Goal: Transaction & Acquisition: Purchase product/service

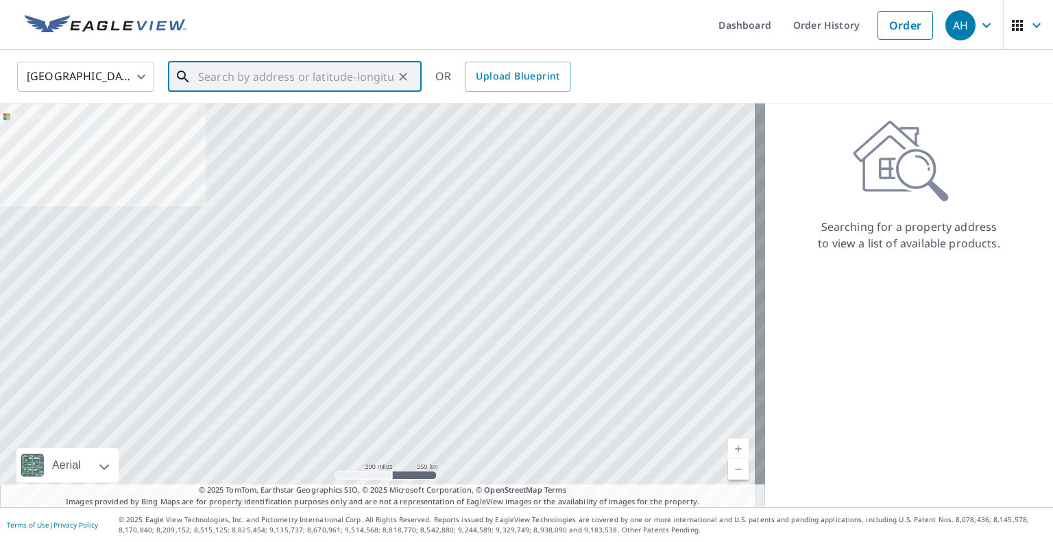
click at [313, 89] on input "text" at bounding box center [295, 77] width 195 height 38
paste input "[STREET_ADDRESS]"
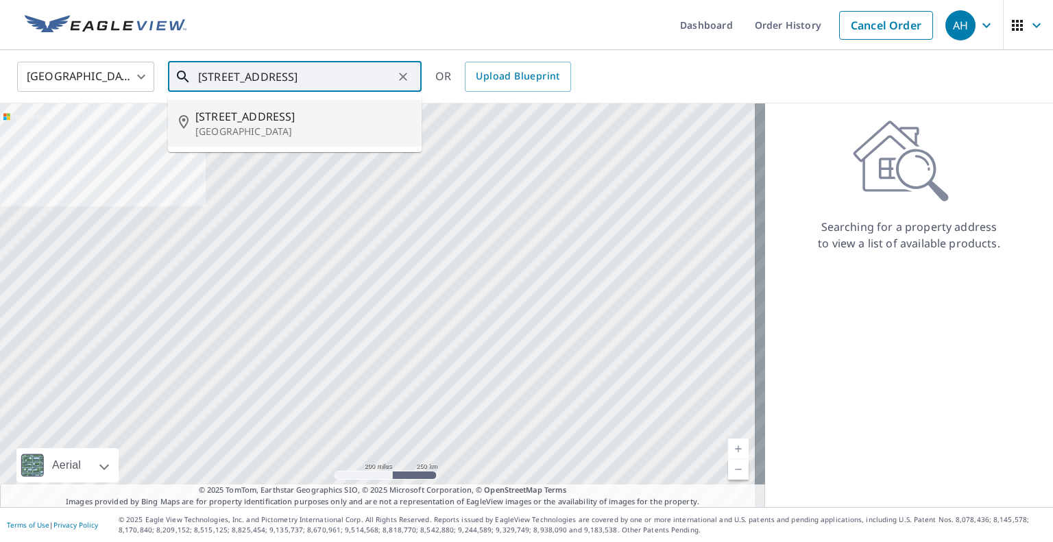
click at [291, 123] on span "[STREET_ADDRESS]" at bounding box center [302, 116] width 215 height 16
type input "[STREET_ADDRESS]"
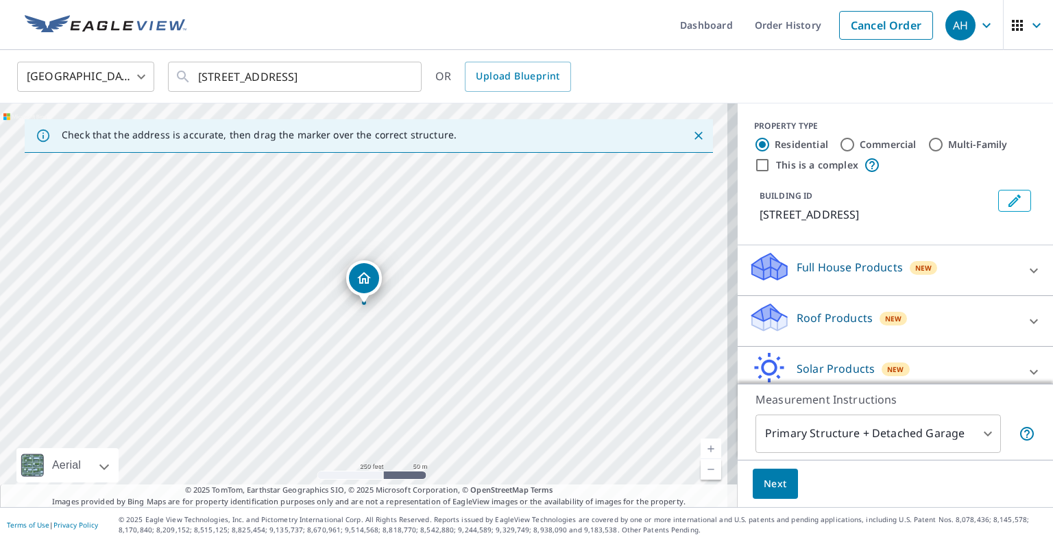
click at [821, 326] on p "Roof Products" at bounding box center [835, 318] width 76 height 16
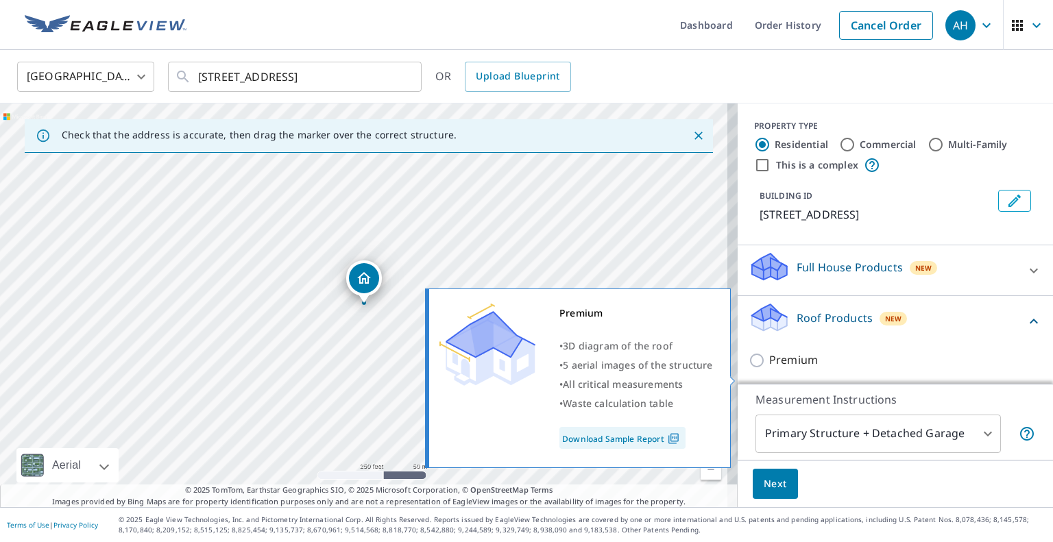
click at [751, 369] on input "Premium" at bounding box center [759, 360] width 21 height 16
checkbox input "true"
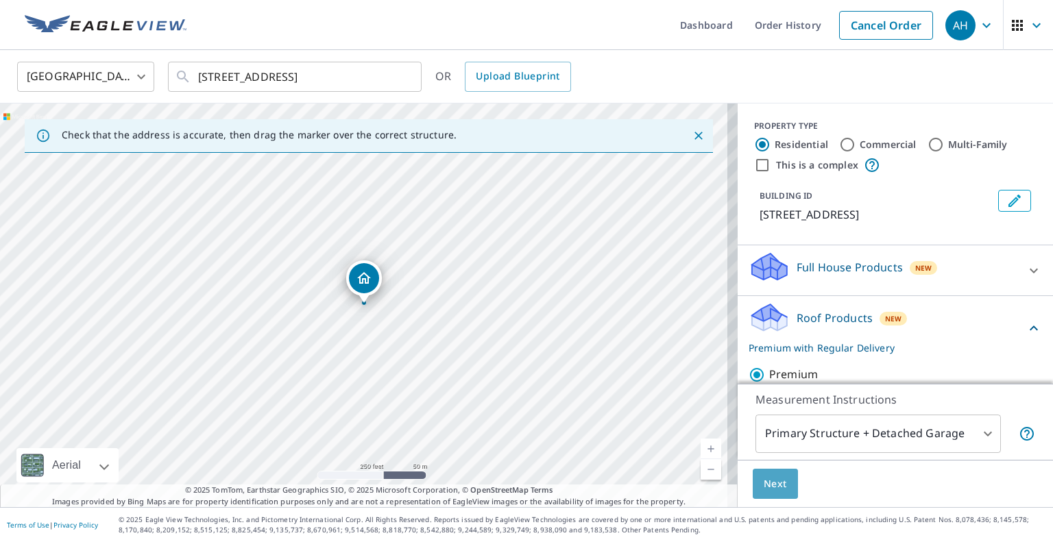
click at [764, 486] on span "Next" at bounding box center [775, 484] width 23 height 17
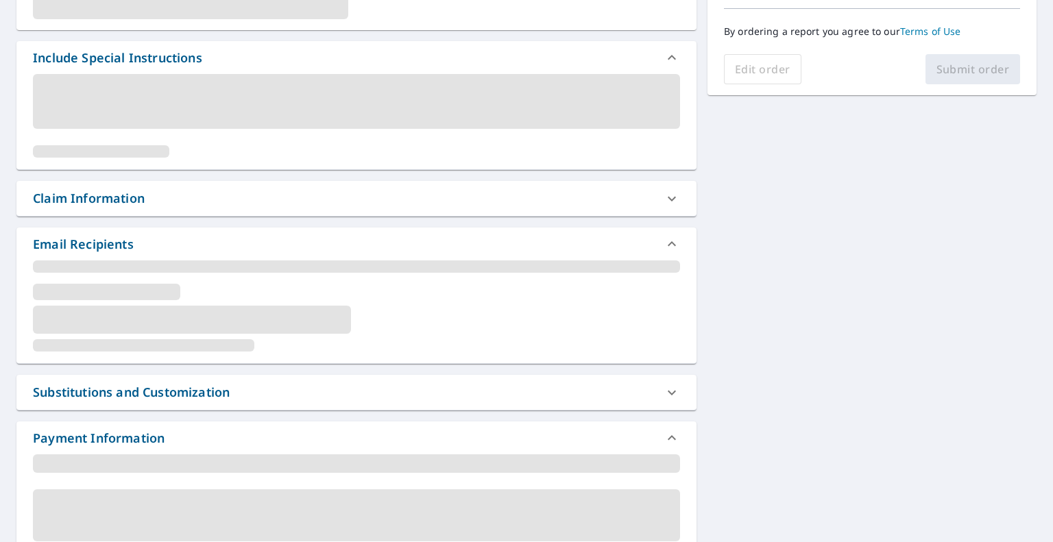
scroll to position [329, 0]
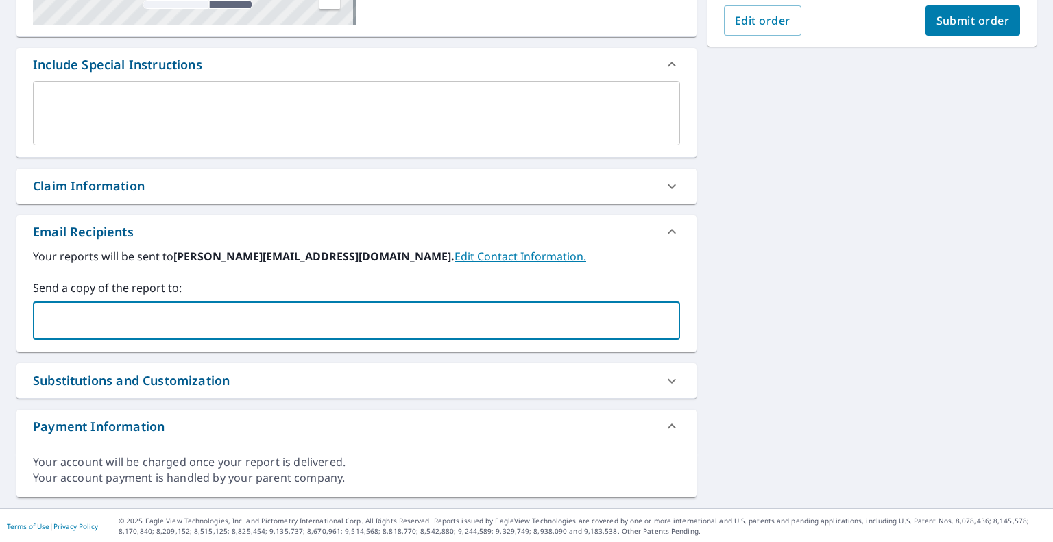
click at [190, 321] on input "text" at bounding box center [346, 321] width 614 height 26
paste input "[EMAIL_ADDRESS][DOMAIN_NAME]"
type input "[EMAIL_ADDRESS][DOMAIN_NAME]"
click at [946, 19] on span "Submit order" at bounding box center [972, 20] width 73 height 15
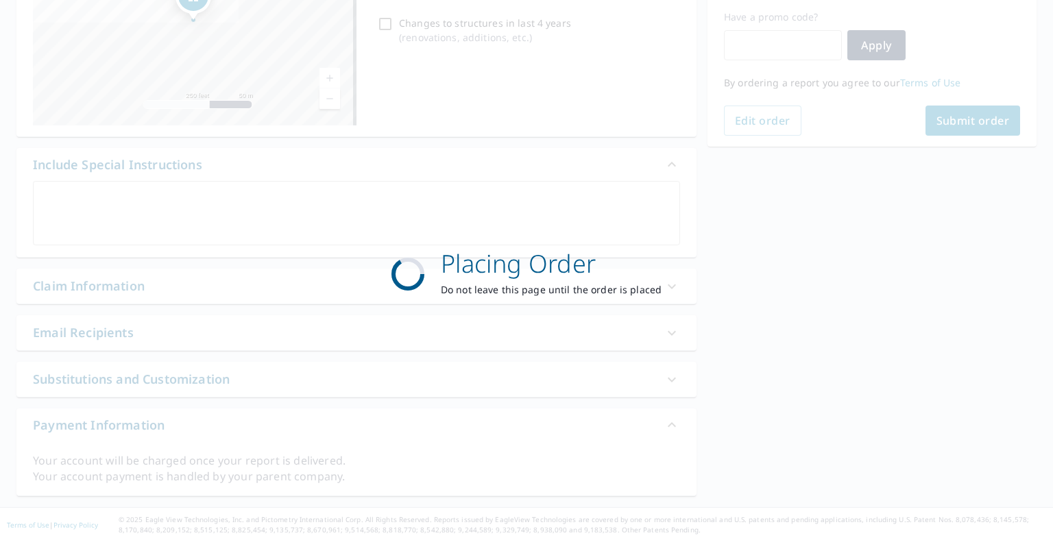
scroll to position [228, 0]
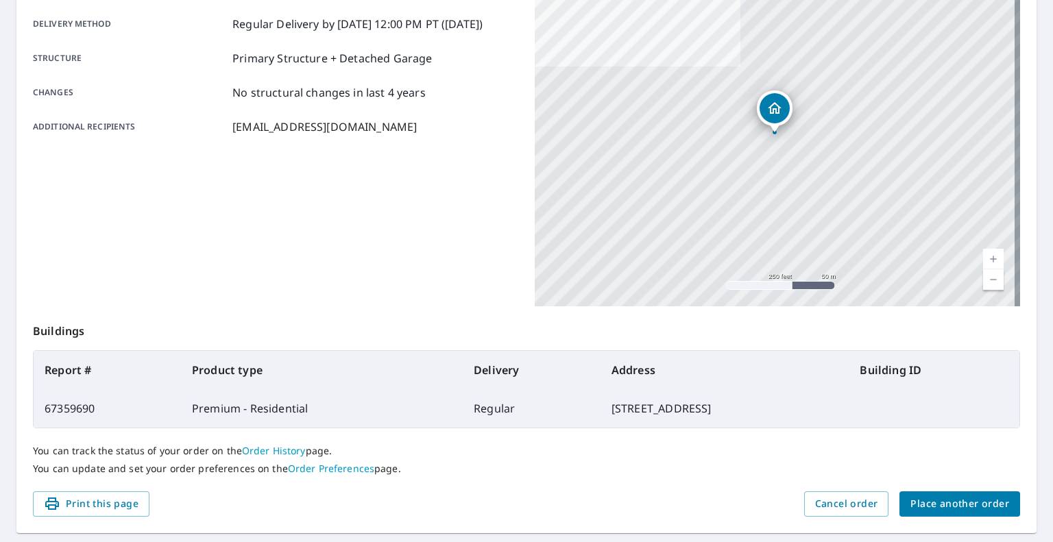
click at [919, 489] on div "You can track the status of your order on the Order History page. You can updat…" at bounding box center [526, 459] width 987 height 63
click at [919, 497] on span "Place another order" at bounding box center [959, 504] width 99 height 17
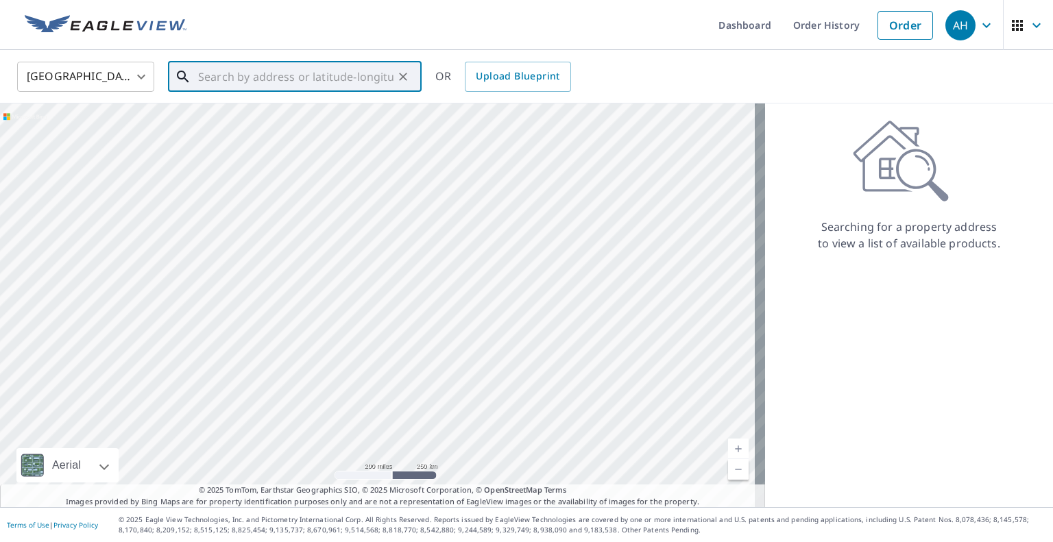
click at [304, 75] on input "text" at bounding box center [295, 77] width 195 height 38
paste input "[STREET_ADDRESS]"
click at [289, 123] on span "[STREET_ADDRESS]" at bounding box center [302, 116] width 215 height 16
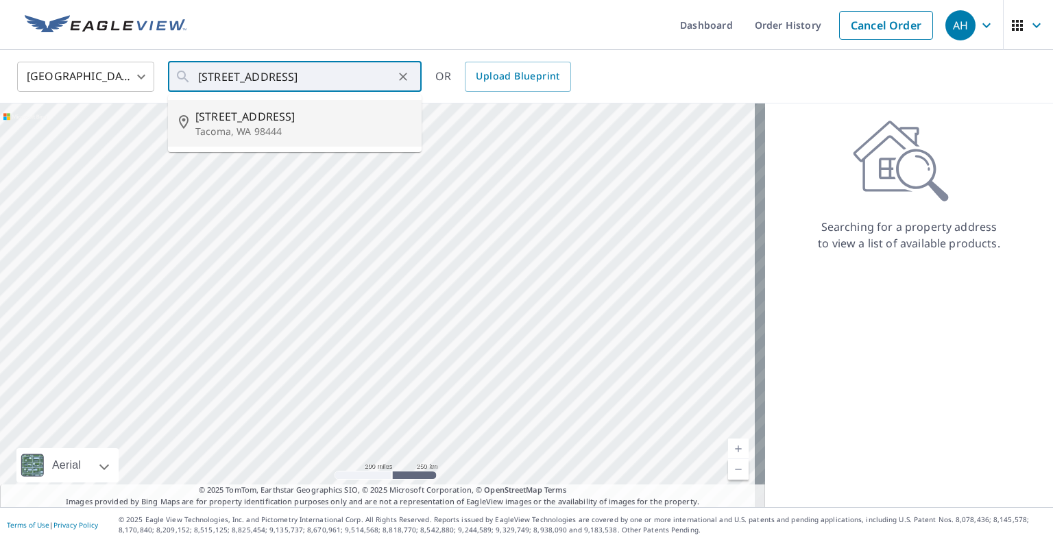
type input "[STREET_ADDRESS]"
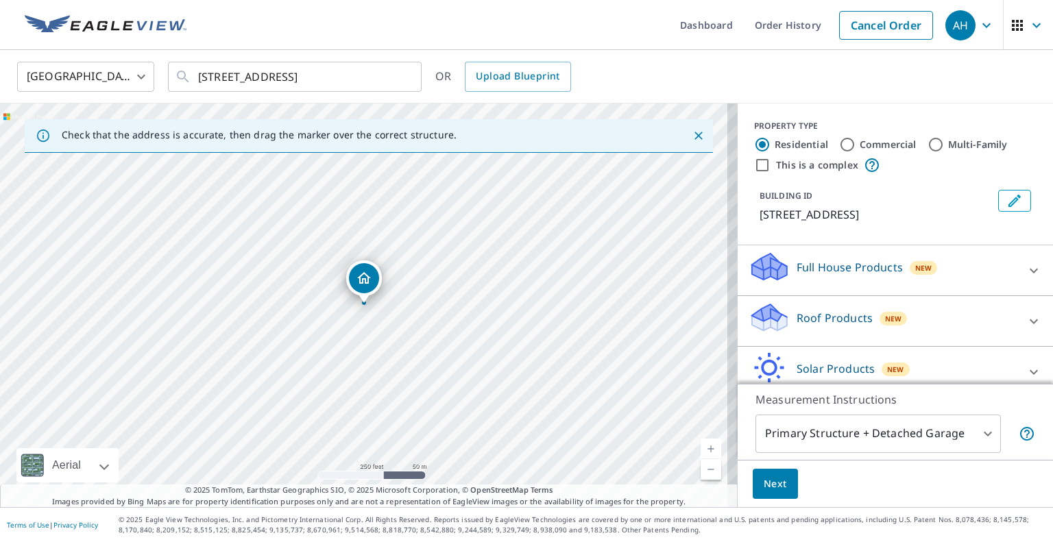
click at [832, 326] on p "Roof Products" at bounding box center [835, 318] width 76 height 16
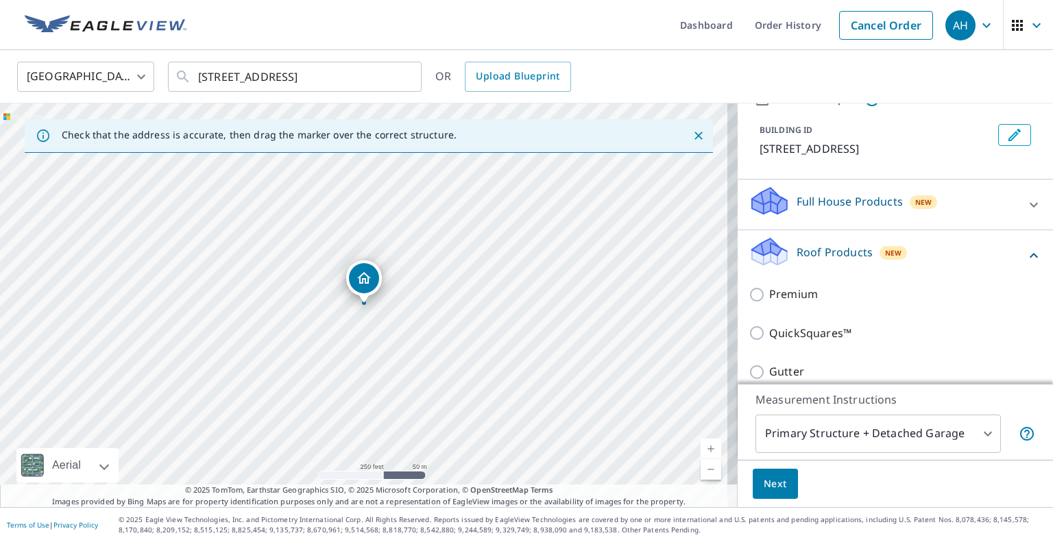
scroll to position [137, 0]
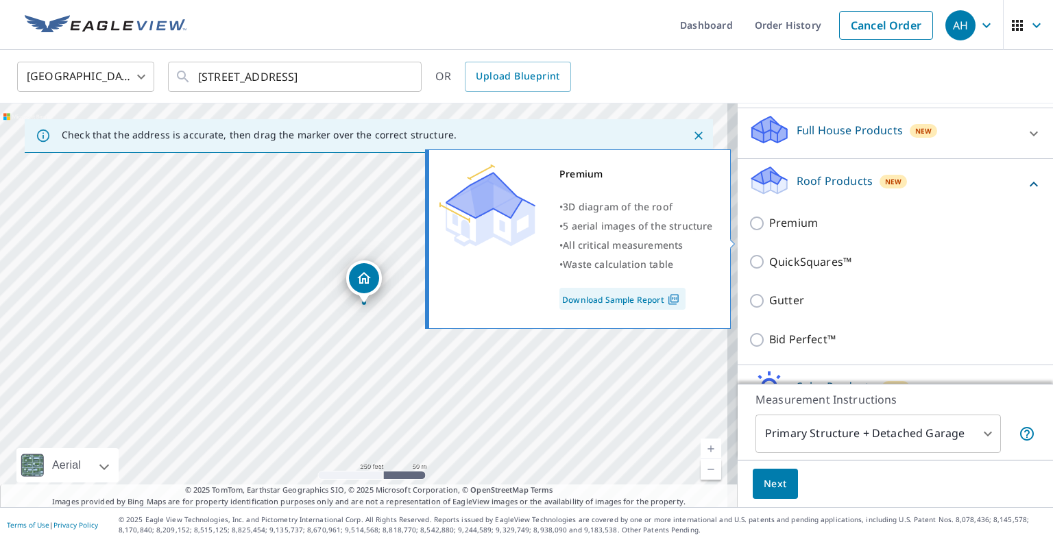
click at [749, 232] on input "Premium" at bounding box center [759, 223] width 21 height 16
checkbox input "true"
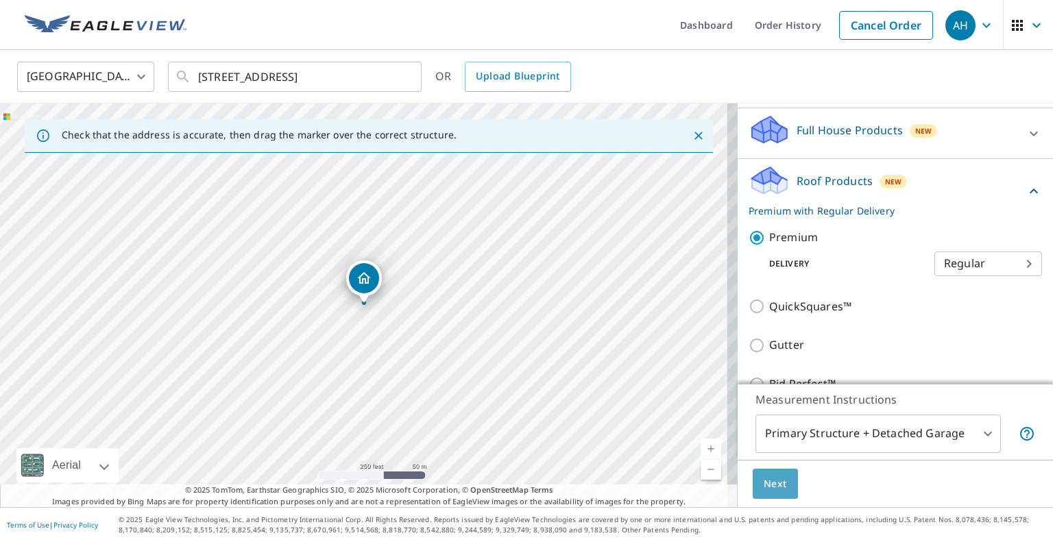
click at [765, 476] on span "Next" at bounding box center [775, 484] width 23 height 17
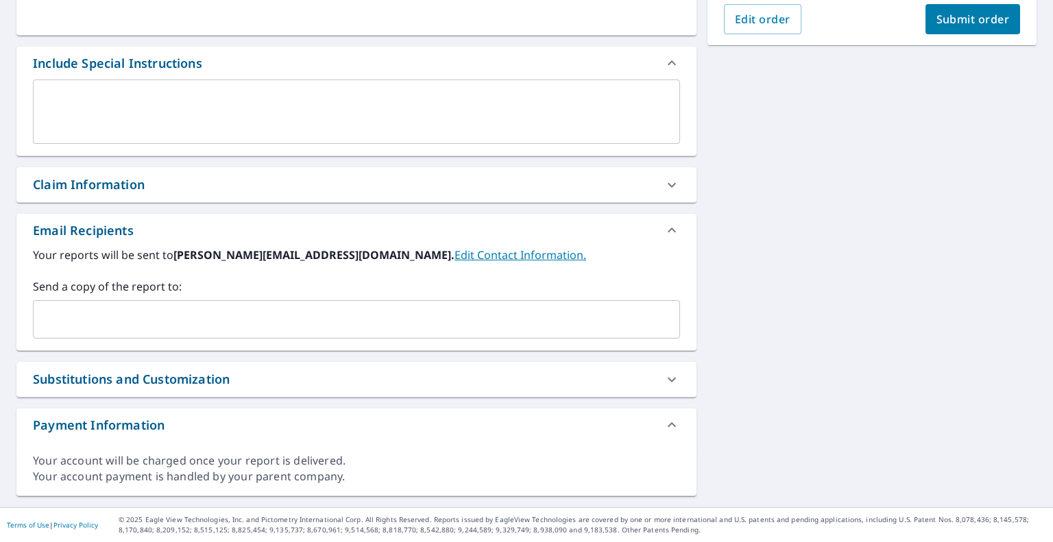
scroll to position [329, 0]
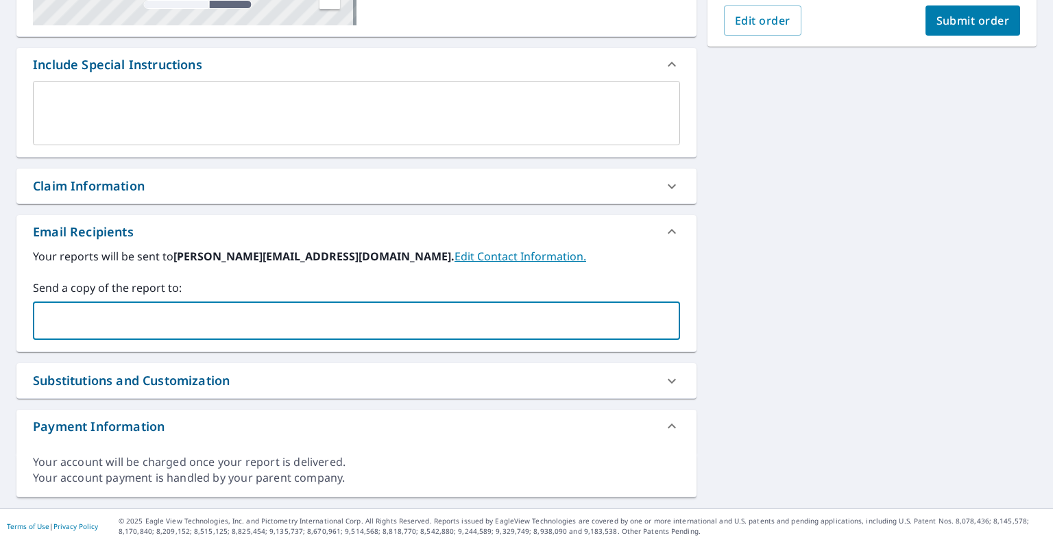
click at [215, 309] on input "text" at bounding box center [346, 321] width 614 height 26
paste input "[EMAIL_ADDRESS][DOMAIN_NAME]"
type input "[EMAIL_ADDRESS][DOMAIN_NAME]"
click at [963, 20] on span "Submit order" at bounding box center [972, 20] width 73 height 15
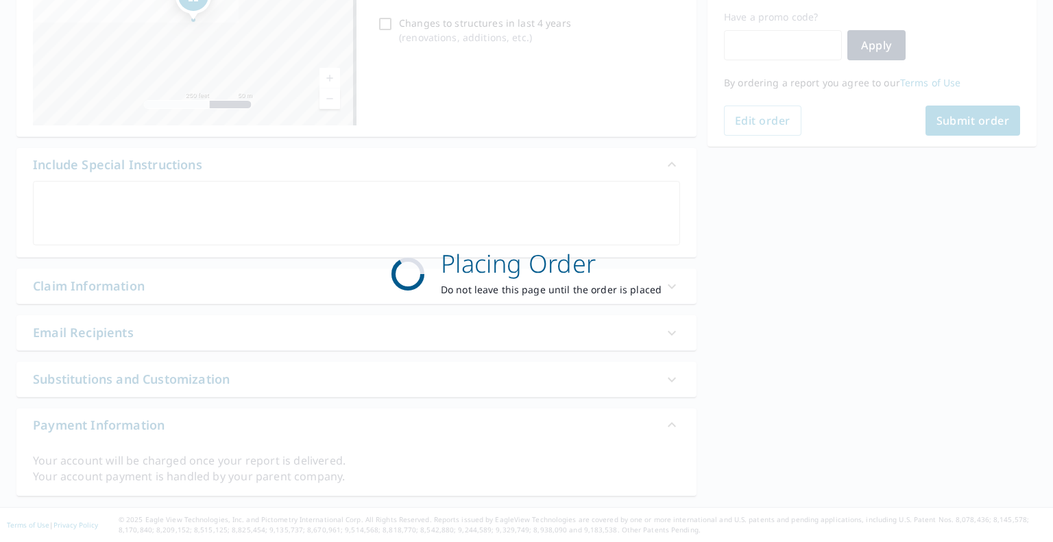
scroll to position [228, 0]
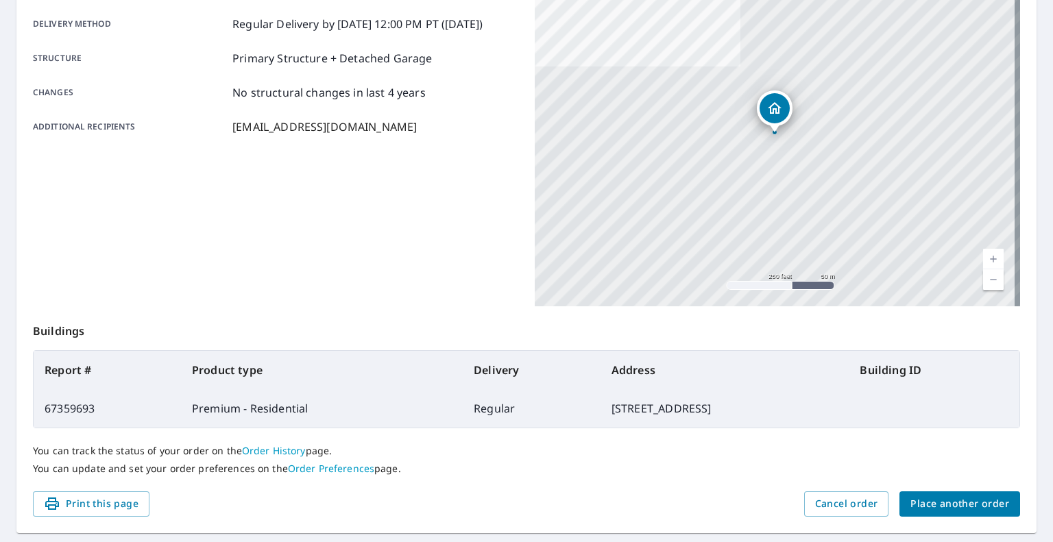
click at [934, 498] on span "Place another order" at bounding box center [959, 504] width 99 height 17
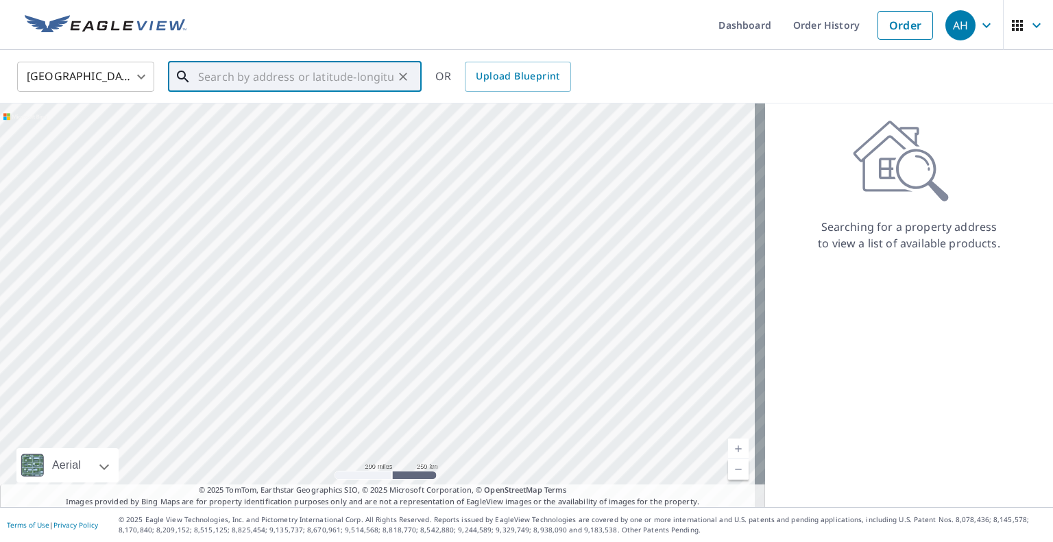
click at [303, 79] on input "text" at bounding box center [295, 77] width 195 height 38
paste input "15324 State Route 530 NE"
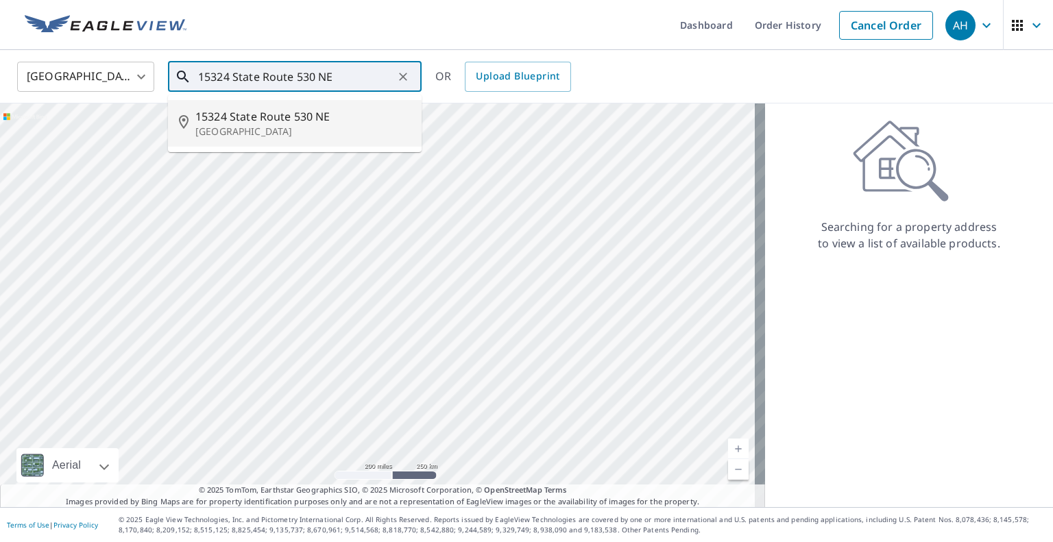
click at [267, 130] on p "[GEOGRAPHIC_DATA]" at bounding box center [302, 132] width 215 height 14
type input "[STREET_ADDRESS]"
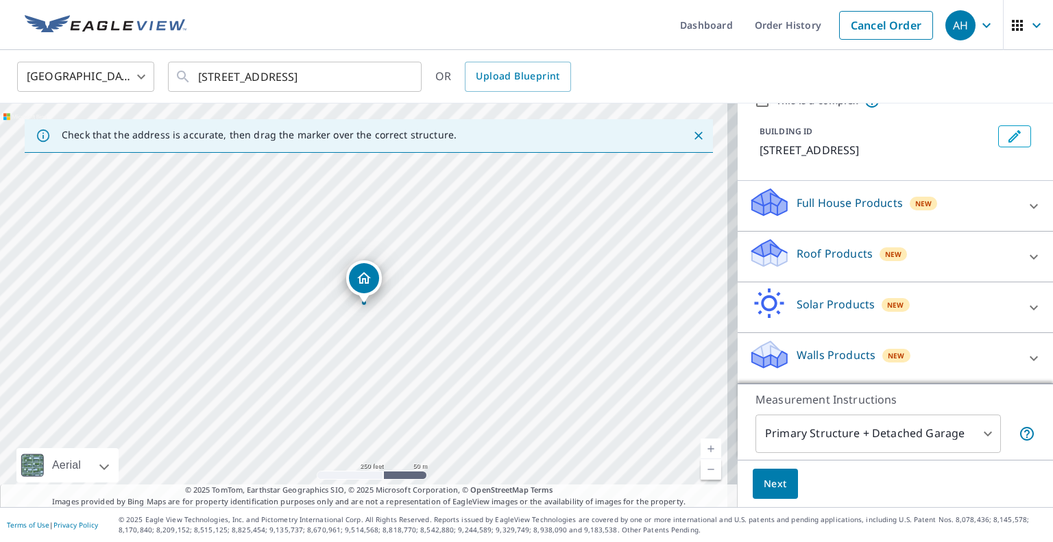
scroll to position [80, 0]
click at [815, 241] on div "Roof Products New" at bounding box center [883, 256] width 269 height 39
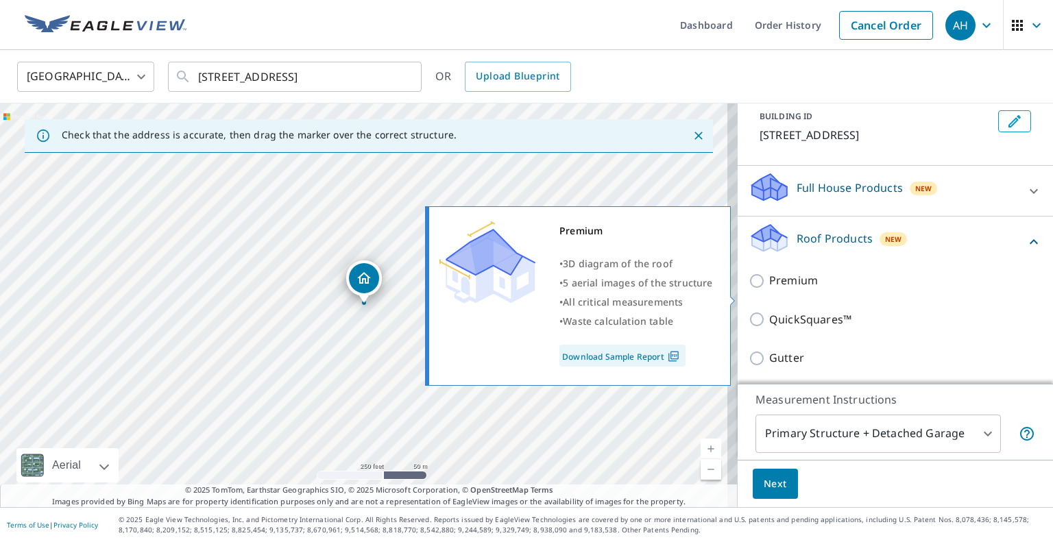
click at [784, 289] on p "Premium" at bounding box center [793, 280] width 49 height 17
click at [769, 289] on input "Premium" at bounding box center [759, 281] width 21 height 16
checkbox input "true"
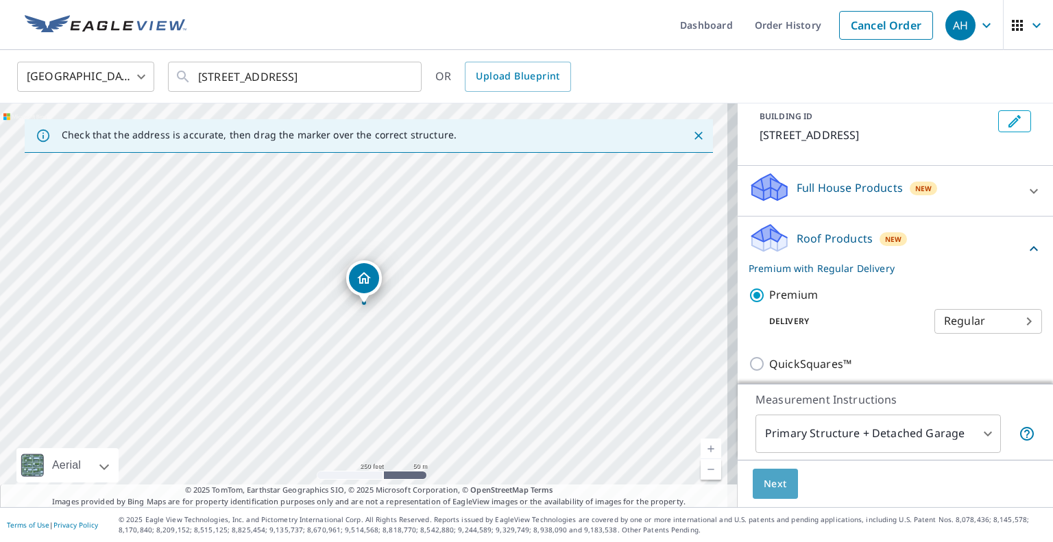
click at [771, 479] on span "Next" at bounding box center [775, 484] width 23 height 17
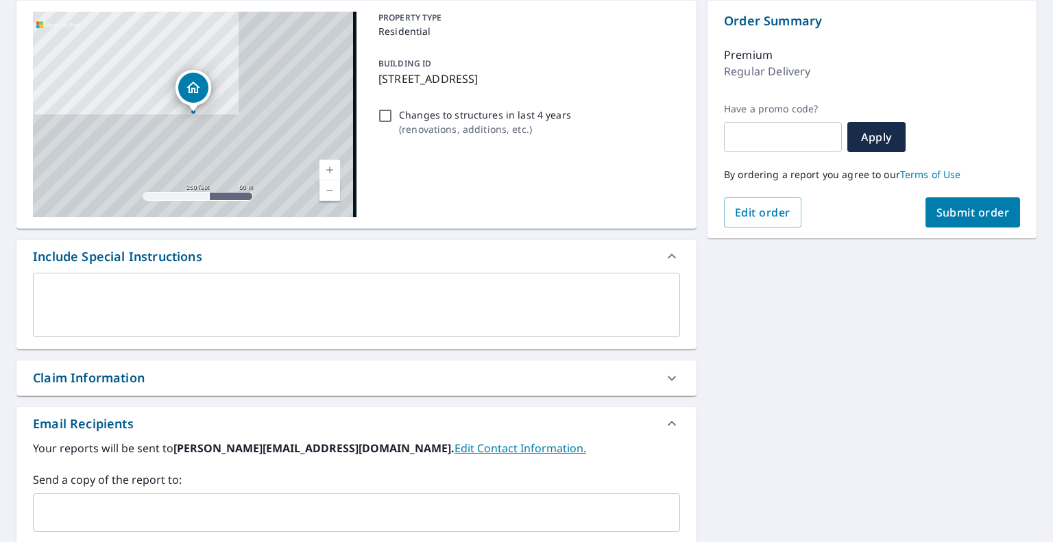
scroll to position [206, 0]
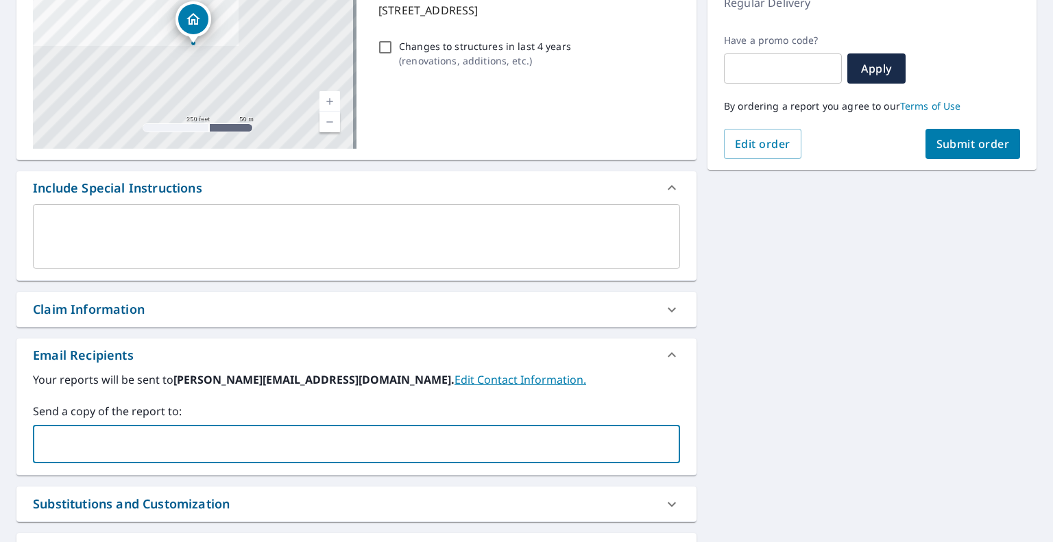
drag, startPoint x: 218, startPoint y: 427, endPoint x: 161, endPoint y: 439, distance: 58.2
paste input "[EMAIL_ADDRESS][DOMAIN_NAME]"
type input "[EMAIL_ADDRESS][DOMAIN_NAME]"
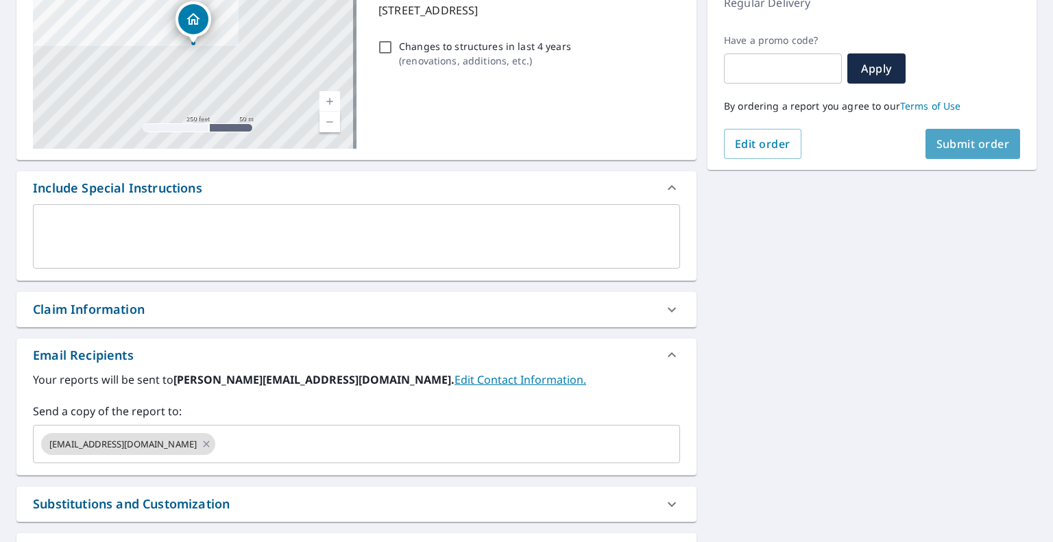
click at [957, 152] on button "Submit order" at bounding box center [972, 144] width 95 height 30
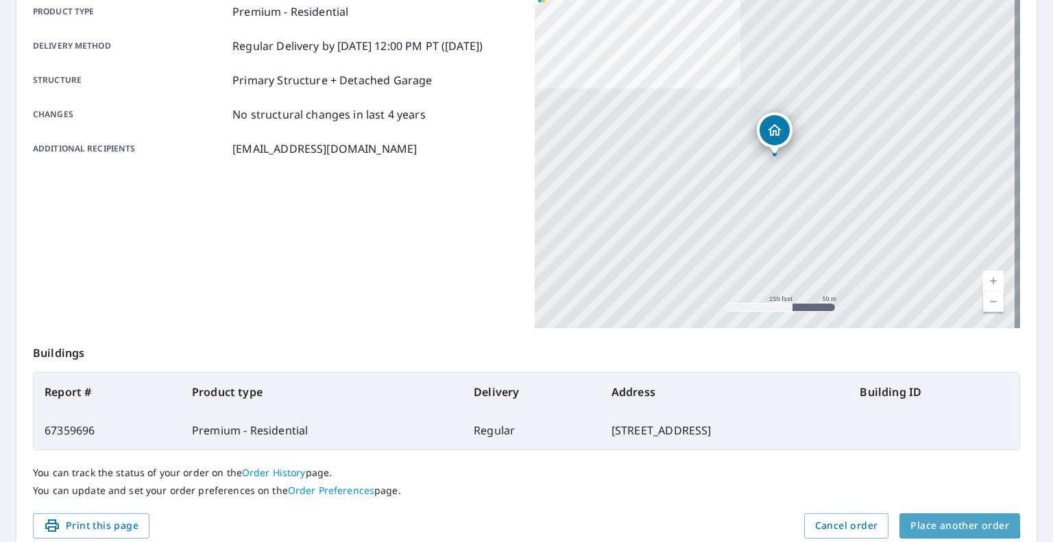
click at [932, 518] on span "Place another order" at bounding box center [959, 526] width 99 height 17
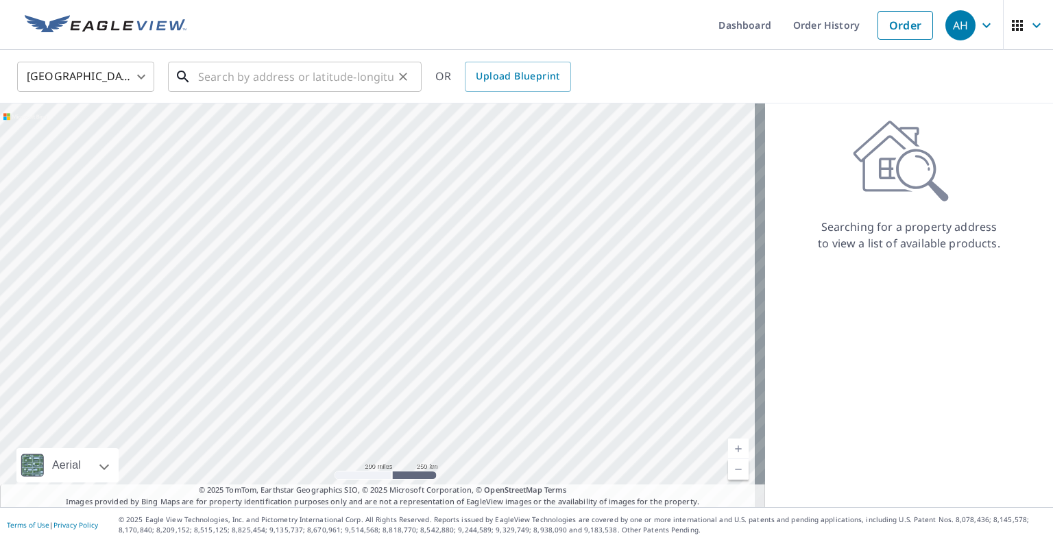
click at [247, 78] on input "text" at bounding box center [295, 77] width 195 height 38
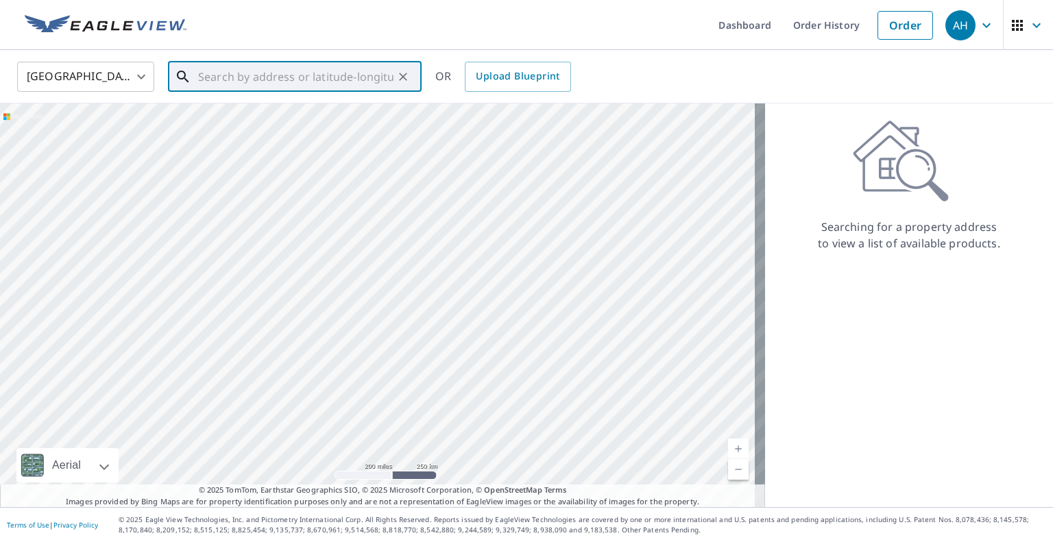
paste input "[STREET_ADDRESS][PERSON_NAME]"
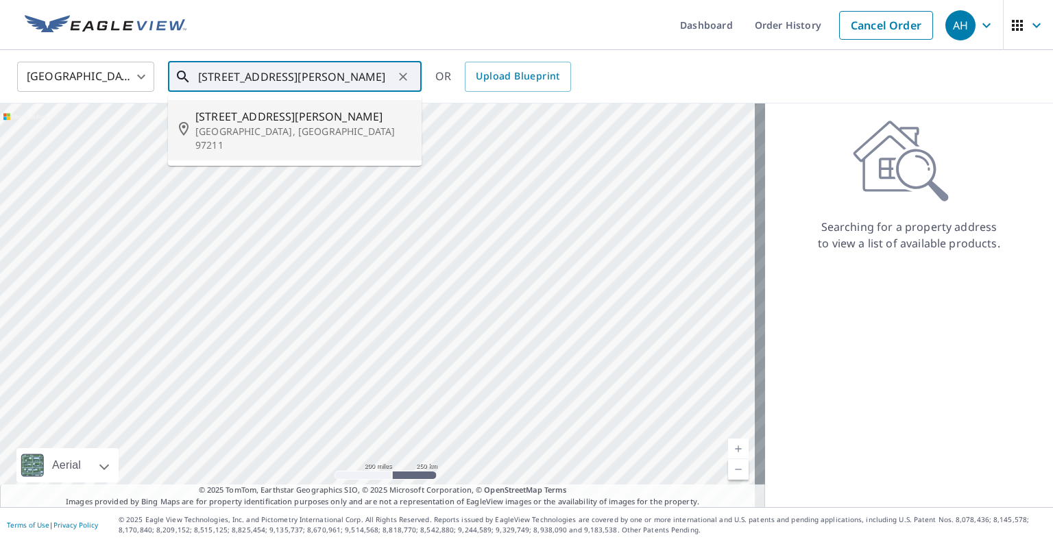
click at [245, 130] on p "[GEOGRAPHIC_DATA], [GEOGRAPHIC_DATA] 97211" at bounding box center [302, 138] width 215 height 27
type input "[STREET_ADDRESS][PERSON_NAME]"
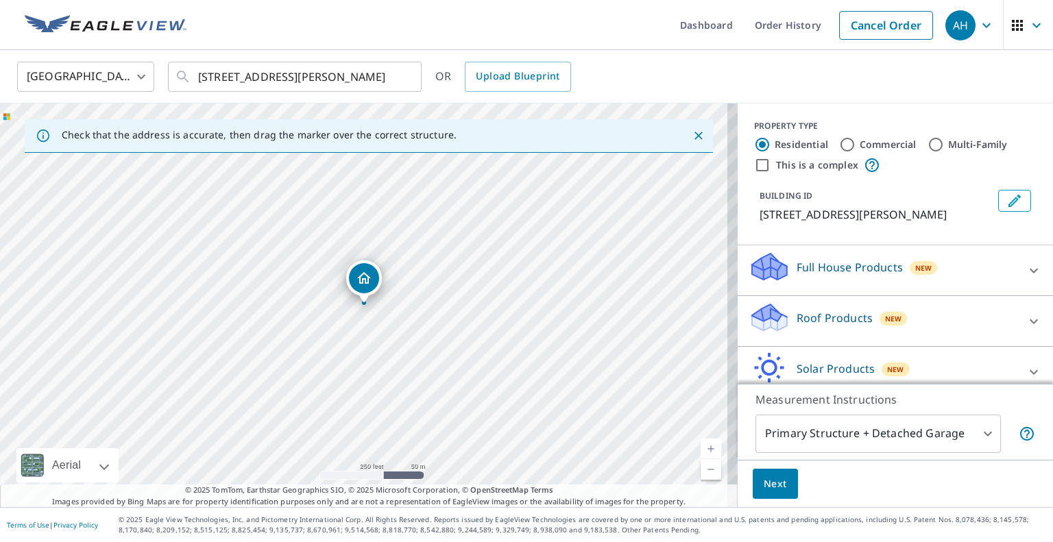
click at [808, 326] on p "Roof Products" at bounding box center [835, 318] width 76 height 16
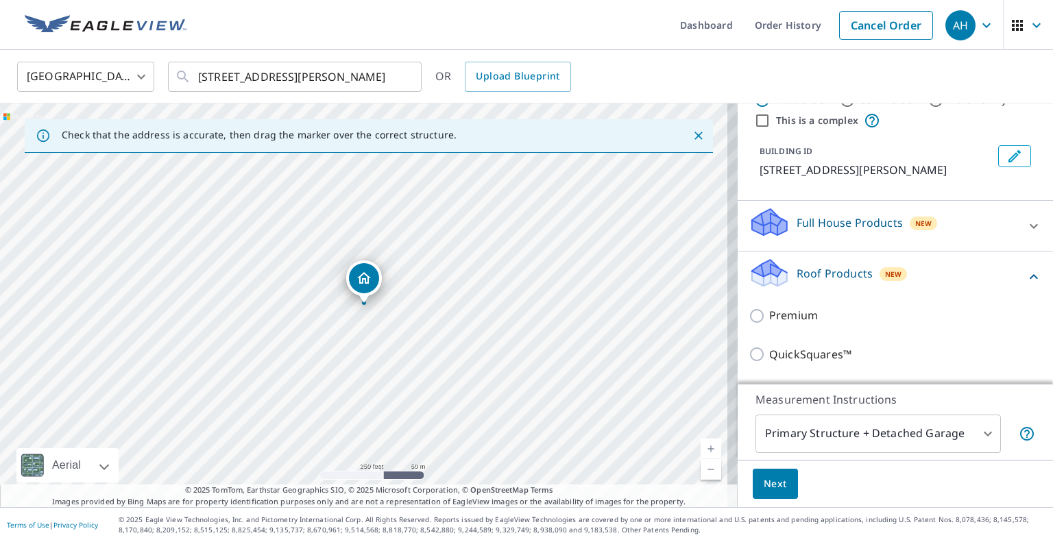
scroll to position [137, 0]
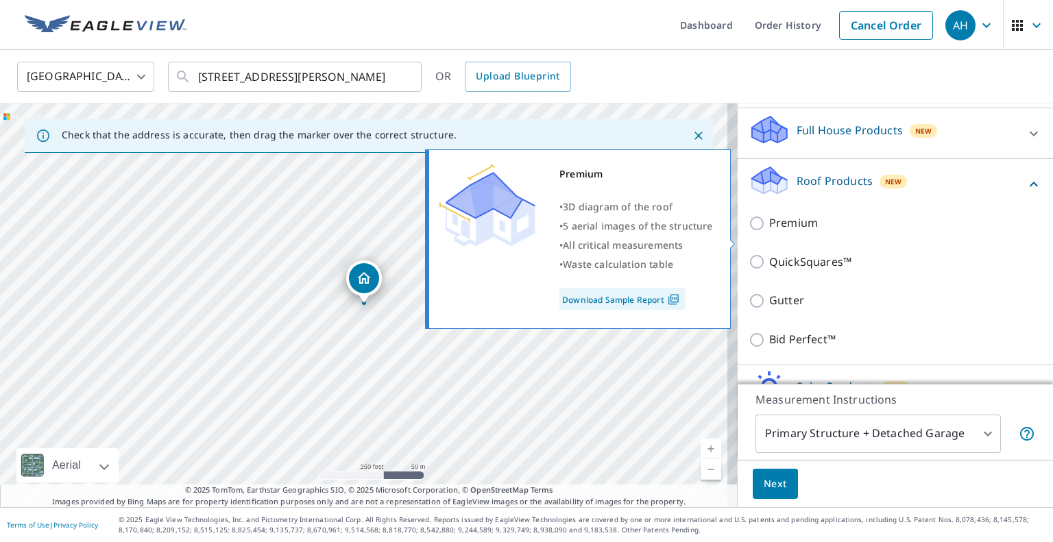
click at [769, 232] on p "Premium" at bounding box center [793, 223] width 49 height 17
click at [759, 232] on input "Premium" at bounding box center [759, 223] width 21 height 16
checkbox input "true"
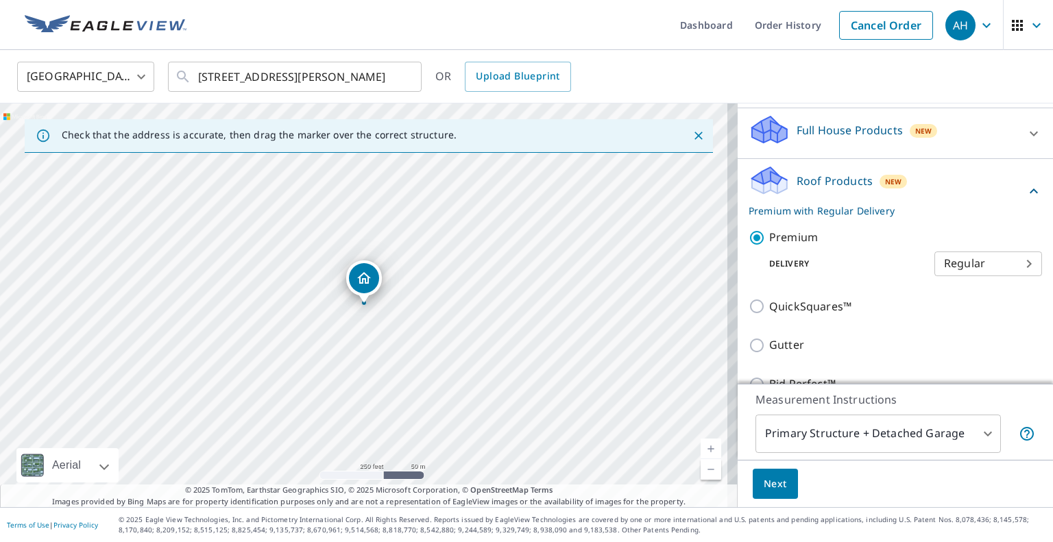
click at [771, 487] on span "Next" at bounding box center [775, 484] width 23 height 17
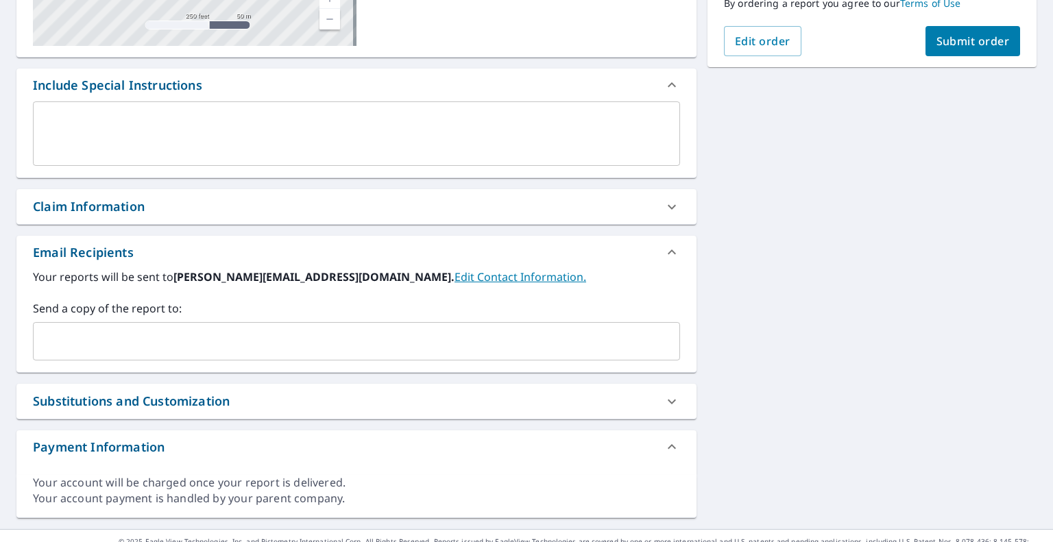
scroll to position [329, 0]
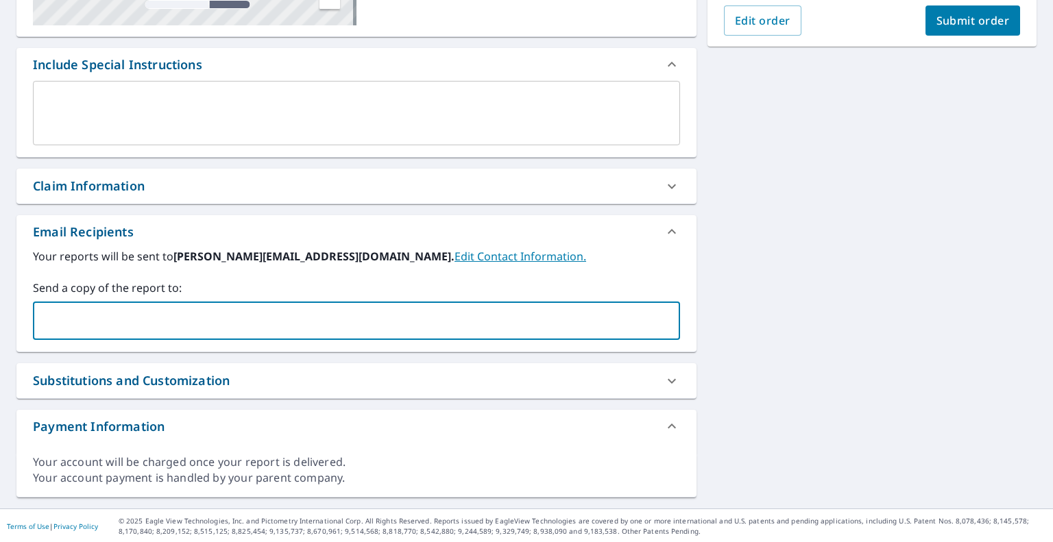
click at [387, 326] on input "text" at bounding box center [346, 321] width 614 height 26
paste input "[PERSON_NAME][EMAIL_ADDRESS][DOMAIN_NAME]"
type input "[PERSON_NAME][EMAIL_ADDRESS][DOMAIN_NAME]"
click at [965, 29] on button "Submit order" at bounding box center [972, 20] width 95 height 30
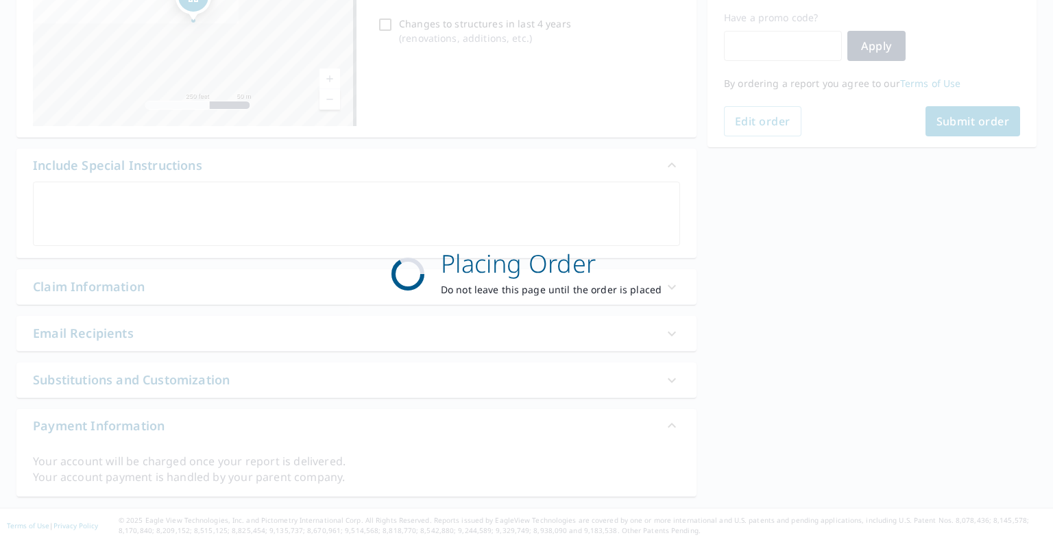
scroll to position [228, 0]
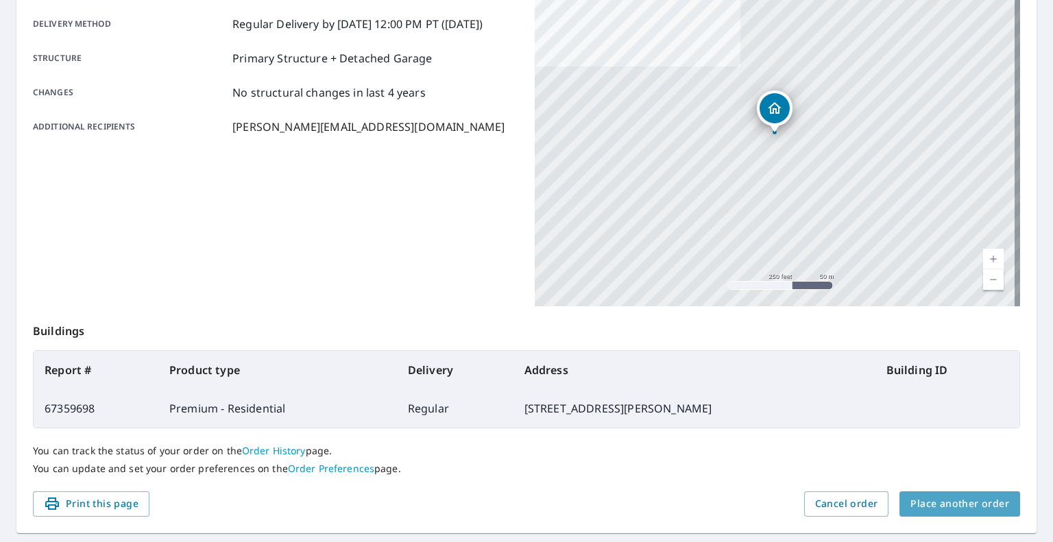
click at [991, 514] on button "Place another order" at bounding box center [959, 504] width 121 height 25
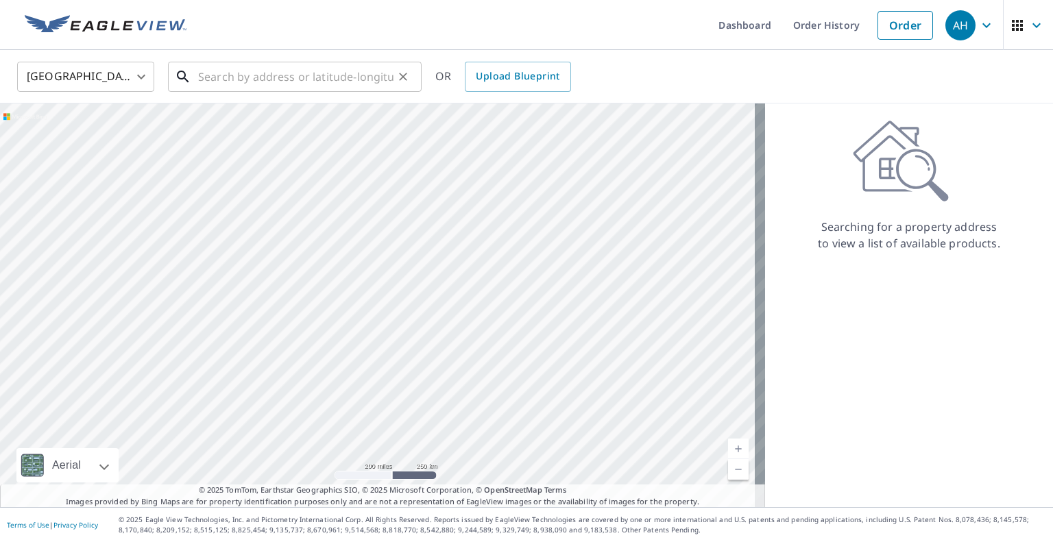
click at [313, 73] on input "text" at bounding box center [295, 77] width 195 height 38
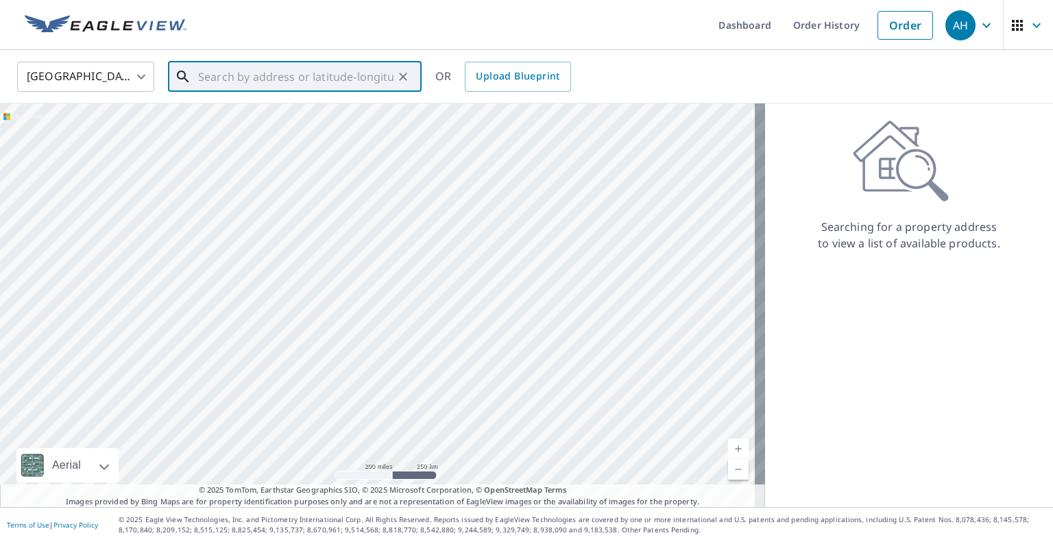
paste input "[STREET_ADDRESS]"
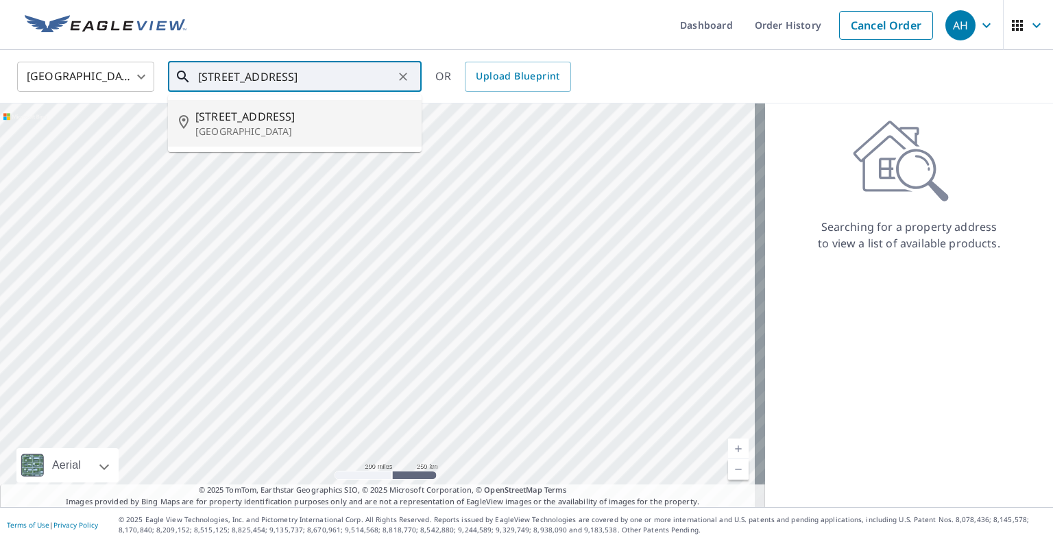
click at [285, 132] on p "[GEOGRAPHIC_DATA]" at bounding box center [302, 132] width 215 height 14
type input "[STREET_ADDRESS]"
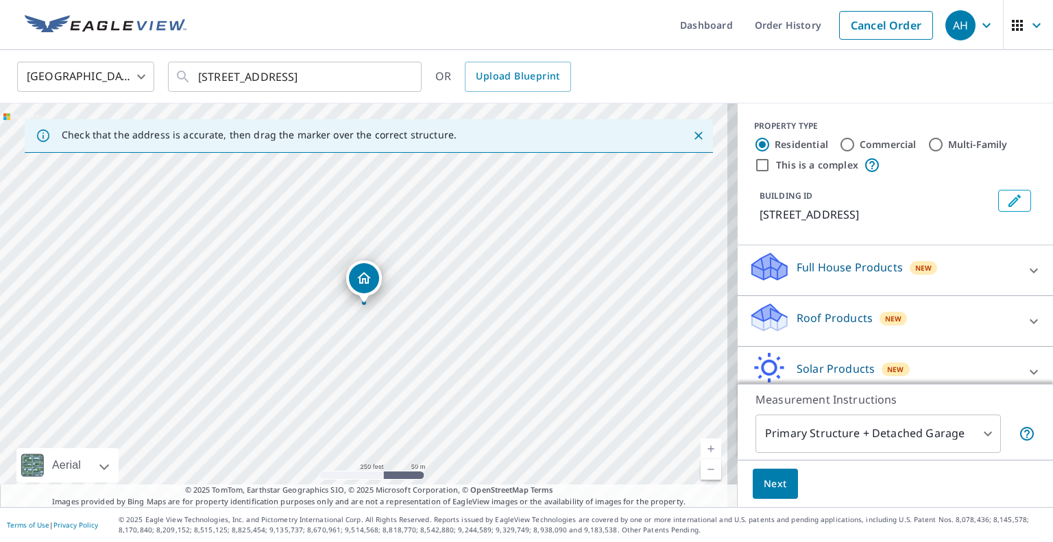
click at [841, 312] on p "Roof Products" at bounding box center [835, 318] width 76 height 16
click at [782, 371] on div "Premium" at bounding box center [895, 360] width 293 height 39
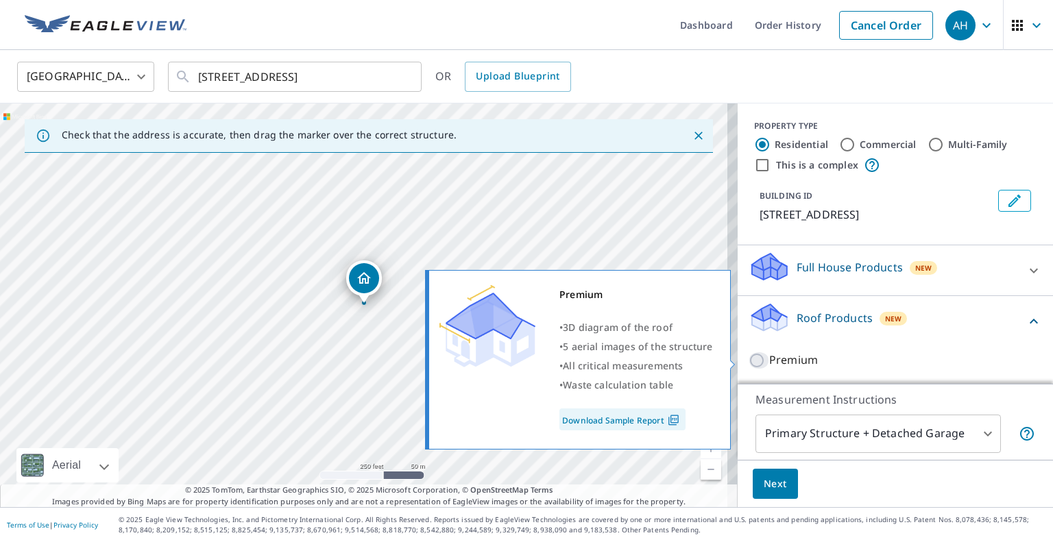
click at [749, 361] on input "Premium" at bounding box center [759, 360] width 21 height 16
checkbox input "true"
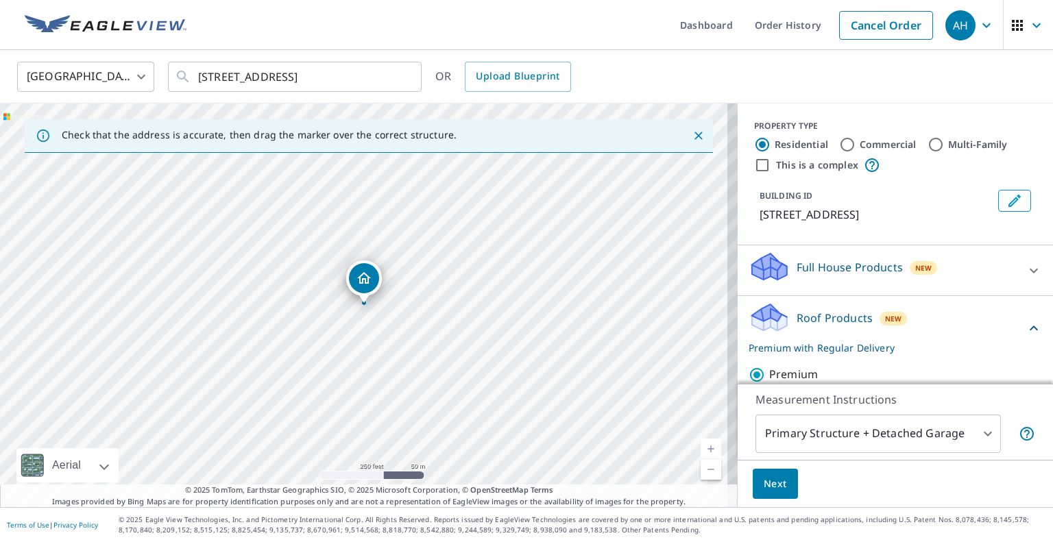
click at [764, 491] on span "Next" at bounding box center [775, 484] width 23 height 17
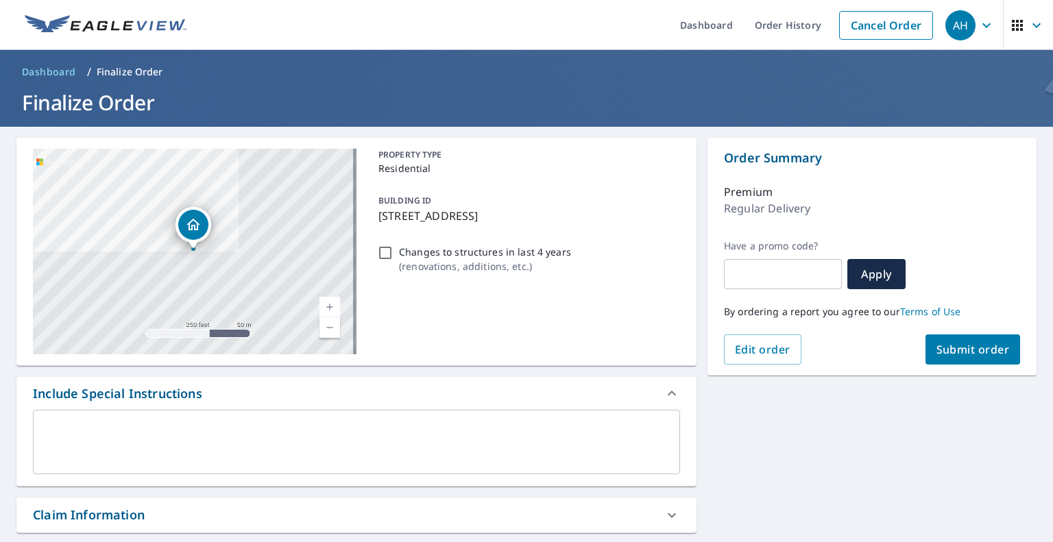
scroll to position [329, 0]
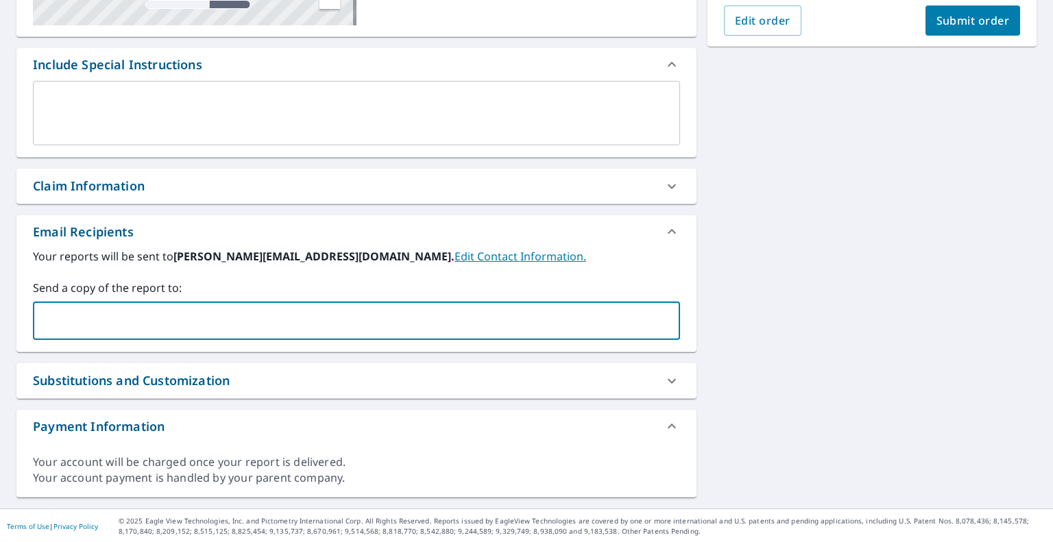
click at [370, 329] on input "text" at bounding box center [346, 321] width 614 height 26
paste input "[EMAIL_ADDRESS][DOMAIN_NAME]"
type input "[EMAIL_ADDRESS][DOMAIN_NAME]"
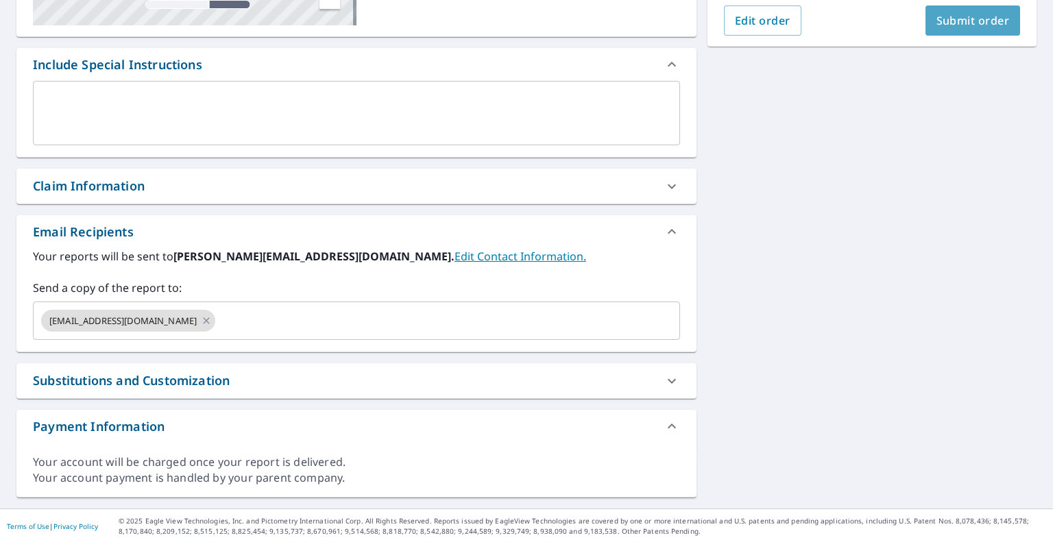
click at [970, 19] on span "Submit order" at bounding box center [972, 20] width 73 height 15
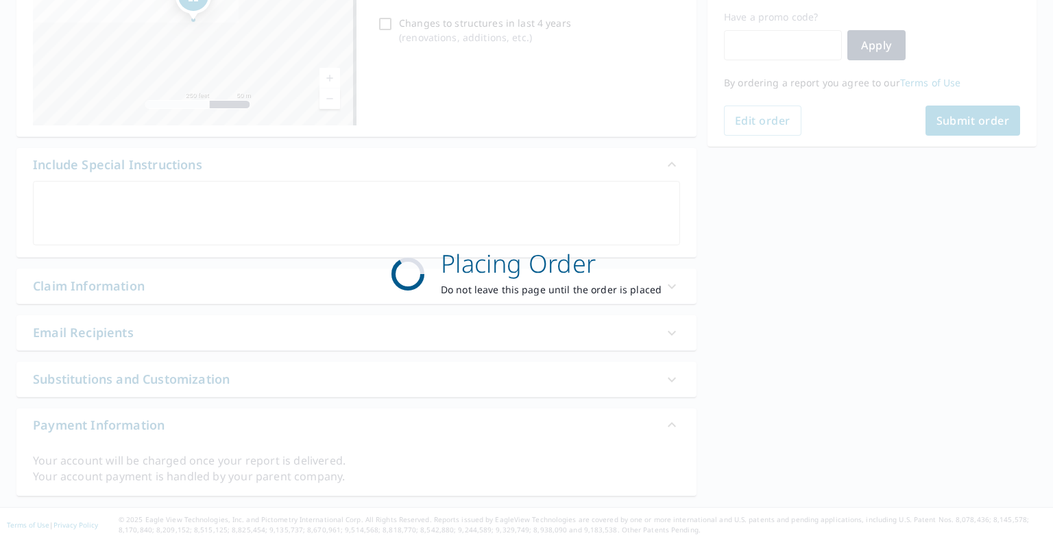
scroll to position [228, 0]
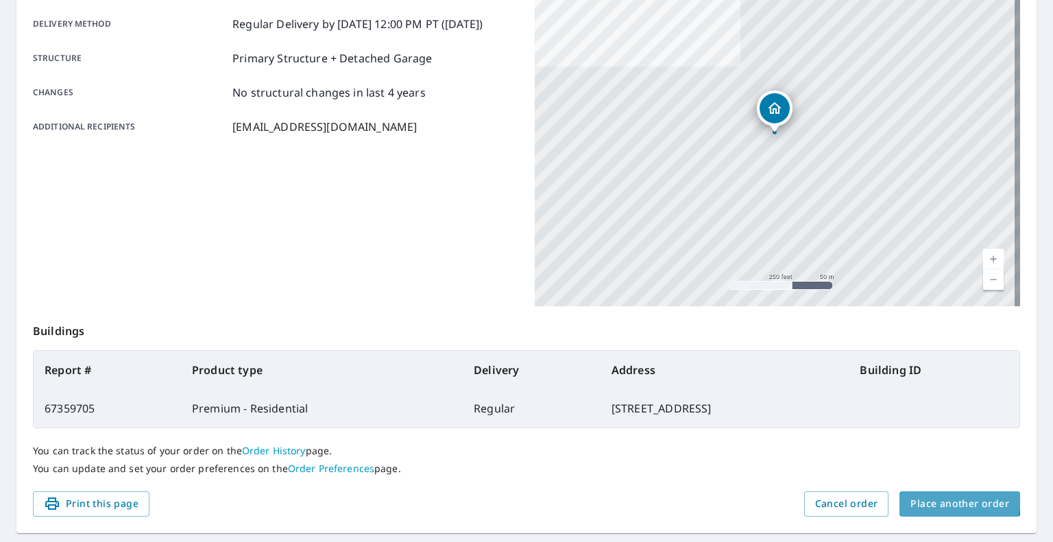
click at [941, 498] on span "Place another order" at bounding box center [959, 504] width 99 height 17
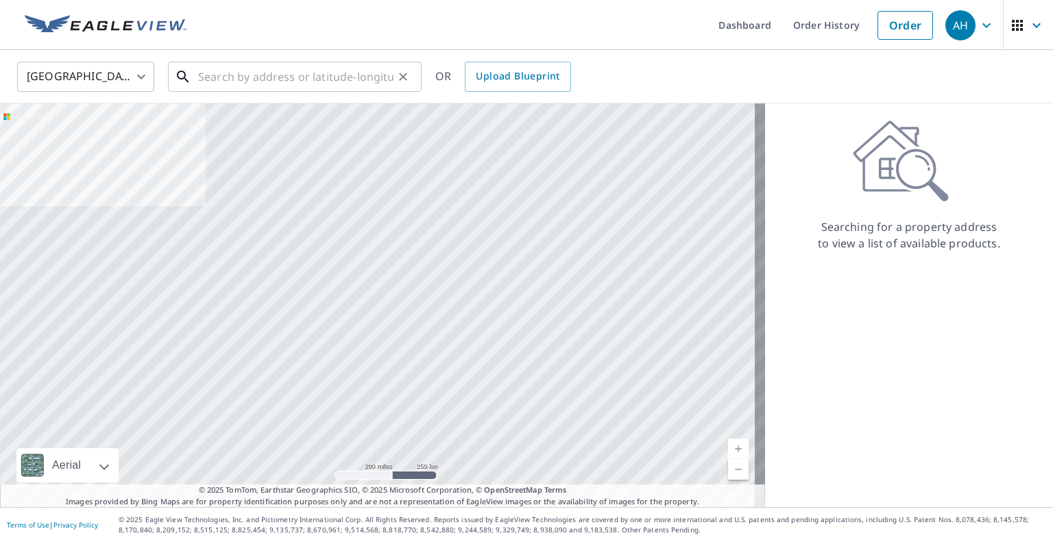
click at [365, 68] on input "text" at bounding box center [295, 77] width 195 height 38
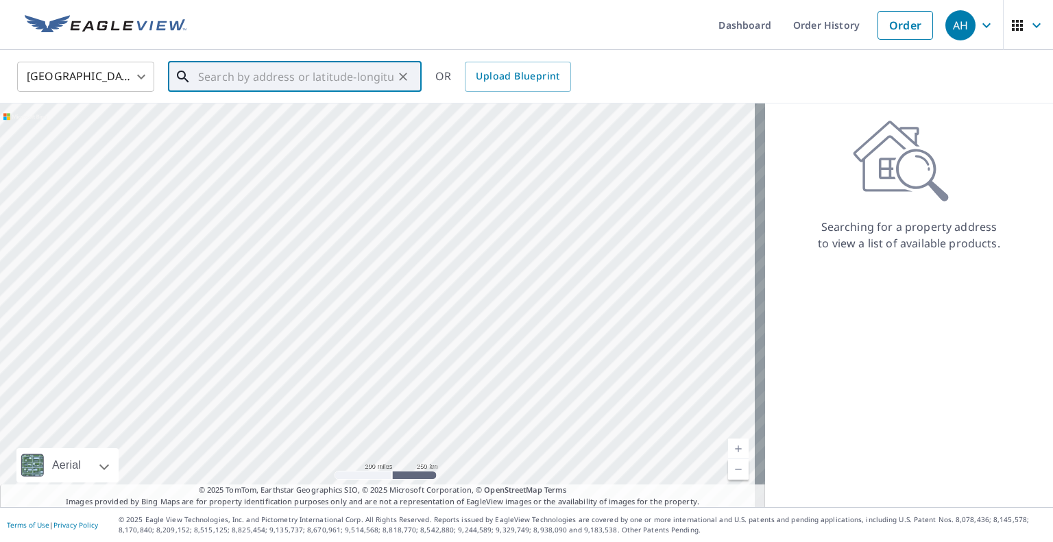
paste input "[STREET_ADDRESS]"
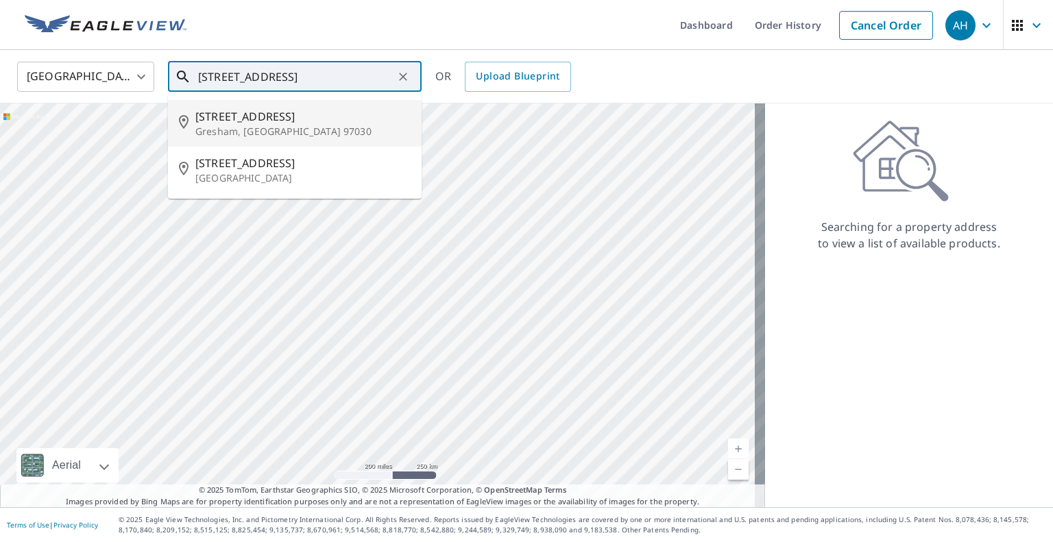
click at [282, 122] on span "[STREET_ADDRESS]" at bounding box center [302, 116] width 215 height 16
type input "[STREET_ADDRESS]"
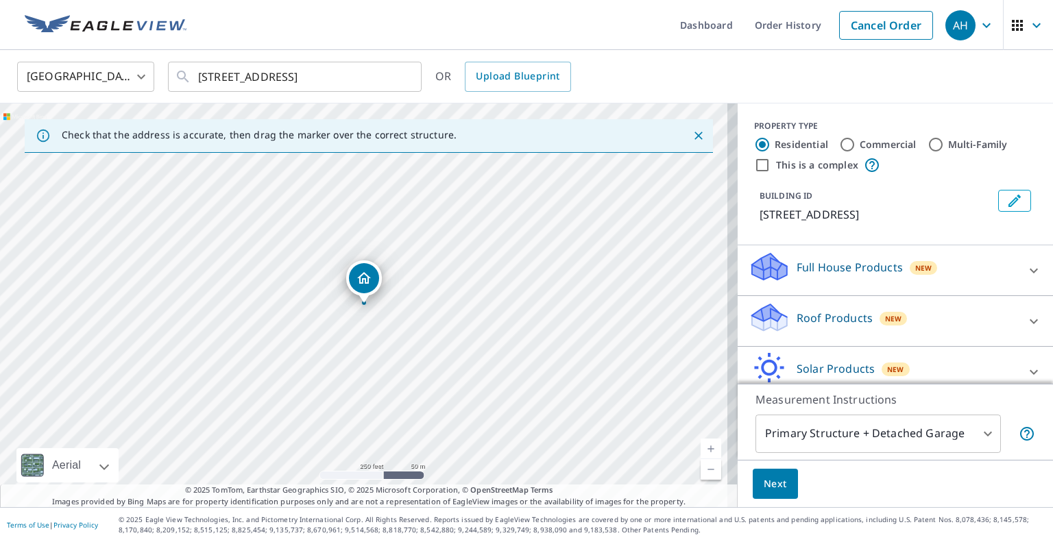
click at [827, 326] on p "Roof Products" at bounding box center [835, 318] width 76 height 16
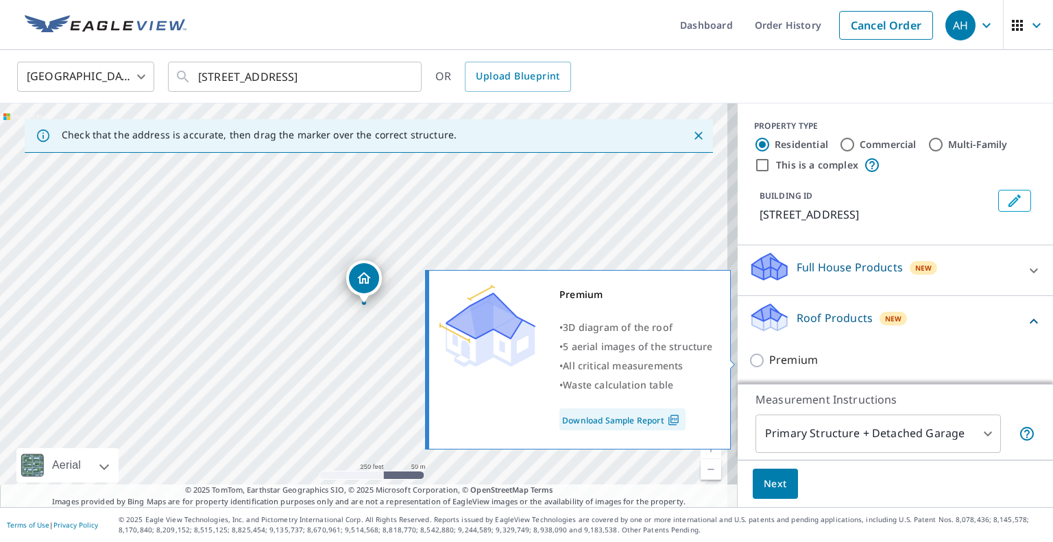
click at [779, 364] on p "Premium" at bounding box center [793, 360] width 49 height 17
click at [769, 364] on input "Premium" at bounding box center [759, 360] width 21 height 16
checkbox input "true"
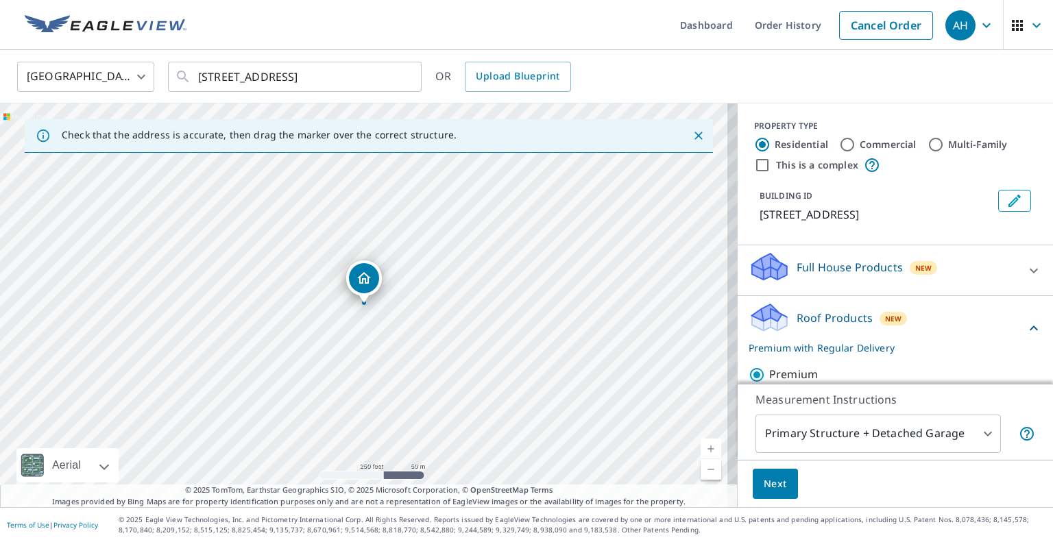
click at [776, 493] on button "Next" at bounding box center [775, 484] width 45 height 31
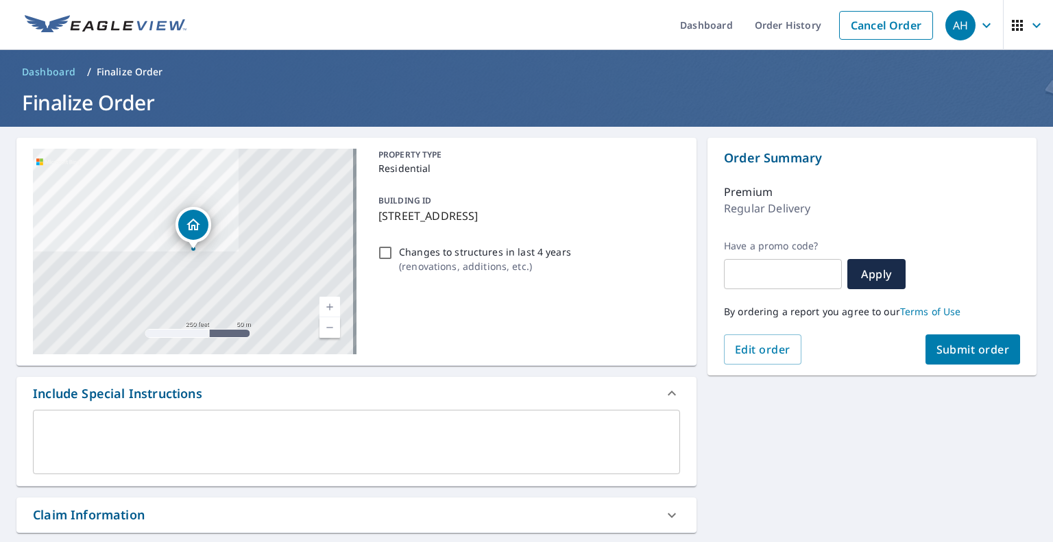
scroll to position [329, 0]
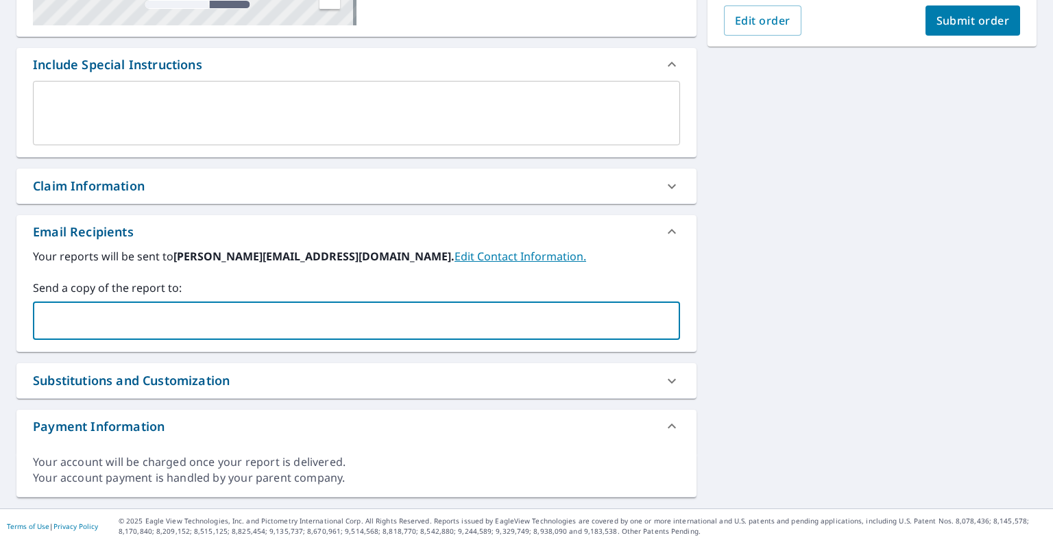
click at [420, 311] on input "text" at bounding box center [346, 321] width 614 height 26
paste input "[PERSON_NAME][EMAIL_ADDRESS][DOMAIN_NAME]"
type input "[PERSON_NAME][EMAIL_ADDRESS][DOMAIN_NAME]"
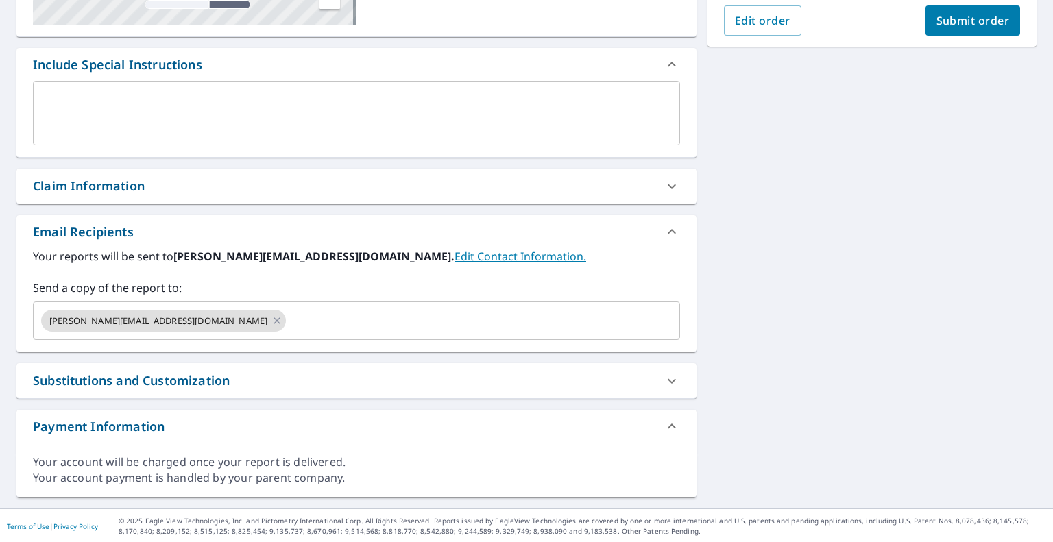
click at [528, 361] on div "[STREET_ADDRESS] Aerial Road A standard road map Aerial A detailed look from ab…" at bounding box center [356, 153] width 680 height 689
click at [934, 33] on button "Submit order" at bounding box center [972, 20] width 95 height 30
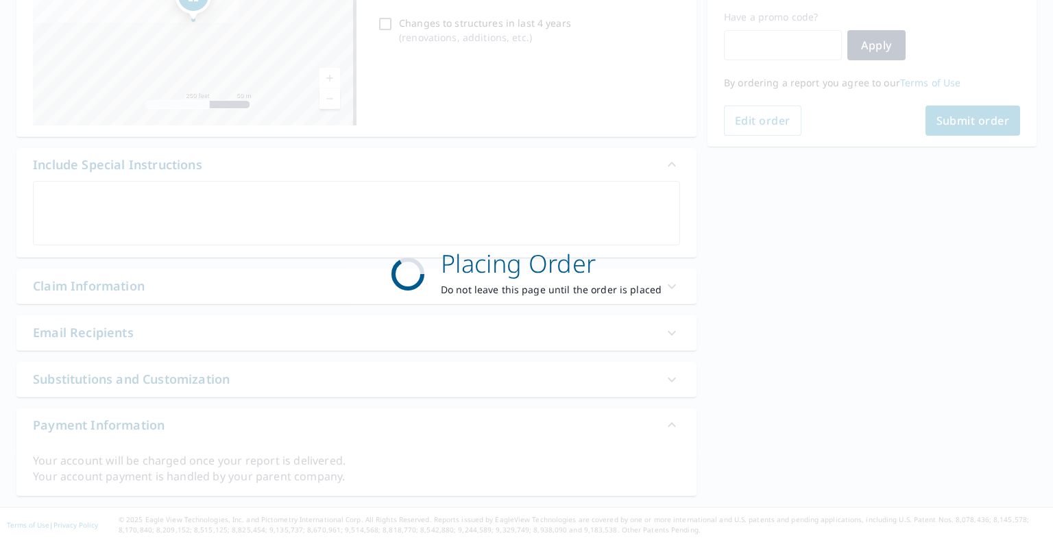
scroll to position [228, 0]
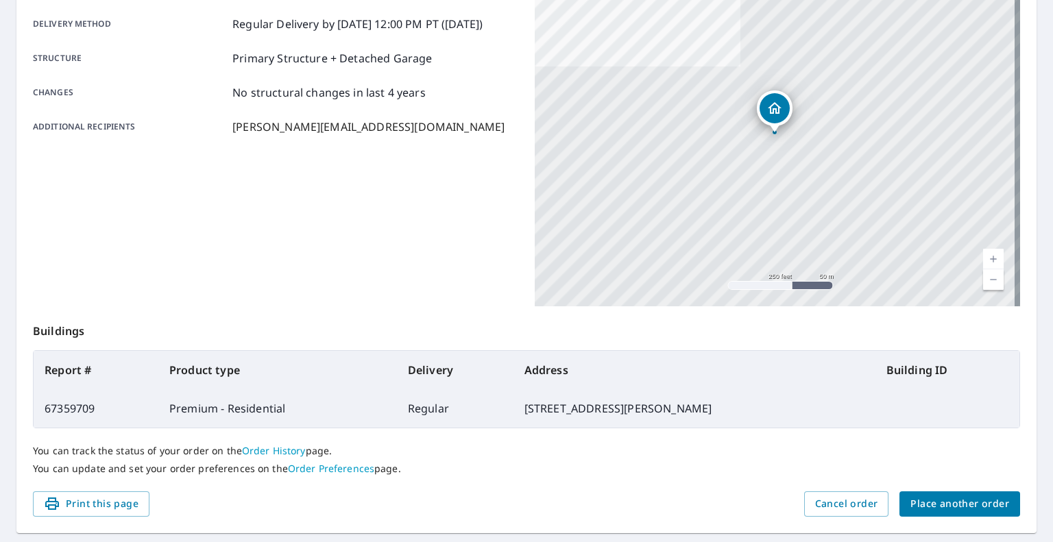
click at [950, 496] on span "Place another order" at bounding box center [959, 504] width 99 height 17
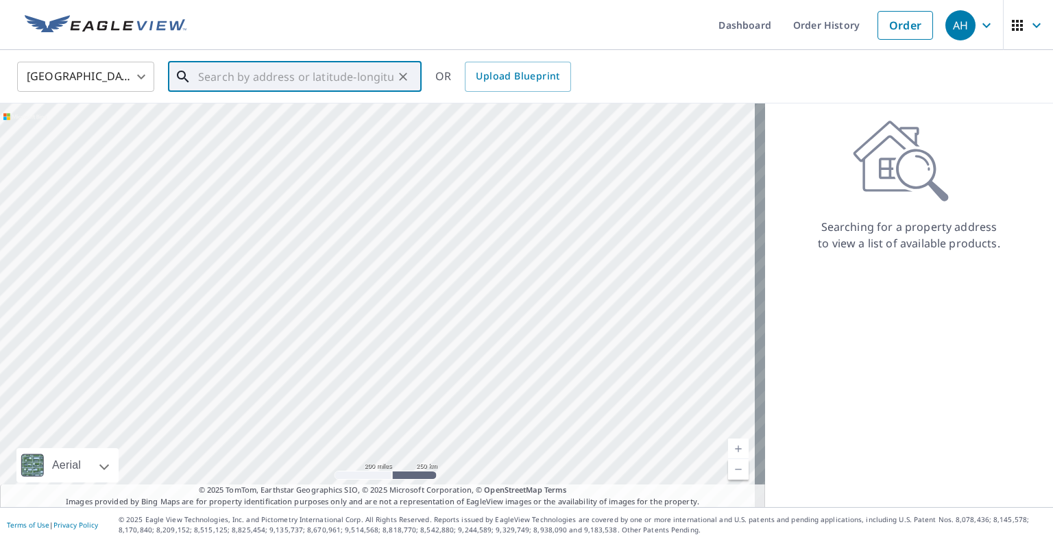
click at [359, 71] on input "text" at bounding box center [295, 77] width 195 height 38
paste input "[STREET_ADDRESS]"
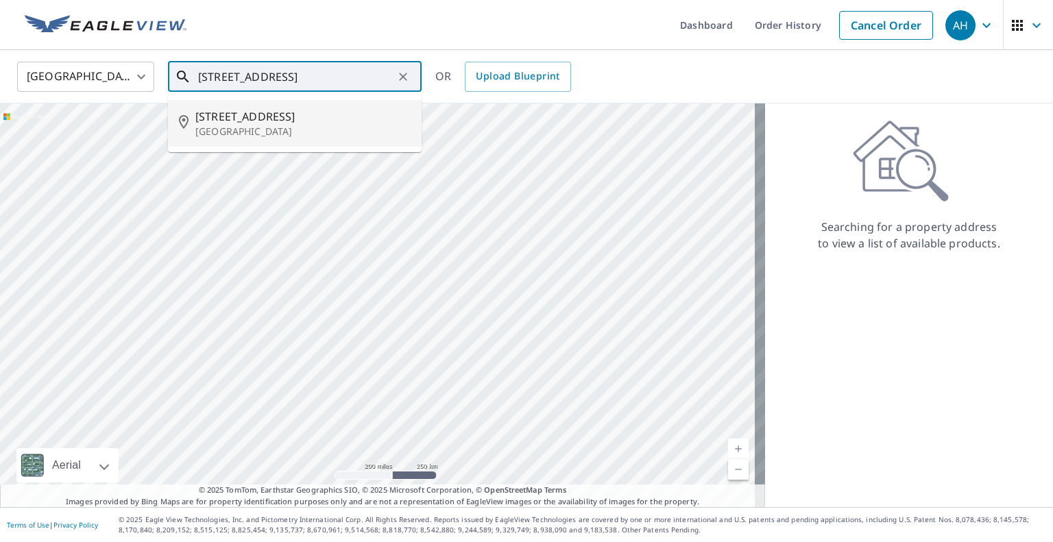
click at [272, 117] on span "[STREET_ADDRESS]" at bounding box center [302, 116] width 215 height 16
type input "[STREET_ADDRESS]"
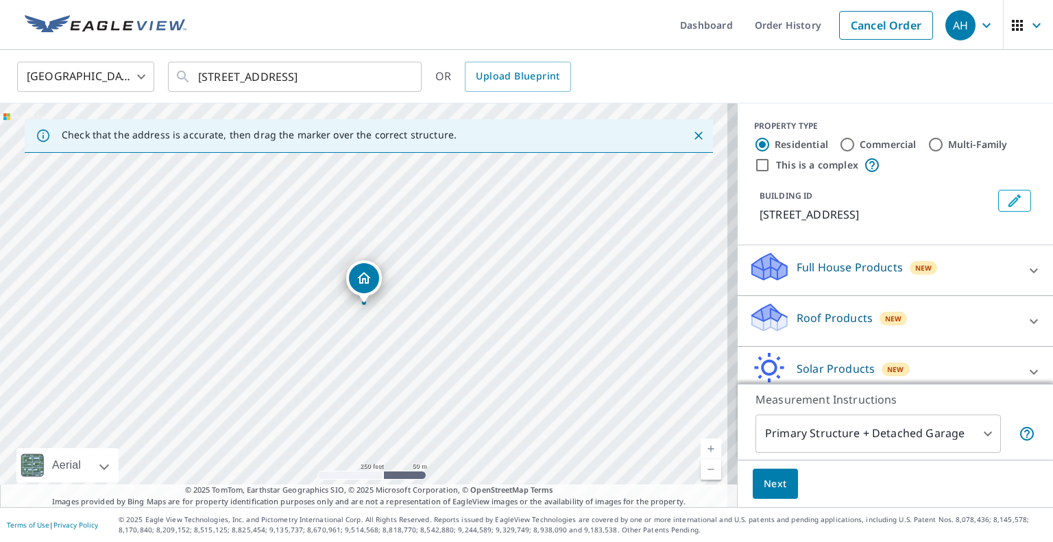
click at [806, 326] on p "Roof Products" at bounding box center [835, 318] width 76 height 16
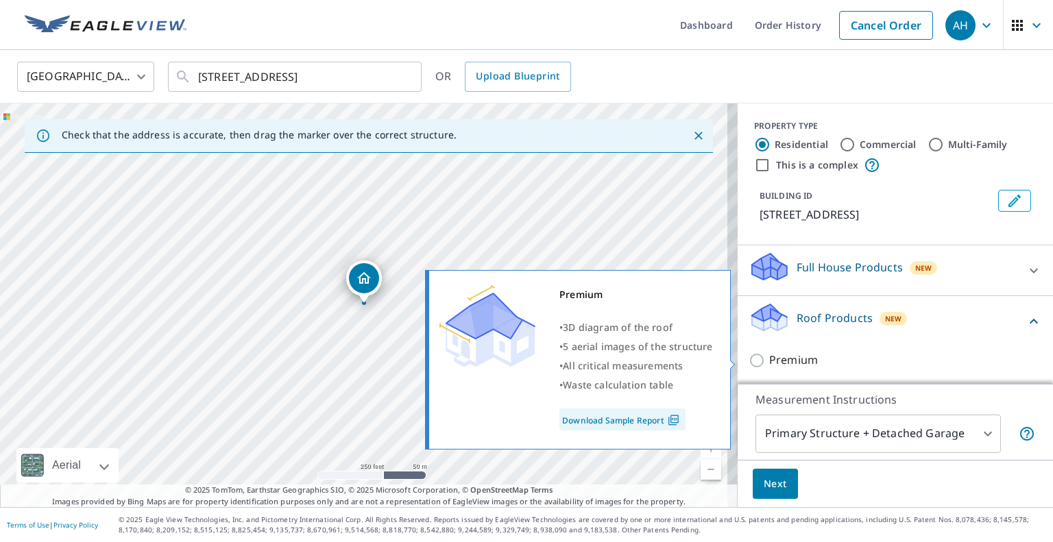
click at [793, 359] on p "Premium" at bounding box center [793, 360] width 49 height 17
click at [769, 359] on input "Premium" at bounding box center [759, 360] width 21 height 16
checkbox input "true"
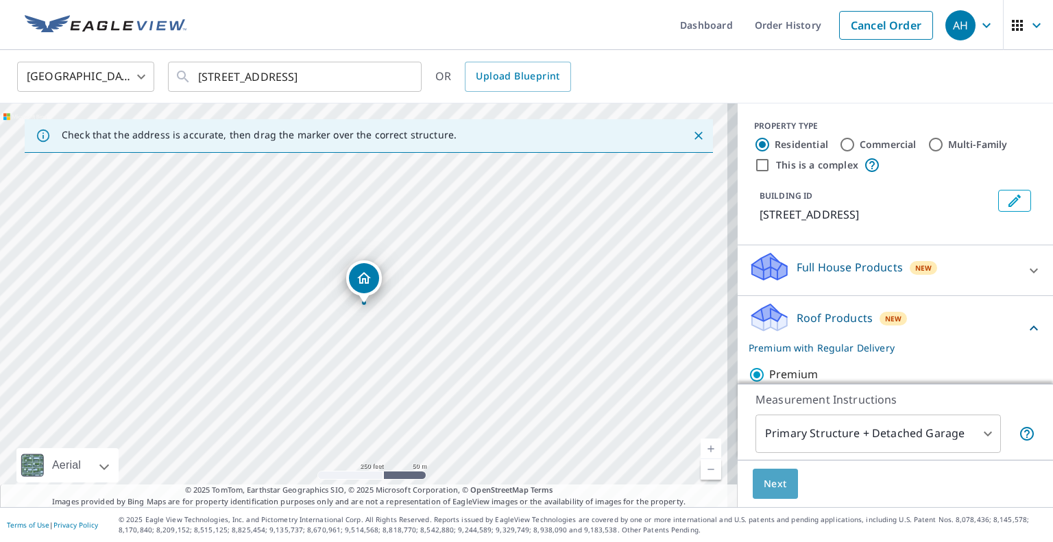
click at [764, 485] on span "Next" at bounding box center [775, 484] width 23 height 17
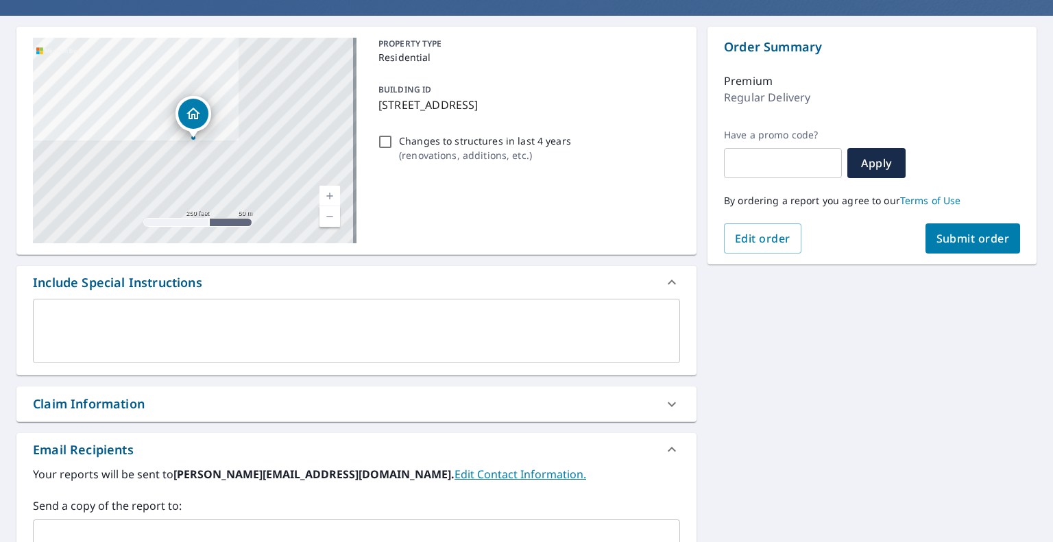
scroll to position [197, 0]
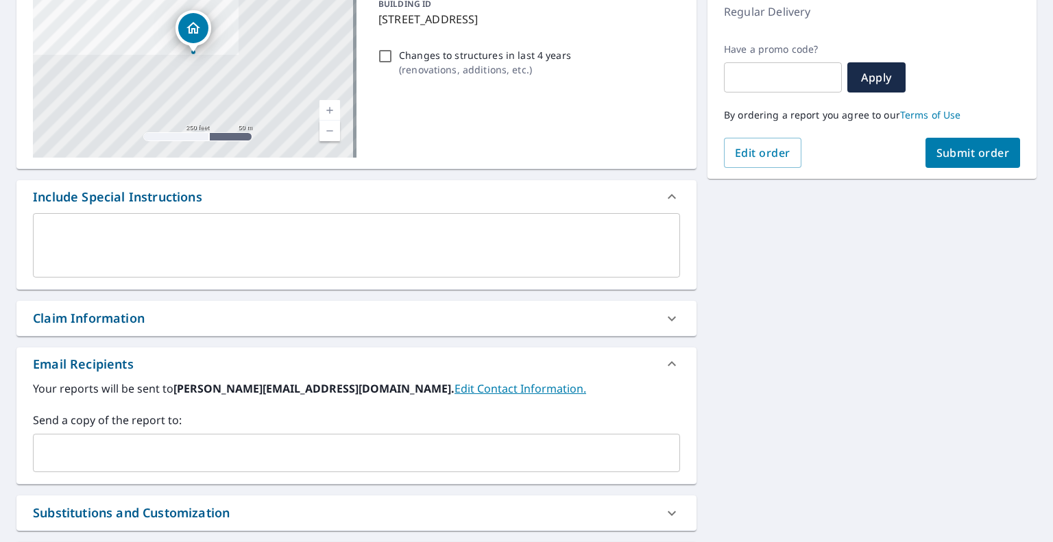
click at [236, 459] on input "text" at bounding box center [346, 453] width 614 height 26
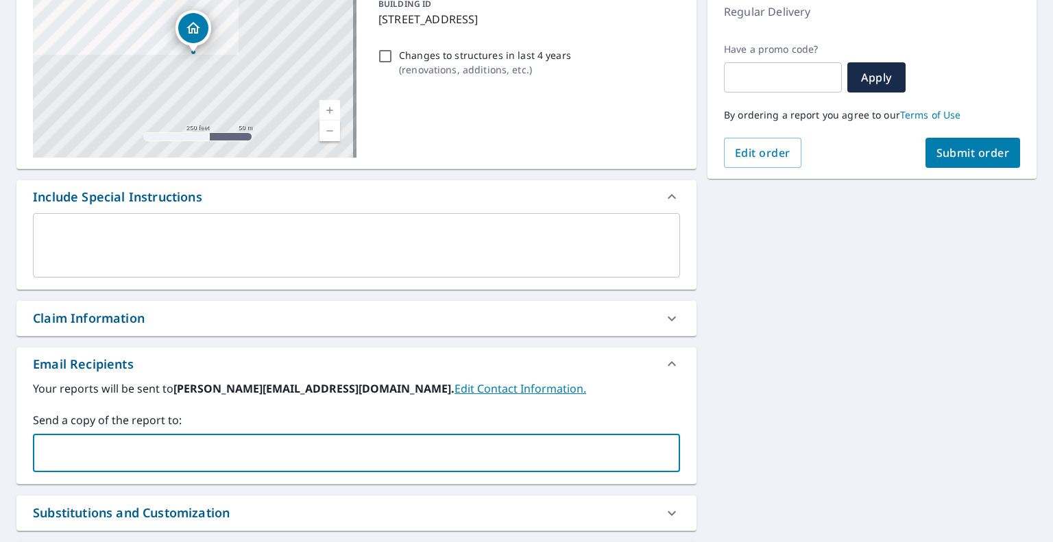
paste input "[PERSON_NAME][EMAIL_ADDRESS][DOMAIN_NAME]"
type input "[PERSON_NAME][EMAIL_ADDRESS][DOMAIN_NAME]"
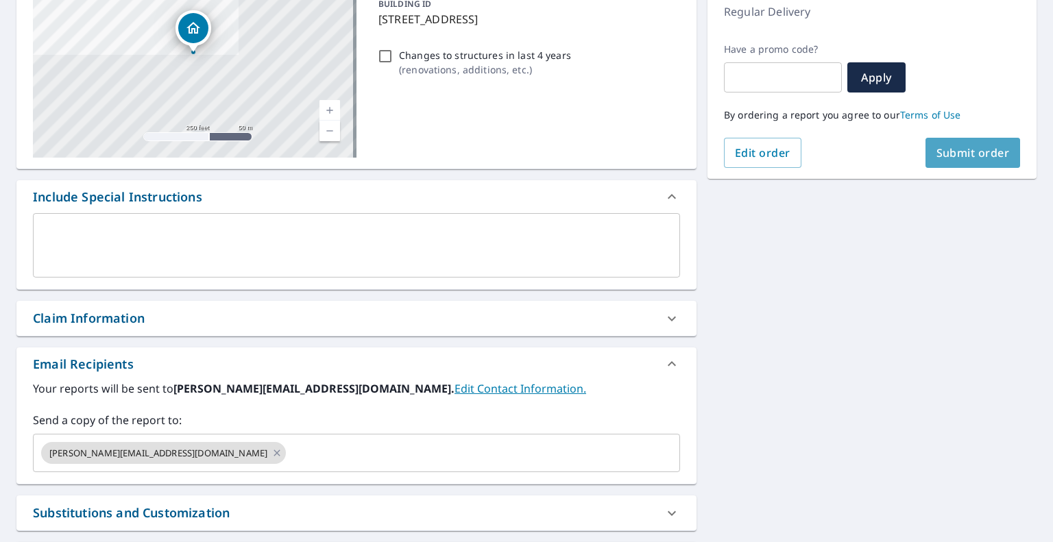
click at [955, 158] on span "Submit order" at bounding box center [972, 152] width 73 height 15
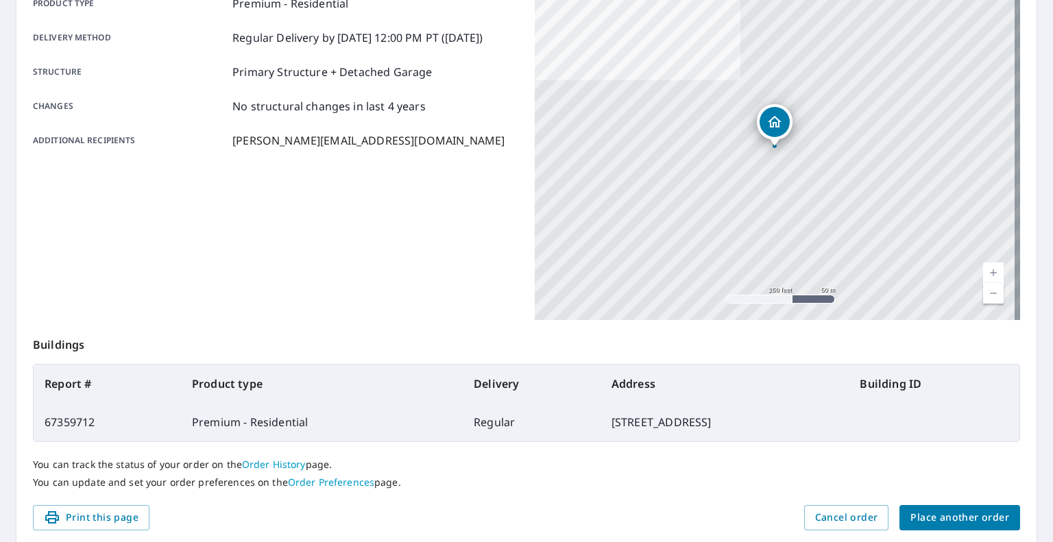
scroll to position [263, 0]
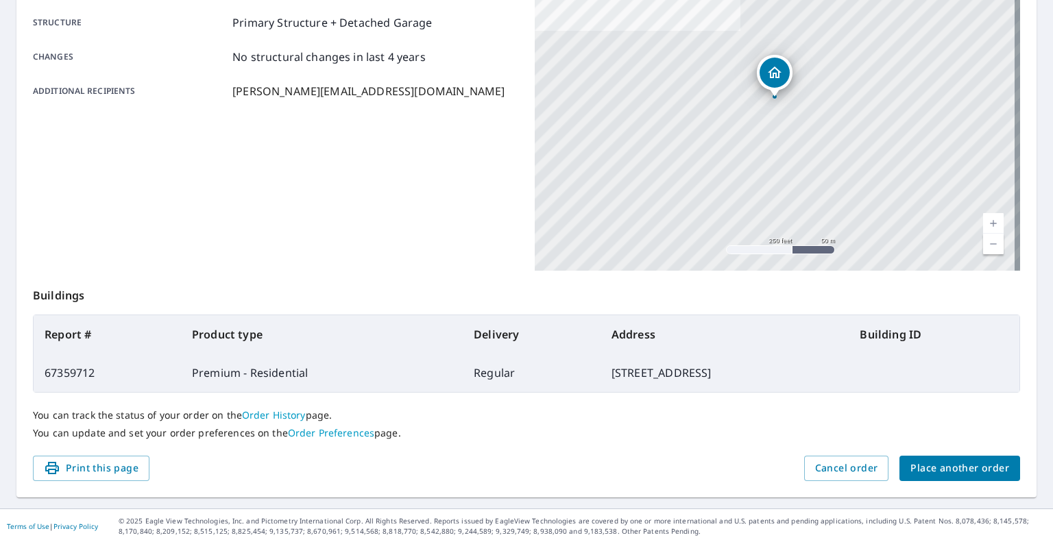
click at [943, 465] on span "Place another order" at bounding box center [959, 468] width 99 height 17
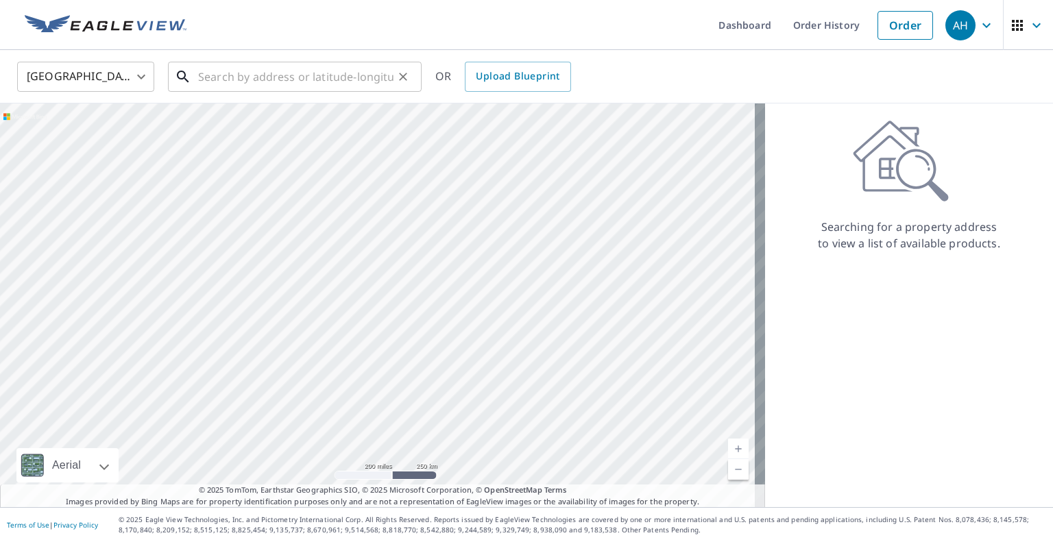
click at [293, 73] on input "text" at bounding box center [295, 77] width 195 height 38
click at [228, 76] on input "text" at bounding box center [295, 77] width 195 height 38
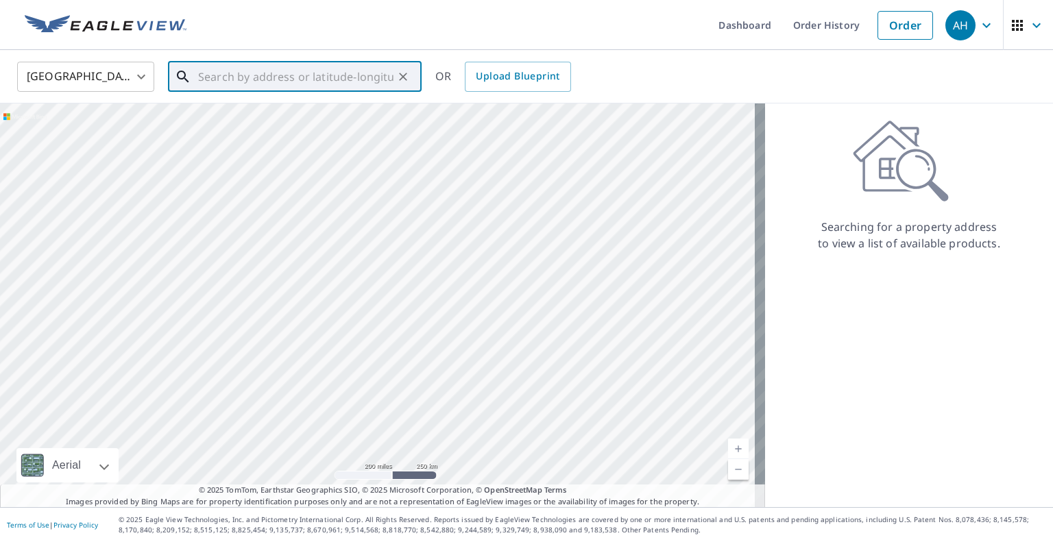
paste input "[STREET_ADDRESS]"
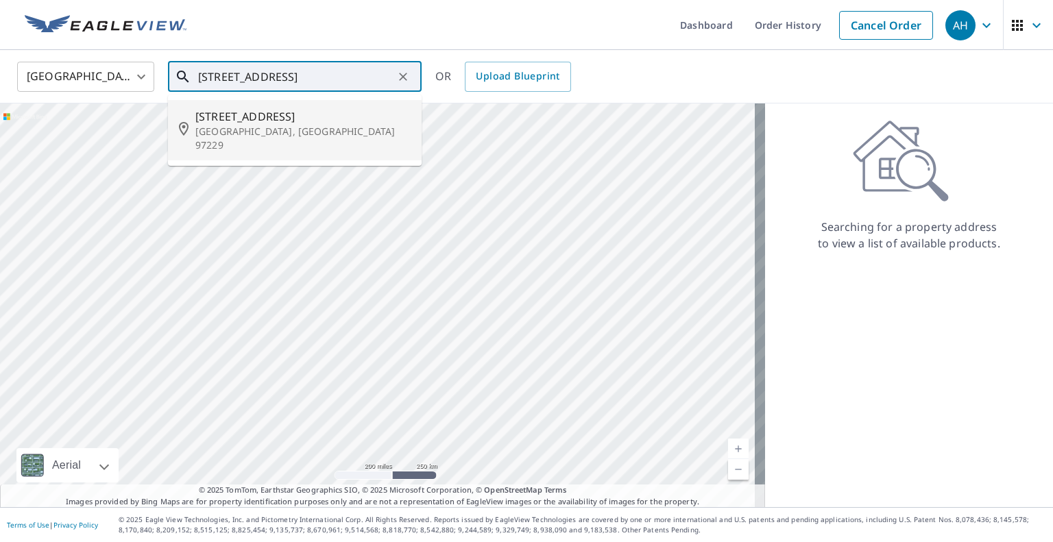
click at [239, 134] on p "[GEOGRAPHIC_DATA], [GEOGRAPHIC_DATA] 97229" at bounding box center [302, 138] width 215 height 27
type input "[STREET_ADDRESS]"
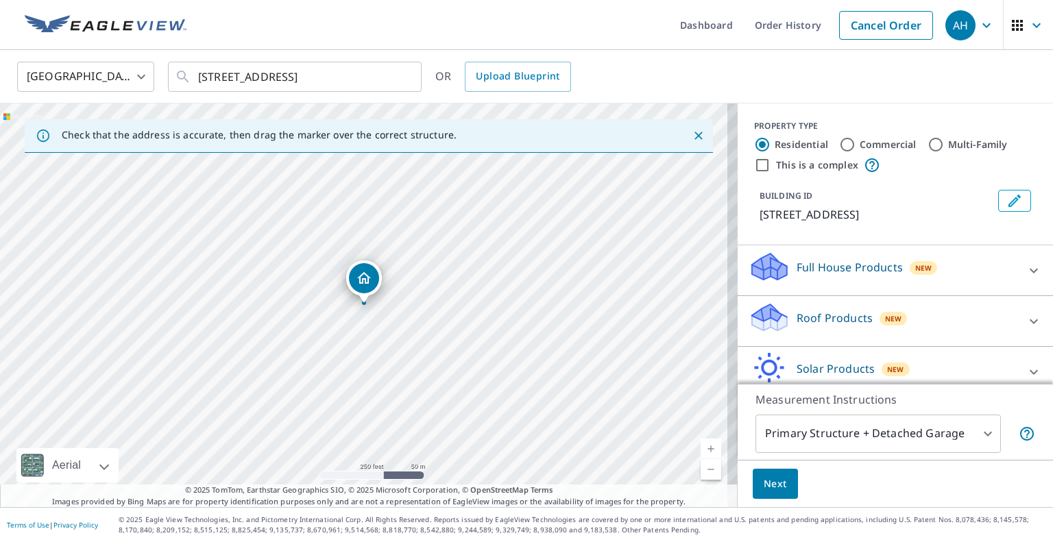
click at [804, 321] on p "Roof Products" at bounding box center [835, 318] width 76 height 16
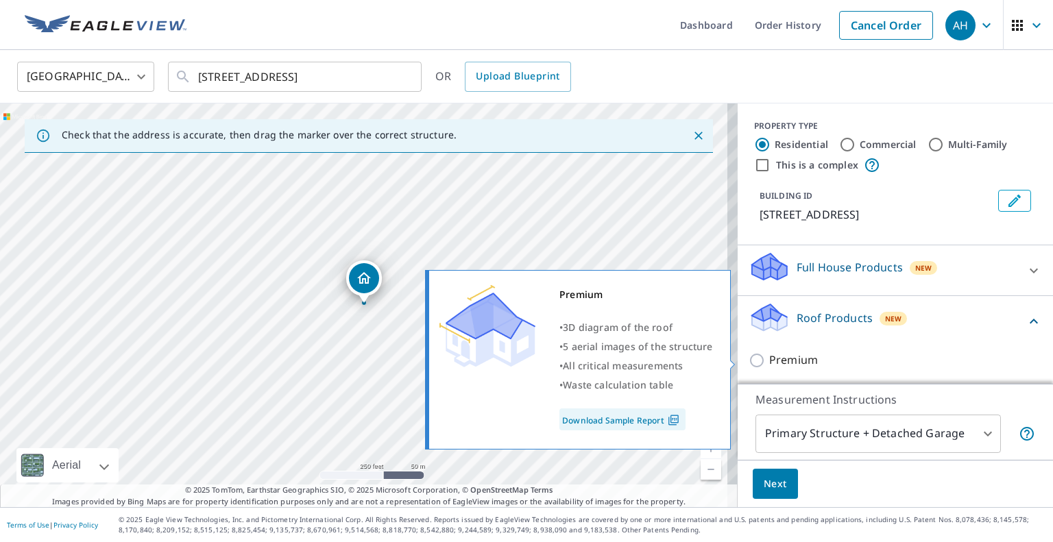
click at [792, 357] on p "Premium" at bounding box center [793, 360] width 49 height 17
click at [769, 357] on input "Premium" at bounding box center [759, 360] width 21 height 16
checkbox input "true"
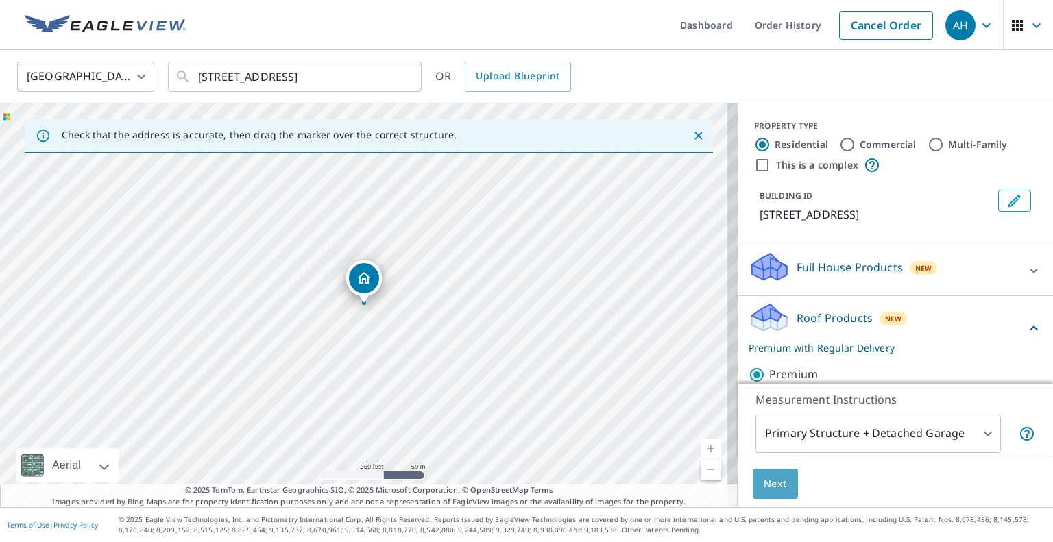
click at [764, 482] on span "Next" at bounding box center [775, 484] width 23 height 17
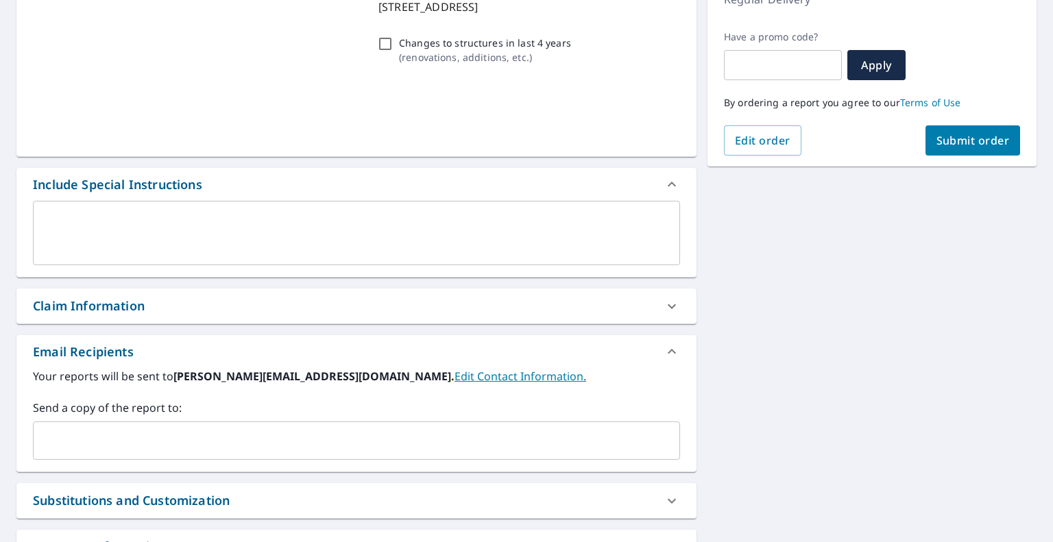
scroll to position [329, 0]
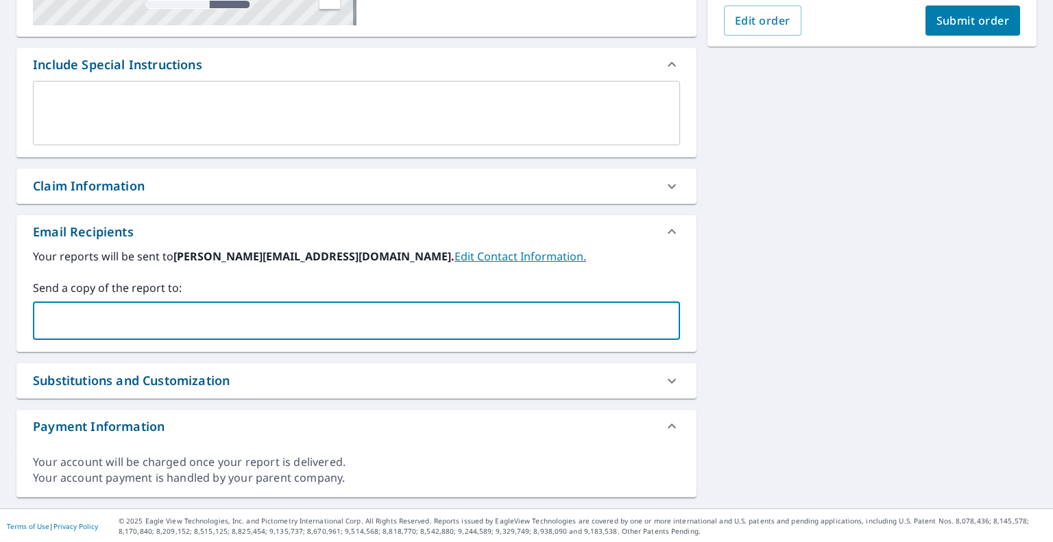
click at [367, 325] on input "text" at bounding box center [346, 321] width 614 height 26
paste input "[EMAIL_ADDRESS][DOMAIN_NAME]"
type input "[EMAIL_ADDRESS][DOMAIN_NAME]"
click at [945, 23] on span "Submit order" at bounding box center [972, 20] width 73 height 15
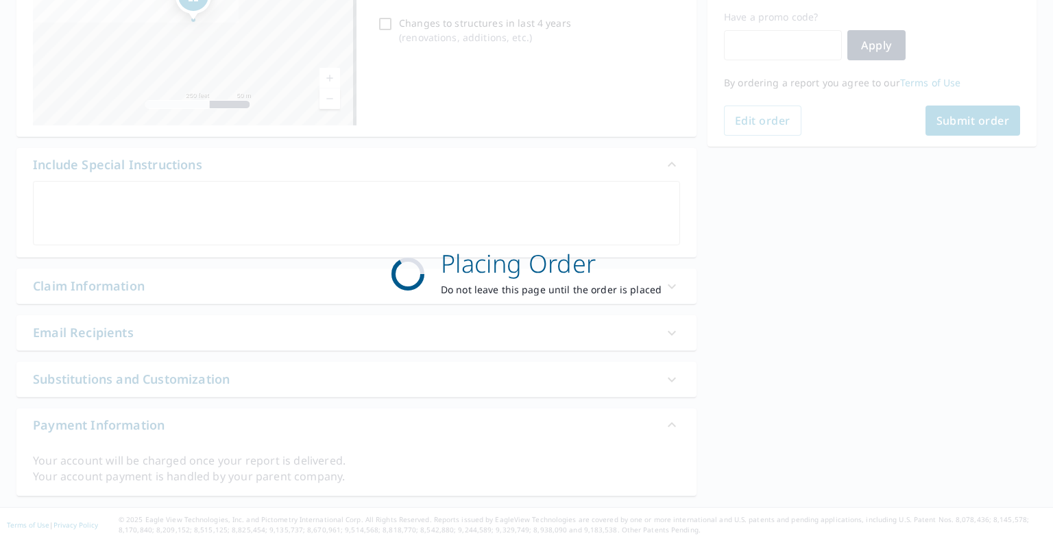
scroll to position [228, 0]
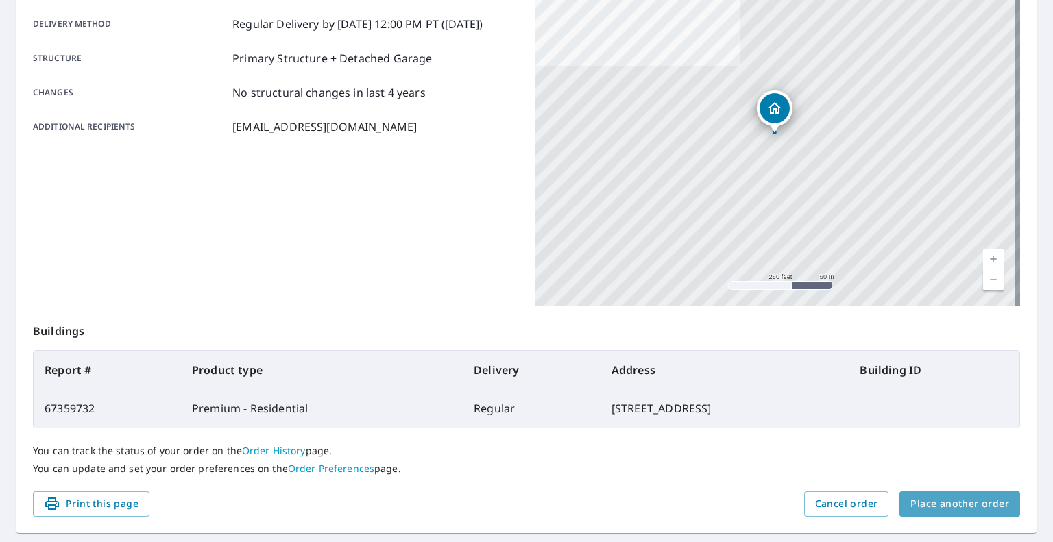
click at [954, 509] on span "Place another order" at bounding box center [959, 504] width 99 height 17
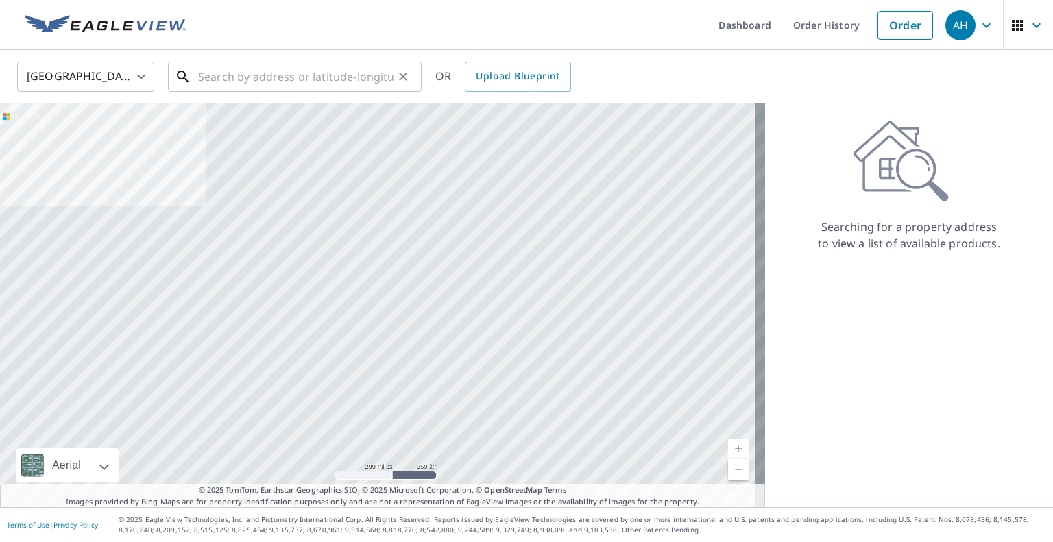
click at [343, 72] on input "text" at bounding box center [295, 77] width 195 height 38
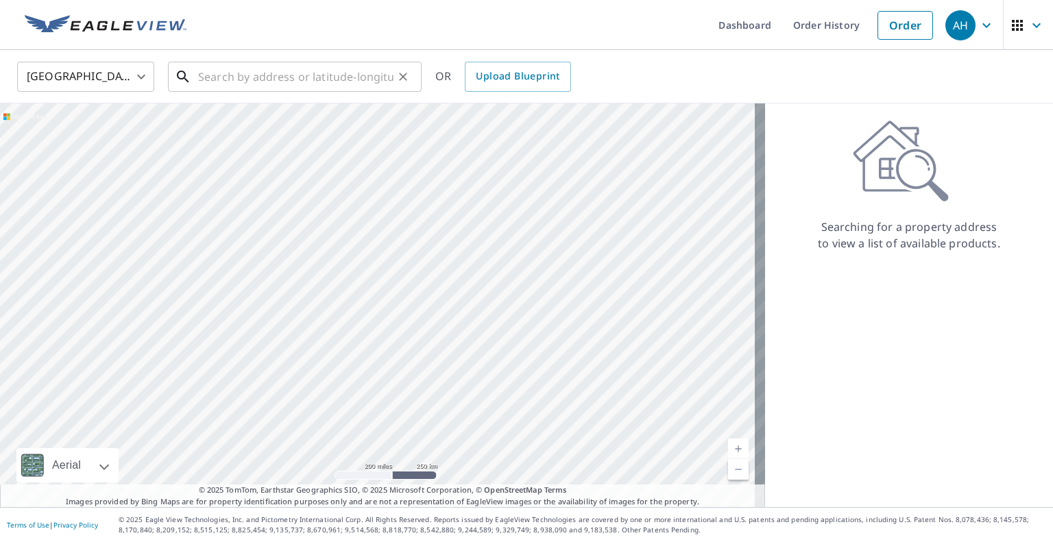
click at [206, 84] on input "text" at bounding box center [295, 77] width 195 height 38
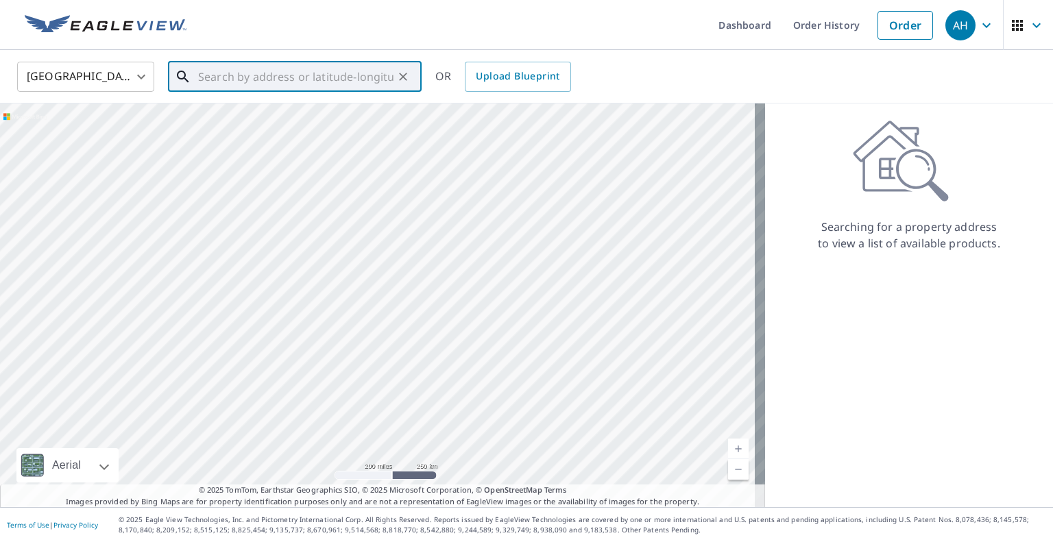
paste input "[STREET_ADDRESS]"
click at [239, 117] on span "[STREET_ADDRESS]" at bounding box center [302, 116] width 215 height 16
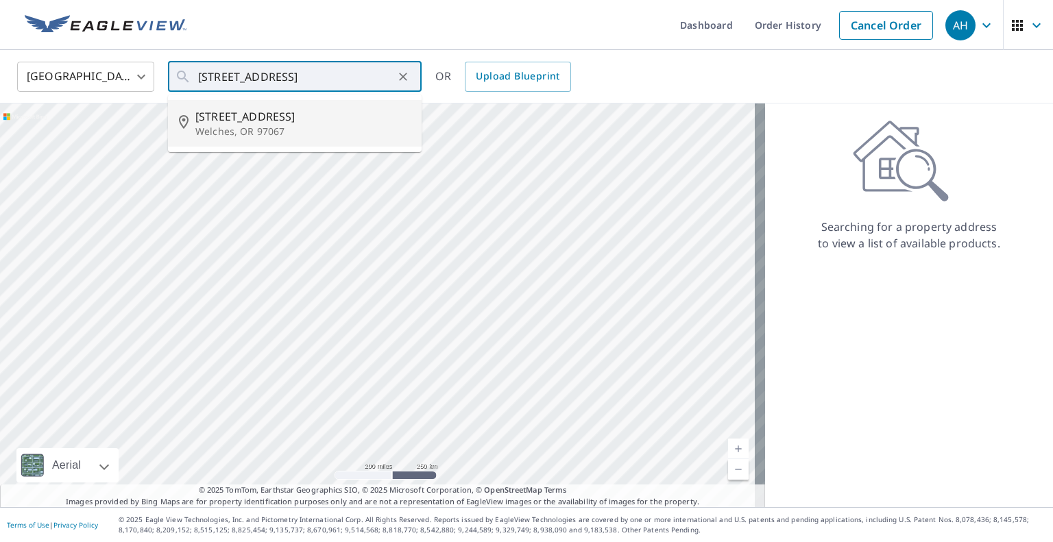
type input "[STREET_ADDRESS]"
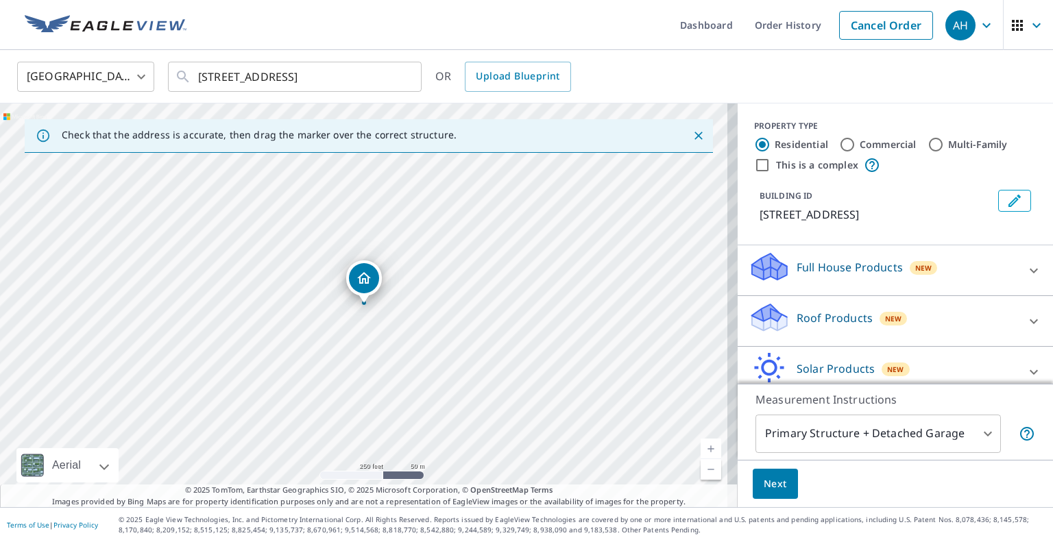
click at [869, 304] on div "Roof Products New" at bounding box center [883, 321] width 269 height 39
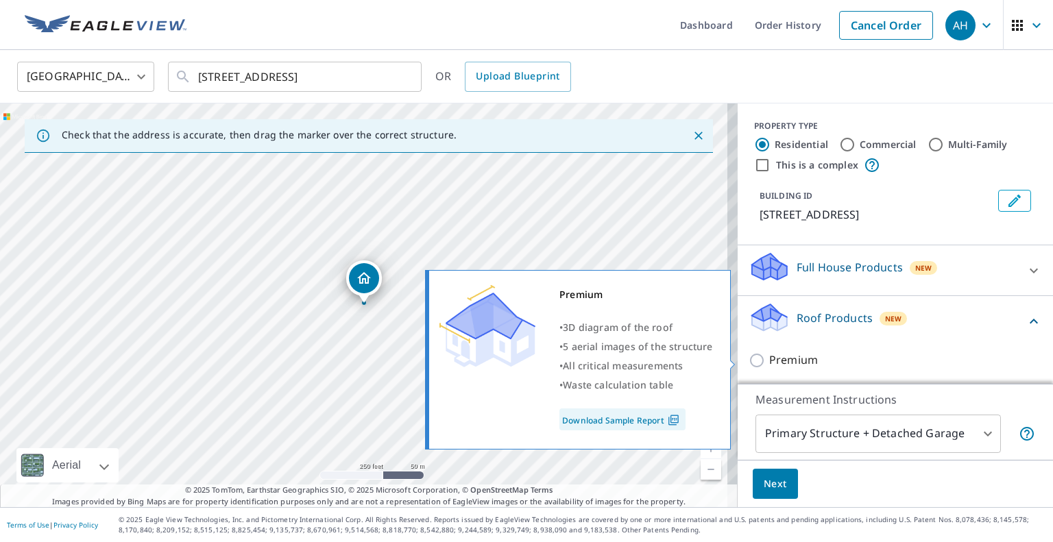
click at [774, 355] on p "Premium" at bounding box center [793, 360] width 49 height 17
click at [769, 355] on input "Premium" at bounding box center [759, 360] width 21 height 16
checkbox input "true"
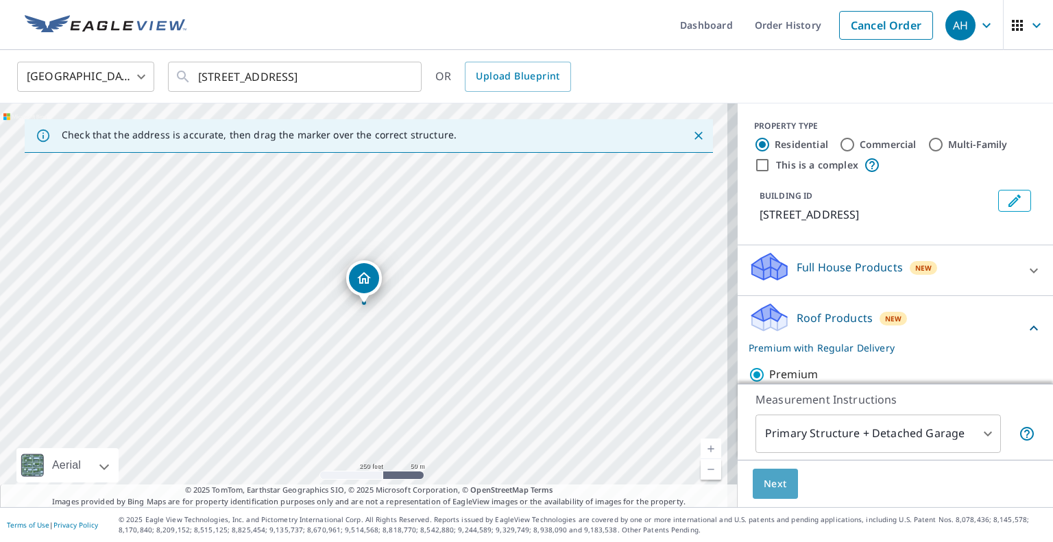
click at [771, 483] on span "Next" at bounding box center [775, 484] width 23 height 17
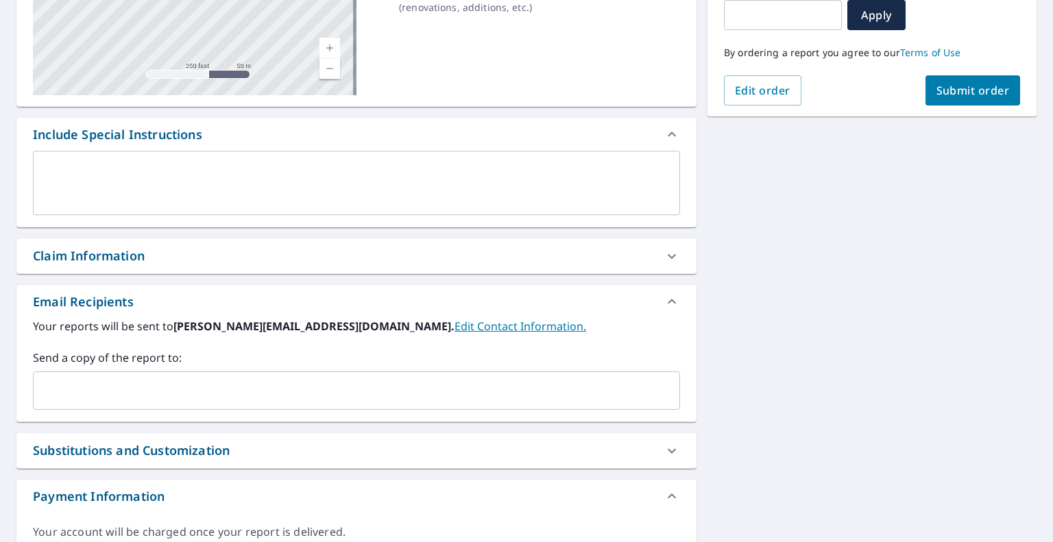
scroll to position [274, 0]
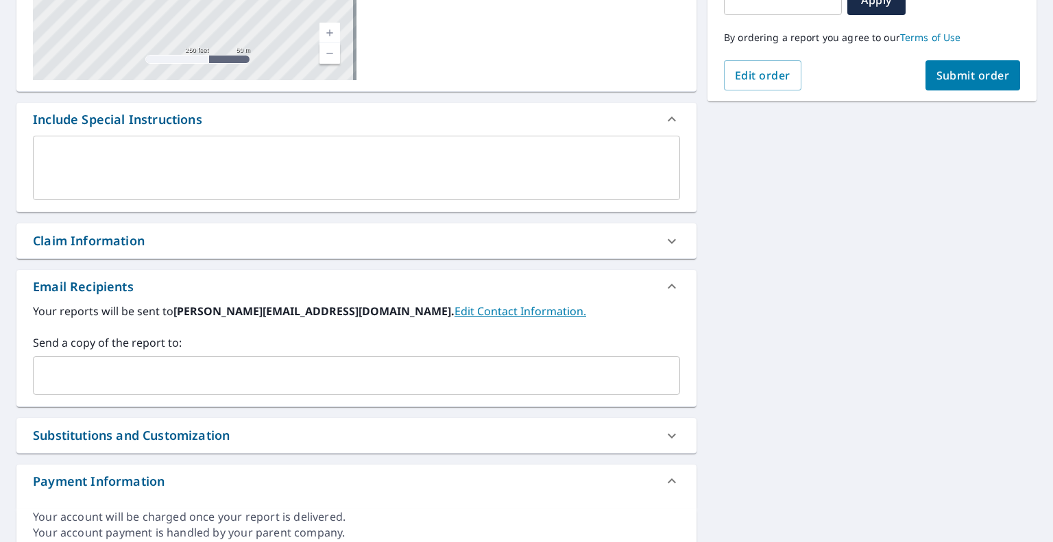
click at [555, 389] on div "​" at bounding box center [356, 375] width 647 height 38
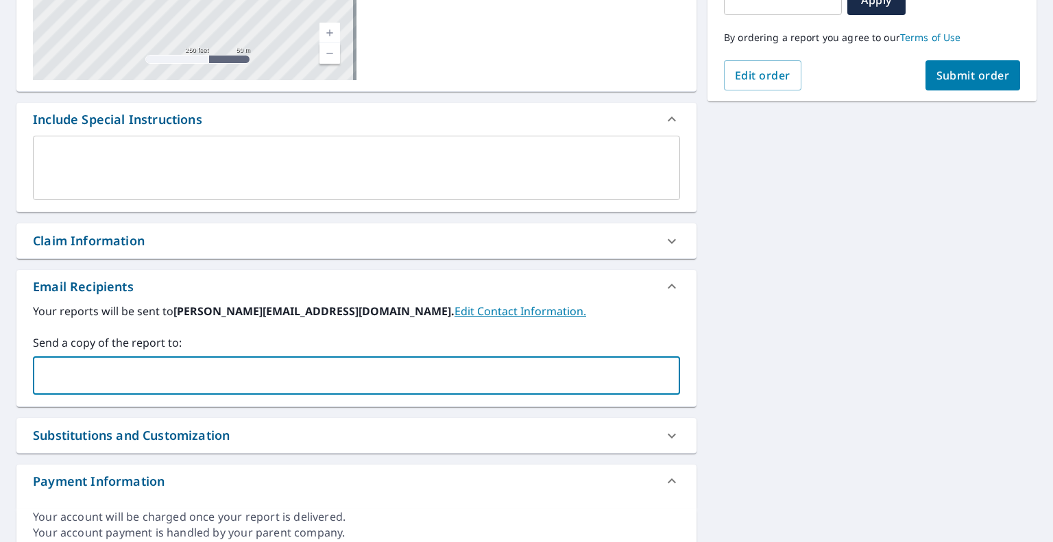
paste input "[PERSON_NAME][EMAIL_ADDRESS][DOMAIN_NAME]"
type input "[PERSON_NAME][EMAIL_ADDRESS][DOMAIN_NAME]"
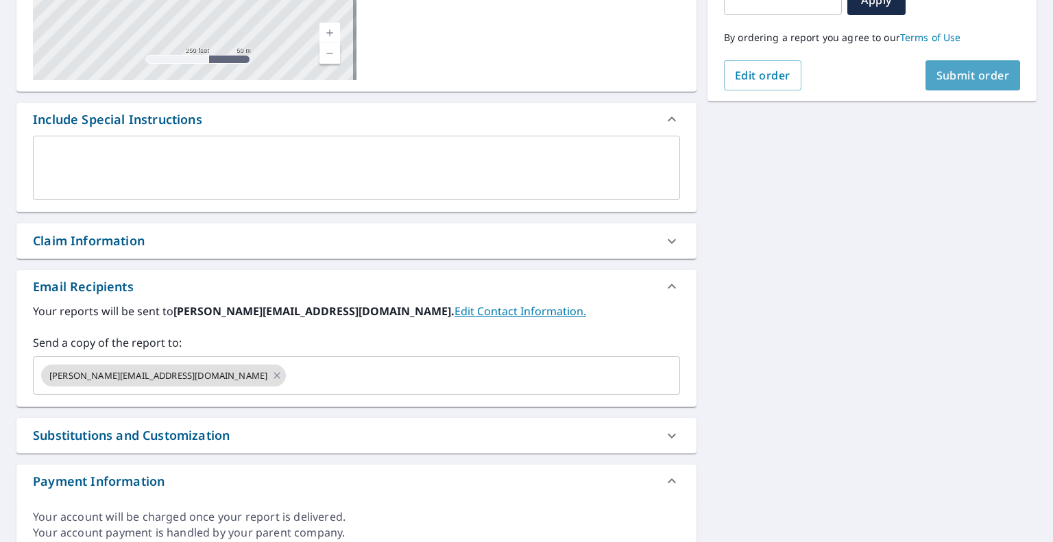
click at [937, 69] on span "Submit order" at bounding box center [972, 75] width 73 height 15
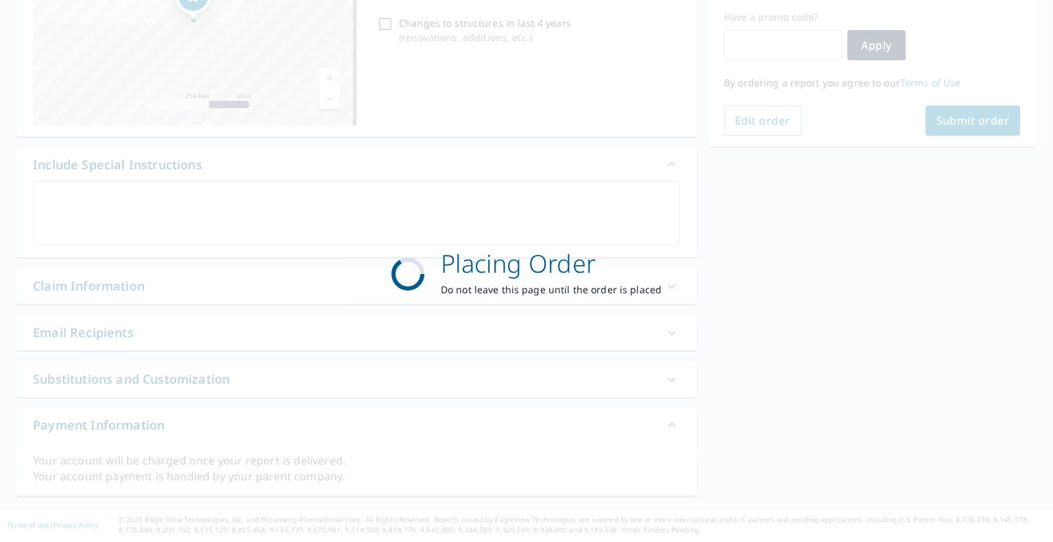
scroll to position [228, 0]
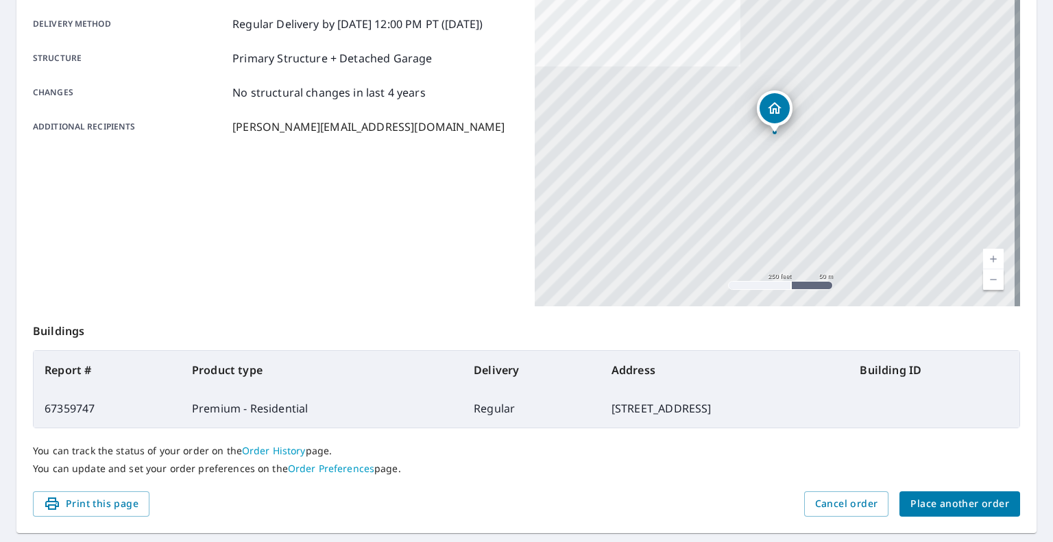
click at [942, 540] on main "Order details Product type Premium - Residential Delivery method Regular Delive…" at bounding box center [526, 221] width 1053 height 645
click at [942, 502] on span "Place another order" at bounding box center [959, 504] width 99 height 17
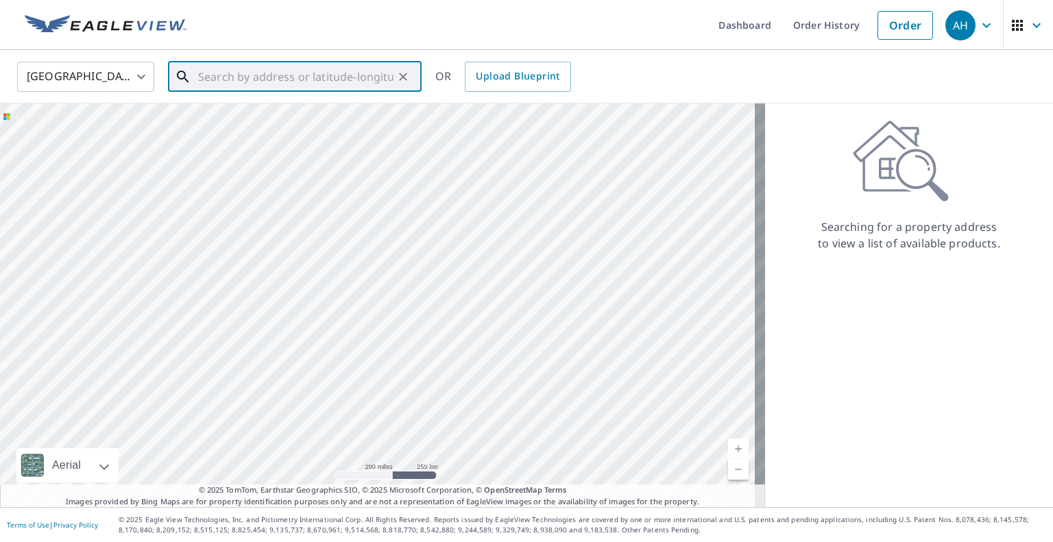
click at [365, 84] on input "text" at bounding box center [295, 77] width 195 height 38
paste input "[STREET_ADDRESS]"
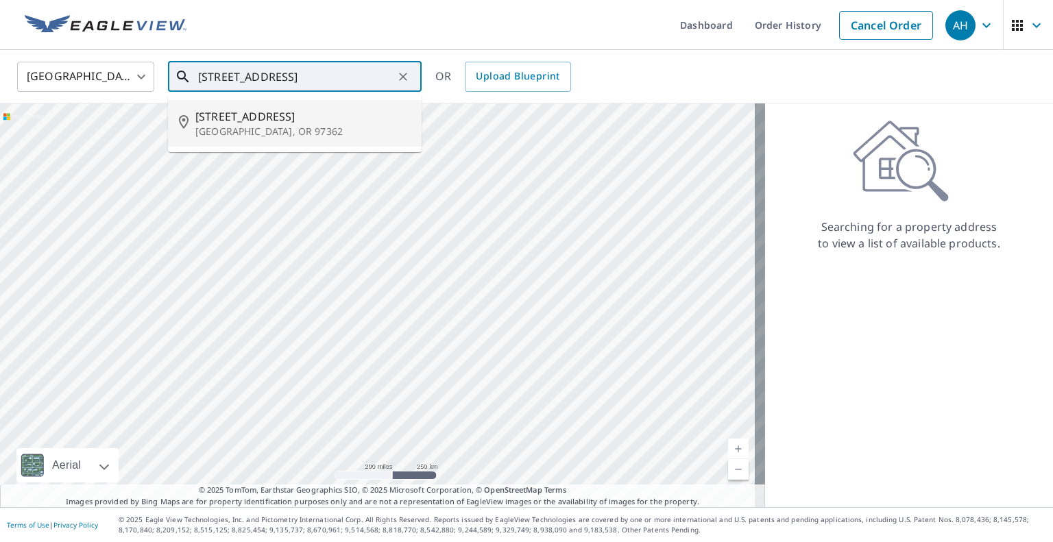
click at [271, 125] on p "[GEOGRAPHIC_DATA], OR 97362" at bounding box center [302, 132] width 215 height 14
type input "[STREET_ADDRESS]"
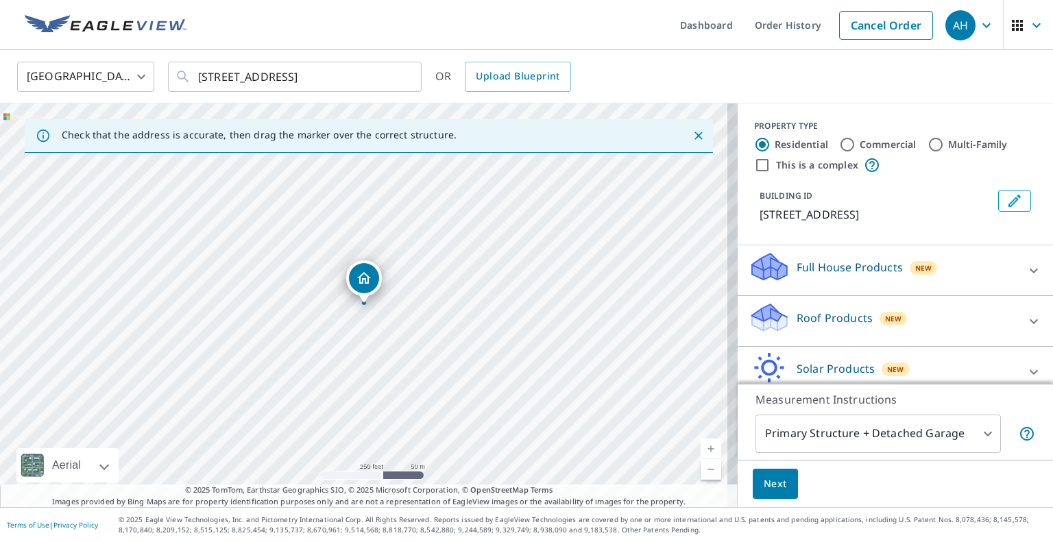
click at [836, 326] on p "Roof Products" at bounding box center [835, 318] width 76 height 16
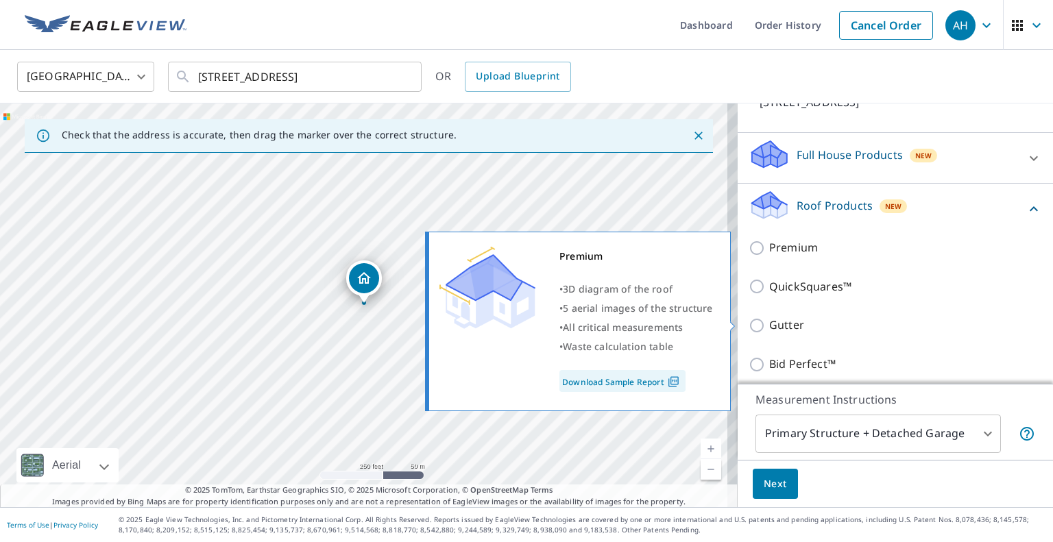
scroll to position [137, 0]
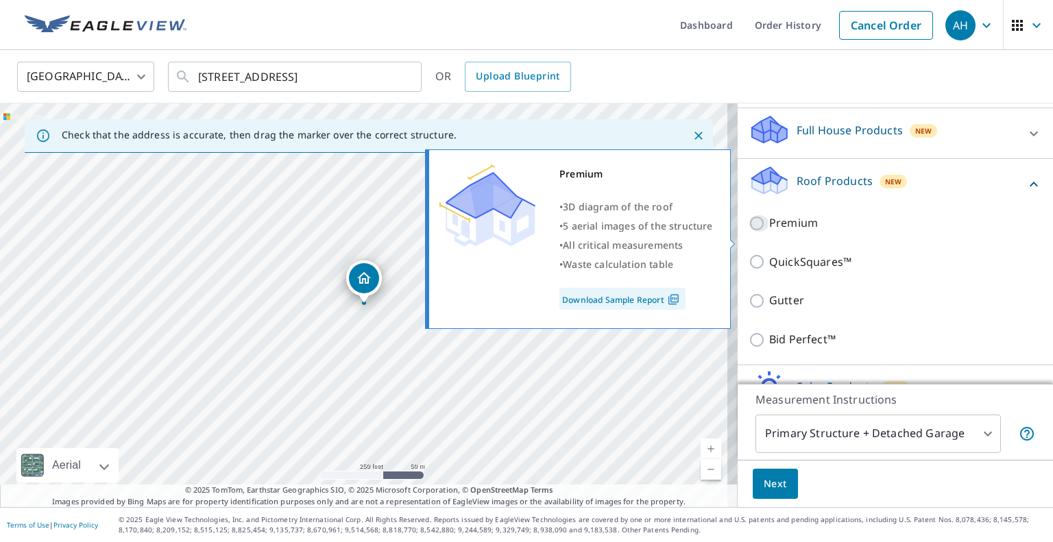
click at [749, 230] on input "Premium" at bounding box center [759, 223] width 21 height 16
checkbox input "true"
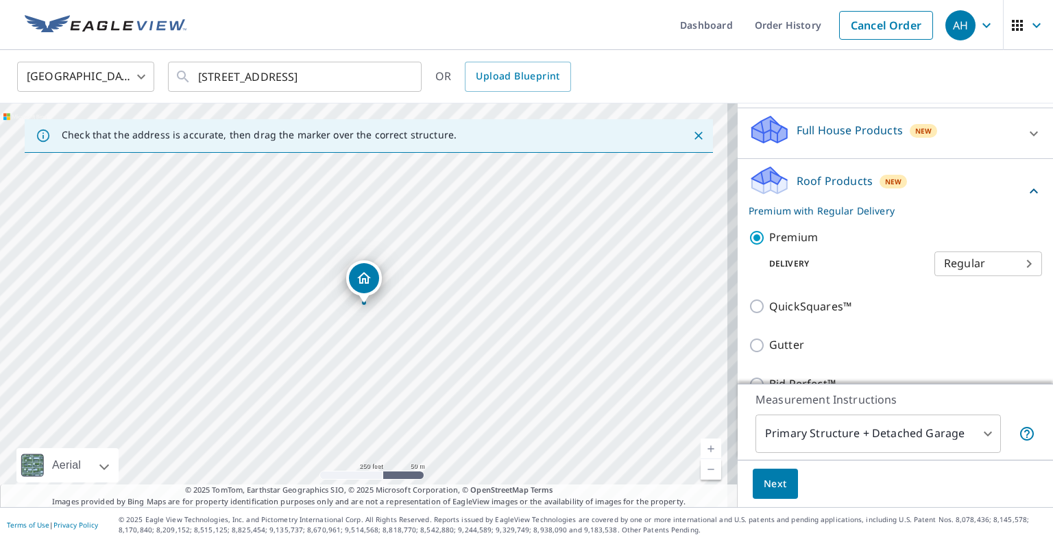
click at [765, 474] on button "Next" at bounding box center [775, 484] width 45 height 31
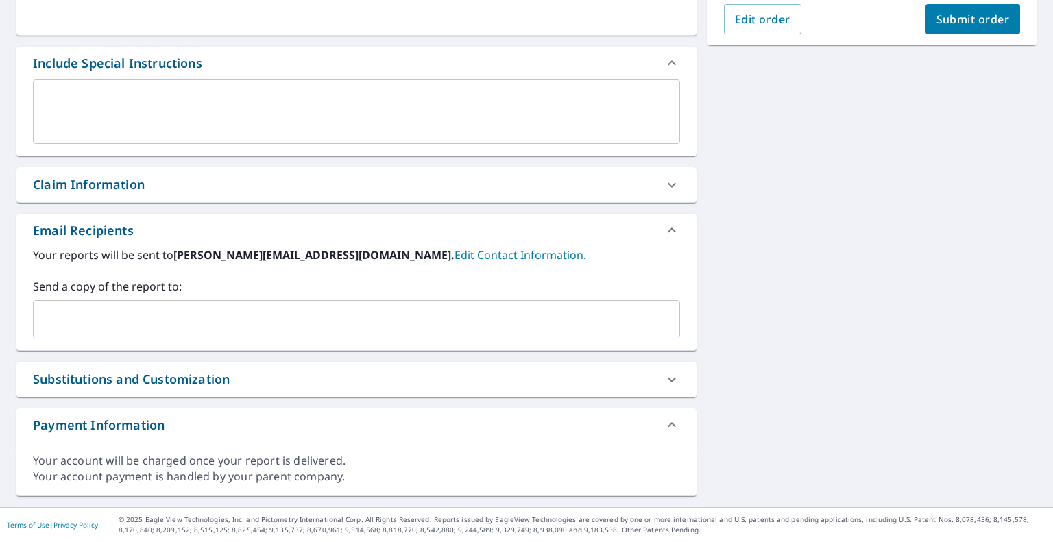
scroll to position [271, 0]
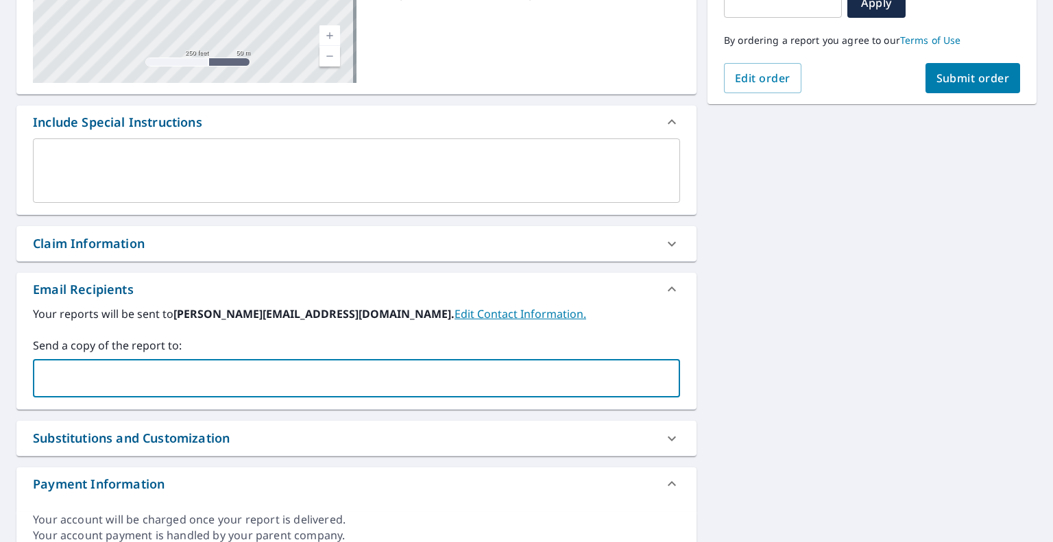
click at [299, 370] on input "text" at bounding box center [346, 378] width 614 height 26
paste input "[EMAIL_ADDRESS][DOMAIN_NAME]"
type input "[EMAIL_ADDRESS][DOMAIN_NAME]"
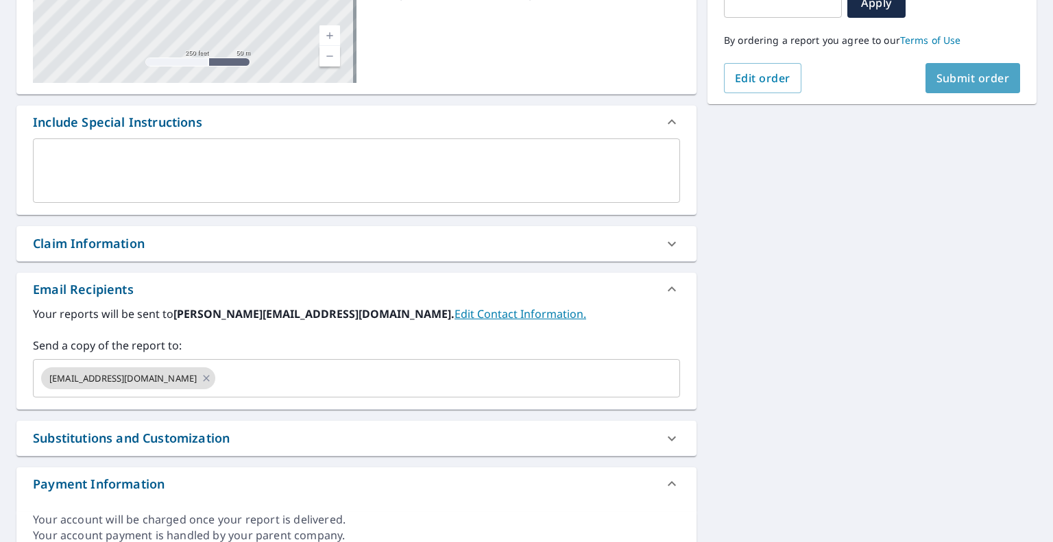
click at [925, 75] on button "Submit order" at bounding box center [972, 78] width 95 height 30
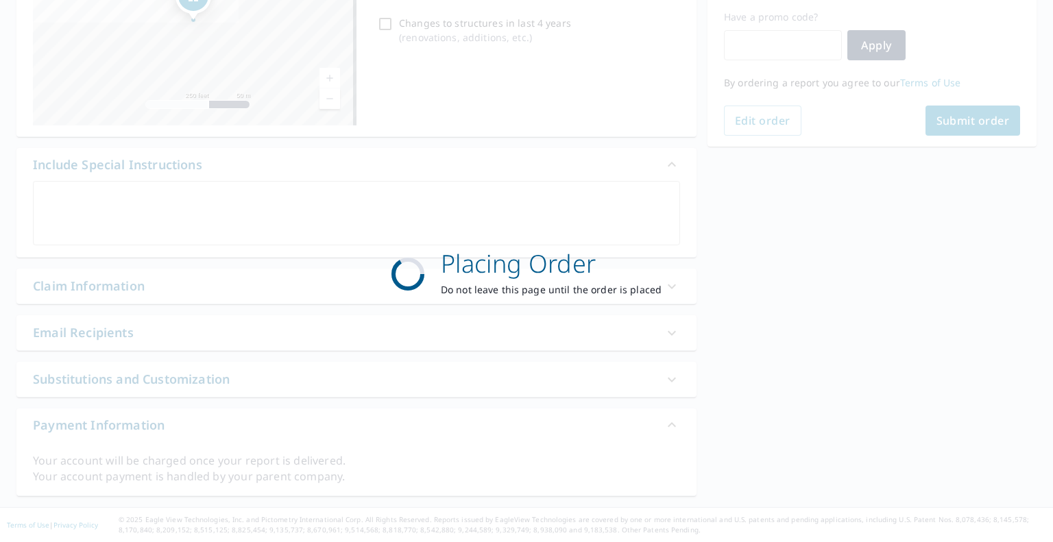
scroll to position [228, 0]
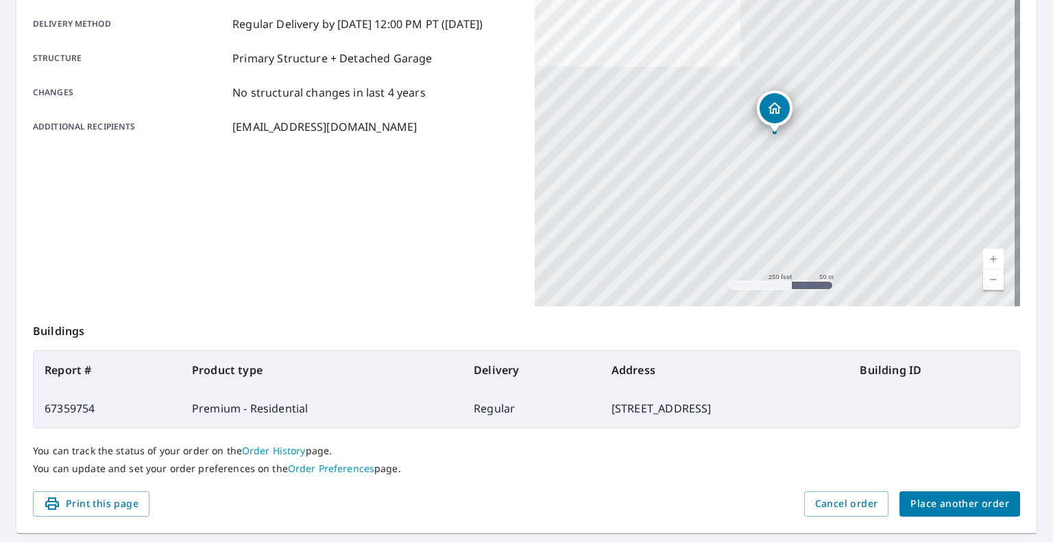
click at [960, 509] on span "Place another order" at bounding box center [959, 504] width 99 height 17
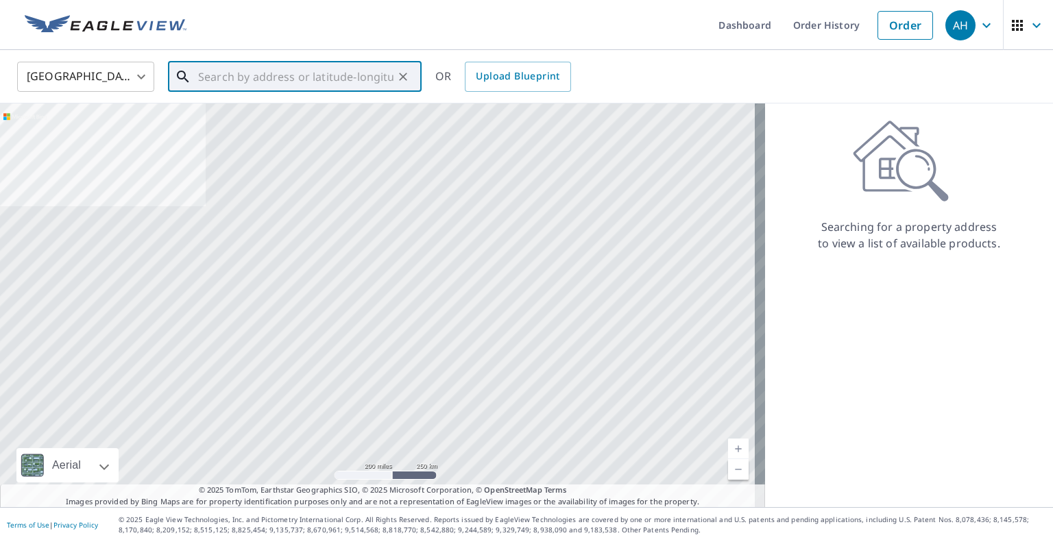
click at [289, 71] on input "text" at bounding box center [295, 77] width 195 height 38
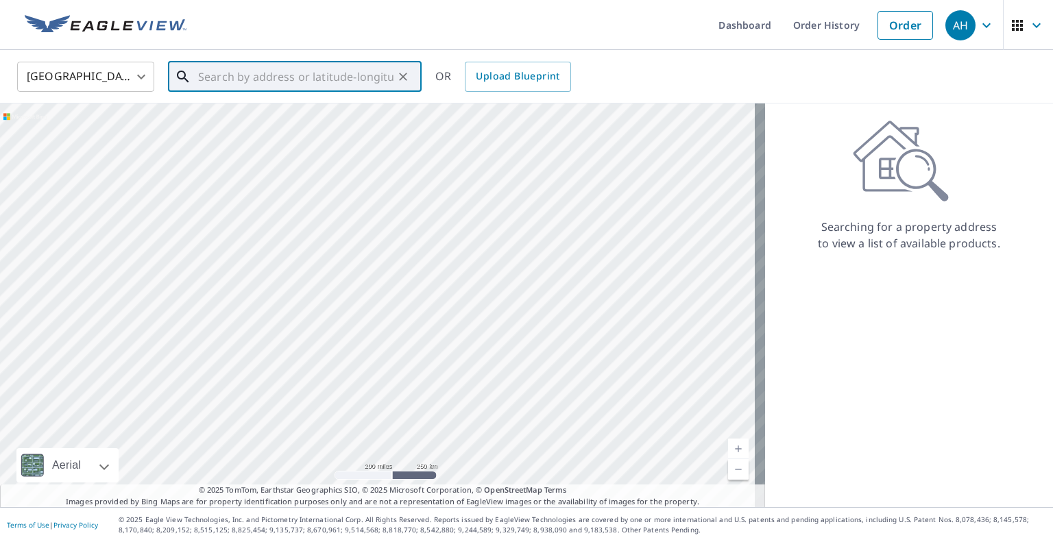
paste input "[STREET_ADDRESS]"
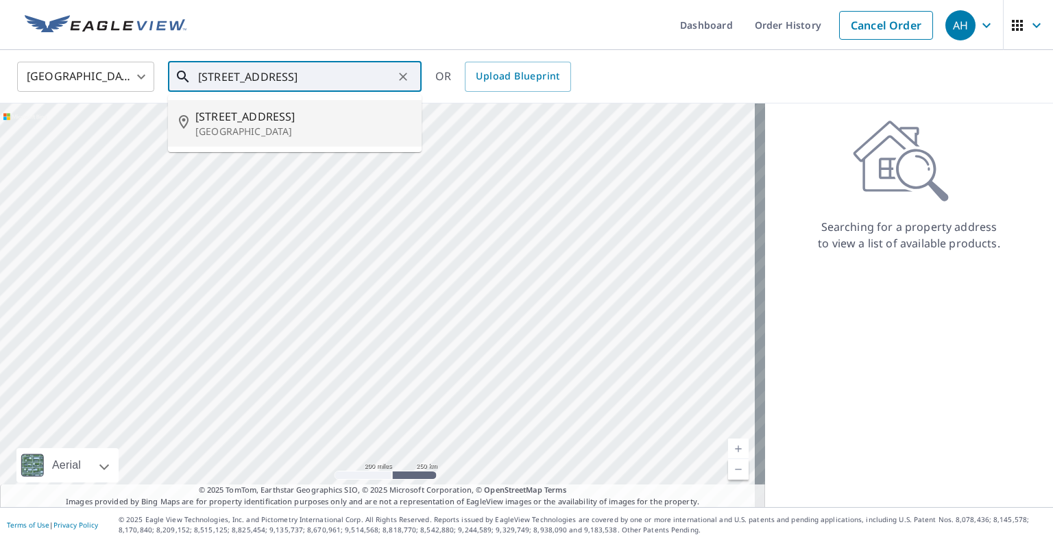
click at [267, 129] on p "[GEOGRAPHIC_DATA]" at bounding box center [302, 132] width 215 height 14
type input "[STREET_ADDRESS]"
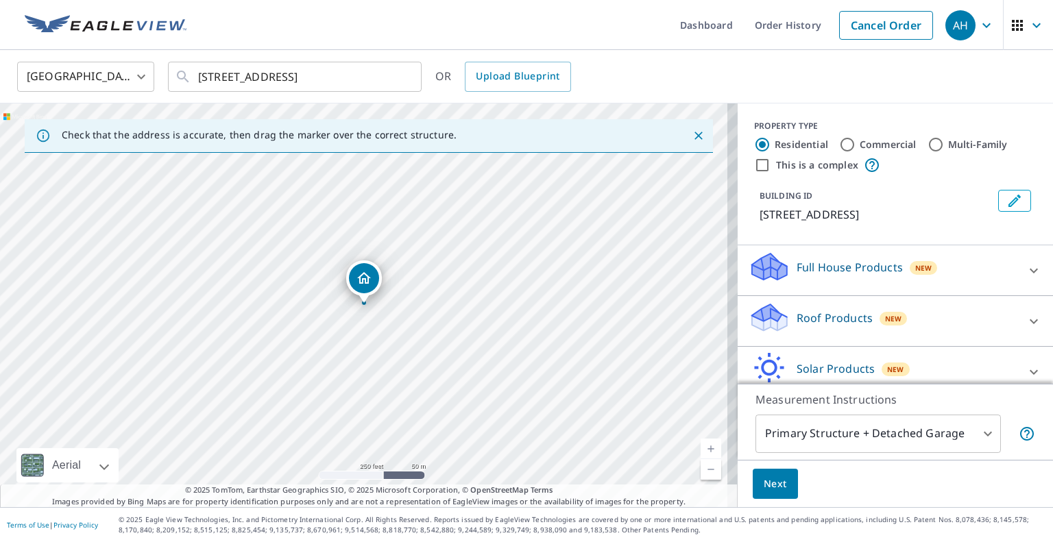
click at [784, 313] on div "Roof Products New" at bounding box center [883, 321] width 269 height 39
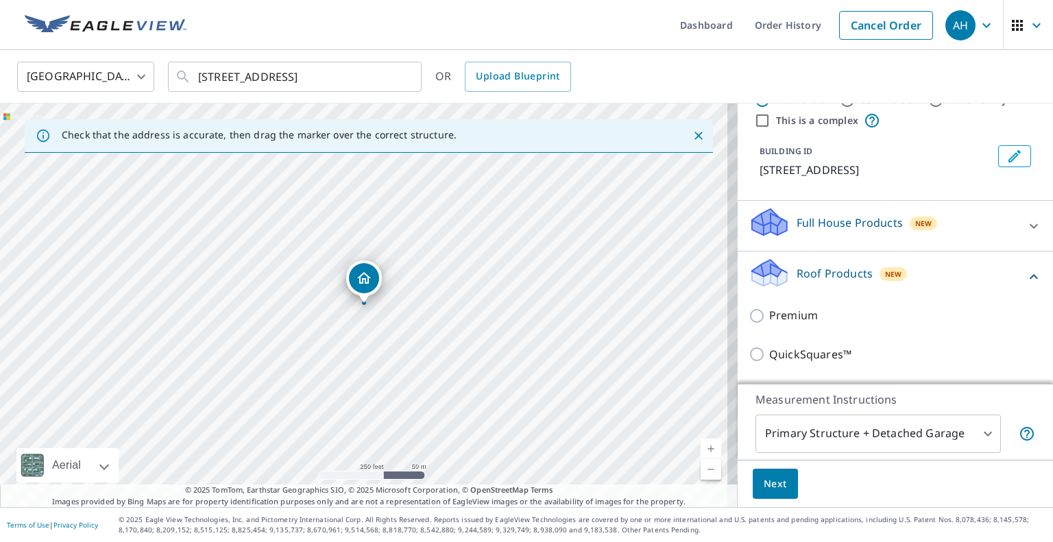
scroll to position [69, 0]
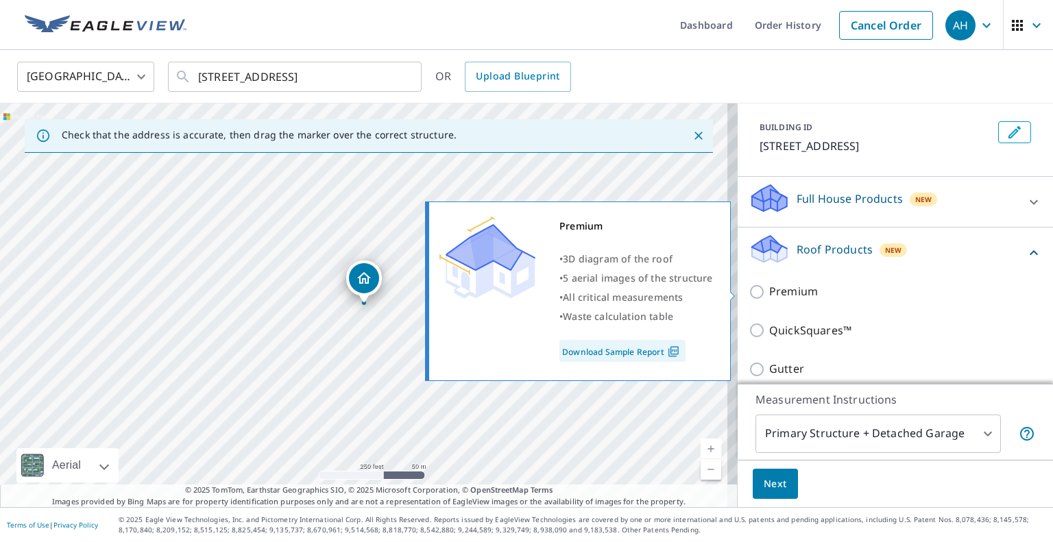
click at [749, 293] on input "Premium" at bounding box center [759, 292] width 21 height 16
checkbox input "true"
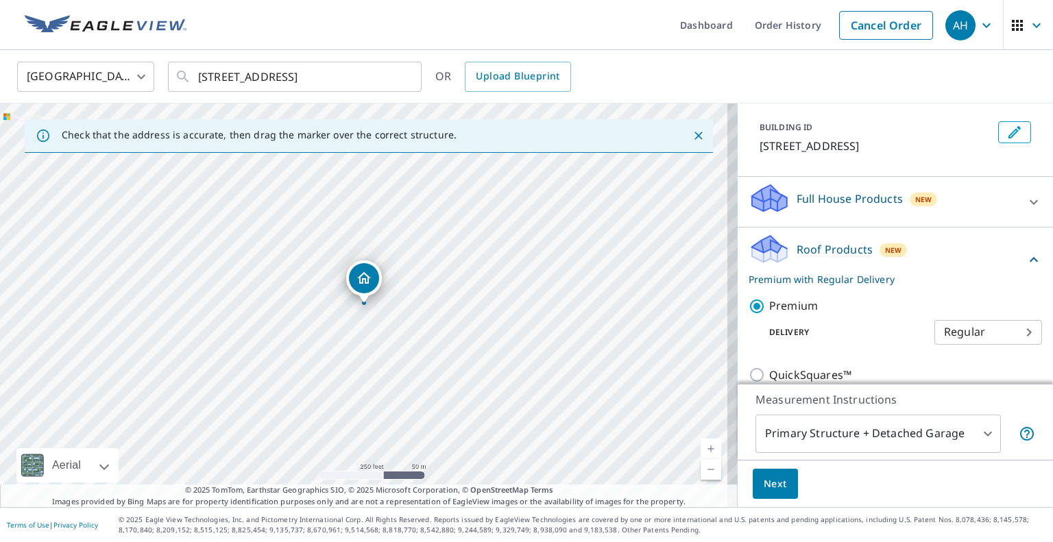
click at [768, 479] on span "Next" at bounding box center [775, 484] width 23 height 17
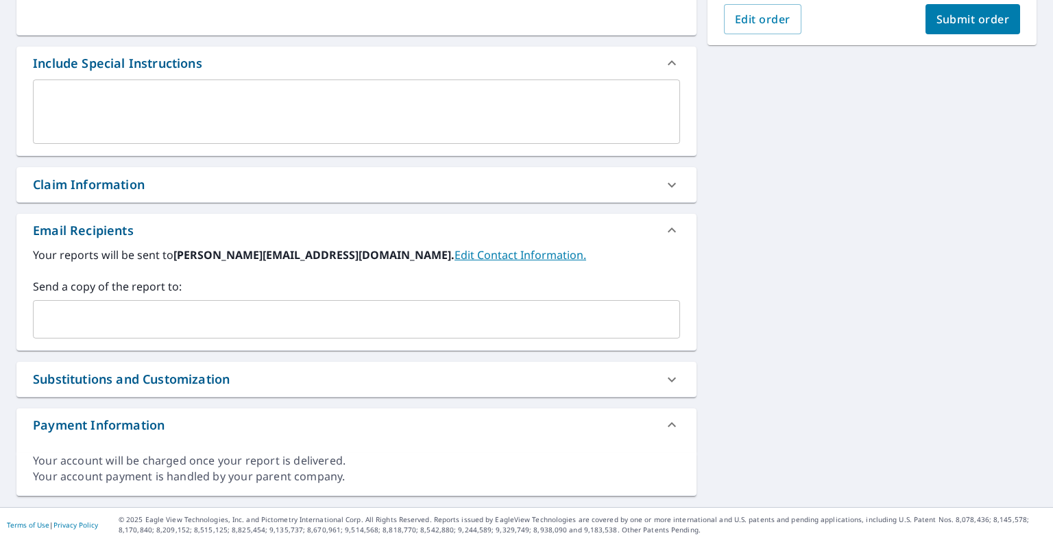
scroll to position [329, 0]
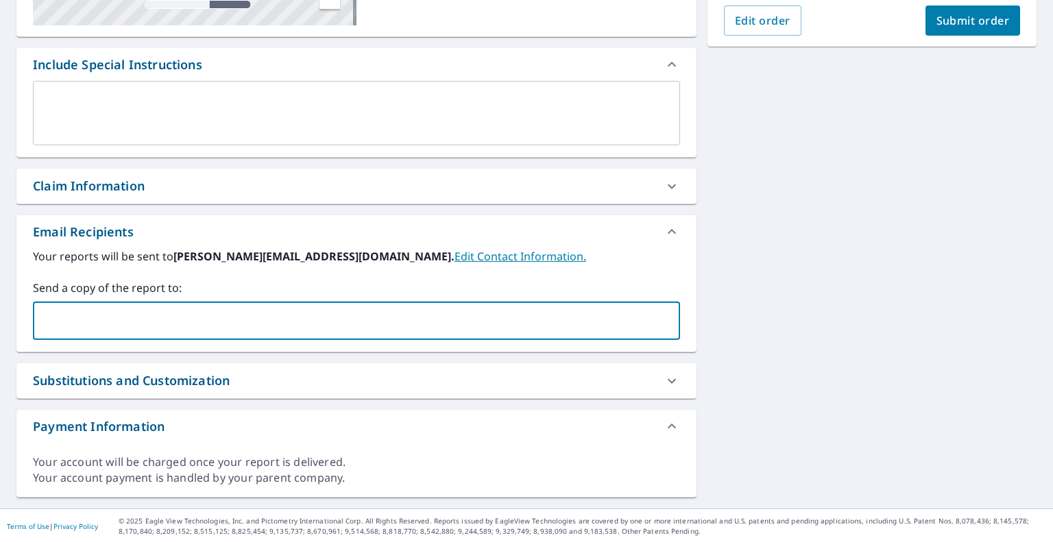
click at [322, 332] on input "text" at bounding box center [346, 321] width 614 height 26
paste input "[EMAIL_ADDRESS][DOMAIN_NAME]"
type input "[EMAIL_ADDRESS][DOMAIN_NAME]"
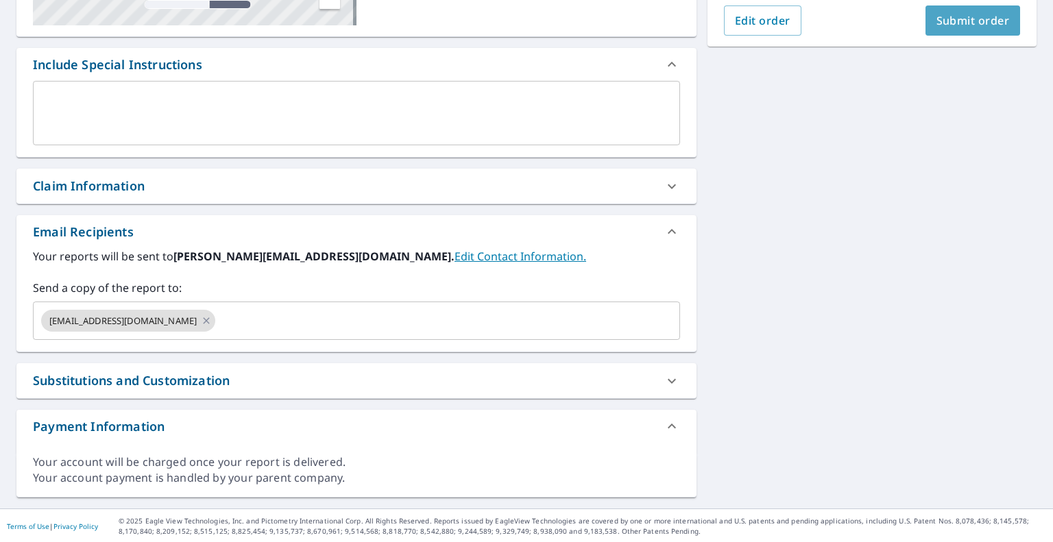
click at [951, 24] on span "Submit order" at bounding box center [972, 20] width 73 height 15
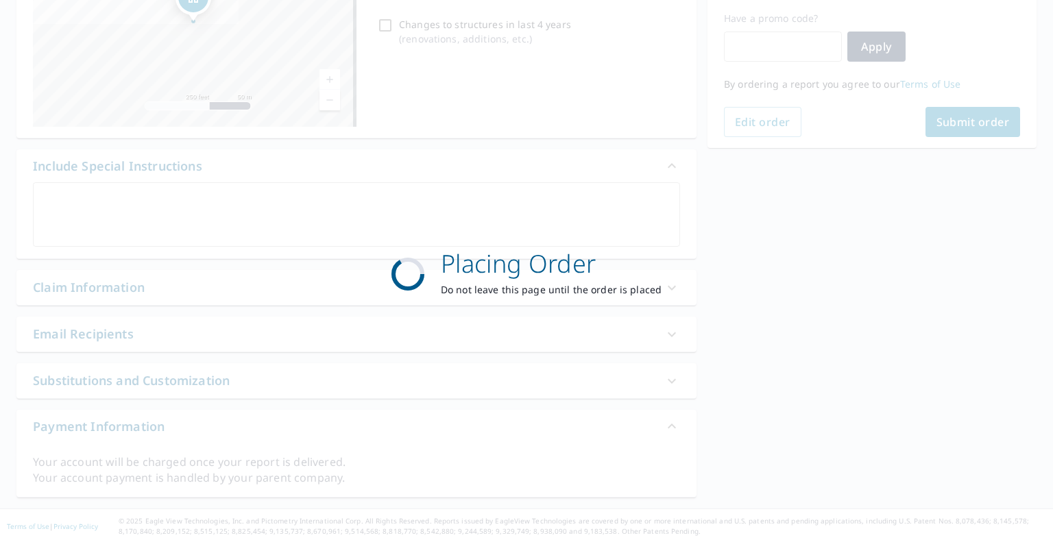
scroll to position [228, 0]
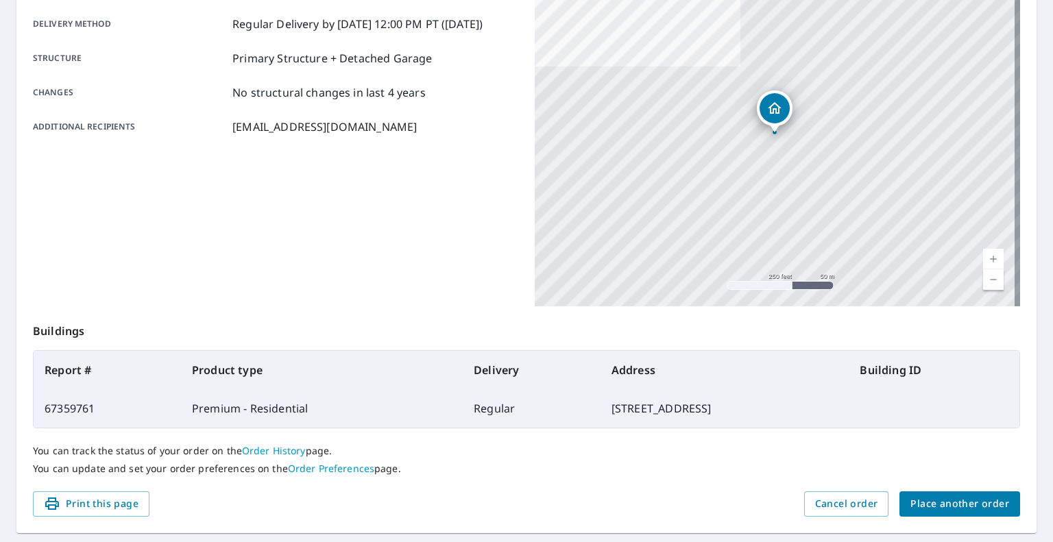
click at [945, 498] on span "Place another order" at bounding box center [959, 504] width 99 height 17
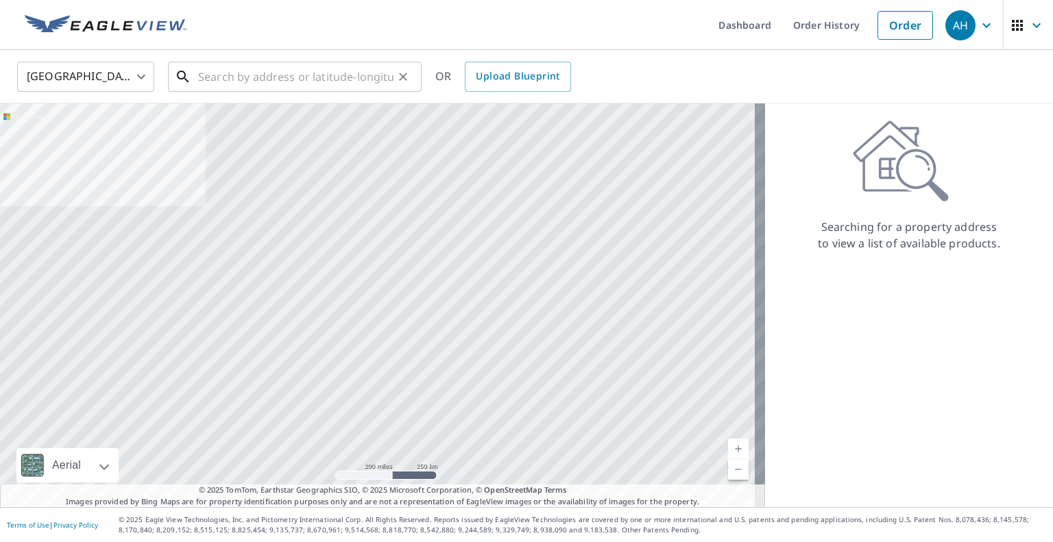
click at [347, 71] on input "text" at bounding box center [295, 77] width 195 height 38
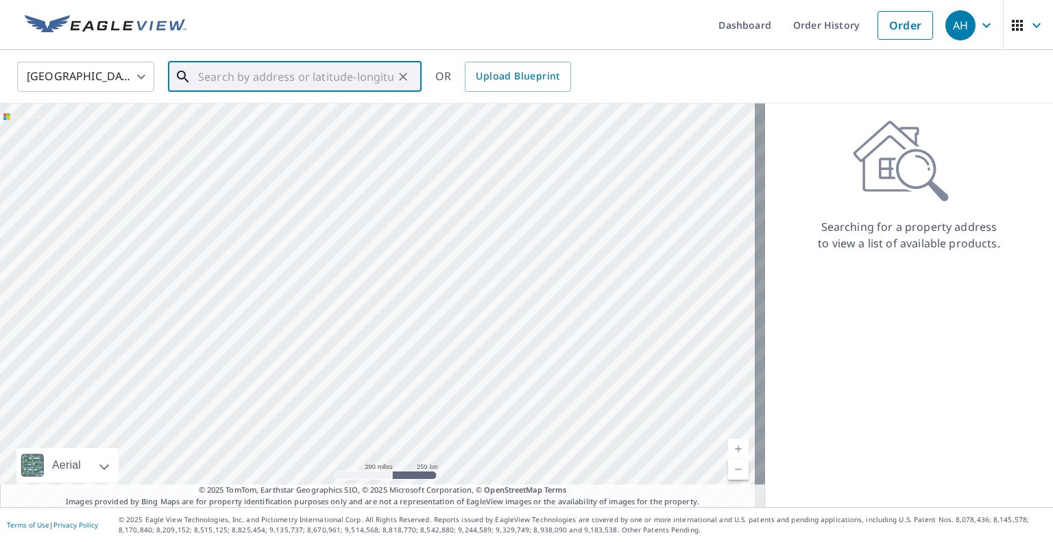
paste input "[STREET_ADDRESS]"
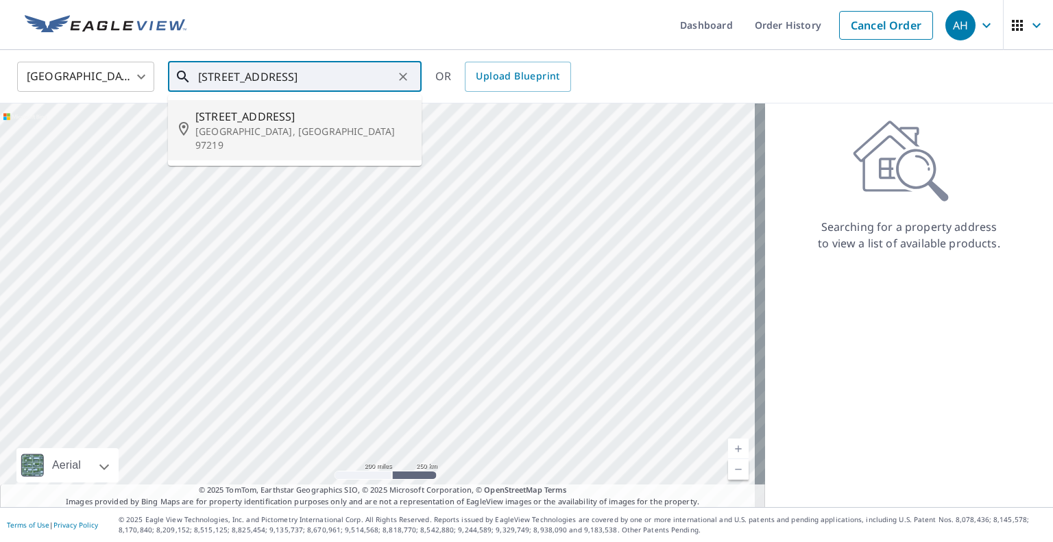
click at [313, 104] on li "[STREET_ADDRESS]" at bounding box center [295, 130] width 254 height 60
type input "[STREET_ADDRESS]"
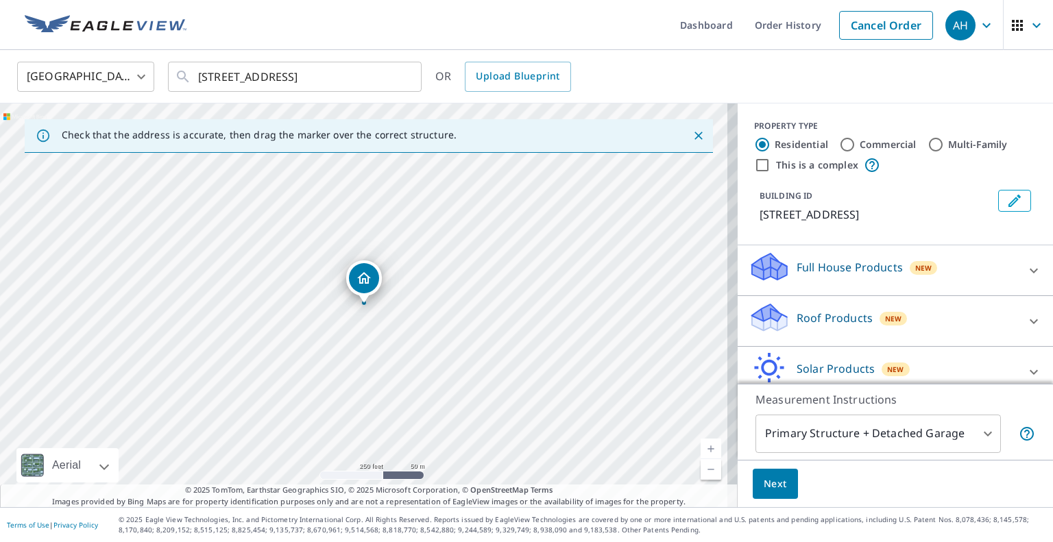
click at [845, 330] on div "Roof Products New" at bounding box center [883, 321] width 269 height 39
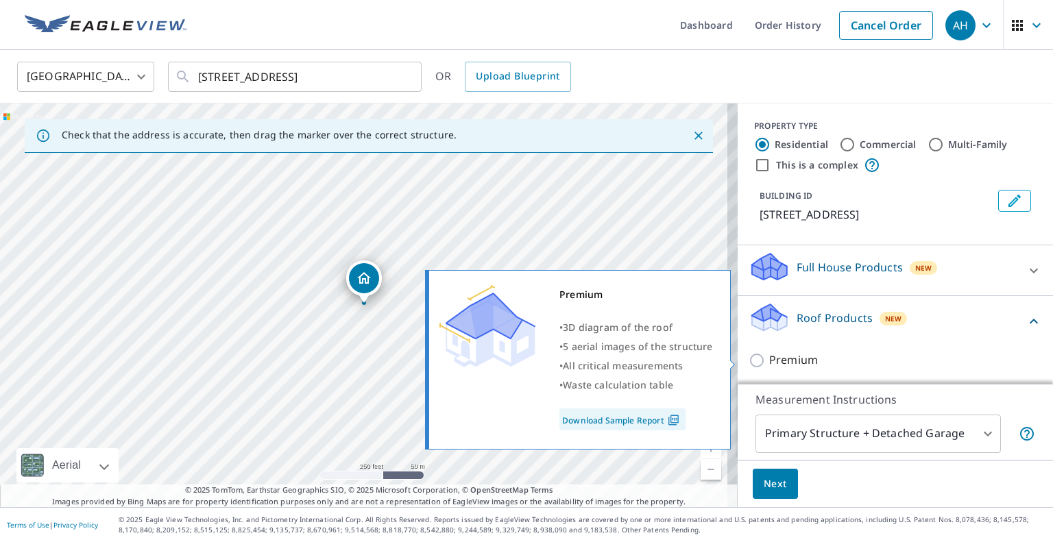
click at [749, 363] on input "Premium" at bounding box center [759, 360] width 21 height 16
checkbox input "true"
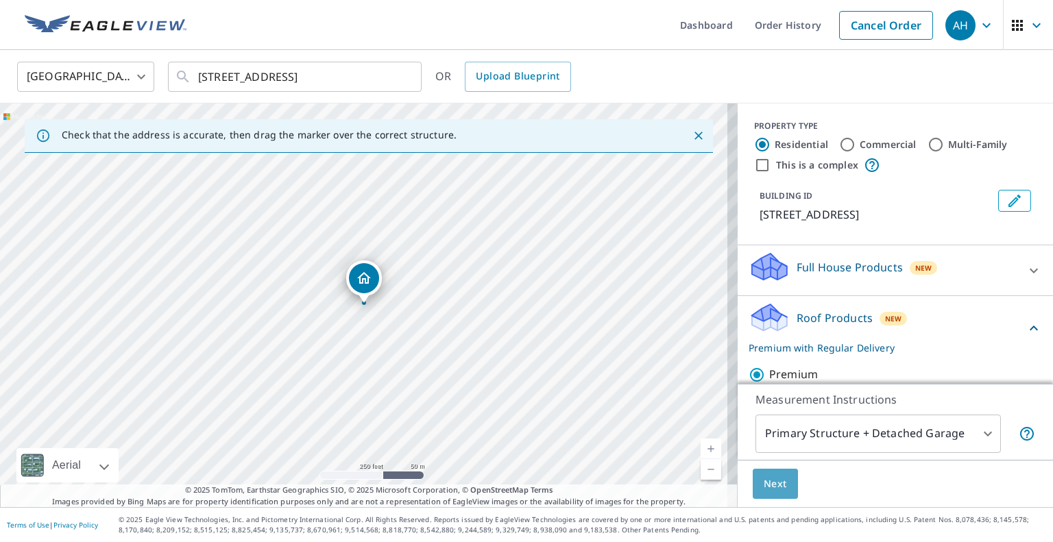
click at [764, 483] on span "Next" at bounding box center [775, 484] width 23 height 17
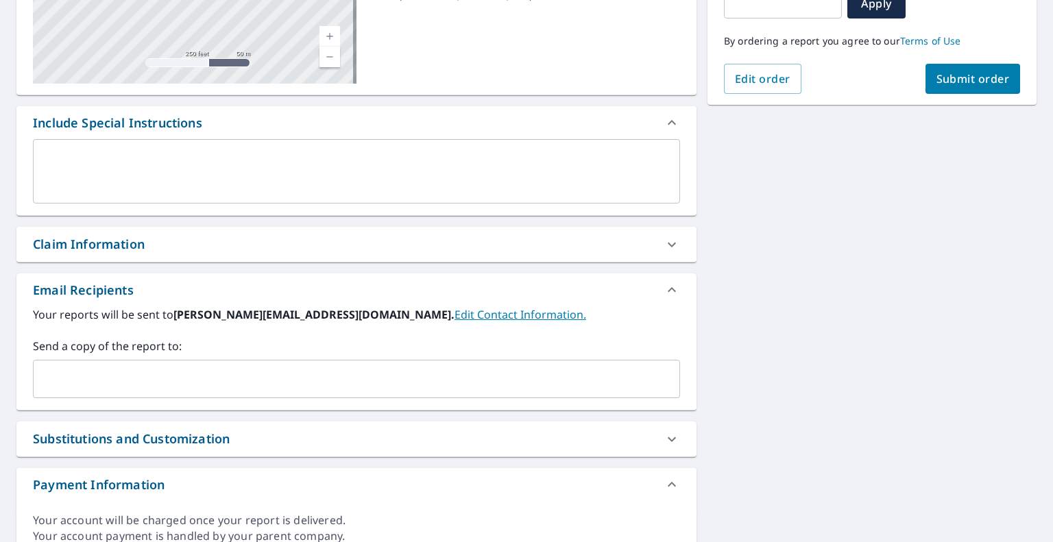
scroll to position [329, 0]
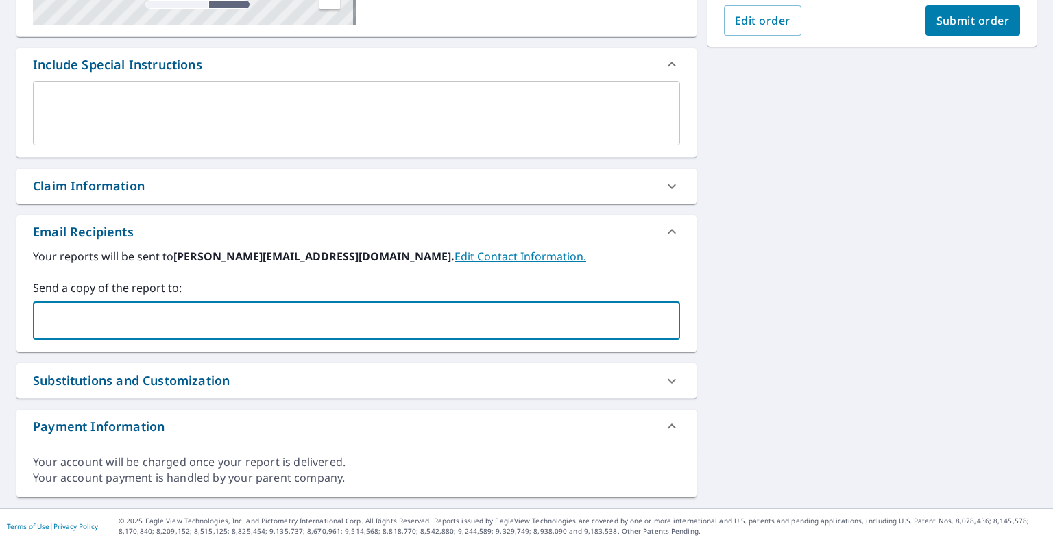
click at [180, 310] on input "text" at bounding box center [346, 321] width 614 height 26
paste input "[EMAIL_ADDRESS][DOMAIN_NAME]"
type input "[EMAIL_ADDRESS][DOMAIN_NAME]"
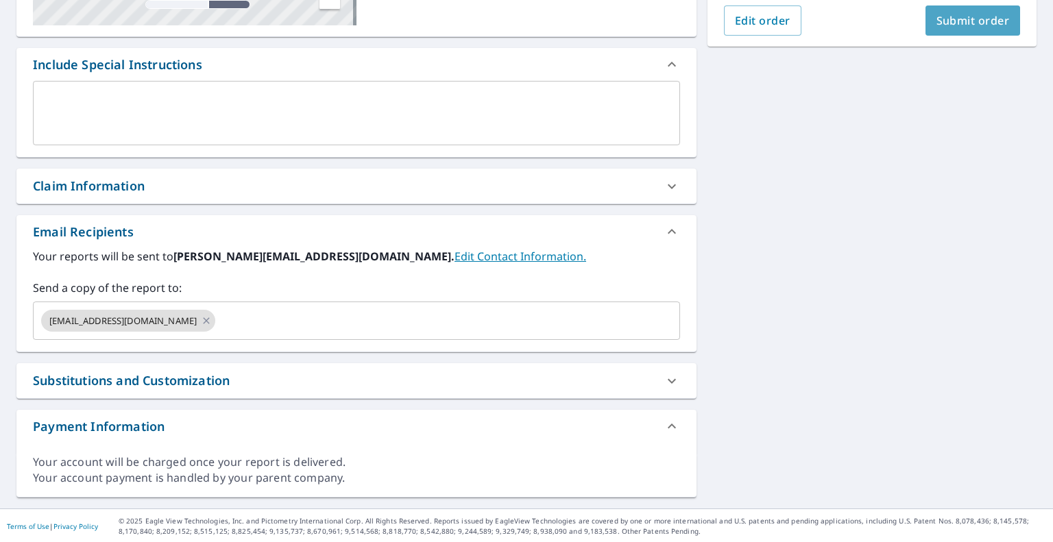
click at [960, 10] on button "Submit order" at bounding box center [972, 20] width 95 height 30
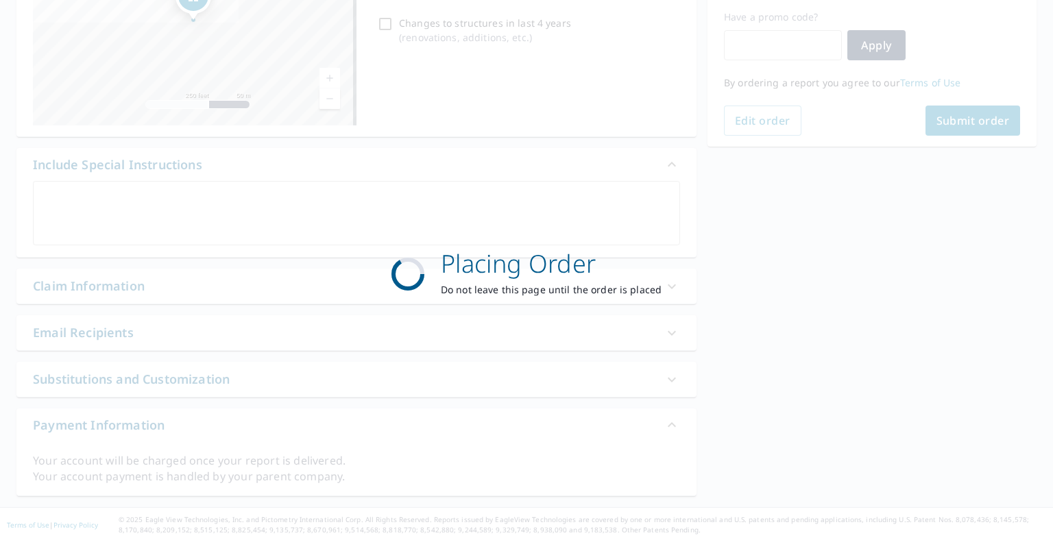
scroll to position [228, 0]
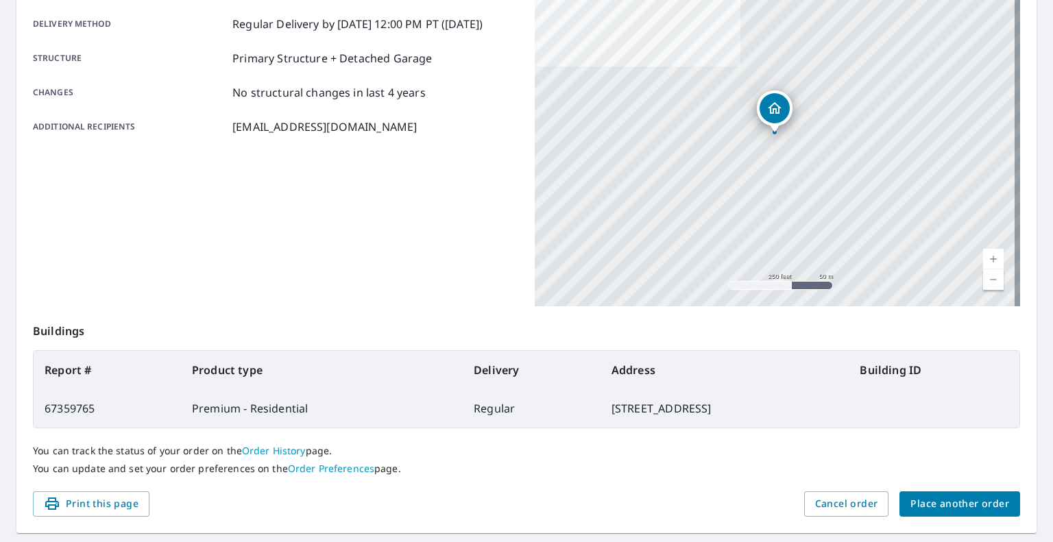
click at [942, 485] on div "You can track the status of your order on the Order History page. You can updat…" at bounding box center [526, 459] width 987 height 63
click at [940, 514] on button "Place another order" at bounding box center [959, 504] width 121 height 25
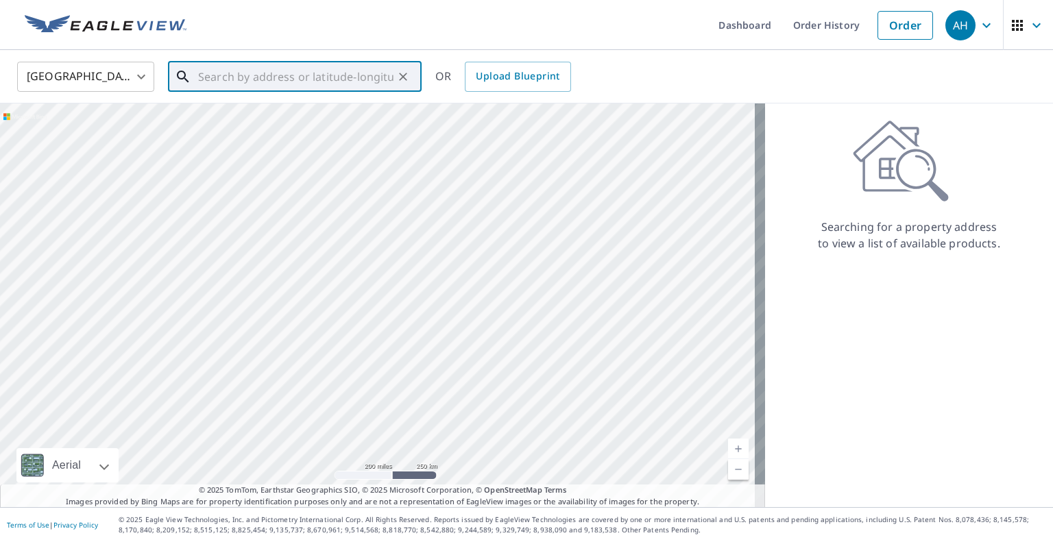
click at [263, 78] on input "text" at bounding box center [295, 77] width 195 height 38
paste input "[STREET_ADDRESS]"
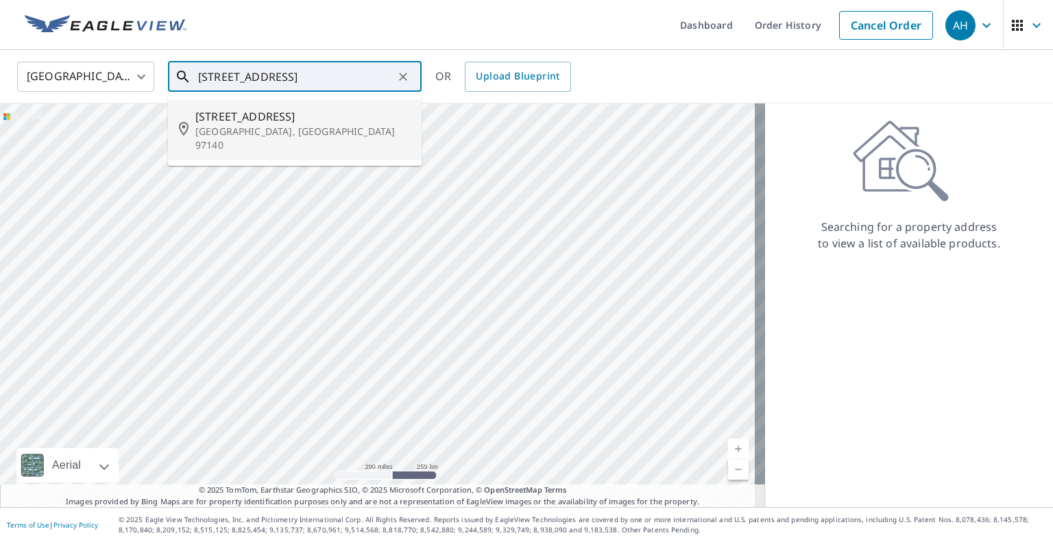
click at [220, 126] on p "[GEOGRAPHIC_DATA], [GEOGRAPHIC_DATA] 97140" at bounding box center [302, 138] width 215 height 27
type input "[STREET_ADDRESS][PERSON_NAME]"
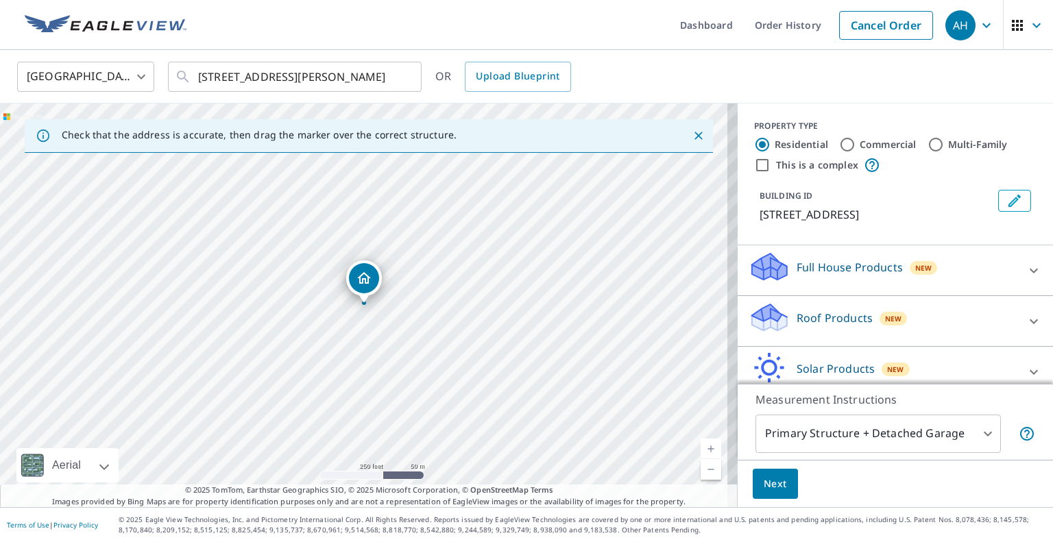
click at [864, 341] on div "Roof Products New" at bounding box center [883, 321] width 269 height 39
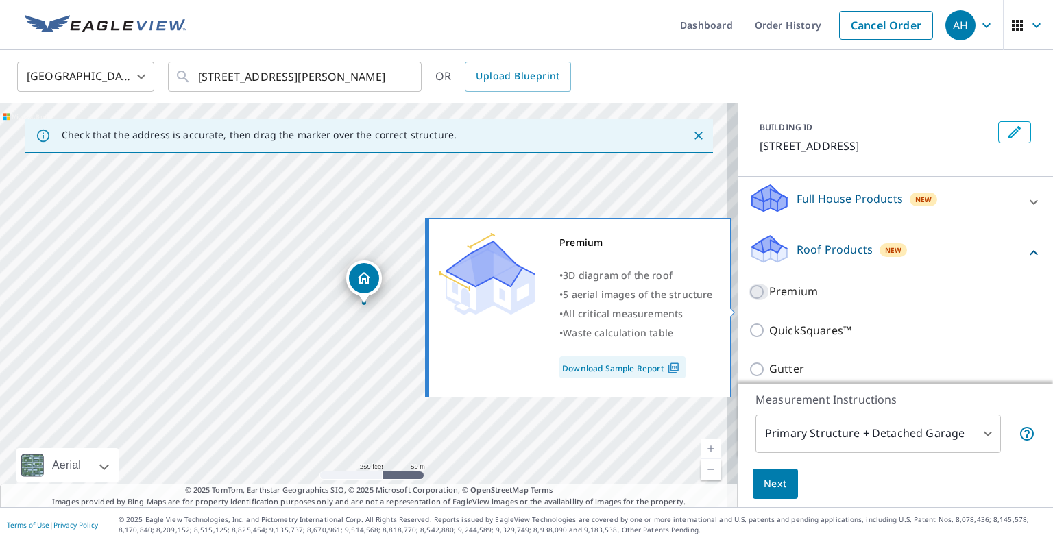
click at [749, 300] on input "Premium" at bounding box center [759, 292] width 21 height 16
checkbox input "true"
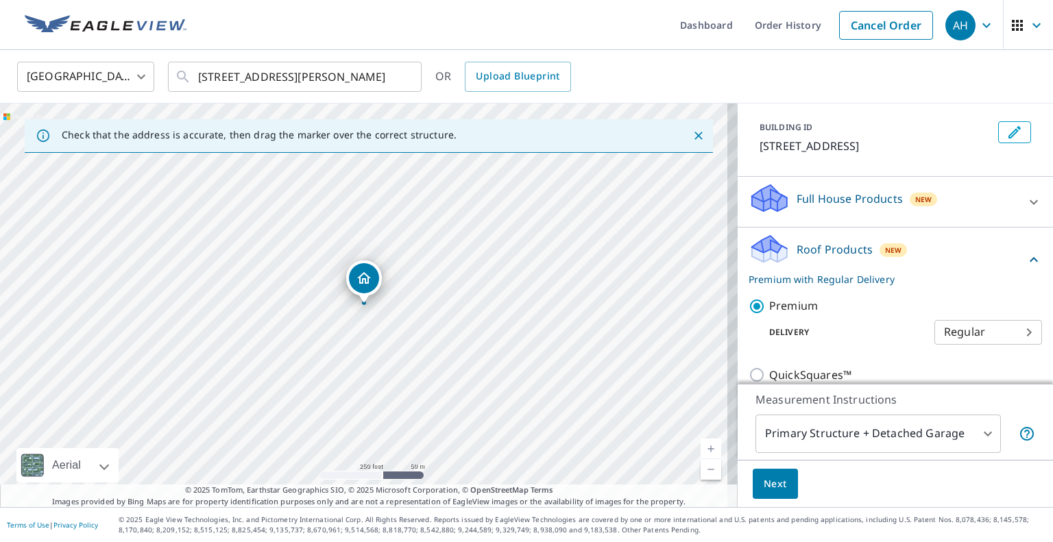
click at [764, 479] on span "Next" at bounding box center [775, 484] width 23 height 17
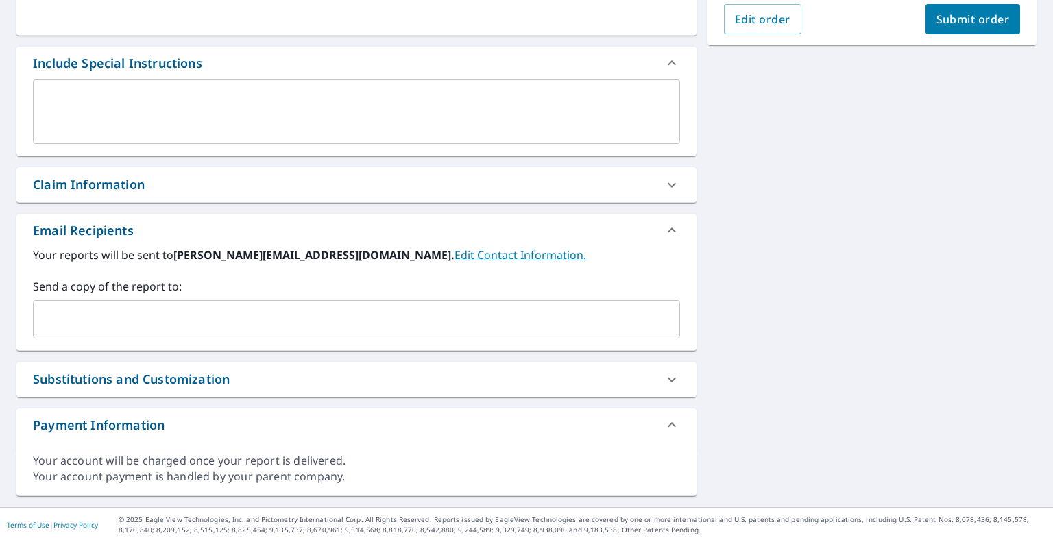
scroll to position [329, 0]
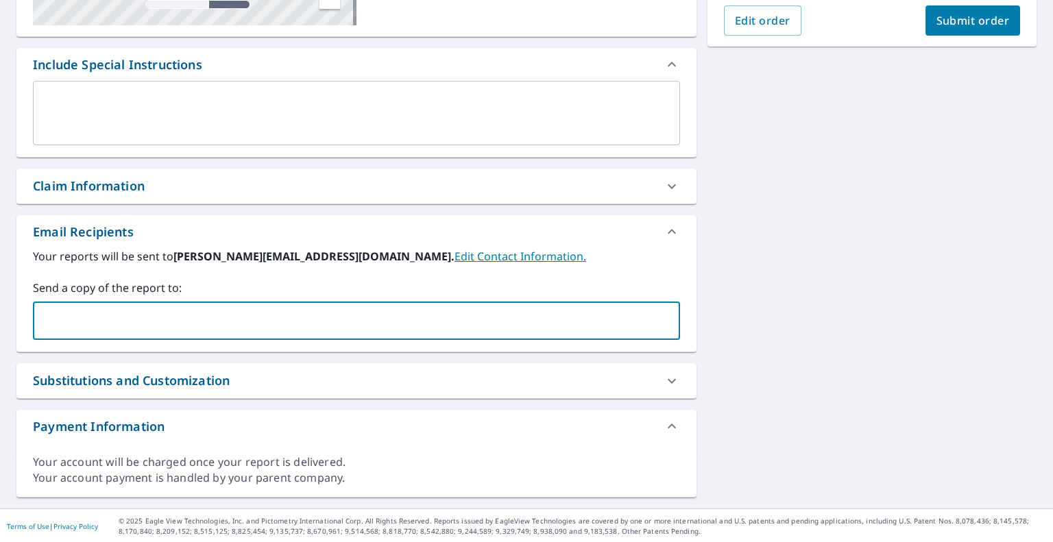
click at [376, 326] on input "text" at bounding box center [346, 321] width 614 height 26
paste input "[EMAIL_ADDRESS][DOMAIN_NAME]"
type input "[EMAIL_ADDRESS][DOMAIN_NAME]"
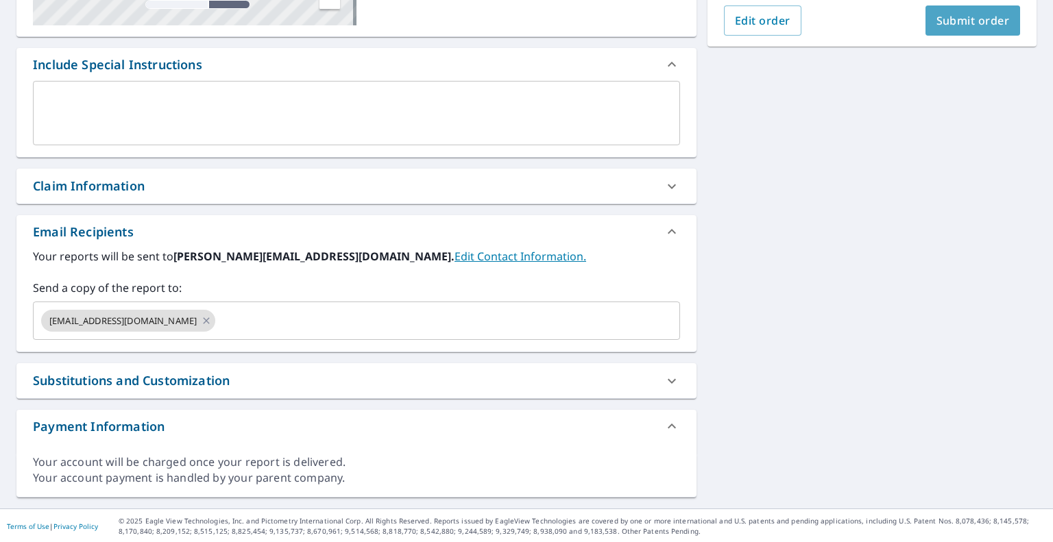
click at [954, 18] on span "Submit order" at bounding box center [972, 20] width 73 height 15
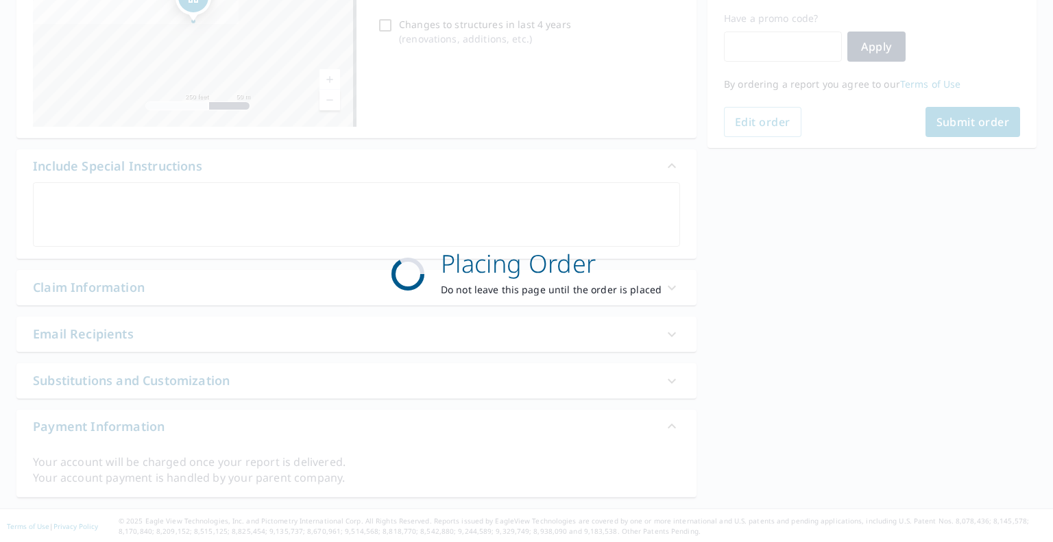
scroll to position [228, 0]
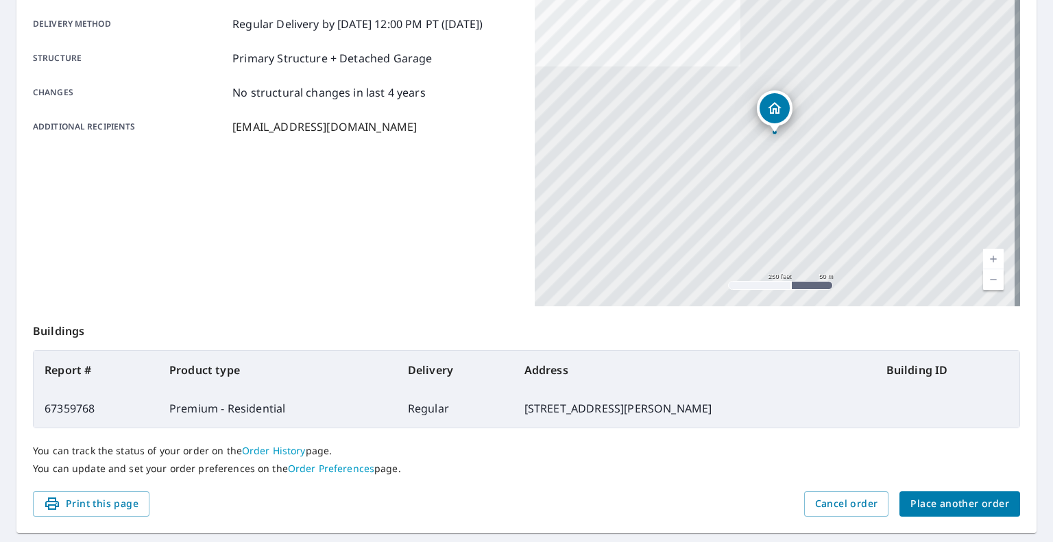
click at [963, 498] on span "Place another order" at bounding box center [959, 504] width 99 height 17
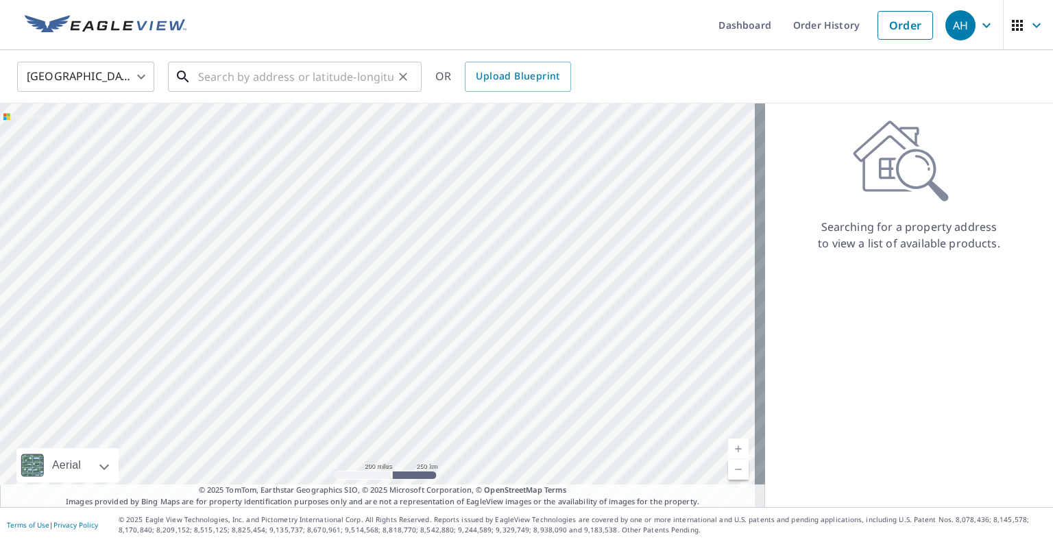
click at [339, 69] on input "text" at bounding box center [295, 77] width 195 height 38
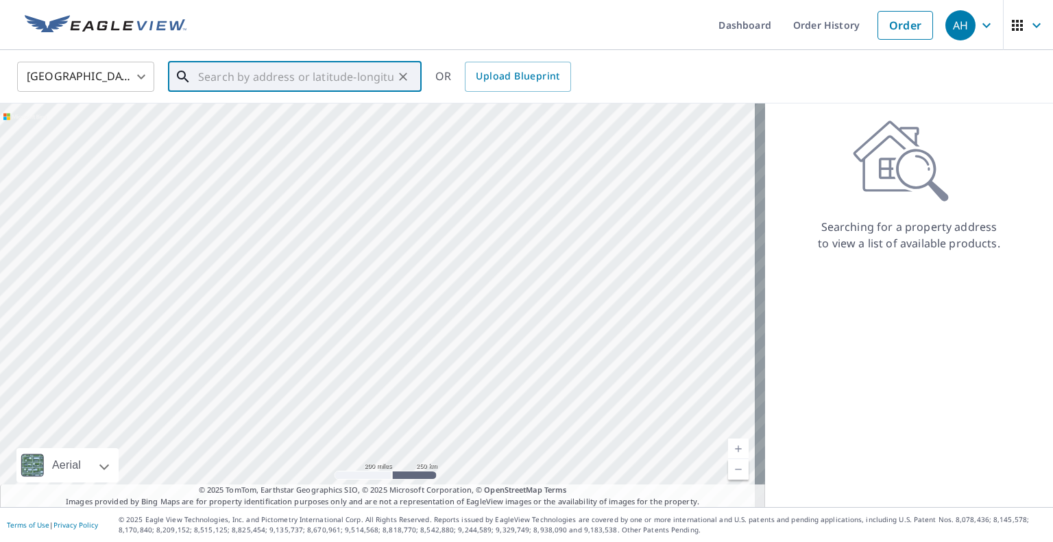
paste input "[STREET_ADDRESS]"
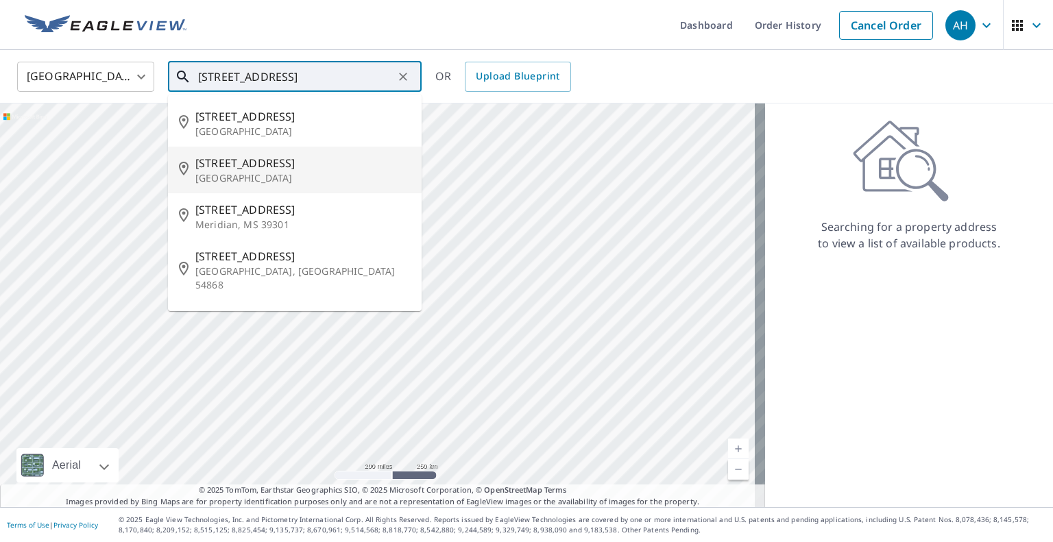
click at [262, 167] on span "[STREET_ADDRESS]" at bounding box center [302, 163] width 215 height 16
type input "[STREET_ADDRESS]"
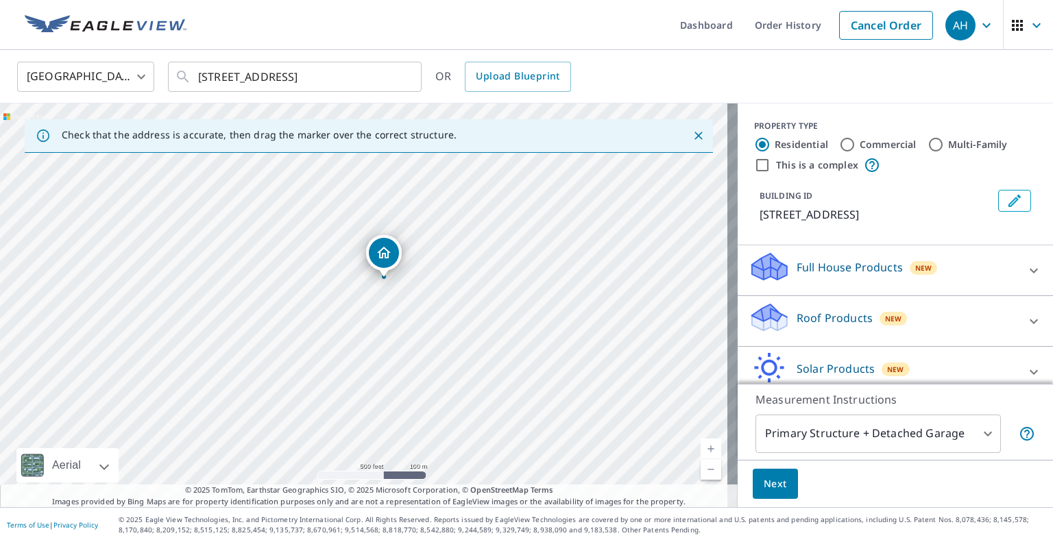
click at [797, 316] on p "Roof Products" at bounding box center [835, 318] width 76 height 16
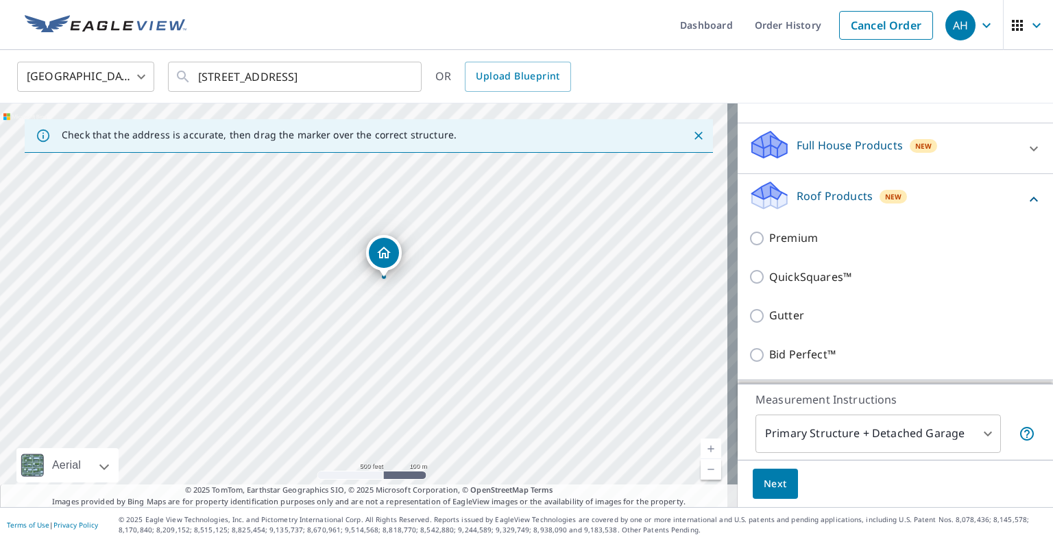
scroll to position [137, 0]
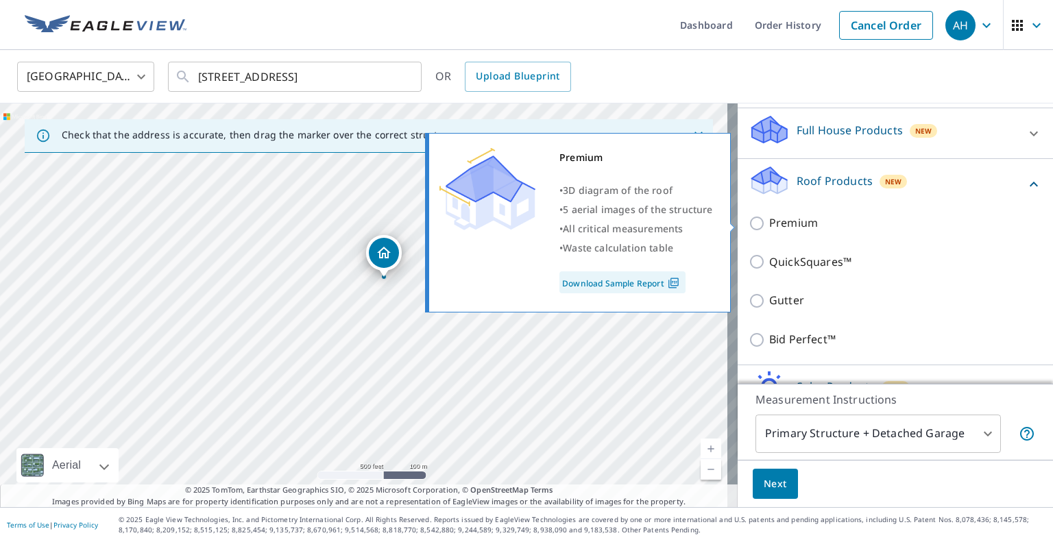
click at [752, 221] on input "Premium" at bounding box center [759, 223] width 21 height 16
checkbox input "true"
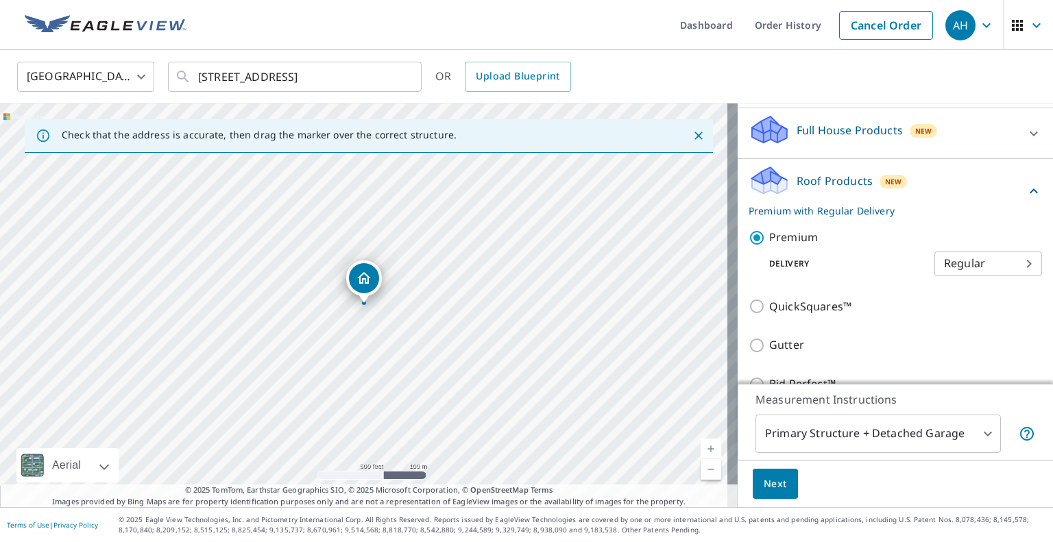
click at [782, 480] on button "Next" at bounding box center [775, 484] width 45 height 31
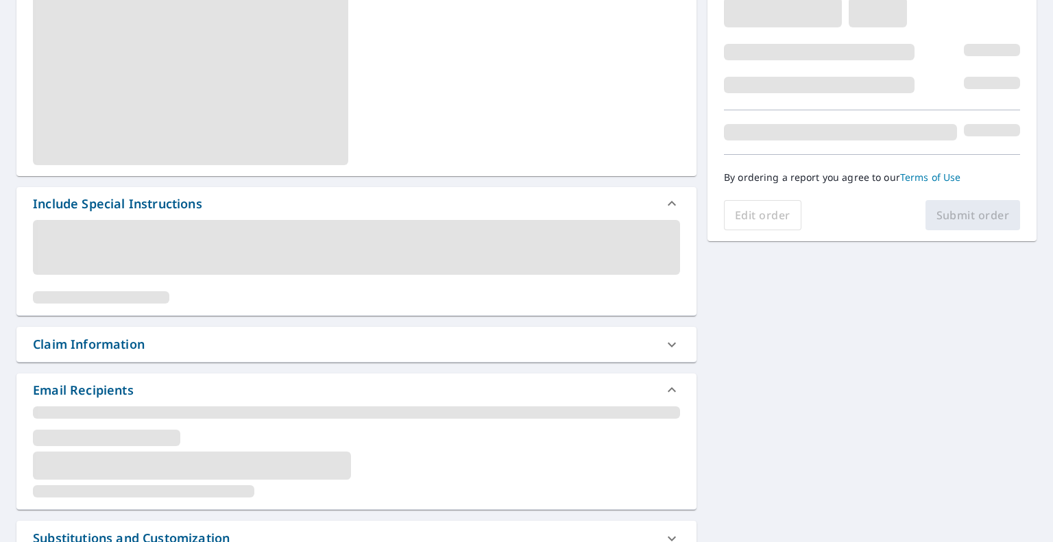
scroll to position [274, 0]
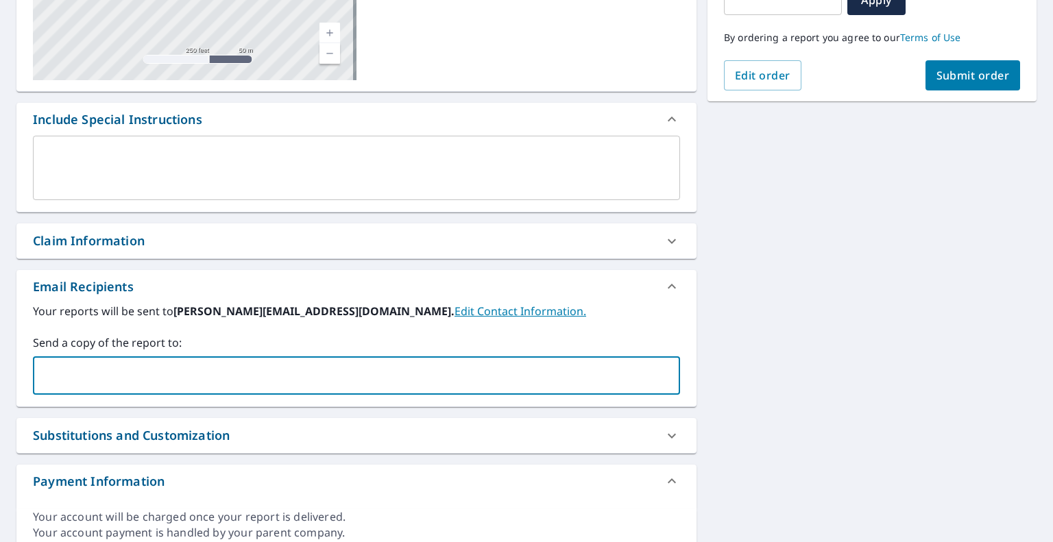
click at [228, 376] on input "text" at bounding box center [346, 376] width 614 height 26
paste input "[EMAIL_ADDRESS][DOMAIN_NAME]"
type input "[EMAIL_ADDRESS][DOMAIN_NAME]"
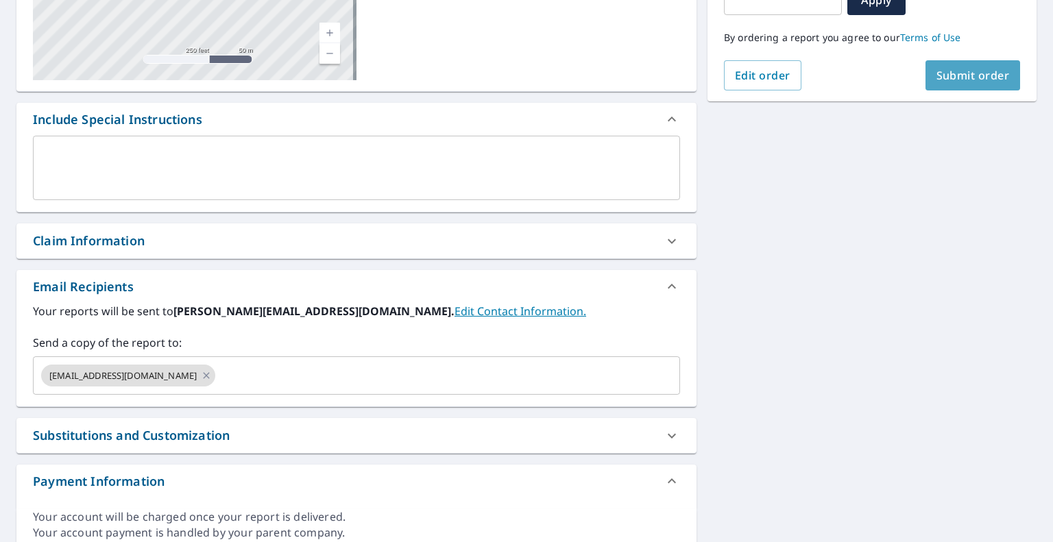
click at [967, 73] on span "Submit order" at bounding box center [972, 75] width 73 height 15
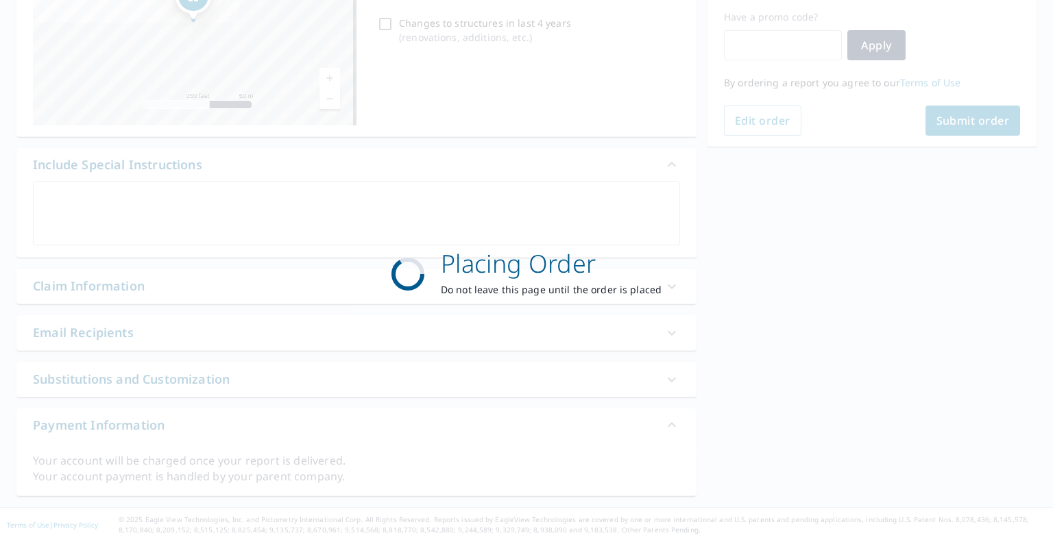
scroll to position [228, 0]
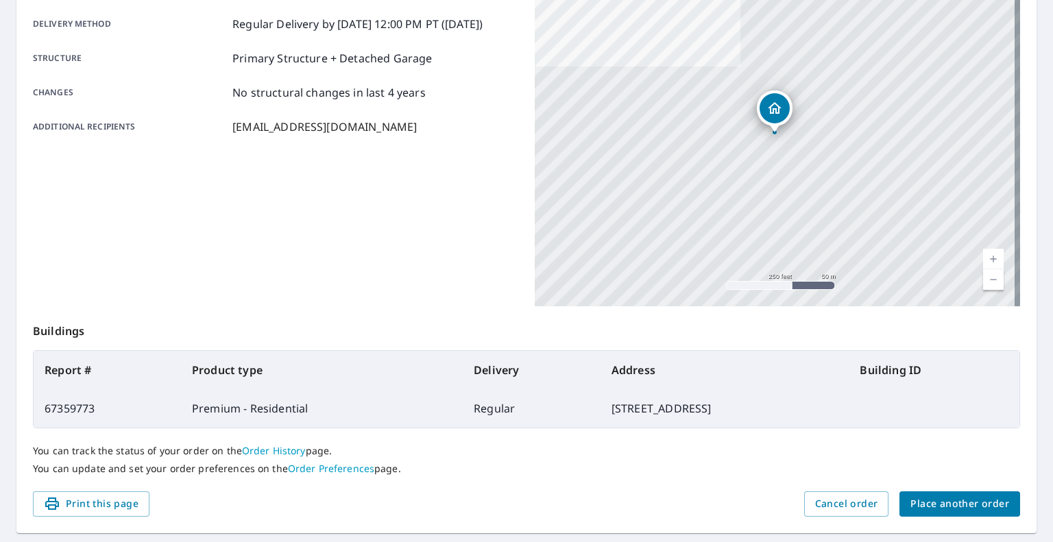
click at [984, 518] on div "Order details Product type Premium - Residential Delivery method Regular Delive…" at bounding box center [526, 221] width 1020 height 623
click at [973, 502] on span "Place another order" at bounding box center [959, 504] width 99 height 17
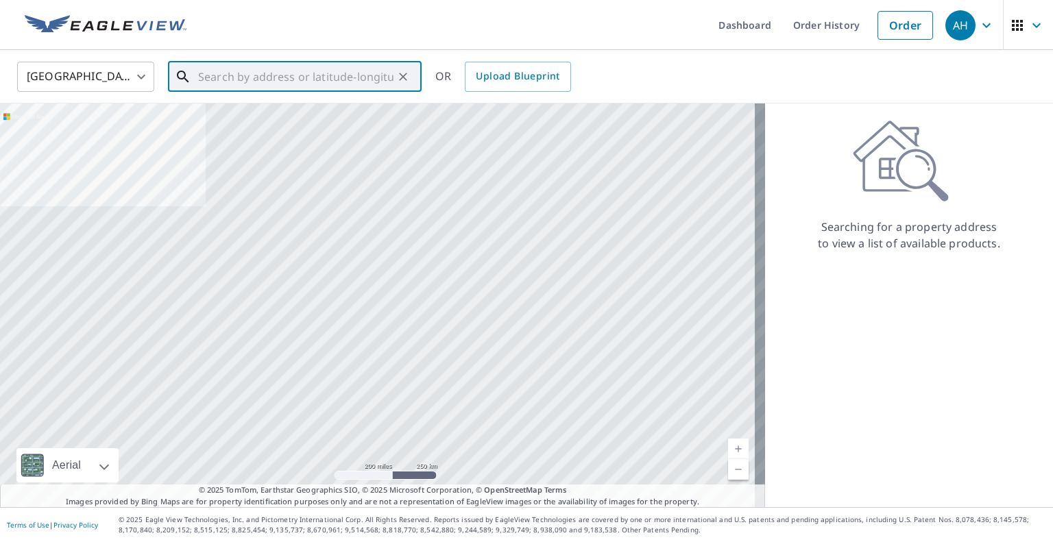
click at [299, 71] on input "text" at bounding box center [295, 77] width 195 height 38
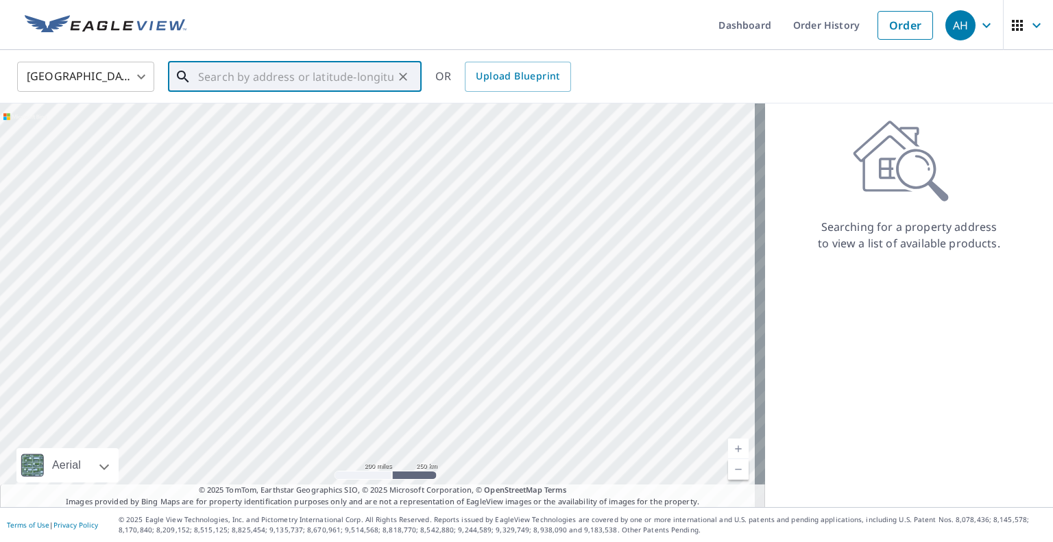
paste input "[STREET_ADDRESS][PERSON_NAME]"
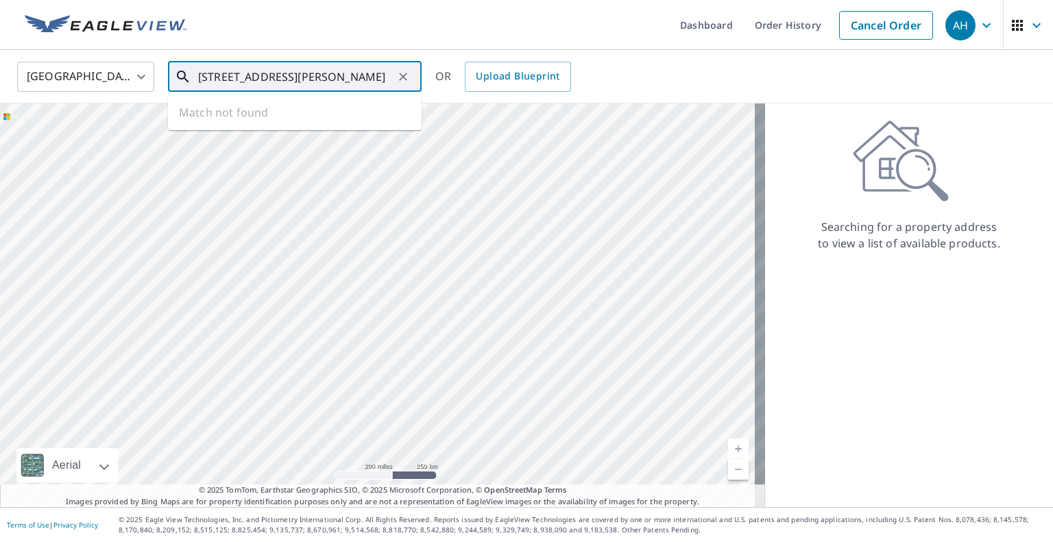
click at [299, 71] on input "[STREET_ADDRESS][PERSON_NAME]" at bounding box center [295, 77] width 195 height 38
click at [265, 125] on p "[GEOGRAPHIC_DATA], [GEOGRAPHIC_DATA] 97086" at bounding box center [302, 138] width 215 height 27
type input "[STREET_ADDRESS][PERSON_NAME]"
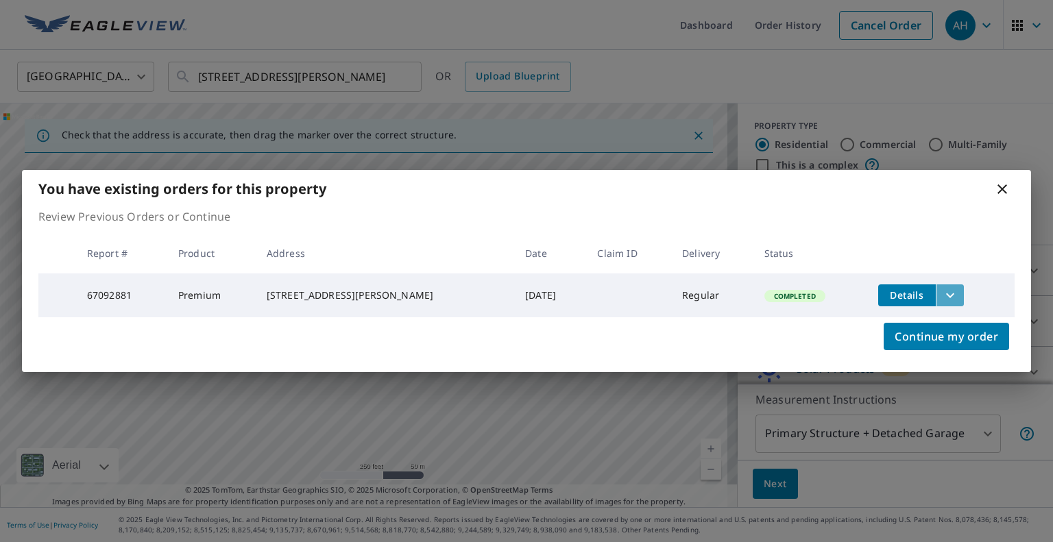
click at [952, 290] on button "filesDropdownBtn-67092881" at bounding box center [950, 296] width 28 height 22
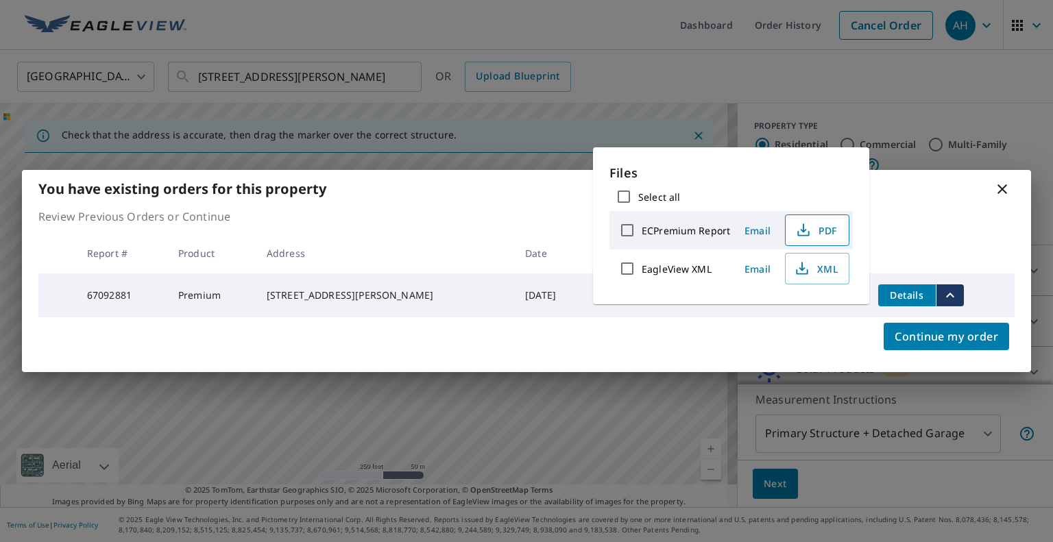
click at [811, 223] on span "PDF" at bounding box center [816, 230] width 44 height 16
click at [1002, 186] on icon at bounding box center [1002, 189] width 10 height 10
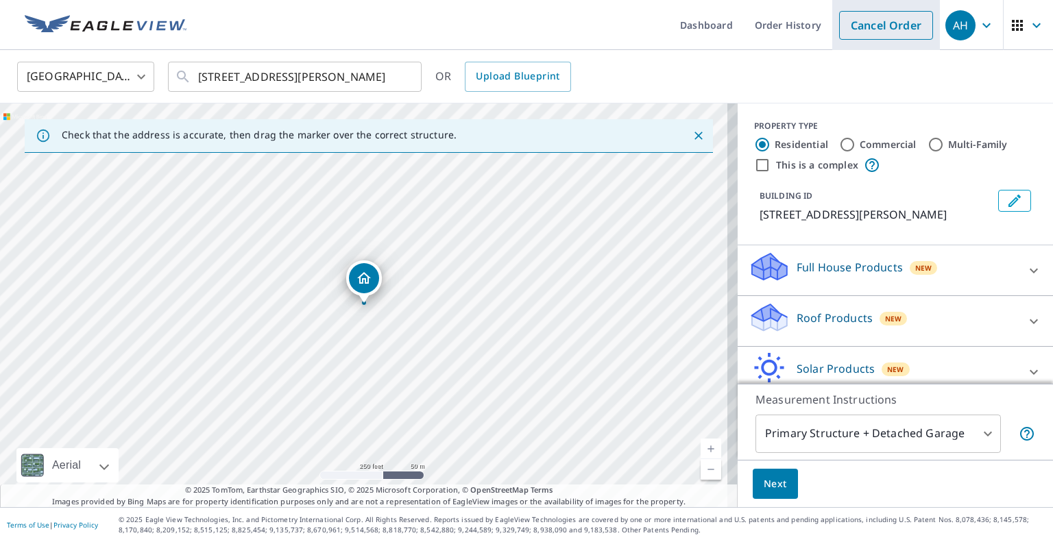
click at [864, 32] on link "Cancel Order" at bounding box center [886, 25] width 94 height 29
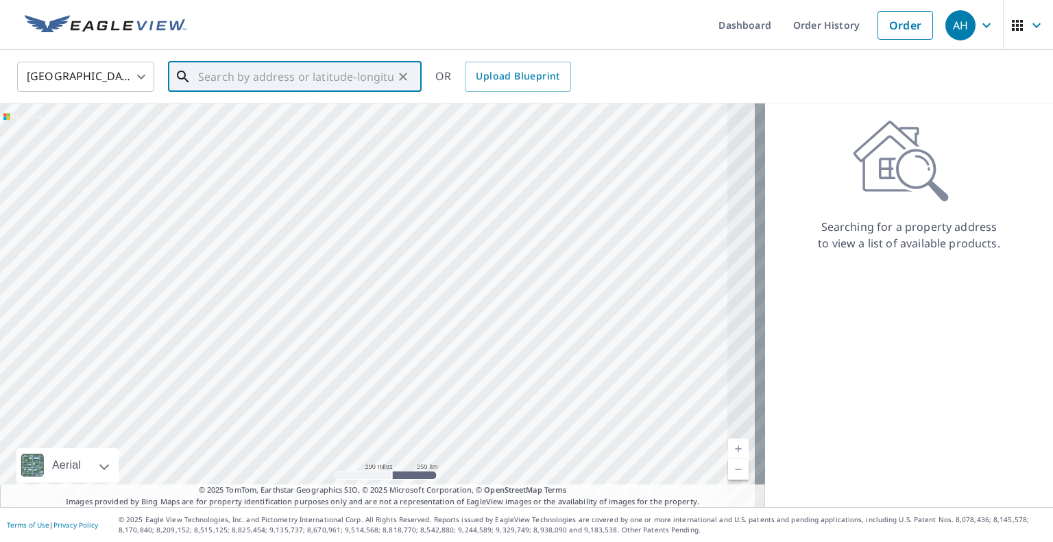
click at [337, 84] on input "text" at bounding box center [295, 77] width 195 height 38
paste input "[STREET_ADDRESS][PERSON_NAME]"
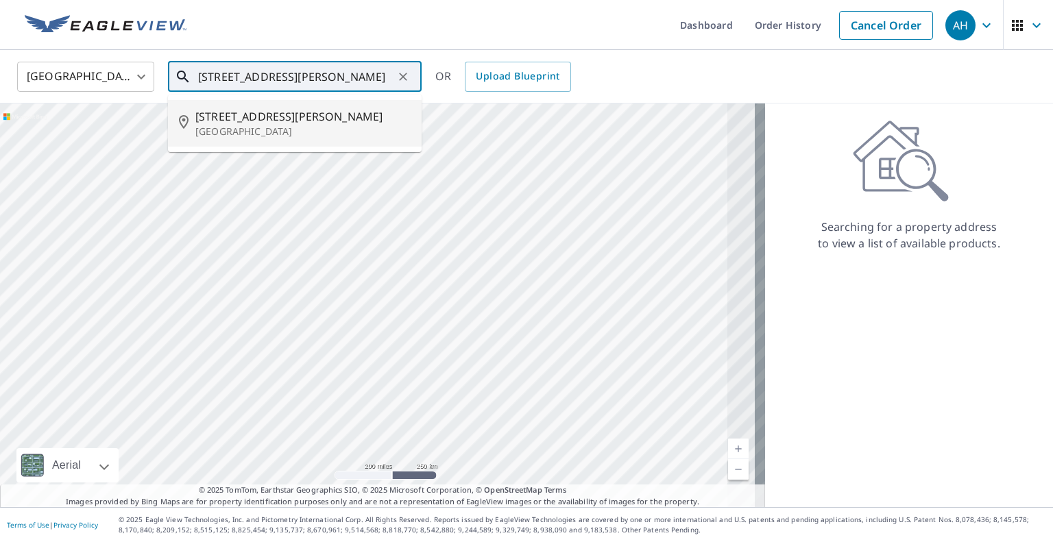
click at [288, 126] on p "[GEOGRAPHIC_DATA]" at bounding box center [302, 132] width 215 height 14
type input "[STREET_ADDRESS][PERSON_NAME][PERSON_NAME]"
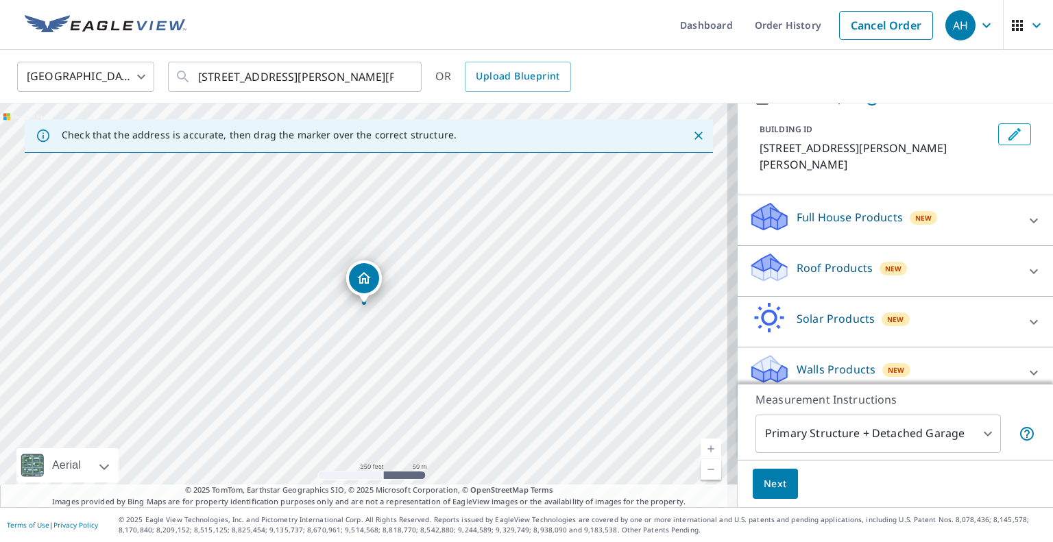
scroll to position [63, 0]
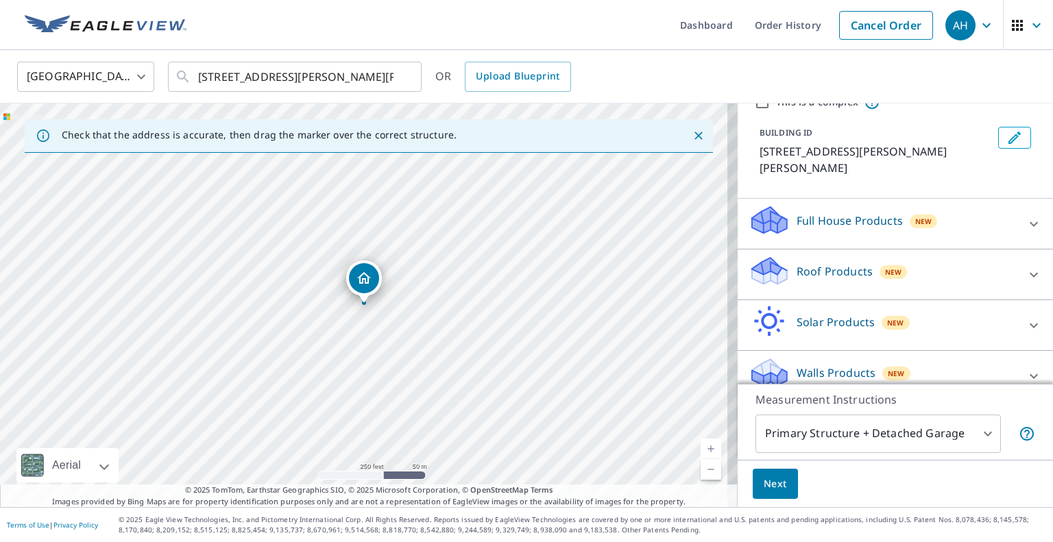
click at [816, 271] on div "Roof Products New" at bounding box center [883, 274] width 269 height 39
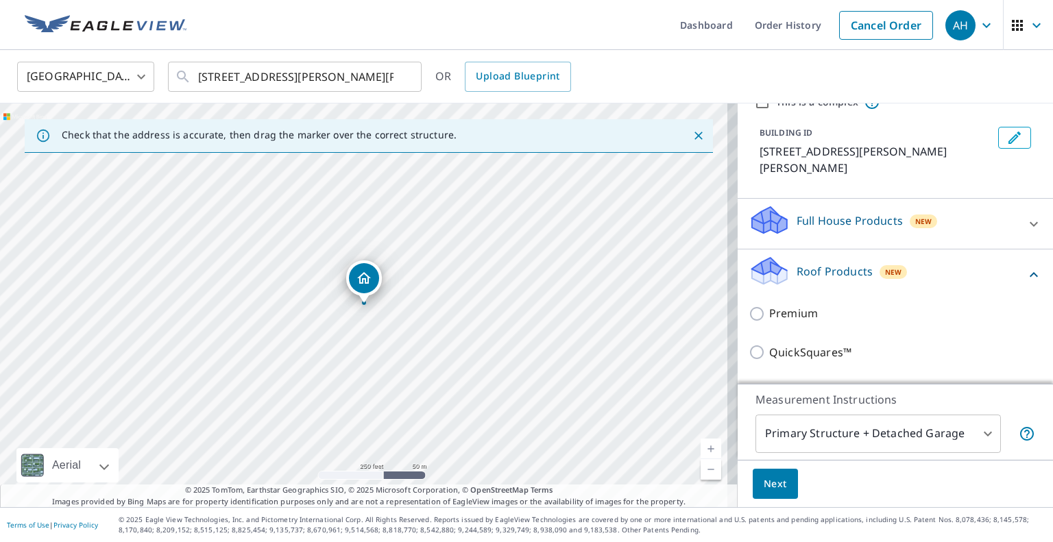
click at [775, 308] on div "Premium" at bounding box center [895, 313] width 293 height 39
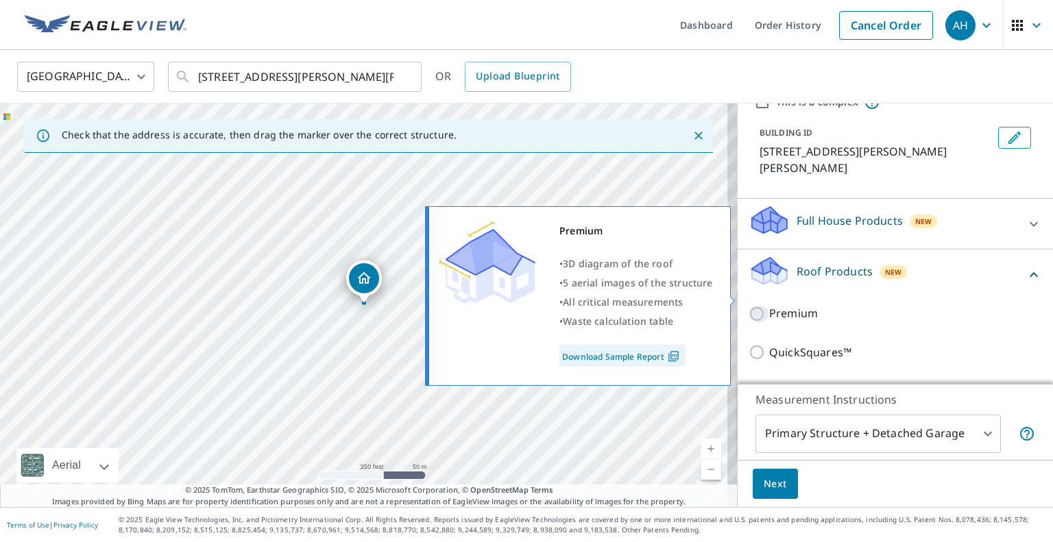
click at [757, 306] on input "Premium" at bounding box center [759, 314] width 21 height 16
checkbox input "true"
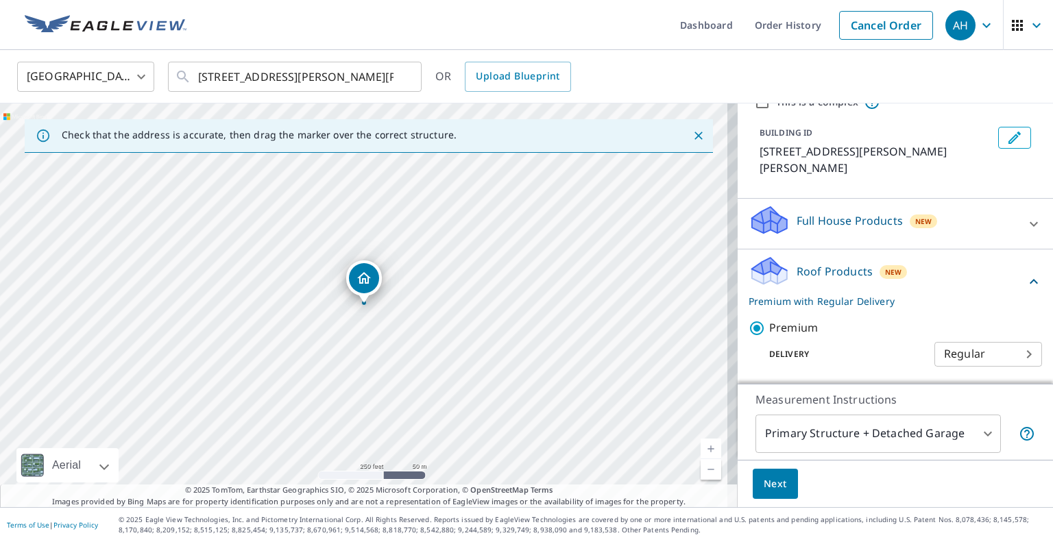
click at [770, 476] on span "Next" at bounding box center [775, 484] width 23 height 17
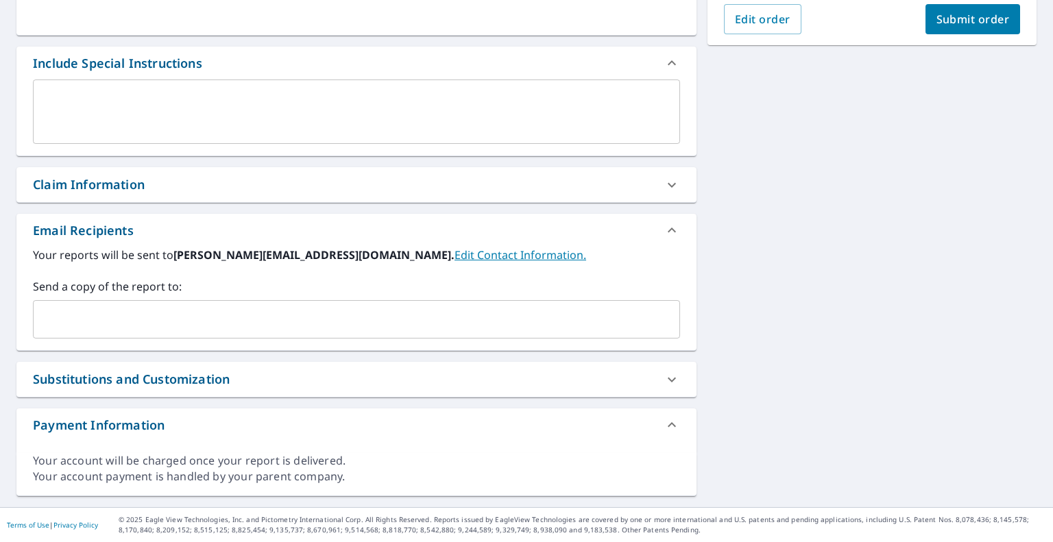
scroll to position [329, 0]
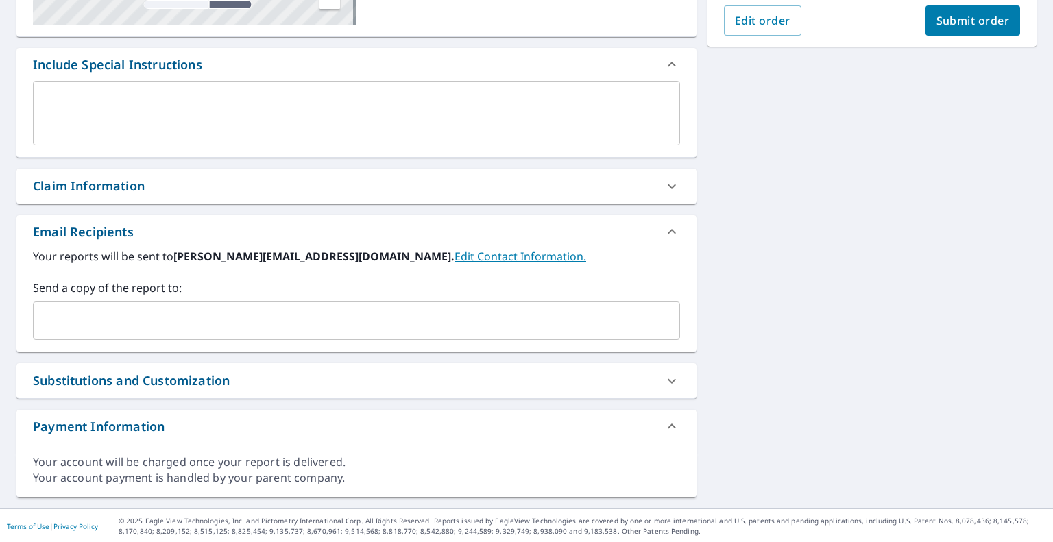
click at [188, 324] on input "text" at bounding box center [346, 321] width 614 height 26
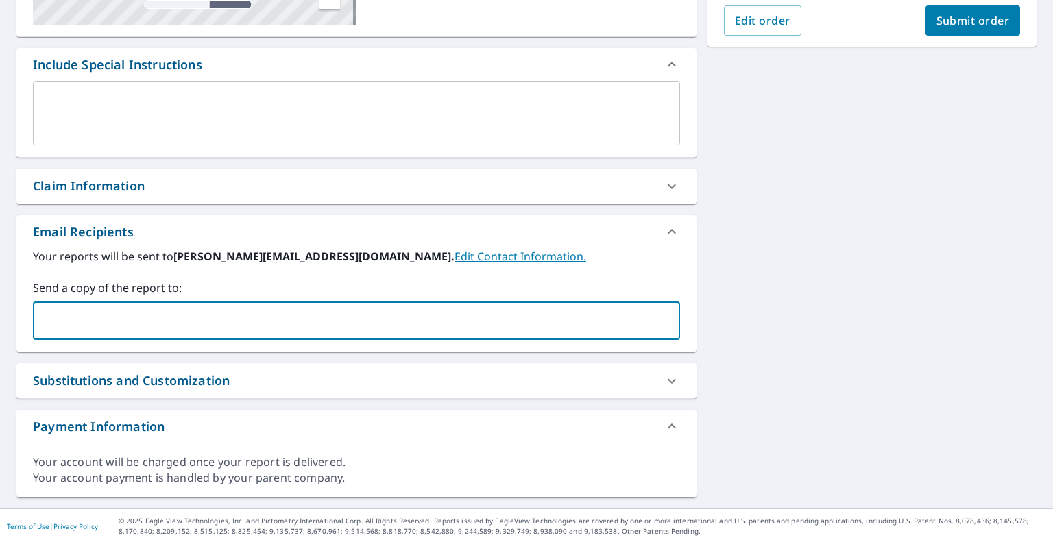
paste input "[PERSON_NAME][EMAIL_ADDRESS][DOMAIN_NAME]"
type input "[PERSON_NAME][EMAIL_ADDRESS][DOMAIN_NAME]"
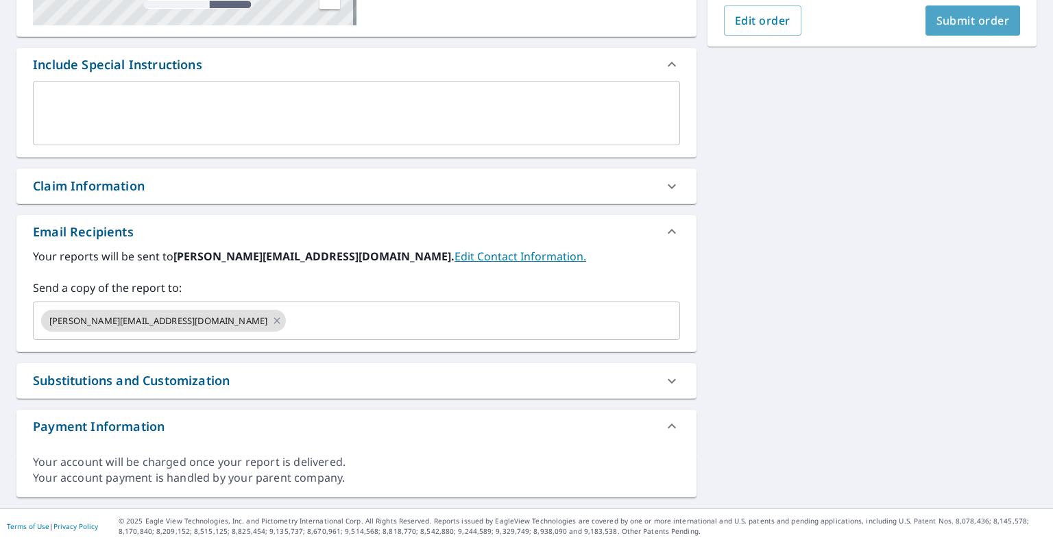
click at [953, 29] on button "Submit order" at bounding box center [972, 20] width 95 height 30
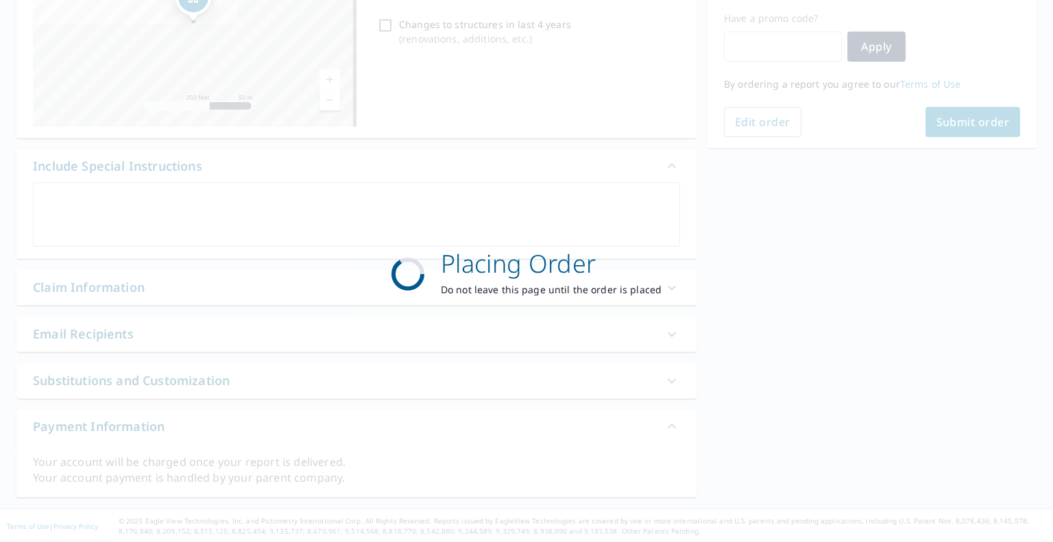
scroll to position [228, 0]
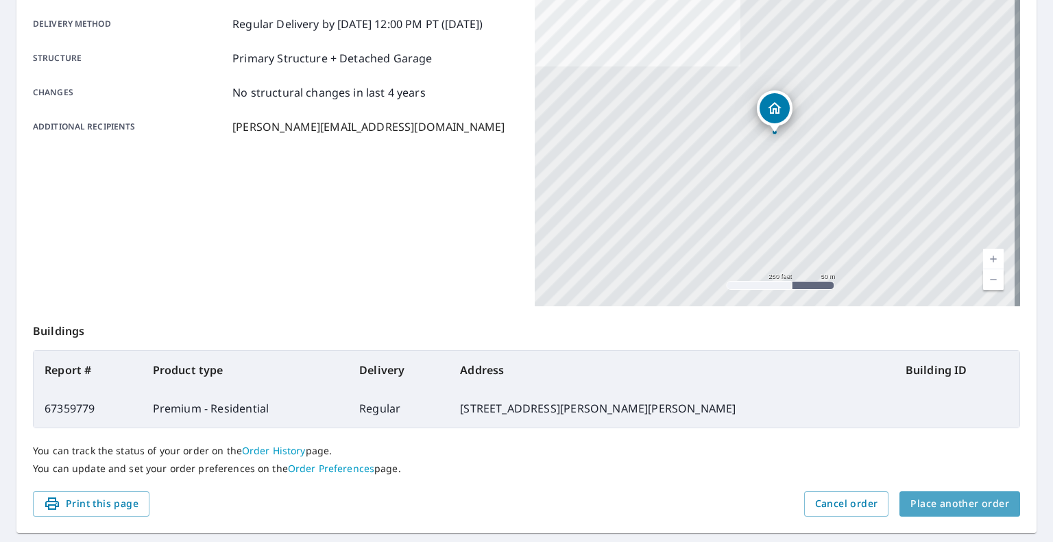
click at [968, 506] on span "Place another order" at bounding box center [959, 504] width 99 height 17
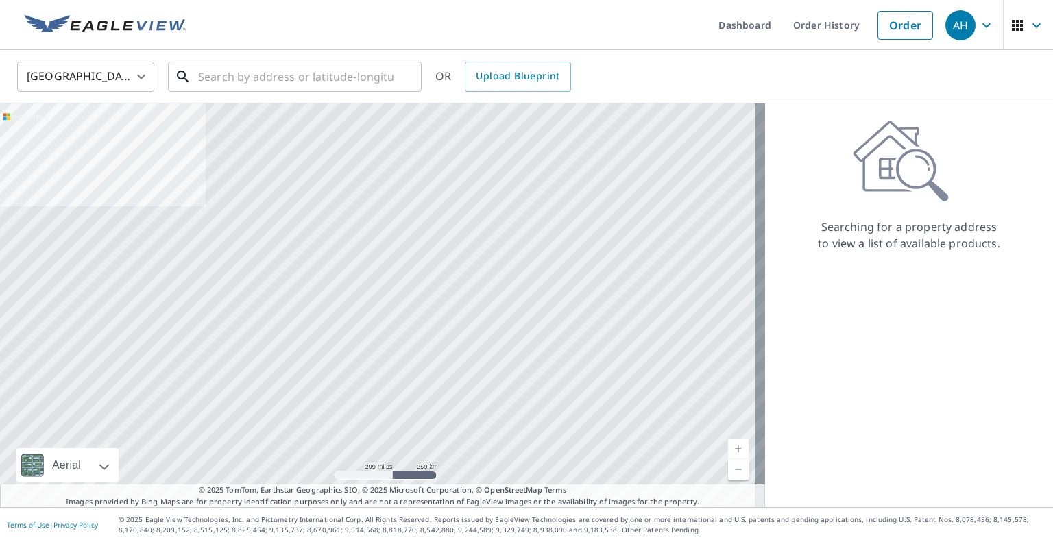
drag, startPoint x: 342, startPoint y: 76, endPoint x: 352, endPoint y: 56, distance: 22.7
click at [352, 56] on div "United States [GEOGRAPHIC_DATA] ​ ​ OR Upload Blueprint" at bounding box center [526, 76] width 1053 height 53
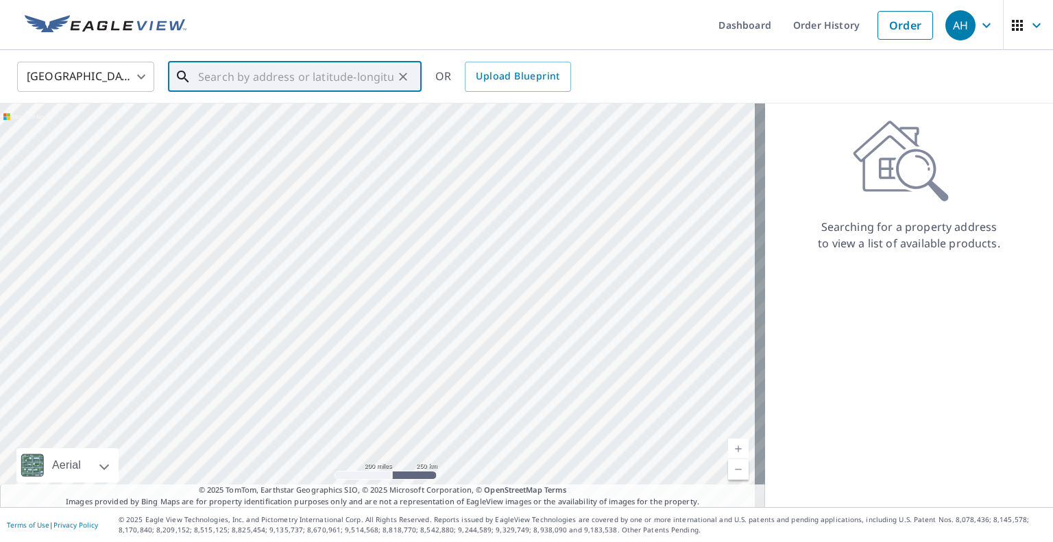
paste input "[STREET_ADDRESS][PERSON_NAME]"
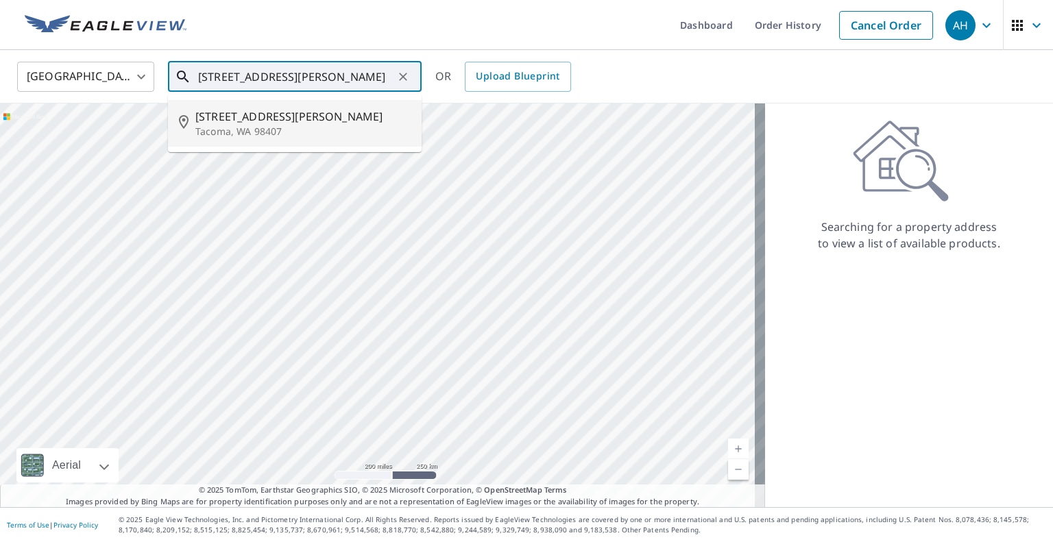
click at [287, 117] on span "[STREET_ADDRESS][PERSON_NAME]" at bounding box center [302, 116] width 215 height 16
type input "[STREET_ADDRESS][PERSON_NAME]"
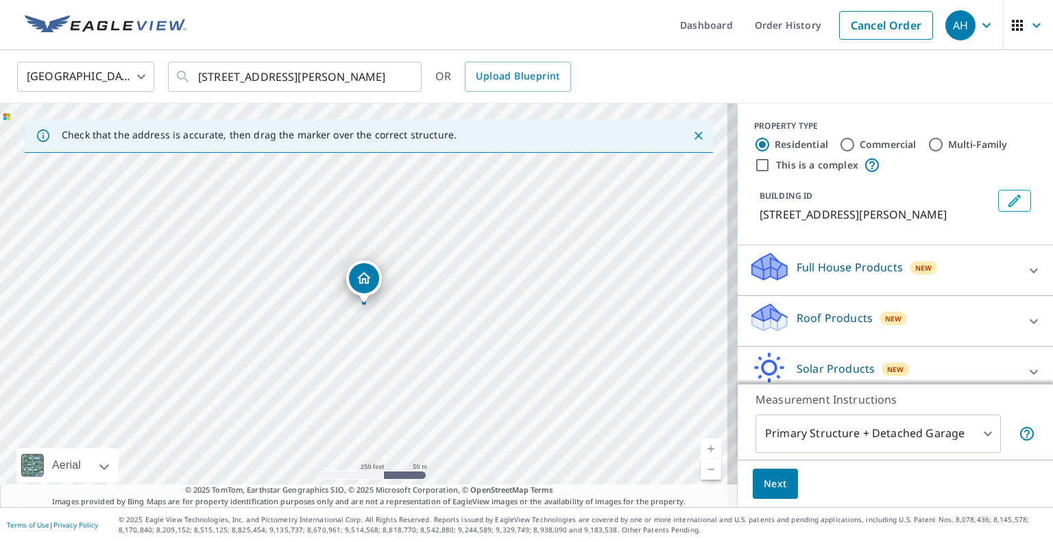
click at [825, 302] on div "Roof Products New" at bounding box center [883, 321] width 269 height 39
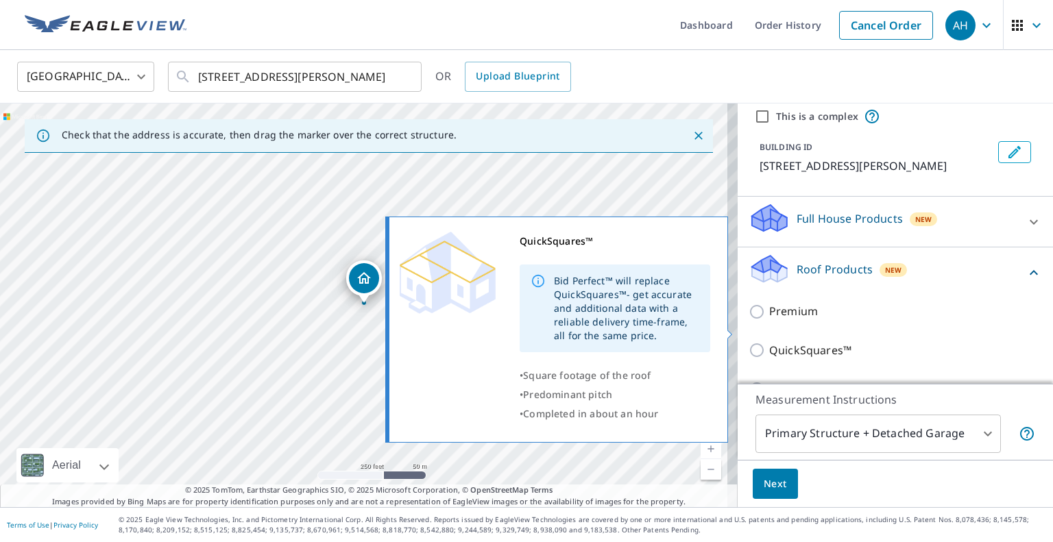
scroll to position [69, 0]
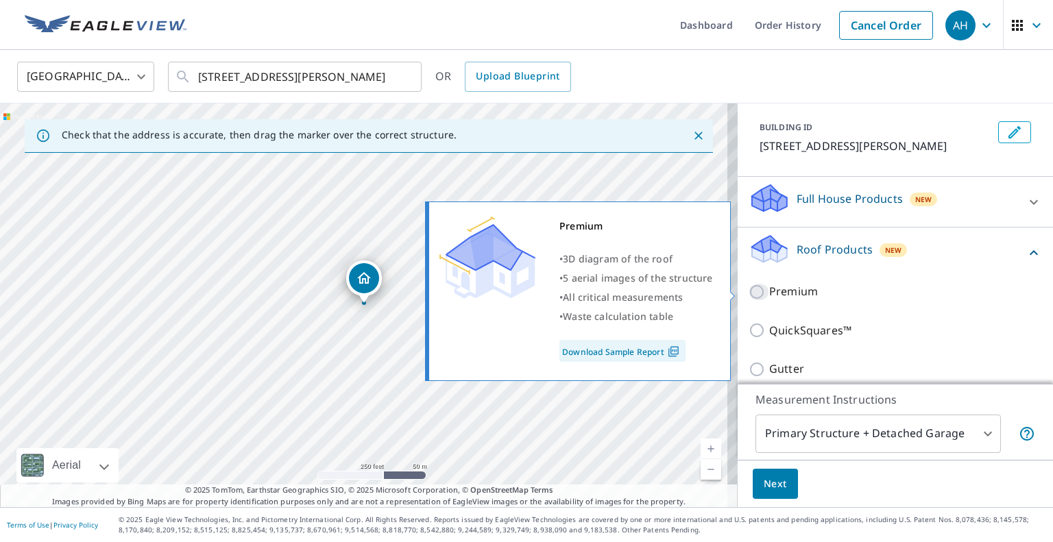
click at [750, 296] on input "Premium" at bounding box center [759, 292] width 21 height 16
checkbox input "true"
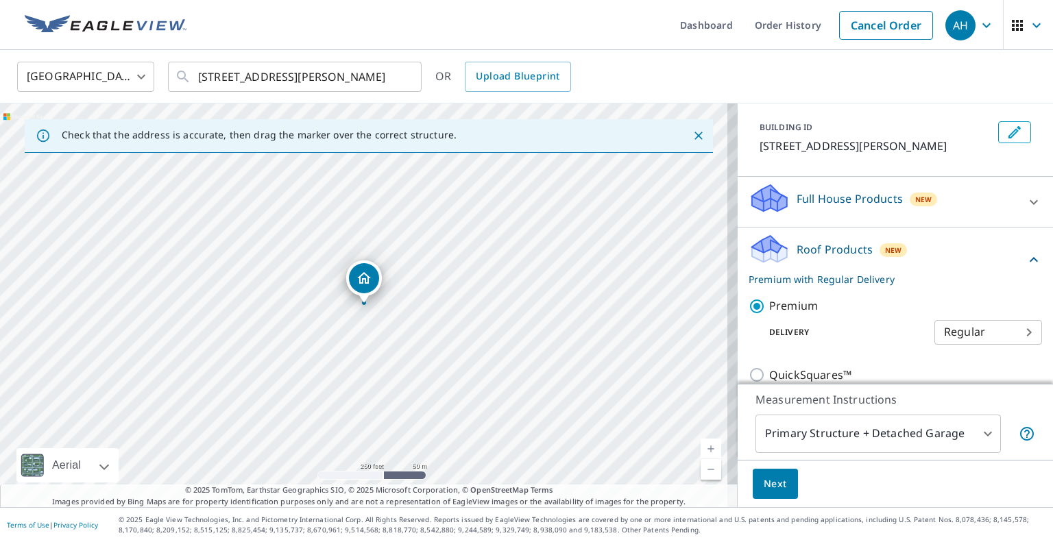
click at [764, 485] on span "Next" at bounding box center [775, 484] width 23 height 17
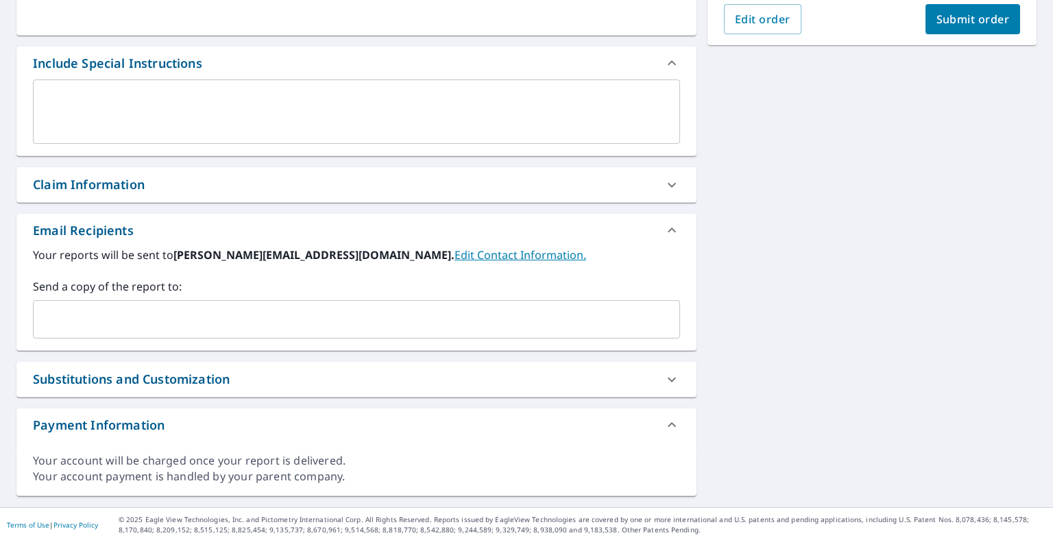
scroll to position [329, 0]
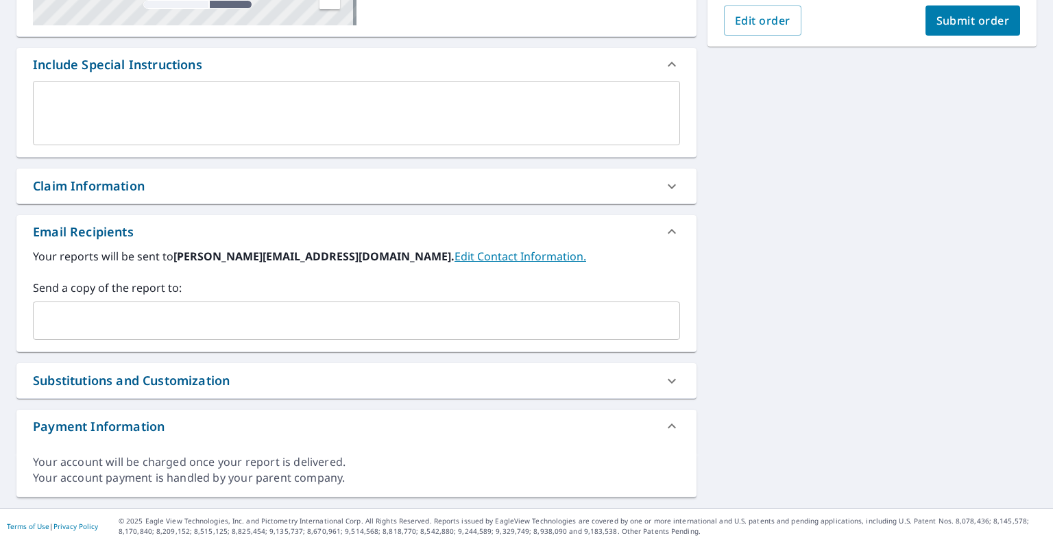
click at [412, 330] on input "text" at bounding box center [346, 321] width 614 height 26
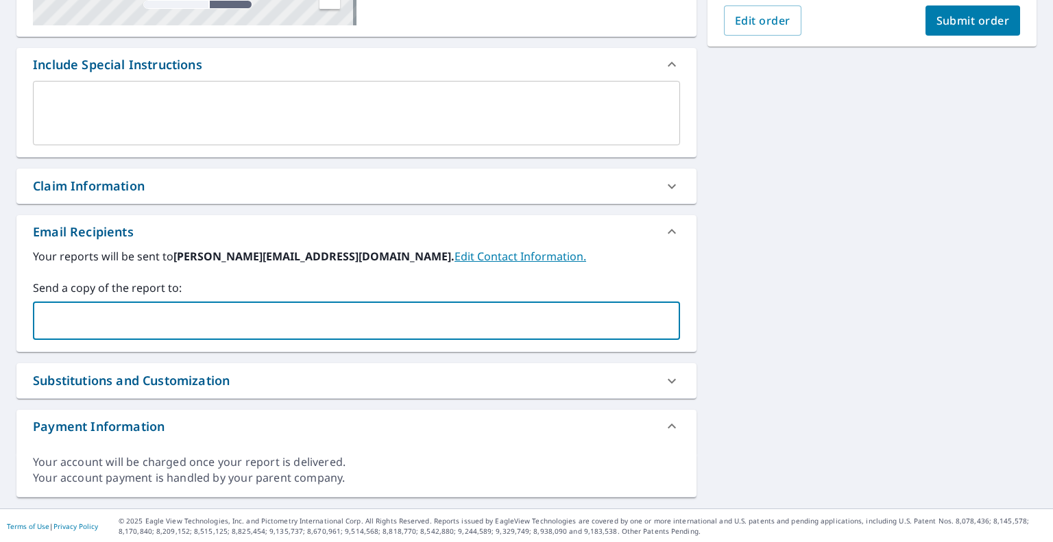
paste input "[EMAIL_ADDRESS][DOMAIN_NAME]"
type input "[EMAIL_ADDRESS][DOMAIN_NAME]"
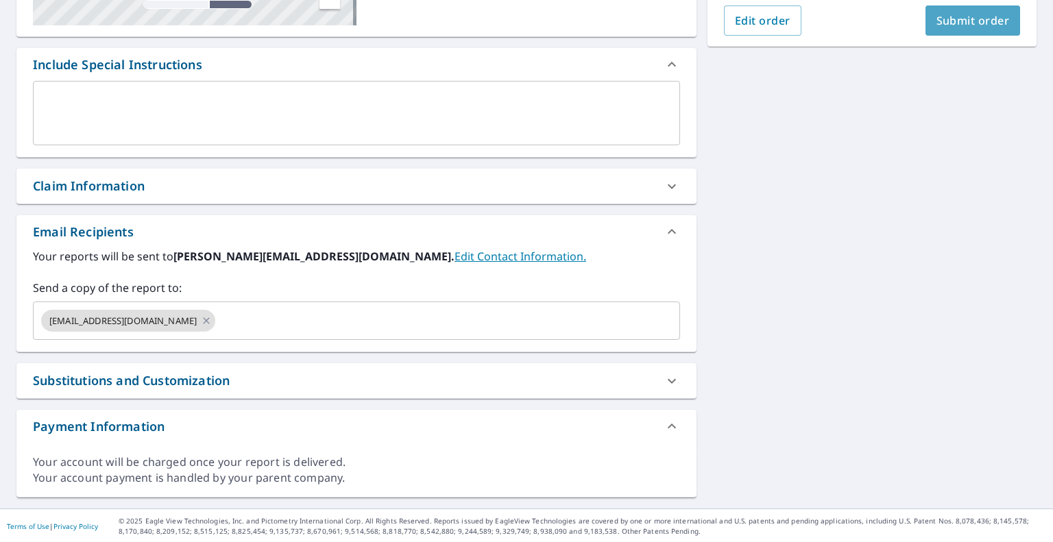
click at [1000, 12] on button "Submit order" at bounding box center [972, 20] width 95 height 30
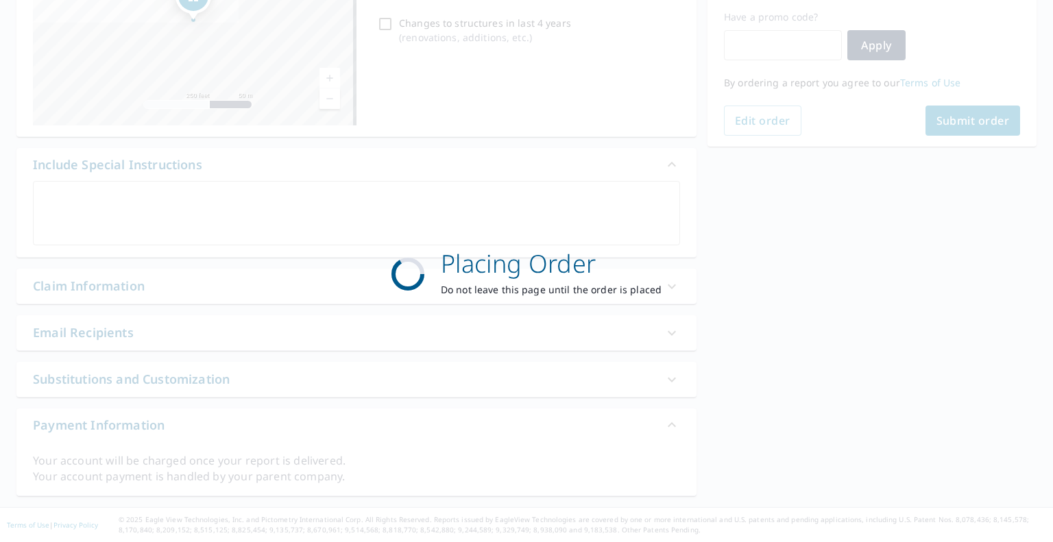
scroll to position [228, 0]
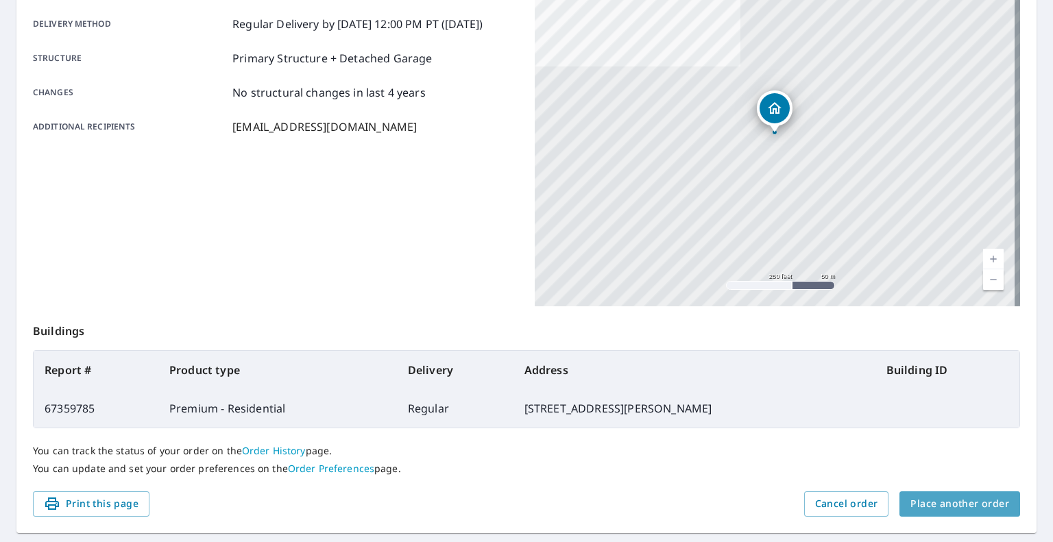
click at [952, 499] on span "Place another order" at bounding box center [959, 504] width 99 height 17
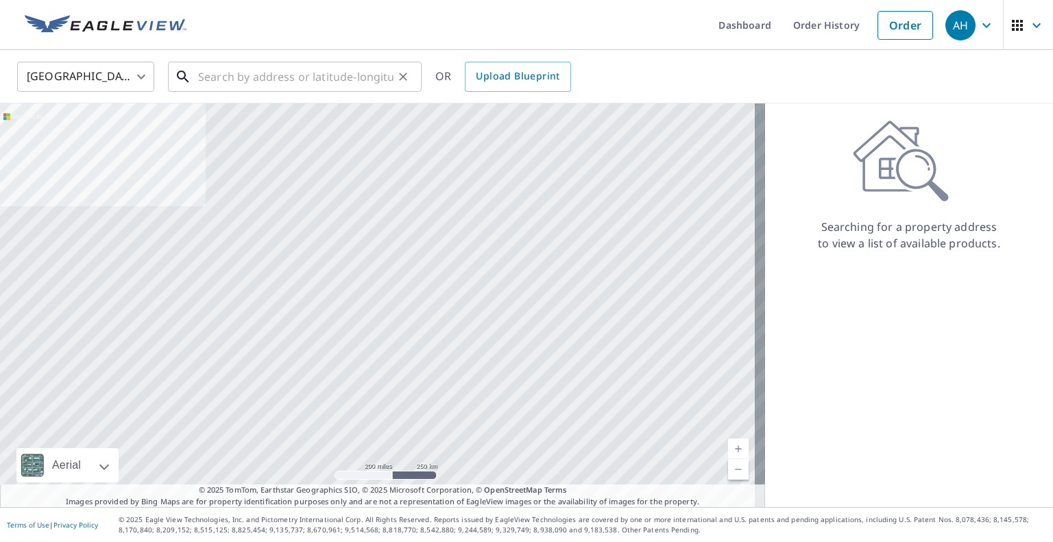
click at [356, 68] on input "text" at bounding box center [295, 77] width 195 height 38
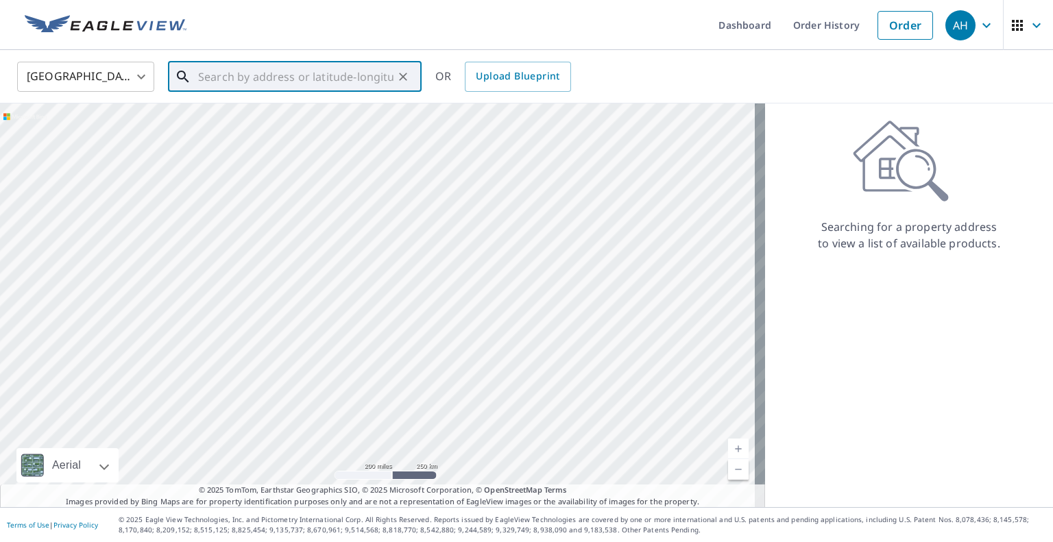
paste input "Street Address [GEOGRAPHIC_DATA]"
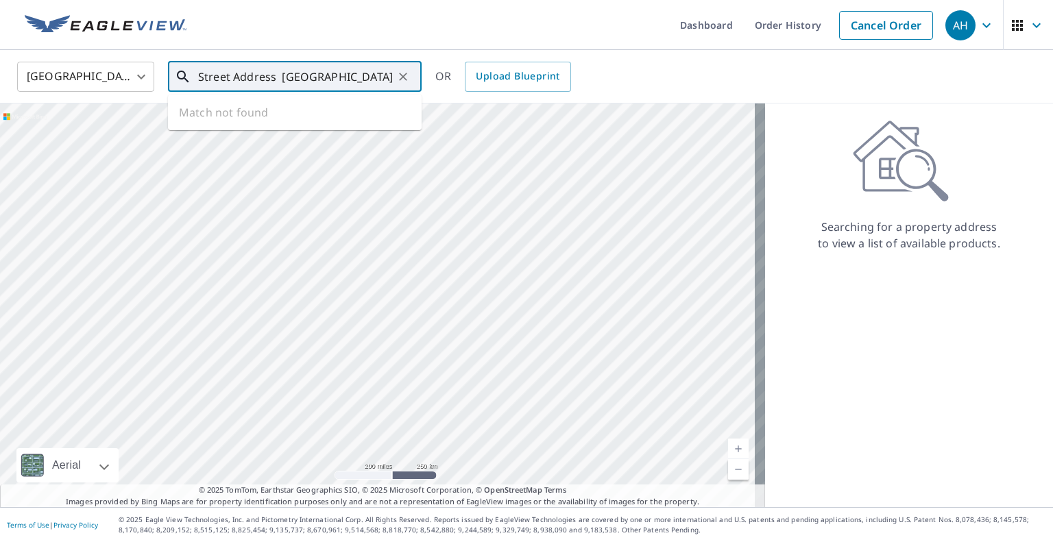
click at [281, 78] on input "Street Address [GEOGRAPHIC_DATA]" at bounding box center [295, 77] width 195 height 38
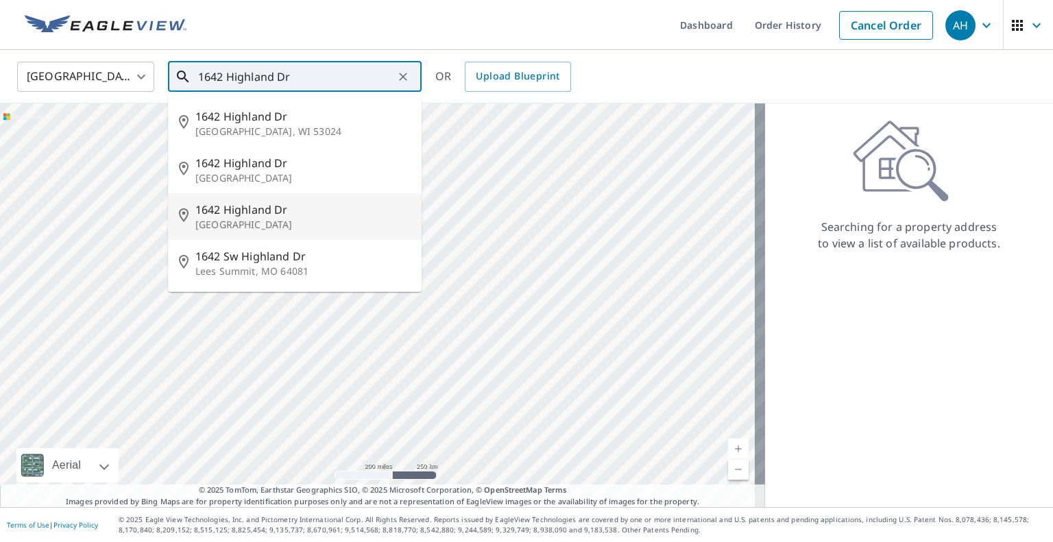
click at [263, 219] on p "[GEOGRAPHIC_DATA]" at bounding box center [302, 225] width 215 height 14
type input "1642 [GEOGRAPHIC_DATA]"
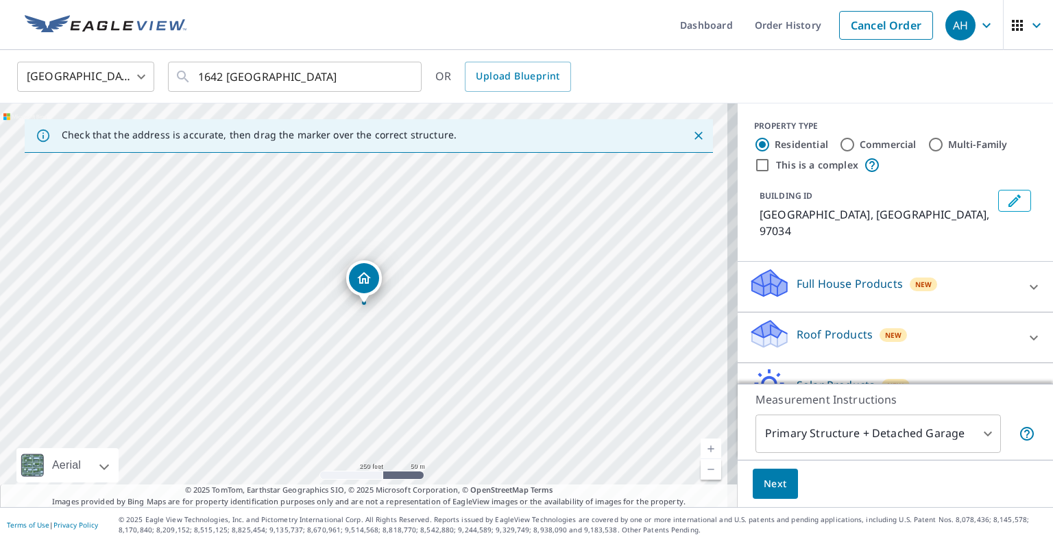
click at [836, 344] on div "Roof Products New" at bounding box center [883, 337] width 269 height 39
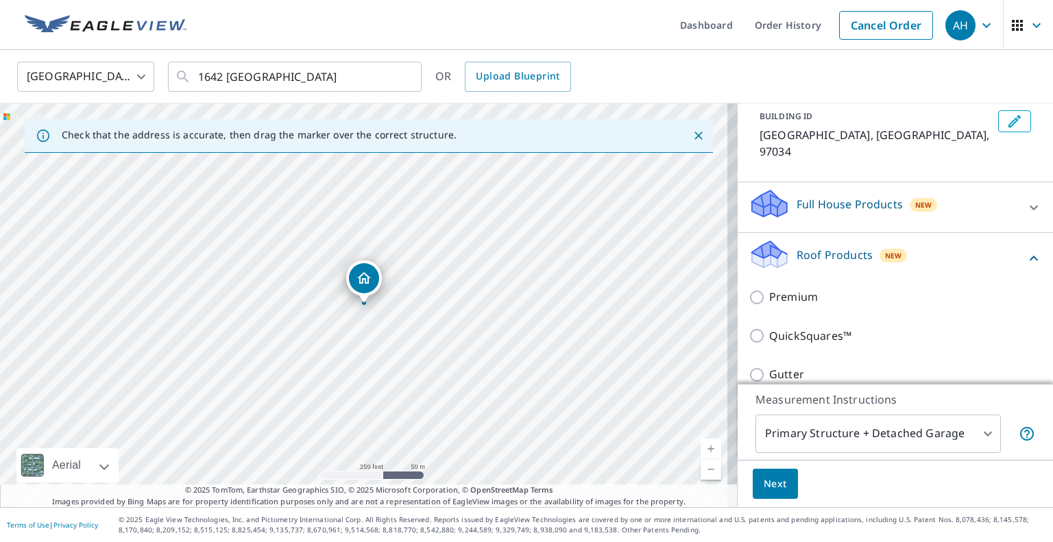
scroll to position [137, 0]
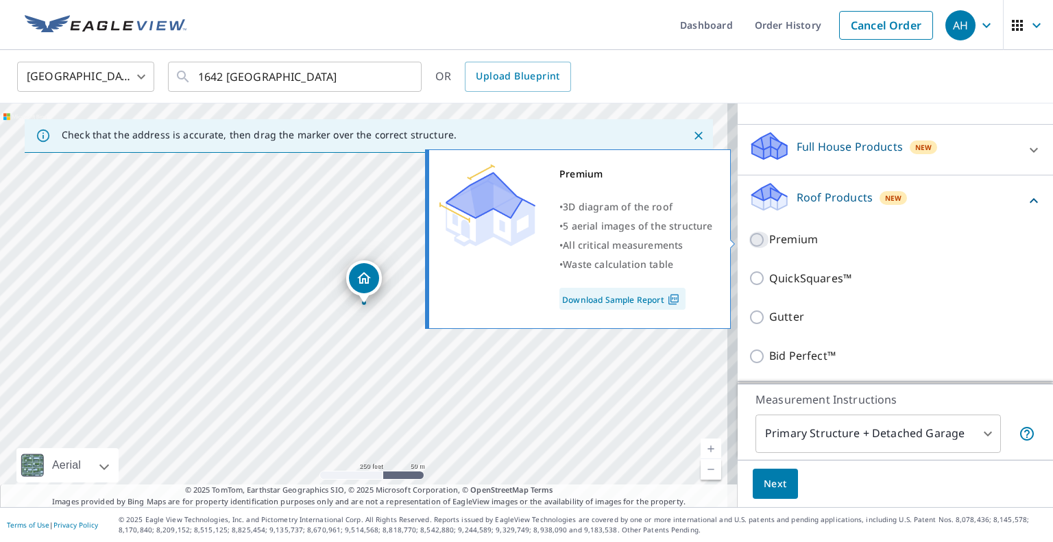
click at [751, 238] on input "Premium" at bounding box center [759, 240] width 21 height 16
checkbox input "true"
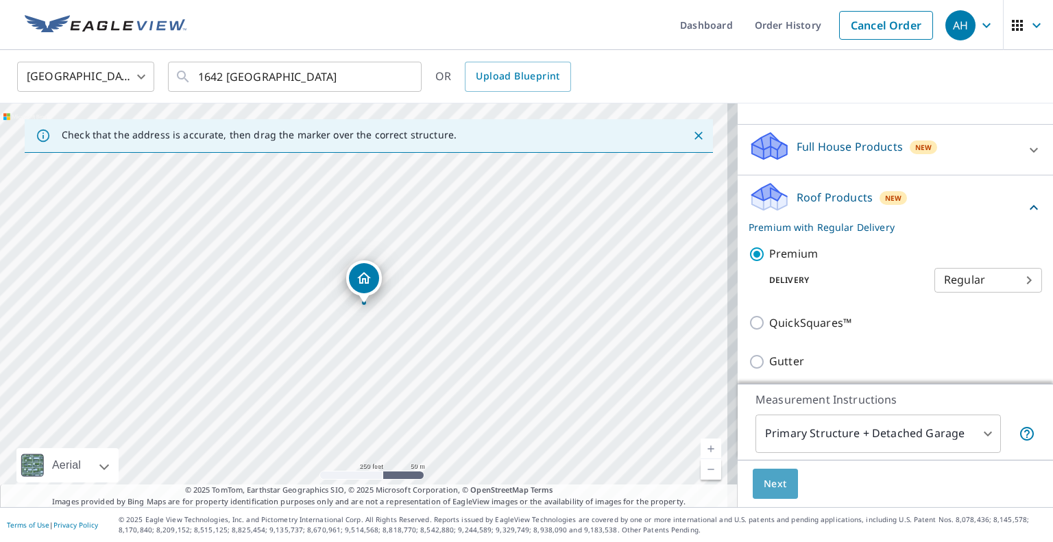
click at [769, 479] on span "Next" at bounding box center [775, 484] width 23 height 17
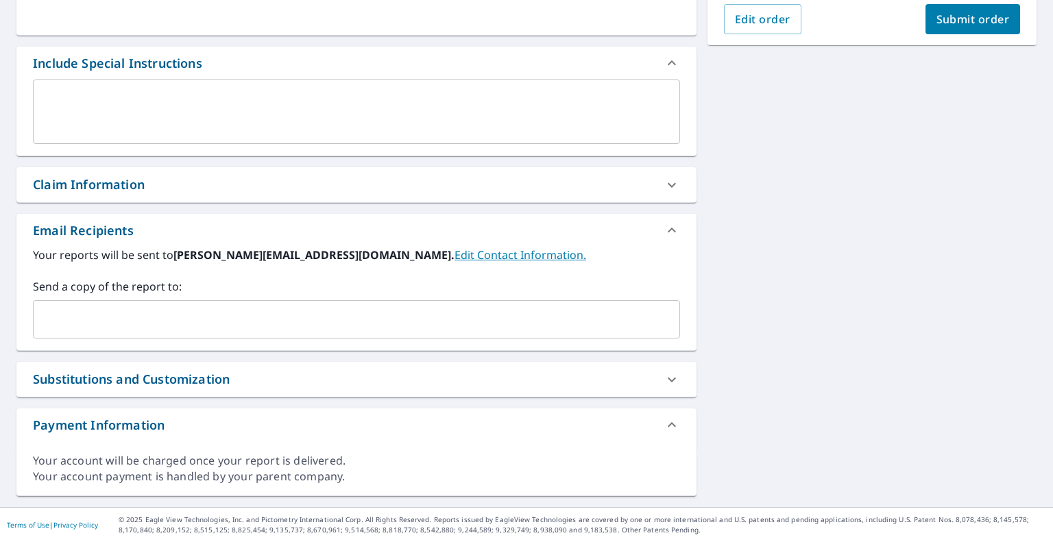
scroll to position [329, 0]
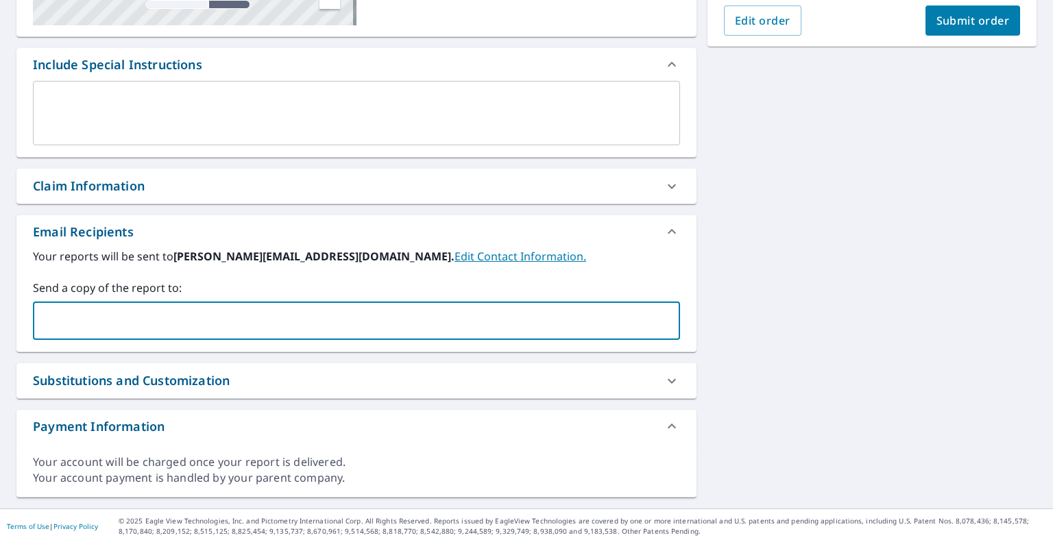
click at [332, 328] on input "text" at bounding box center [346, 321] width 614 height 26
paste input "[EMAIL_ADDRESS][DOMAIN_NAME]"
type input "[EMAIL_ADDRESS][DOMAIN_NAME]"
type input "."
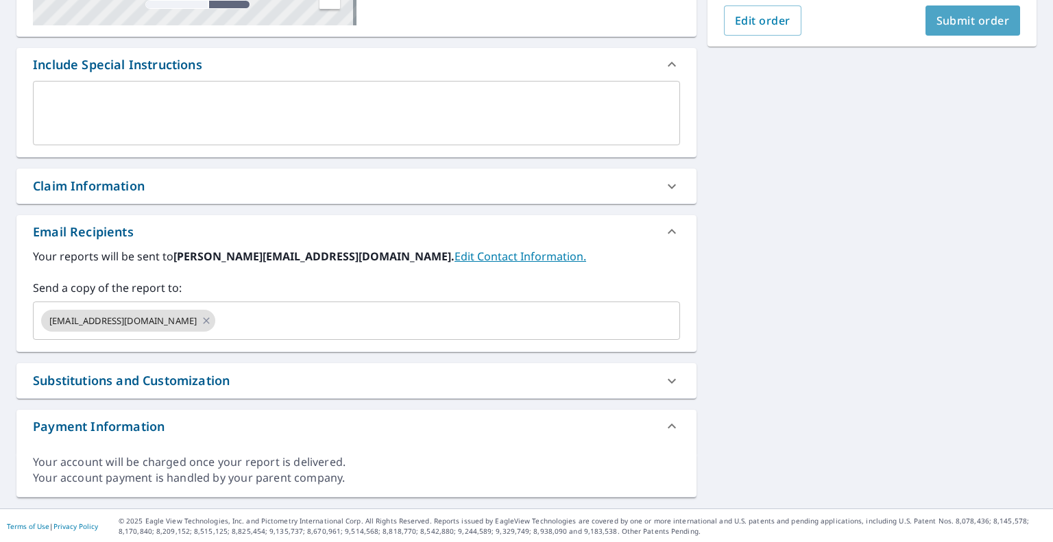
click at [942, 31] on button "Submit order" at bounding box center [972, 20] width 95 height 30
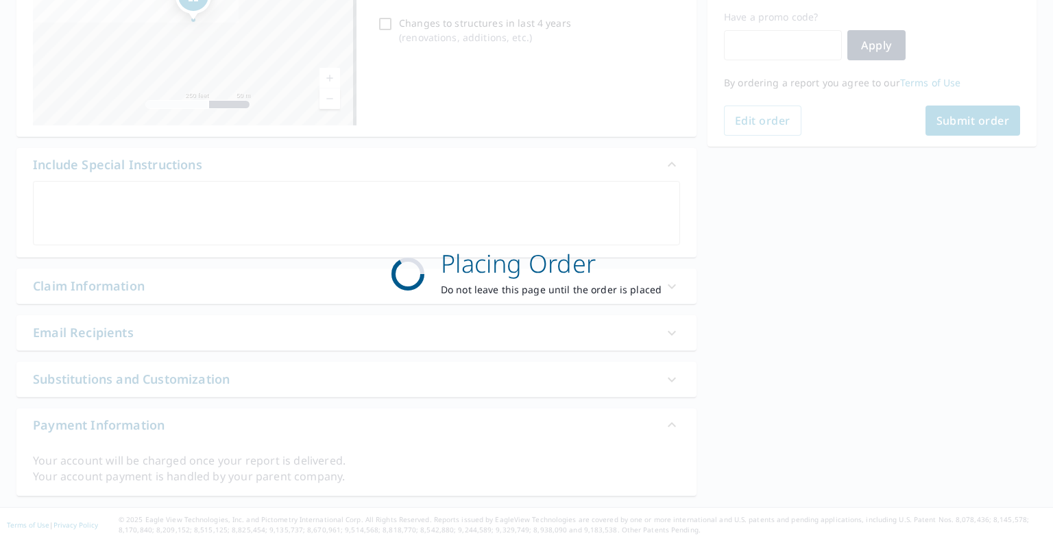
scroll to position [228, 0]
click at [942, 31] on div "Placing Order Do not leave this page until the order is placed" at bounding box center [526, 271] width 1053 height 542
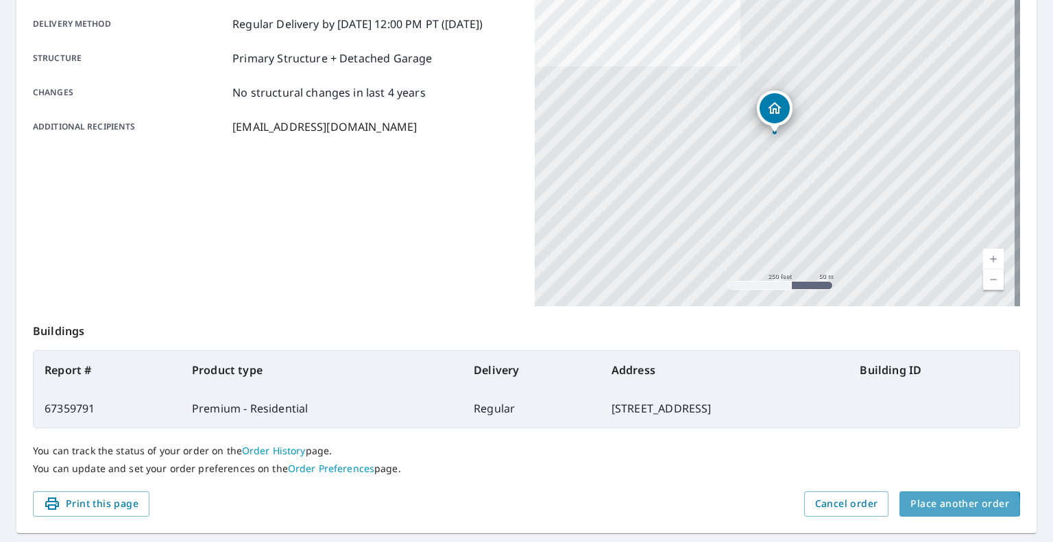
click at [941, 507] on span "Place another order" at bounding box center [959, 504] width 99 height 17
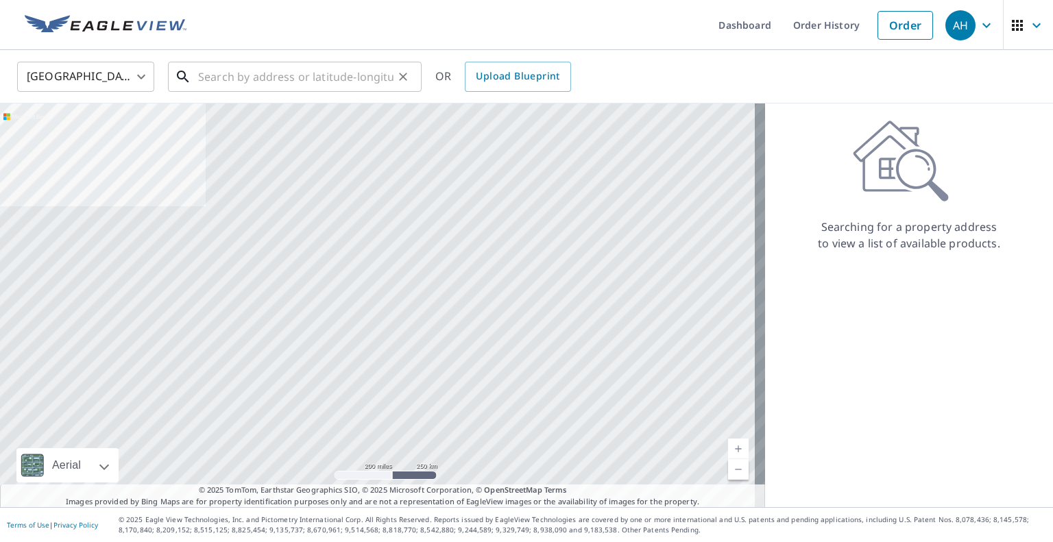
click at [269, 83] on input "text" at bounding box center [295, 77] width 195 height 38
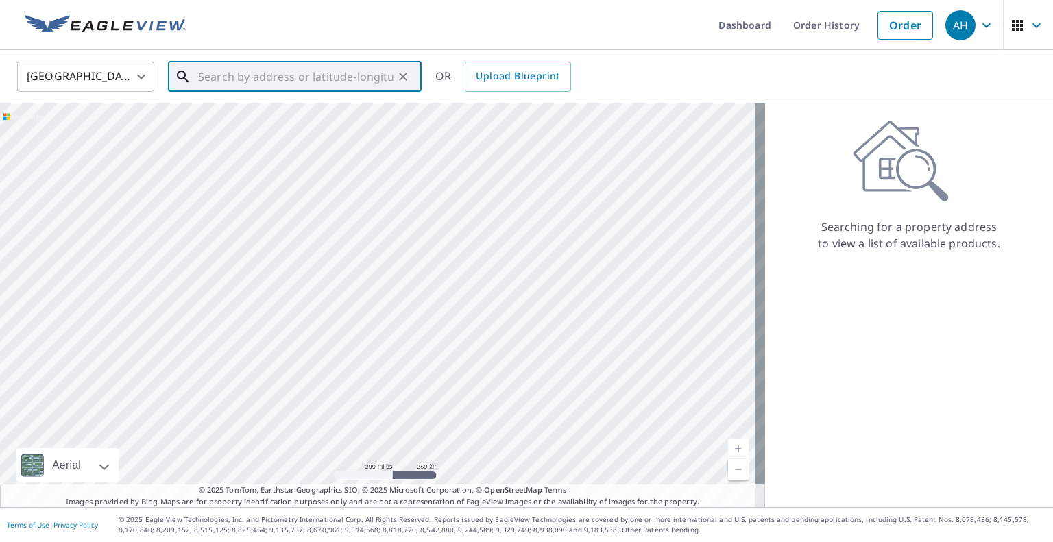
paste input "[STREET_ADDRESS]"
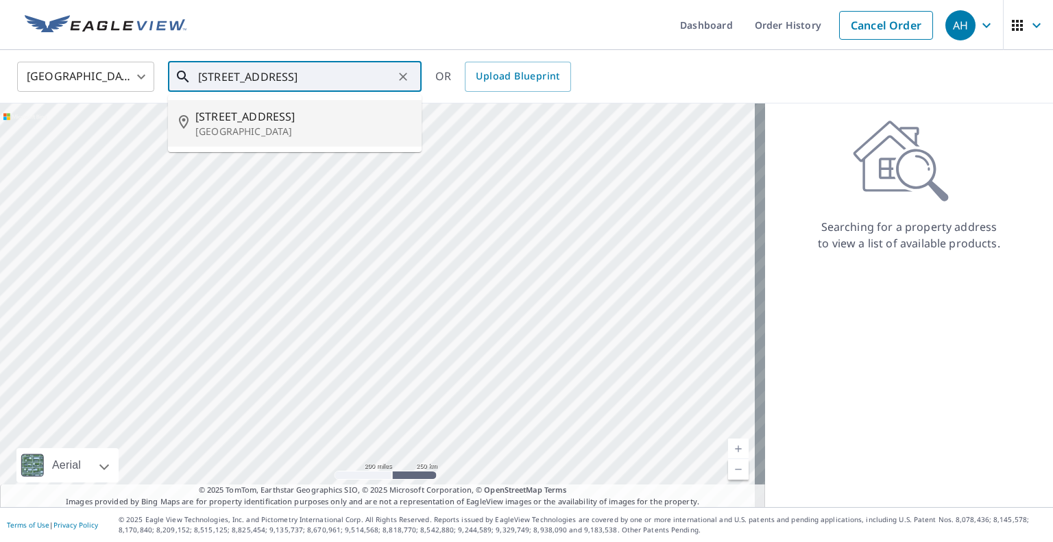
click at [241, 125] on p "[GEOGRAPHIC_DATA]" at bounding box center [302, 132] width 215 height 14
type input "[STREET_ADDRESS]"
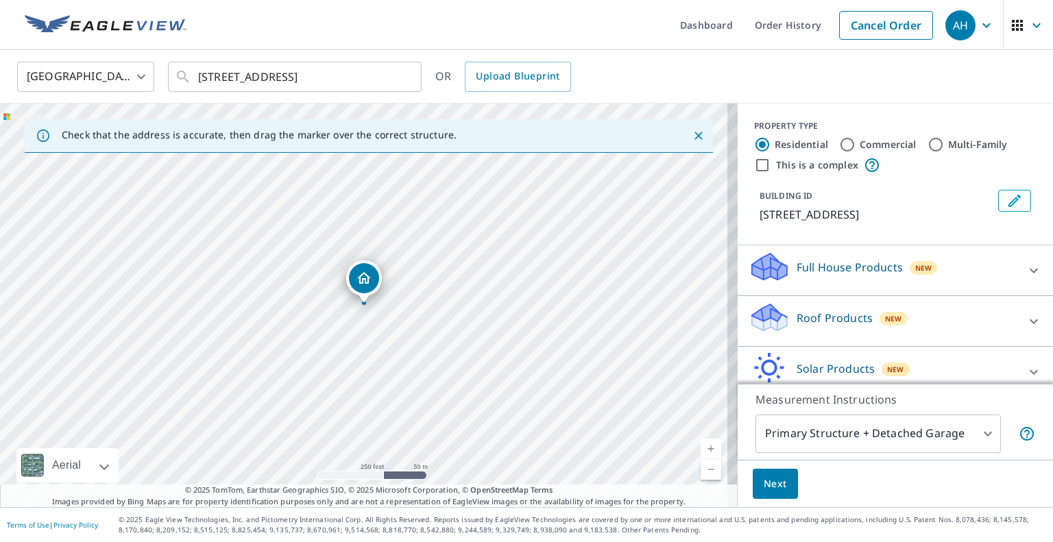
click at [809, 317] on p "Roof Products" at bounding box center [835, 318] width 76 height 16
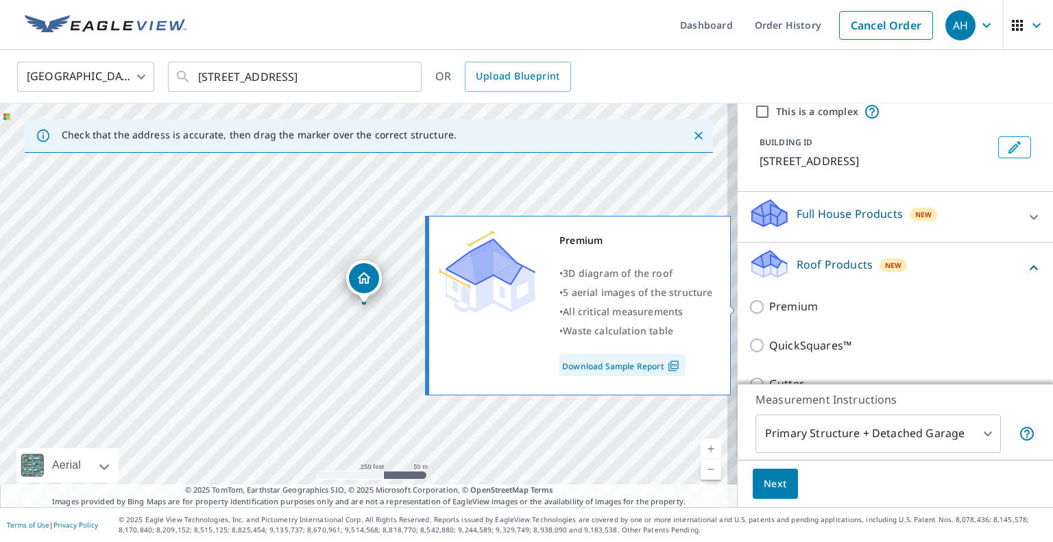
scroll to position [137, 0]
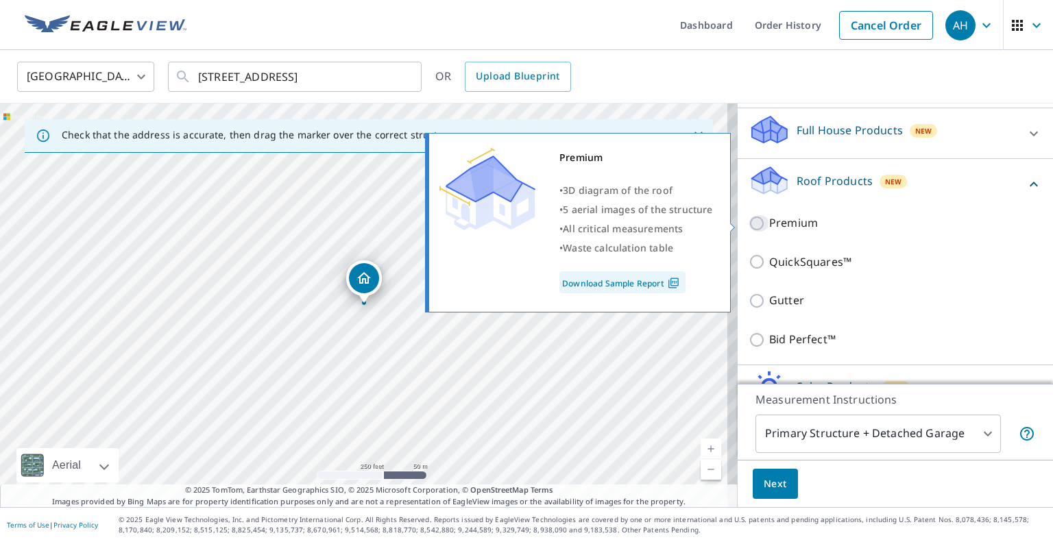
click at [751, 226] on input "Premium" at bounding box center [759, 223] width 21 height 16
checkbox input "true"
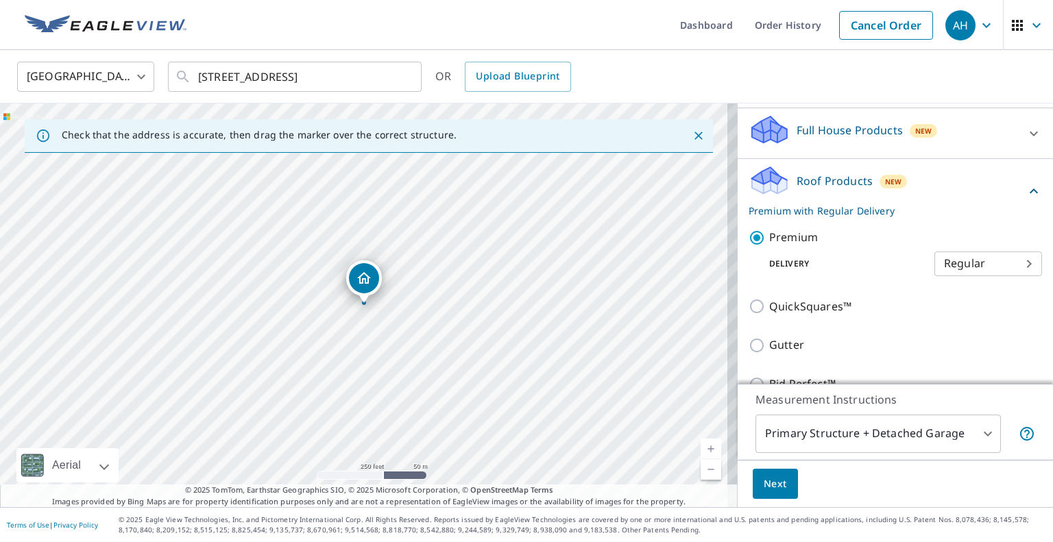
click at [764, 482] on span "Next" at bounding box center [775, 484] width 23 height 17
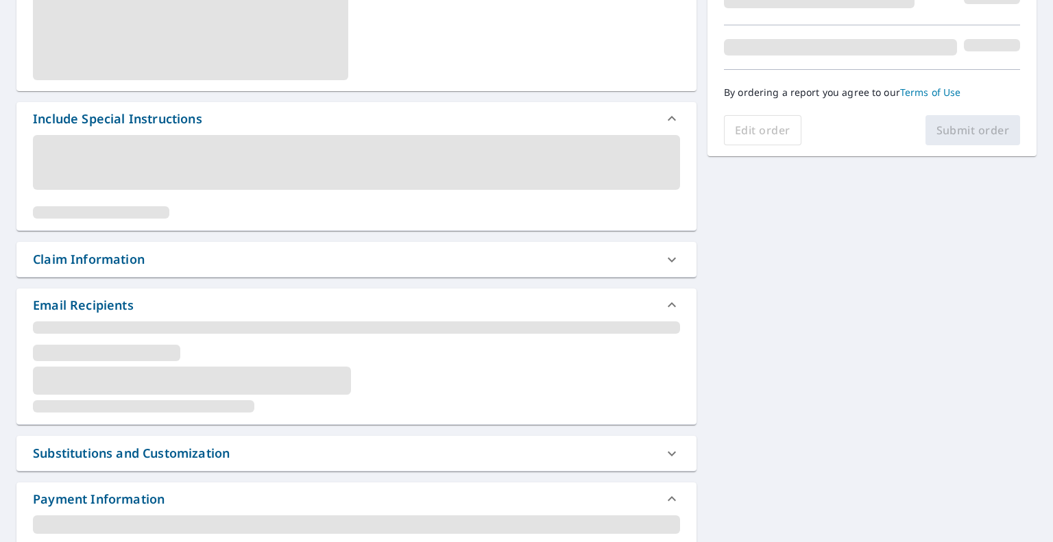
scroll to position [329, 0]
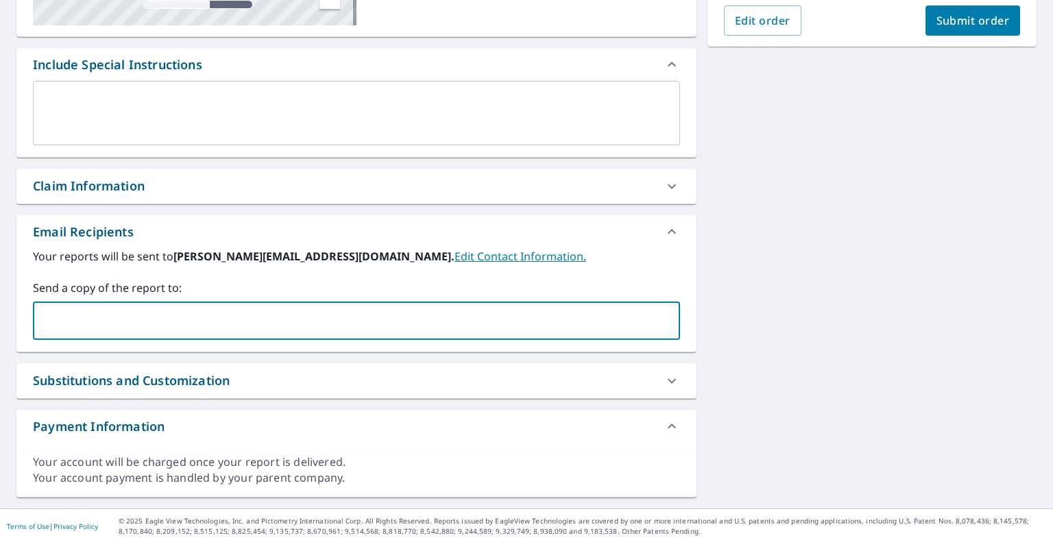
click at [209, 329] on input "text" at bounding box center [346, 321] width 614 height 26
paste input "[EMAIL_ADDRESS][DOMAIN_NAME]"
type input "[EMAIL_ADDRESS][DOMAIN_NAME]"
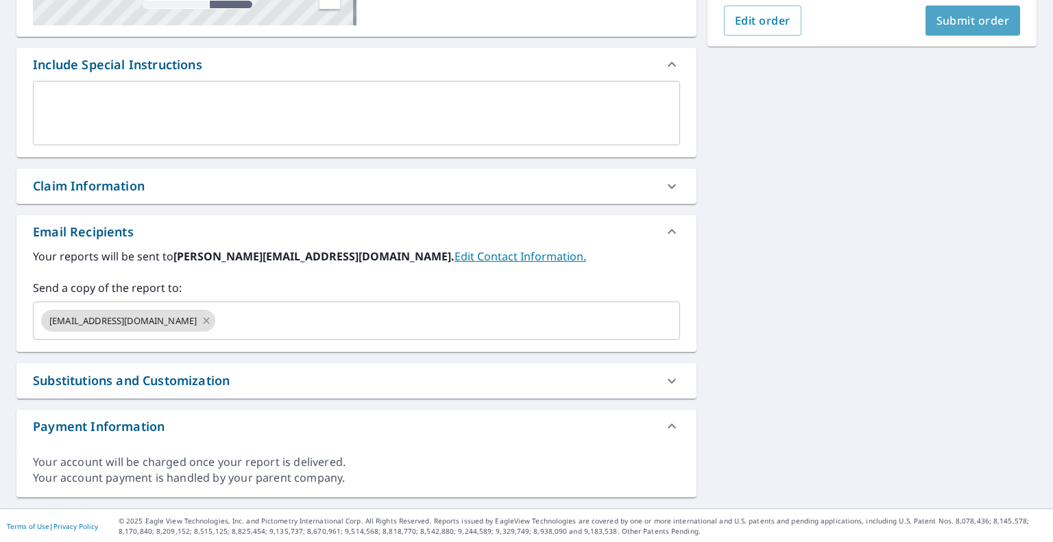
click at [954, 24] on span "Submit order" at bounding box center [972, 20] width 73 height 15
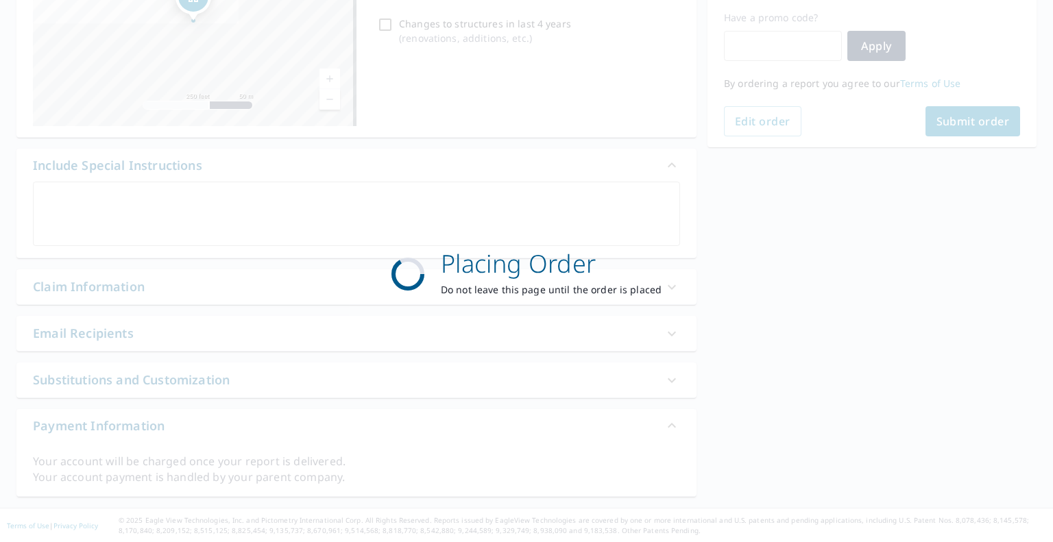
scroll to position [228, 0]
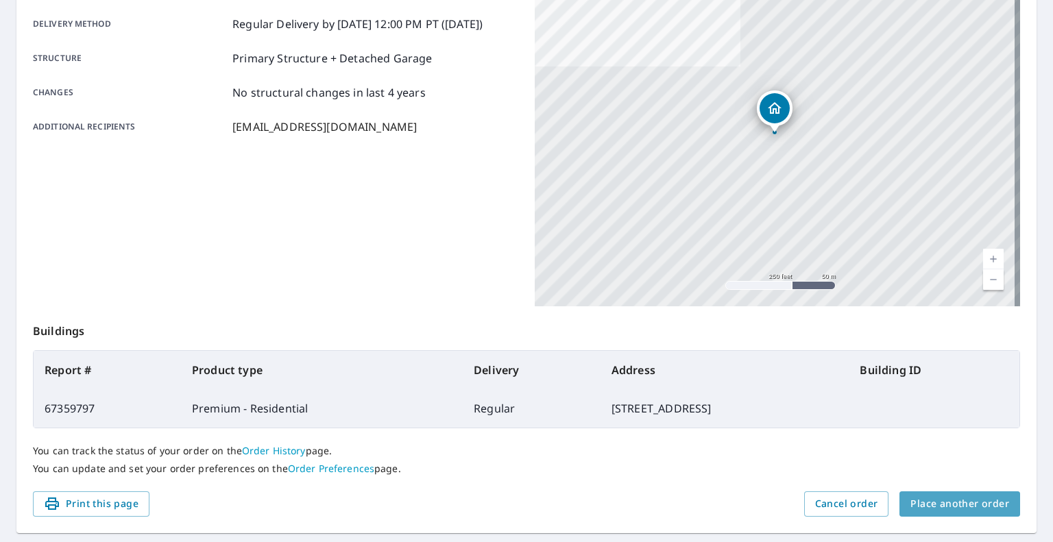
click at [960, 496] on span "Place another order" at bounding box center [959, 504] width 99 height 17
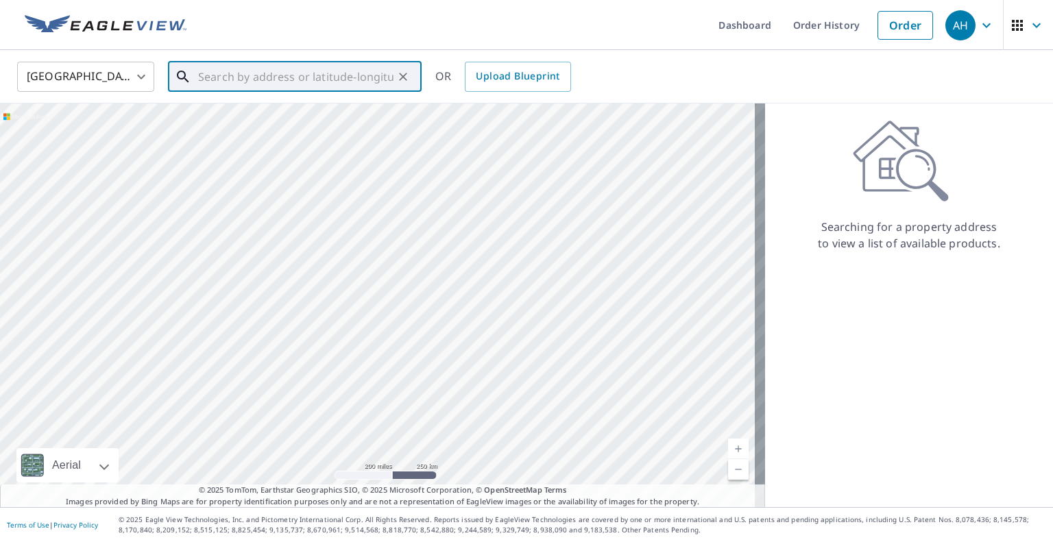
click at [344, 86] on input "text" at bounding box center [295, 77] width 195 height 38
paste input "[STREET_ADDRESS]"
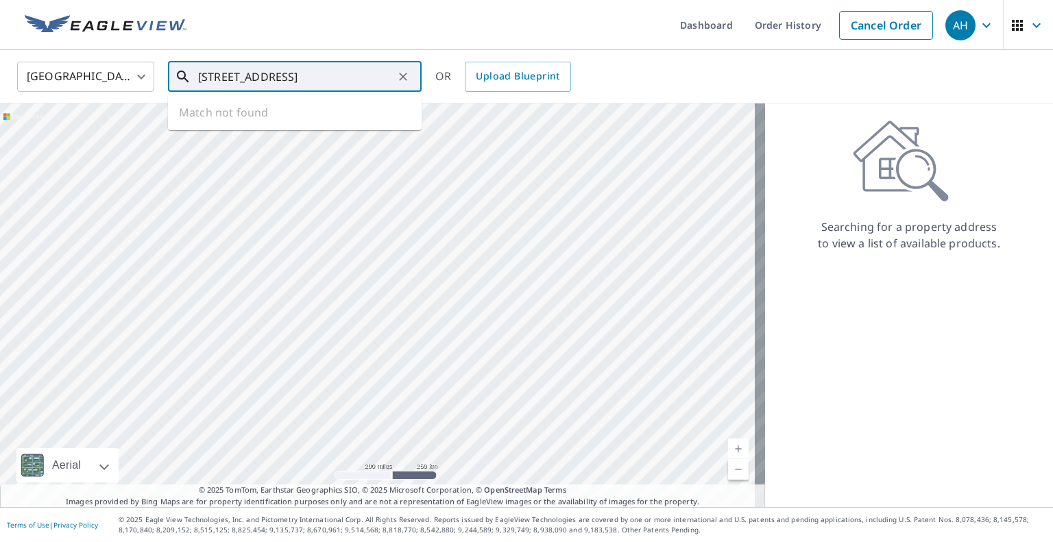
click at [344, 86] on input "[STREET_ADDRESS]" at bounding box center [295, 77] width 195 height 38
click at [278, 134] on p "[GEOGRAPHIC_DATA], [GEOGRAPHIC_DATA] 98178" at bounding box center [302, 138] width 215 height 27
type input "[STREET_ADDRESS]"
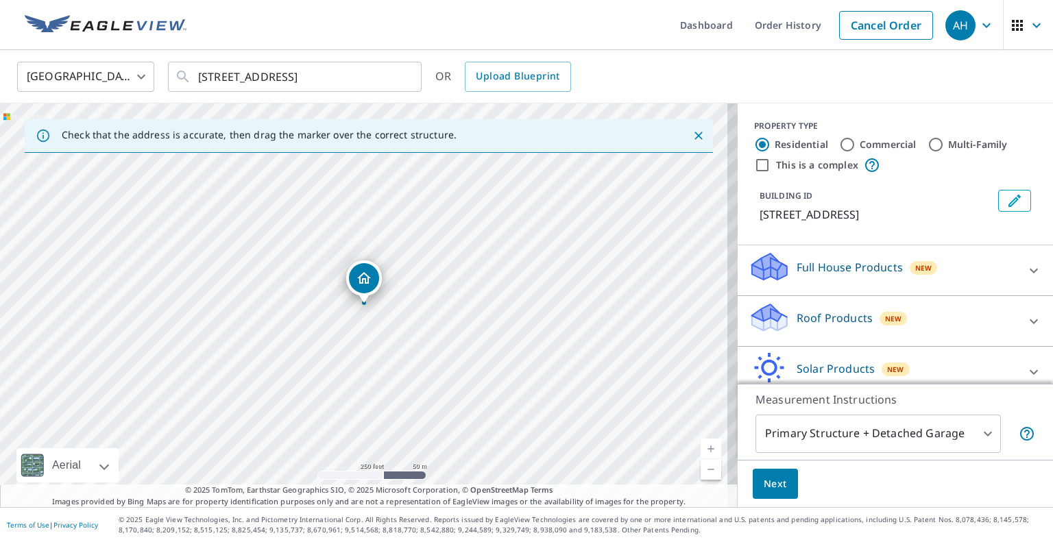
click at [836, 312] on p "Roof Products" at bounding box center [835, 318] width 76 height 16
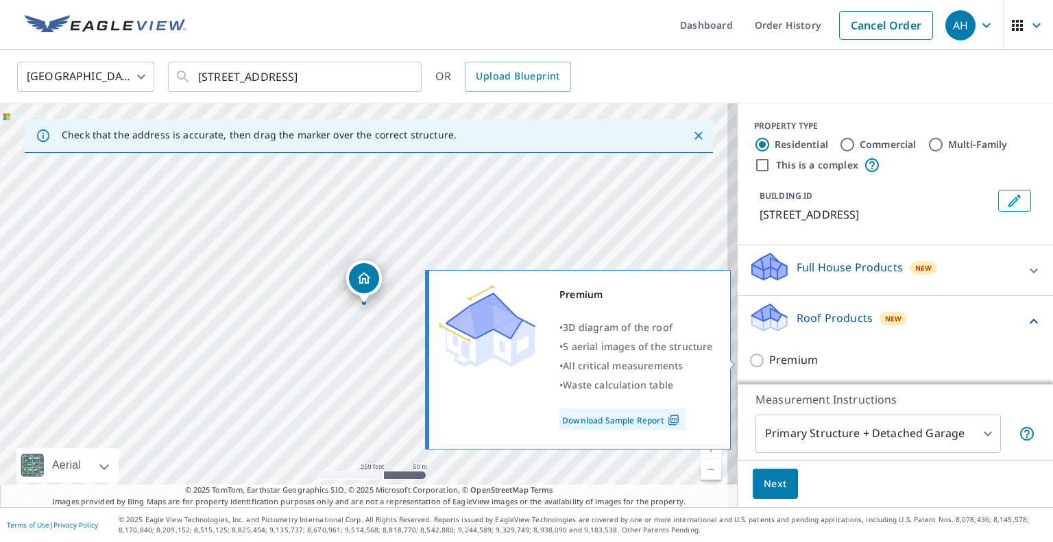
click at [749, 366] on input "Premium" at bounding box center [759, 360] width 21 height 16
checkbox input "true"
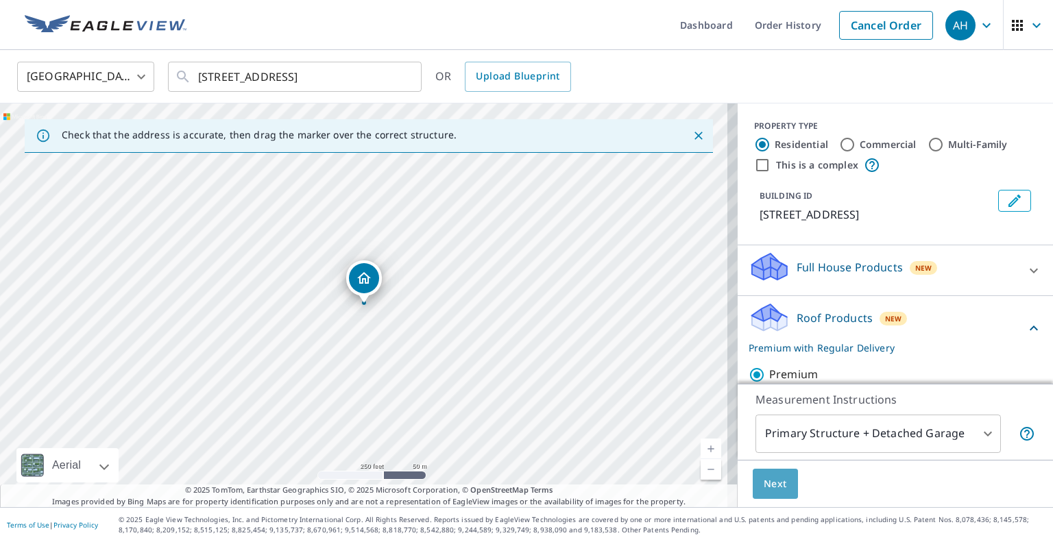
click at [773, 490] on span "Next" at bounding box center [775, 484] width 23 height 17
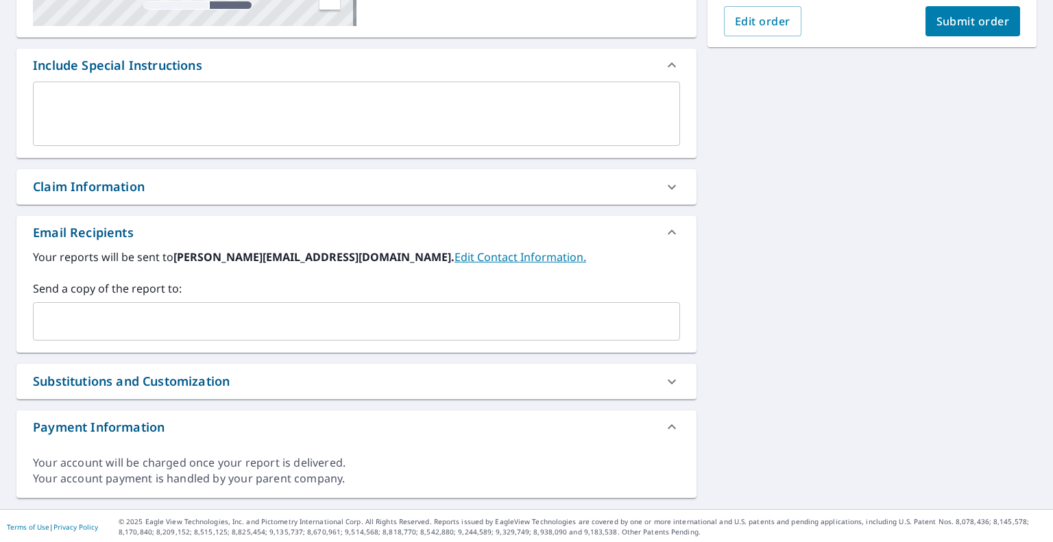
scroll to position [329, 0]
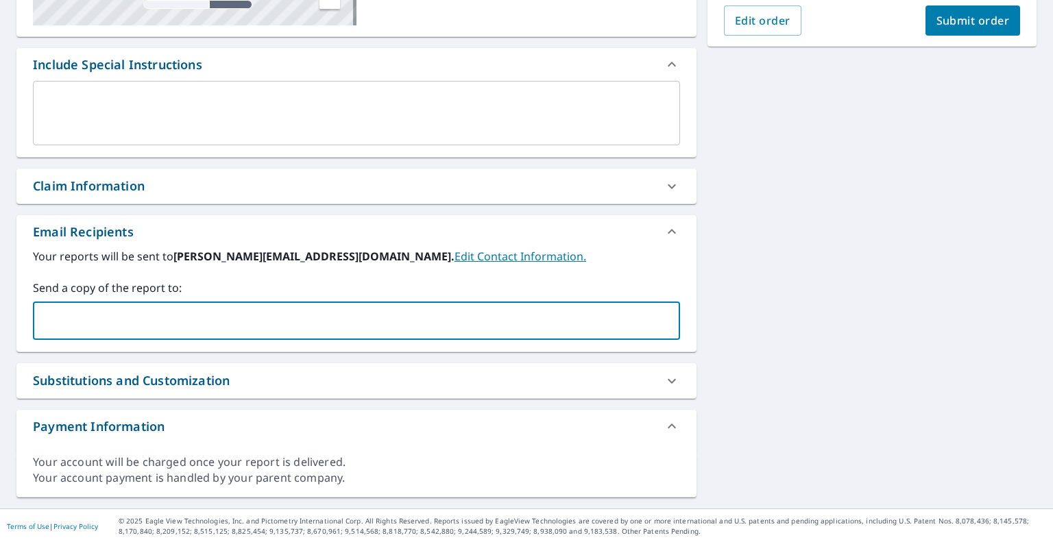
click at [313, 319] on input "text" at bounding box center [346, 321] width 614 height 26
paste input "[EMAIL_ADDRESS][DOMAIN_NAME]"
type input "[EMAIL_ADDRESS][DOMAIN_NAME]"
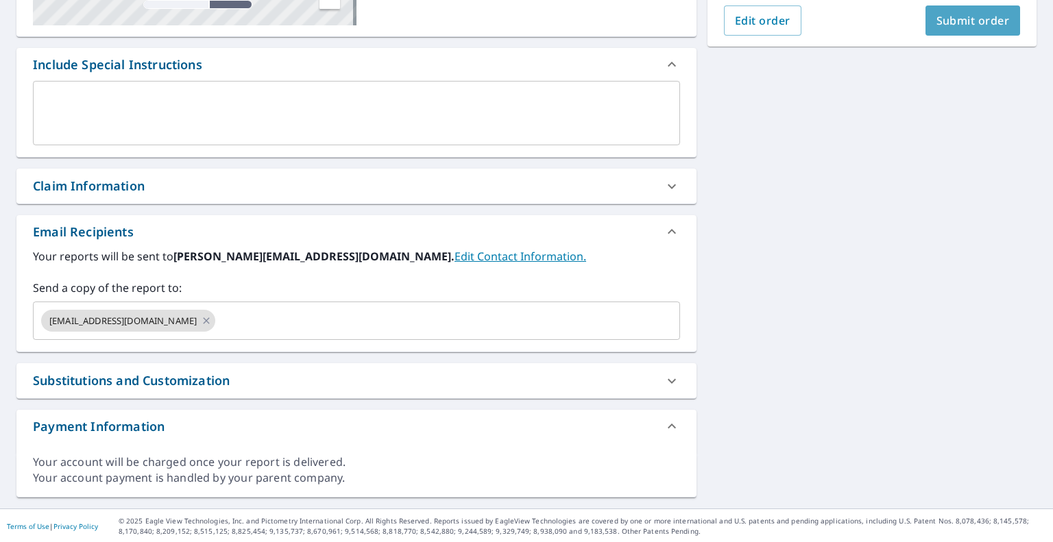
click at [971, 11] on button "Submit order" at bounding box center [972, 20] width 95 height 30
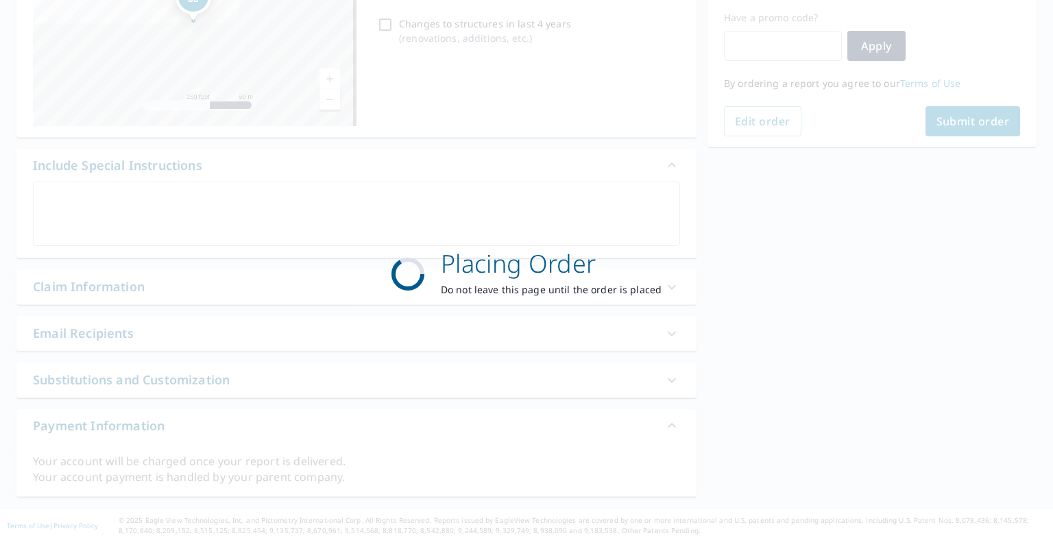
scroll to position [228, 0]
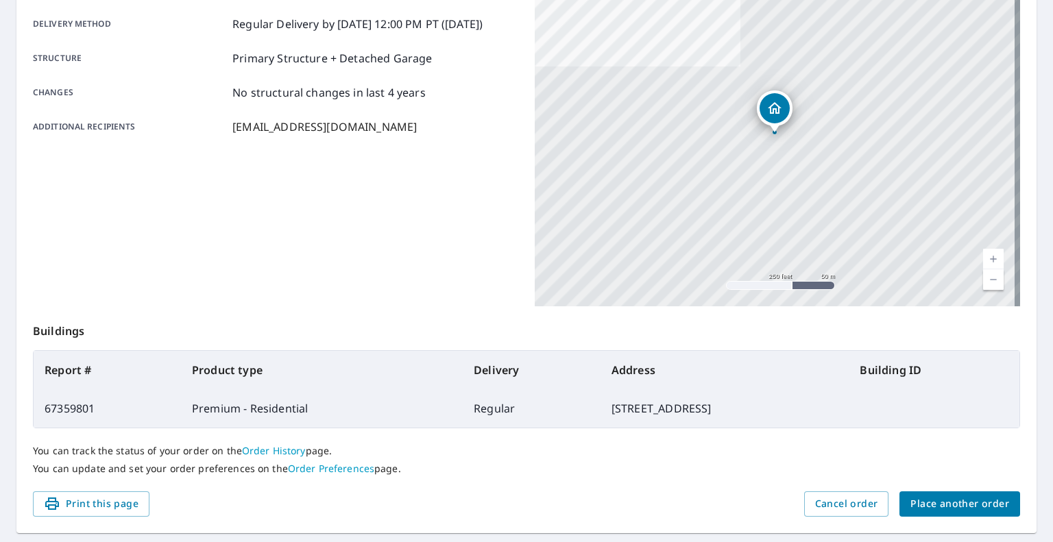
click at [927, 509] on span "Place another order" at bounding box center [959, 504] width 99 height 17
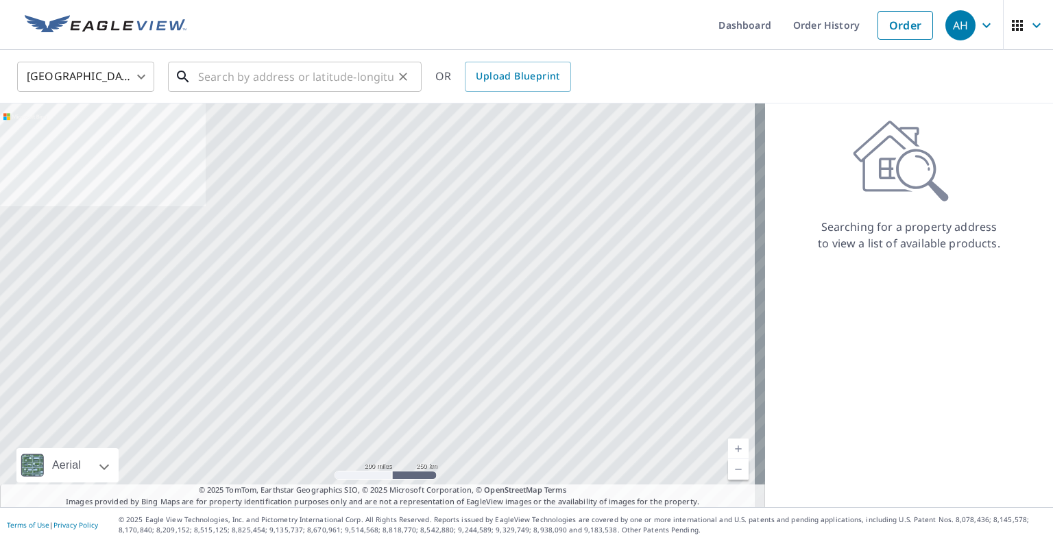
click at [261, 92] on div "​" at bounding box center [295, 77] width 254 height 30
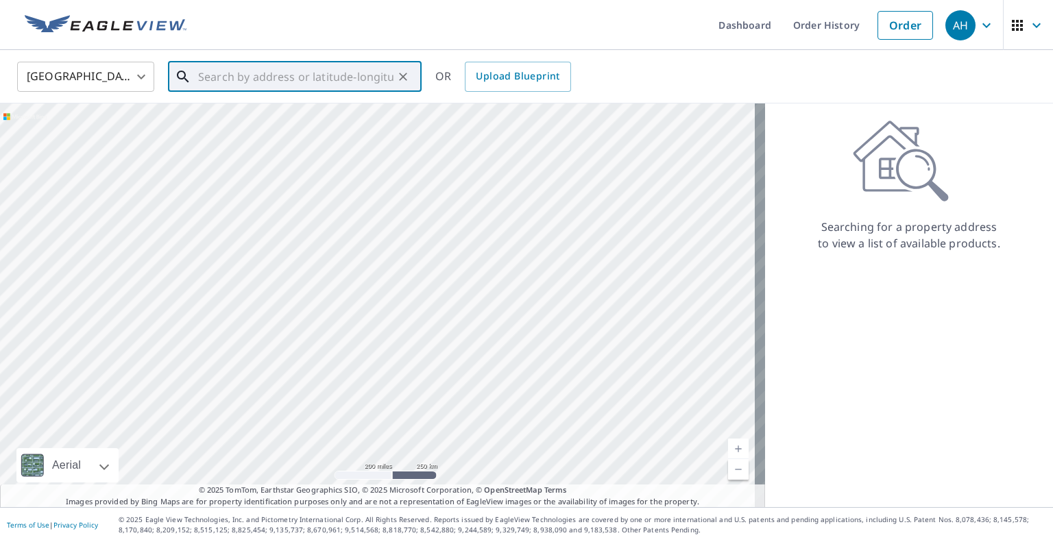
paste input "[STREET_ADDRESS][PERSON_NAME]"
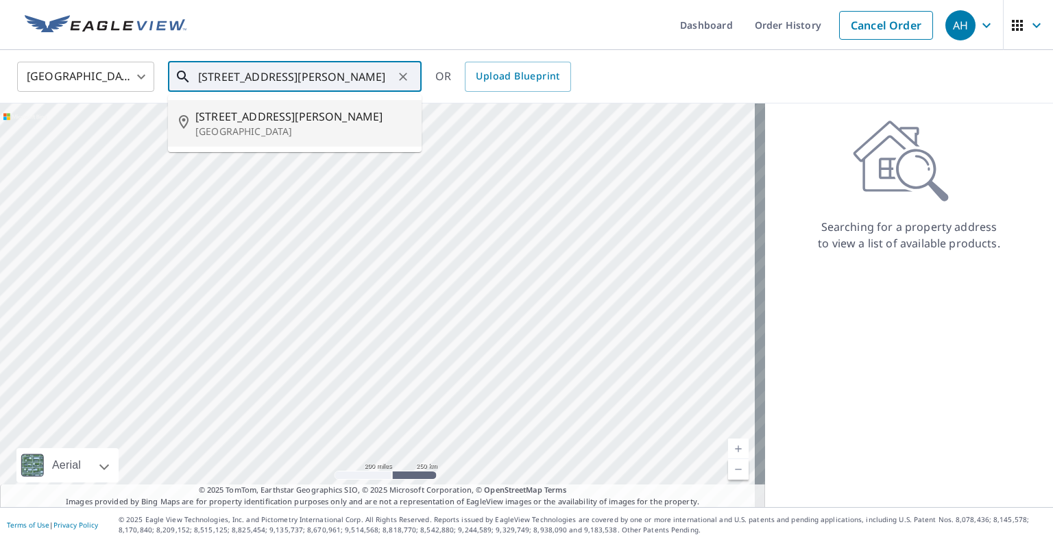
click at [245, 123] on span "[STREET_ADDRESS][PERSON_NAME]" at bounding box center [302, 116] width 215 height 16
type input "[STREET_ADDRESS]"
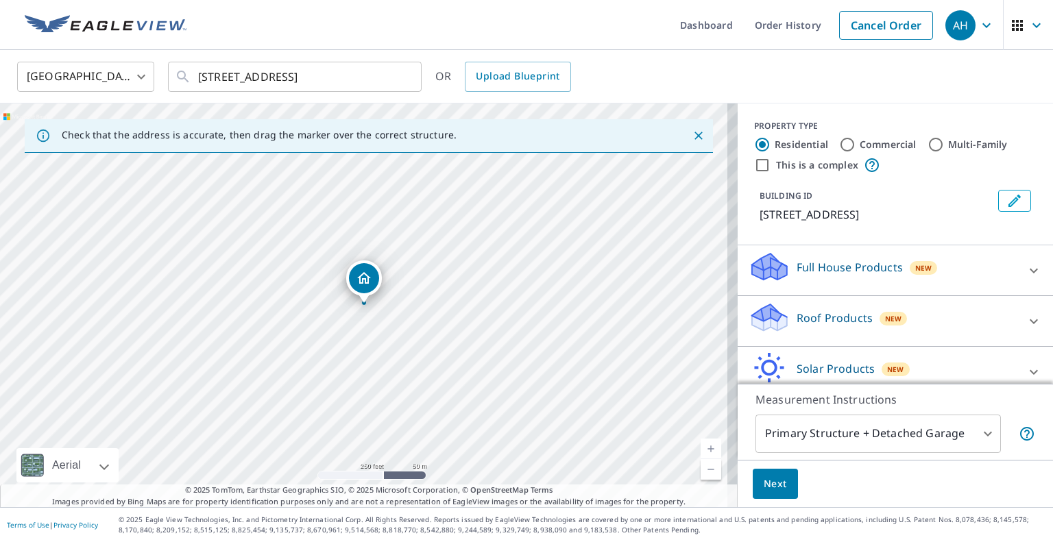
click at [803, 341] on div "Roof Products New" at bounding box center [883, 321] width 269 height 39
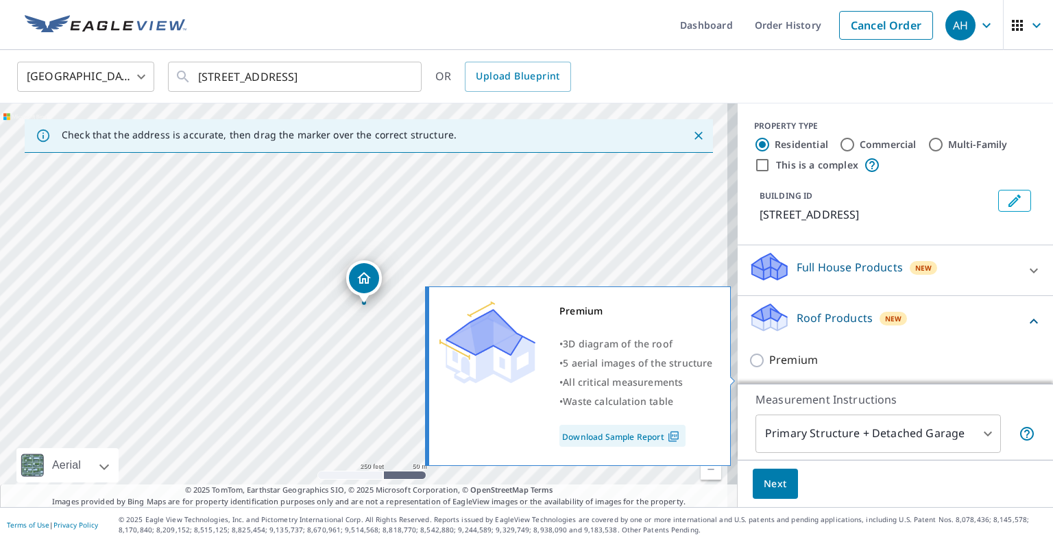
click at [749, 369] on input "Premium" at bounding box center [759, 360] width 21 height 16
checkbox input "true"
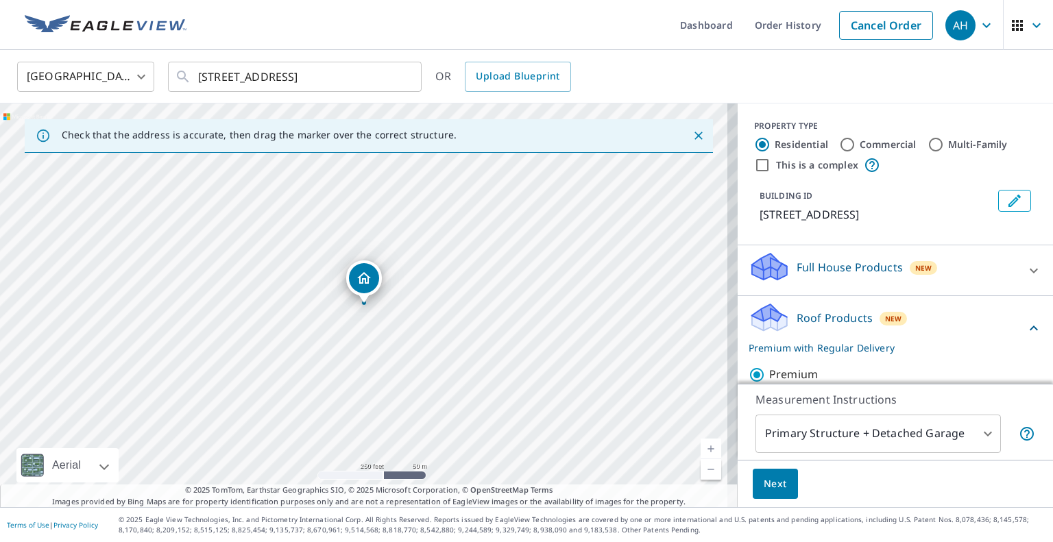
click at [764, 484] on span "Next" at bounding box center [775, 484] width 23 height 17
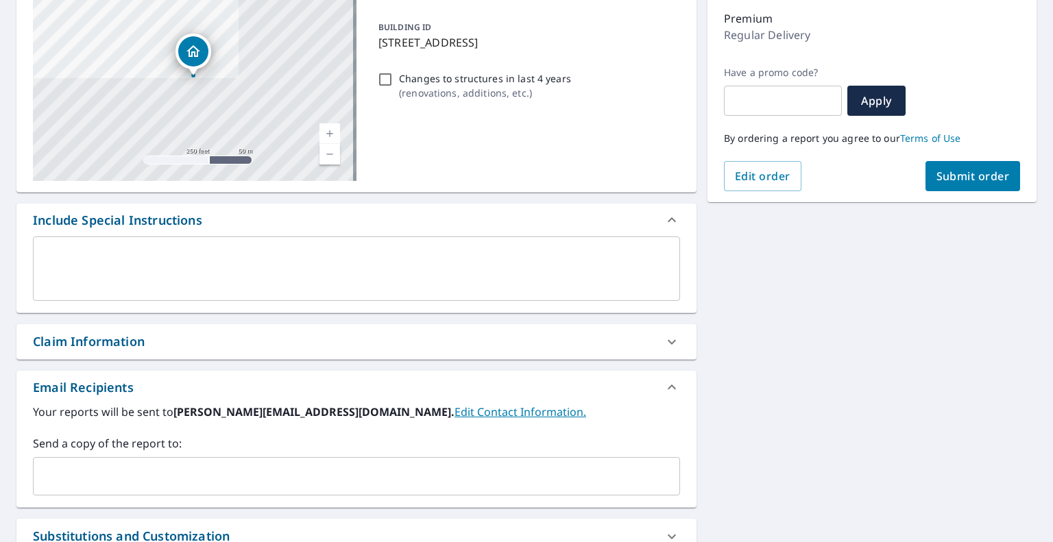
scroll to position [274, 0]
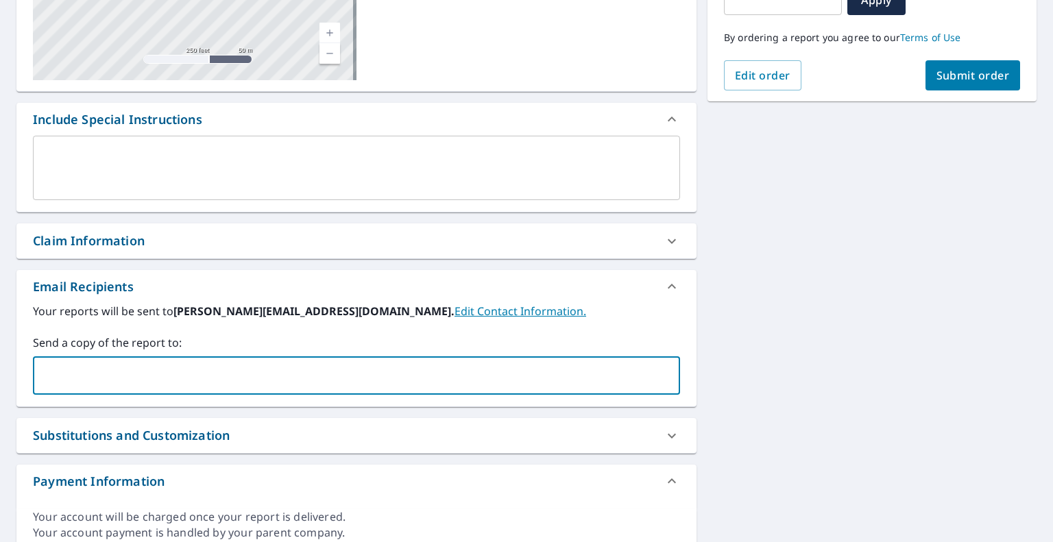
click at [402, 374] on input "text" at bounding box center [346, 376] width 614 height 26
type input "[EMAIL_ADDRESS][DOMAIN_NAME]"
click at [947, 72] on span "Submit order" at bounding box center [972, 75] width 73 height 15
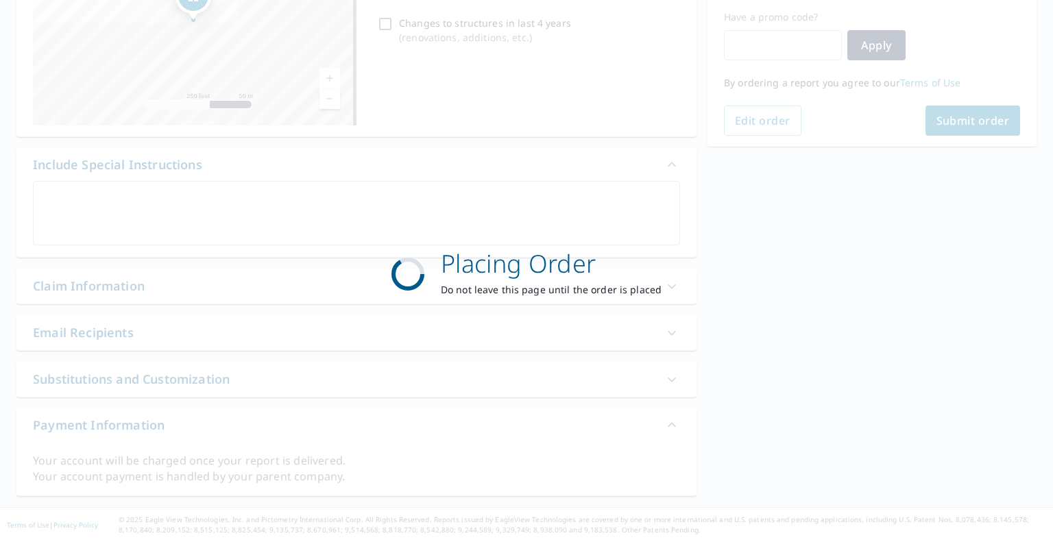
scroll to position [228, 0]
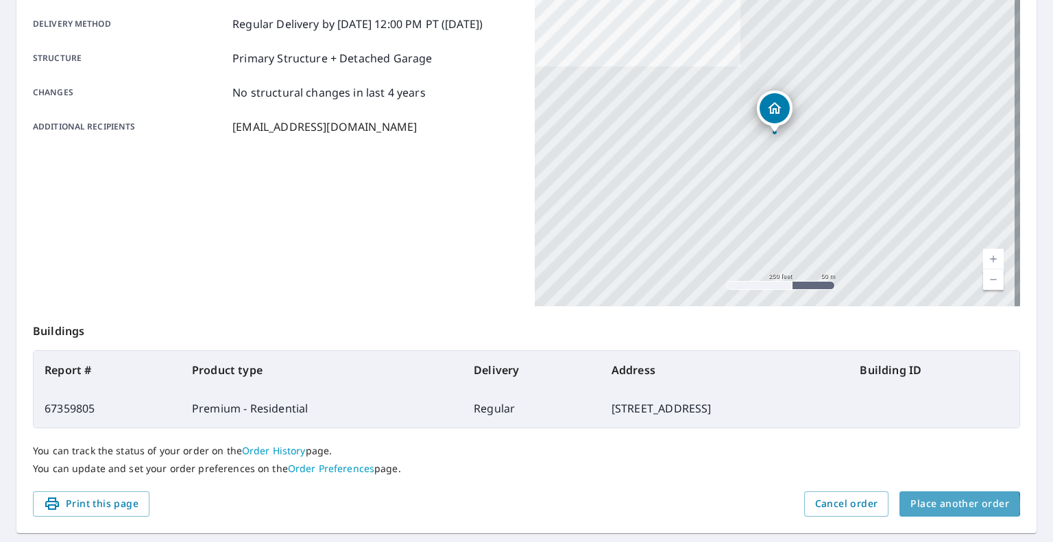
click at [940, 505] on span "Place another order" at bounding box center [959, 504] width 99 height 17
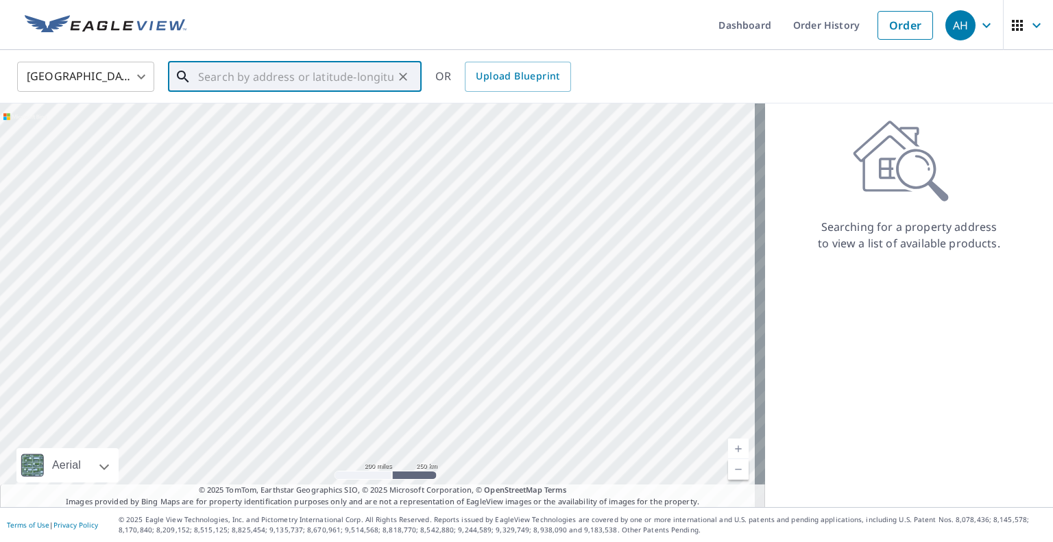
click at [346, 76] on input "text" at bounding box center [295, 77] width 195 height 38
paste input "[STREET_ADDRESS]"
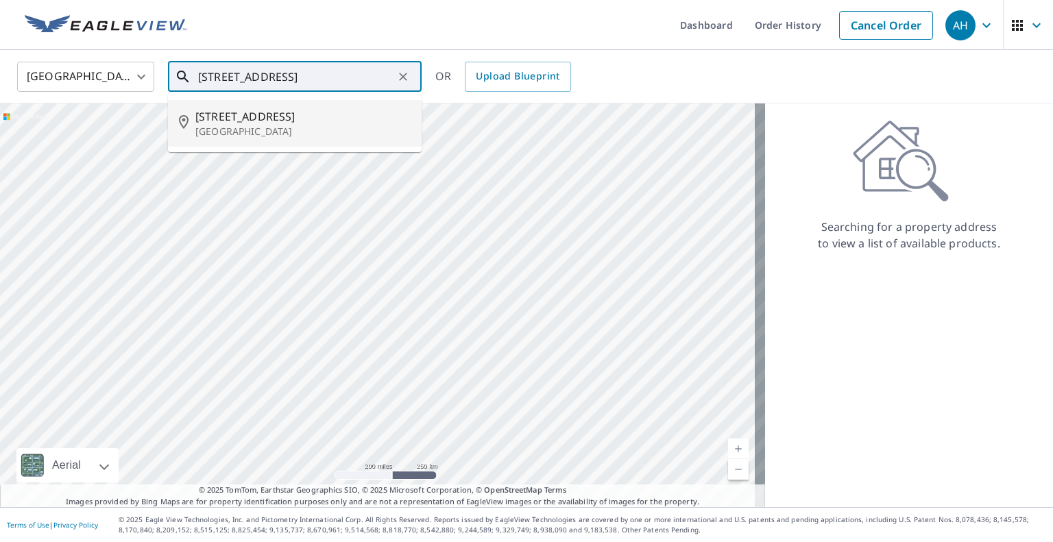
click at [219, 121] on span "[STREET_ADDRESS]" at bounding box center [302, 116] width 215 height 16
type input "[STREET_ADDRESS]"
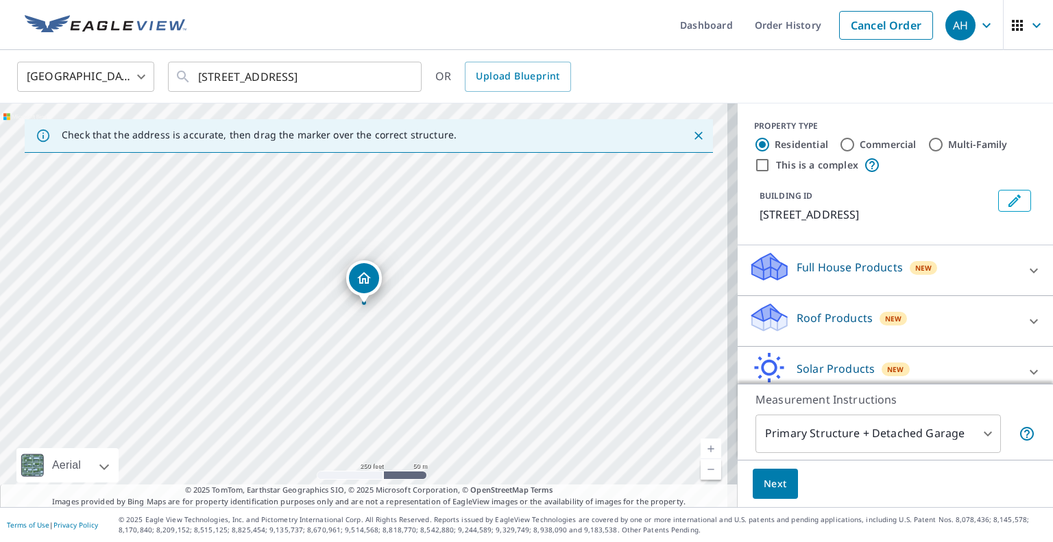
click at [797, 320] on p "Roof Products" at bounding box center [835, 318] width 76 height 16
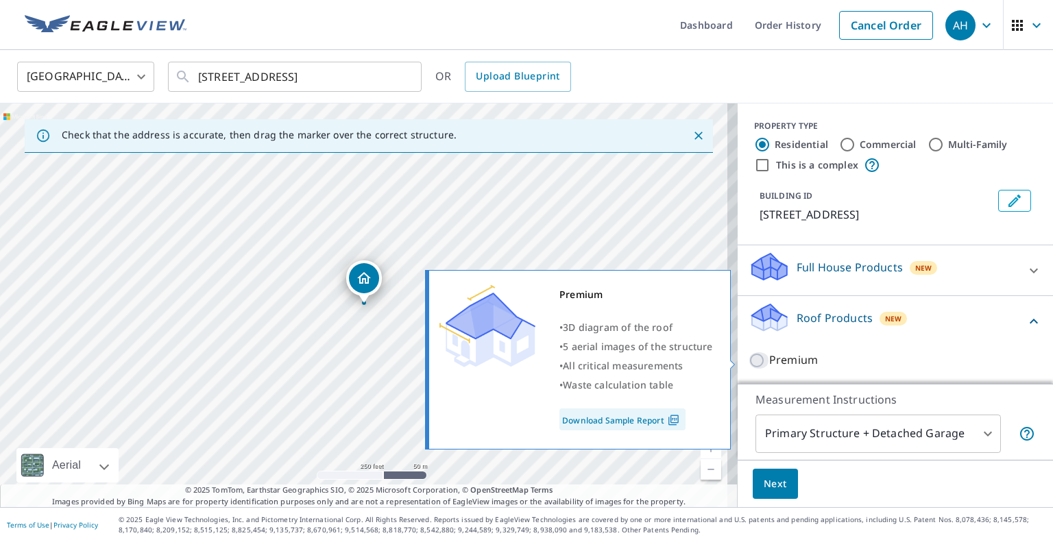
click at [749, 363] on input "Premium" at bounding box center [759, 360] width 21 height 16
checkbox input "true"
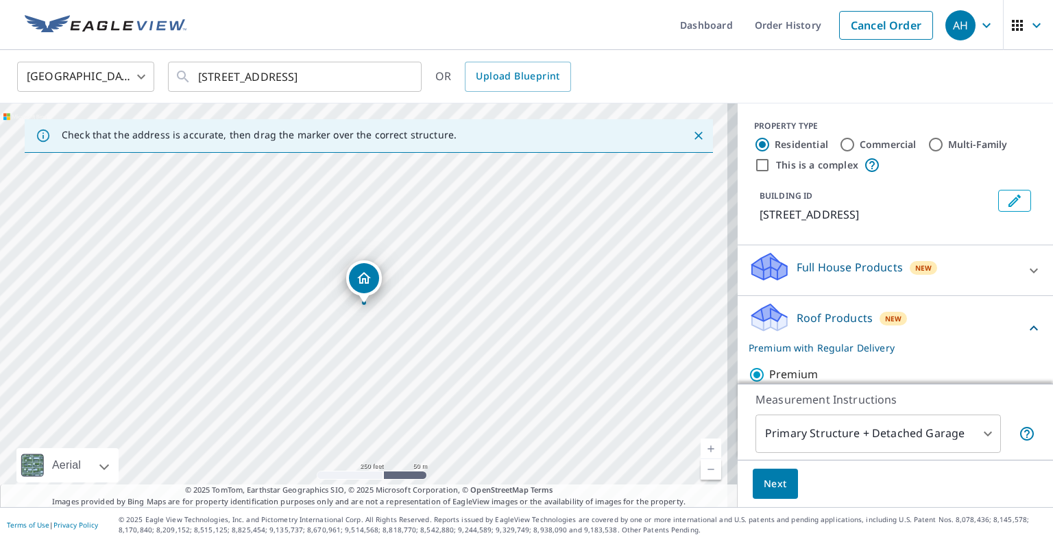
click at [764, 483] on span "Next" at bounding box center [775, 484] width 23 height 17
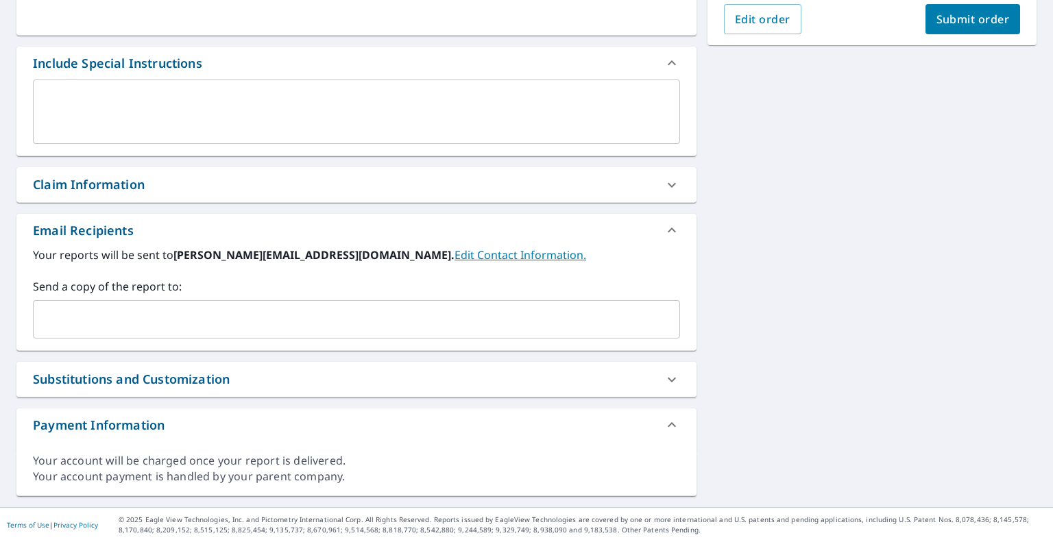
scroll to position [329, 0]
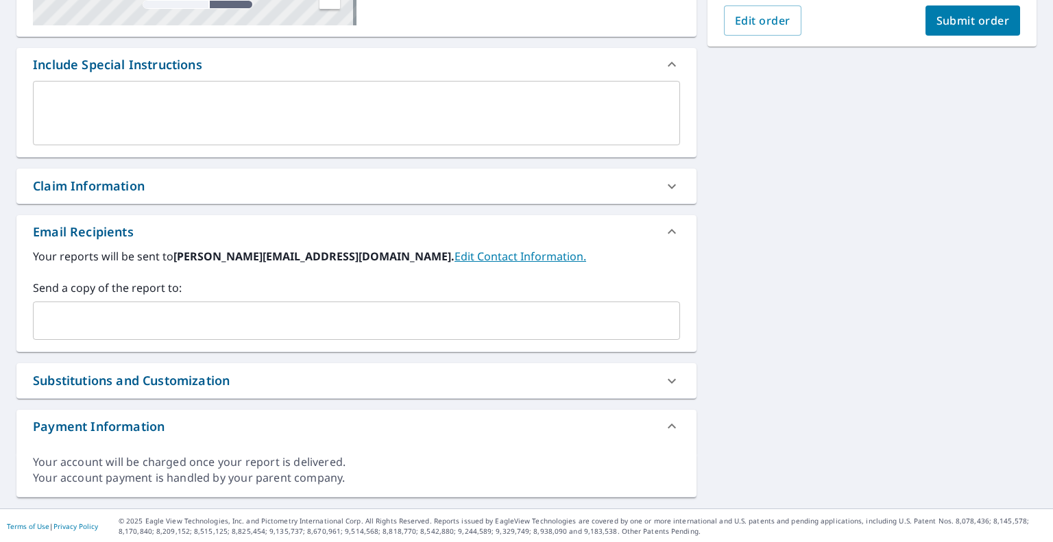
click at [150, 315] on input "text" at bounding box center [346, 321] width 614 height 26
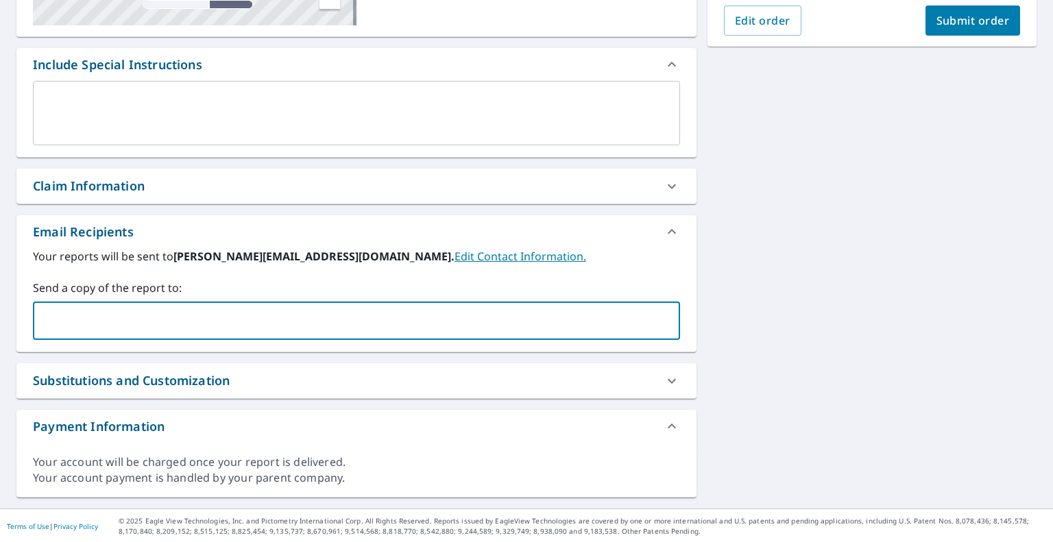
paste input "[EMAIL_ADDRESS][DOMAIN_NAME]"
type input "[EMAIL_ADDRESS][DOMAIN_NAME]"
click at [971, 23] on span "Submit order" at bounding box center [972, 20] width 73 height 15
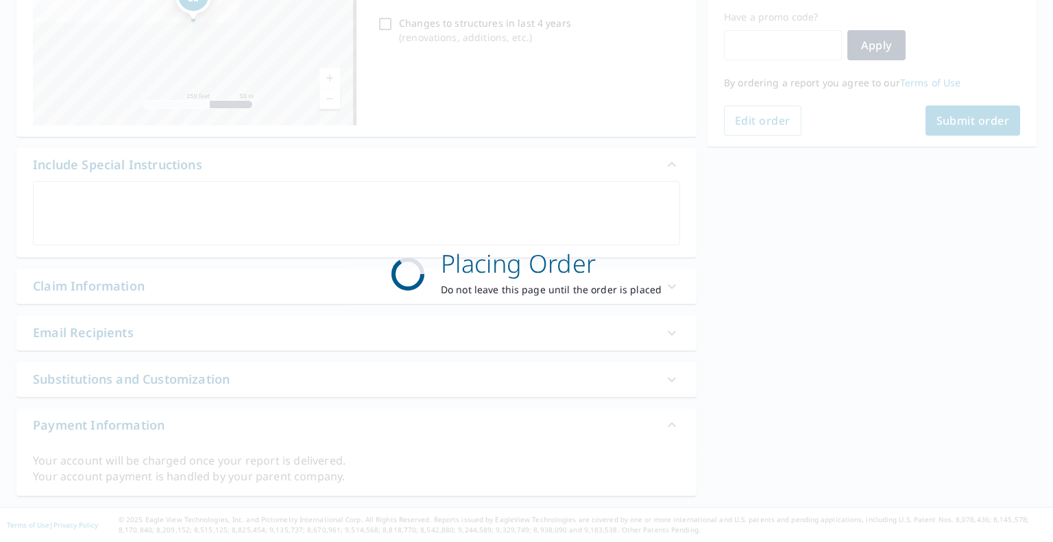
scroll to position [228, 0]
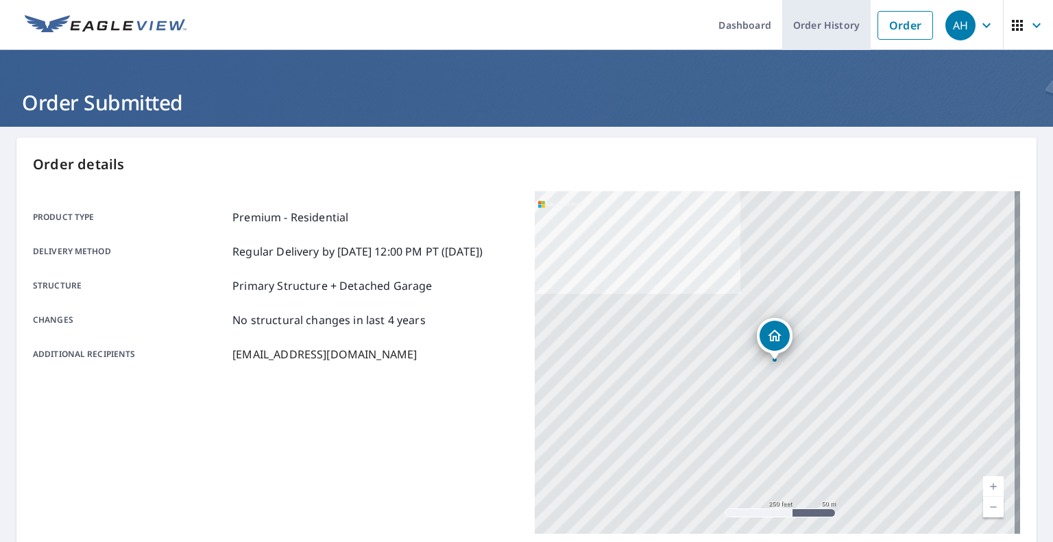
click at [817, 26] on link "Order History" at bounding box center [826, 25] width 88 height 50
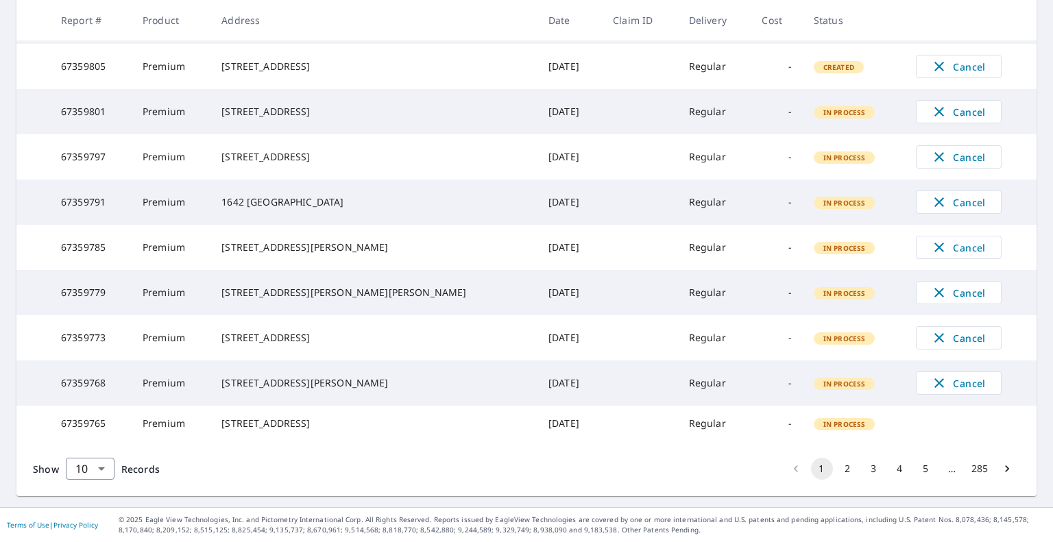
scroll to position [355, 0]
click at [840, 468] on button "2" at bounding box center [848, 469] width 22 height 22
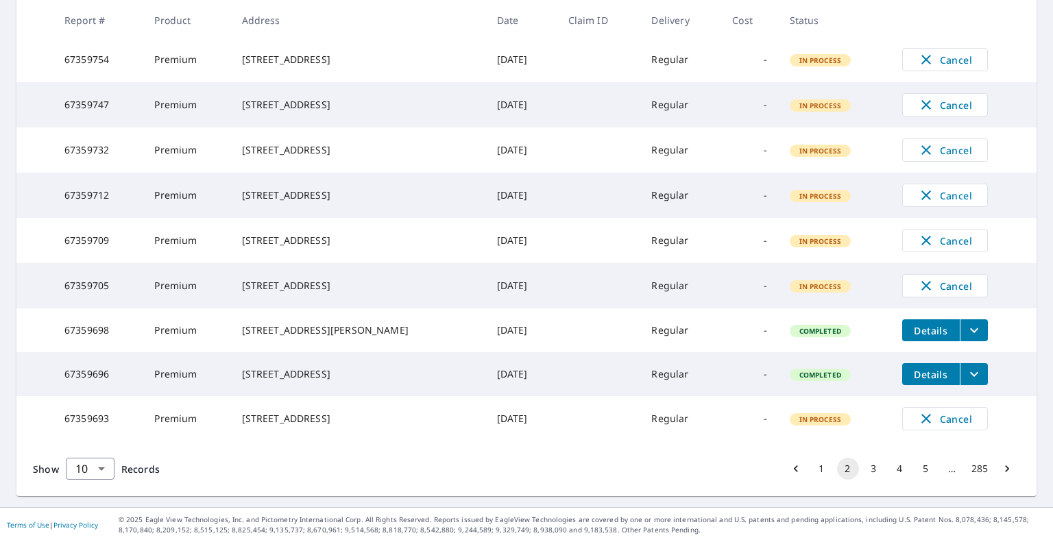
scroll to position [355, 0]
click at [863, 468] on button "3" at bounding box center [874, 469] width 22 height 22
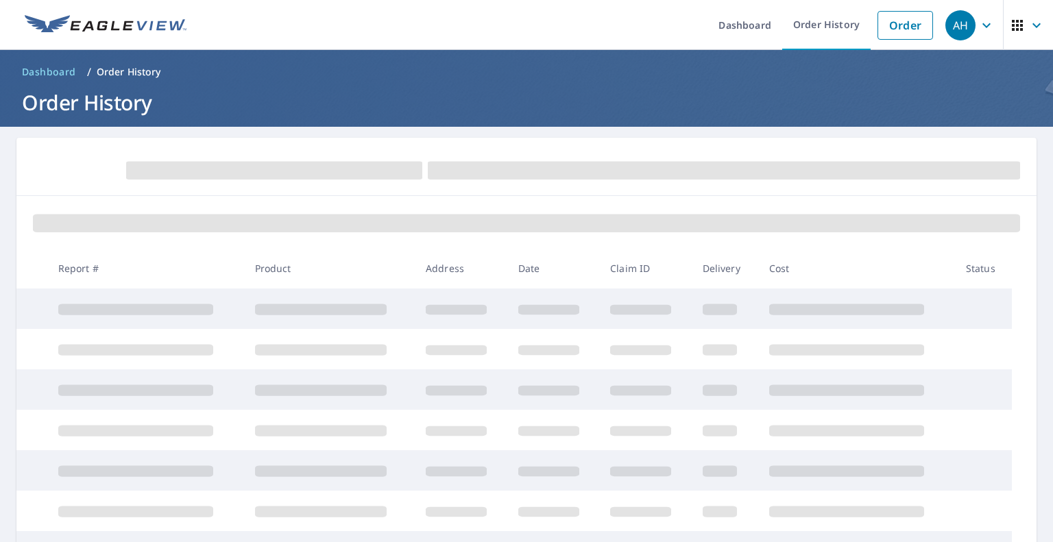
scroll to position [69, 0]
